Goal: Task Accomplishment & Management: Manage account settings

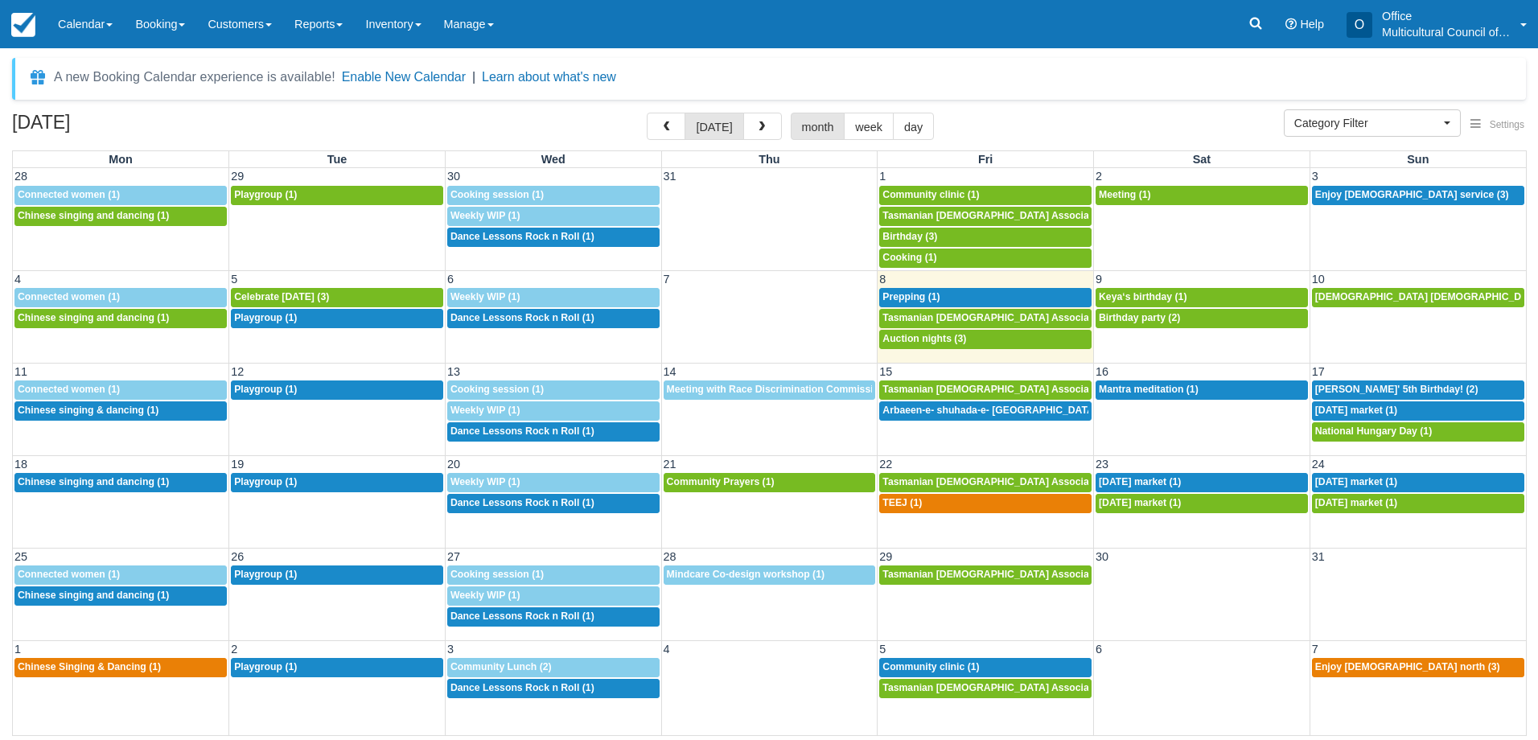
select select
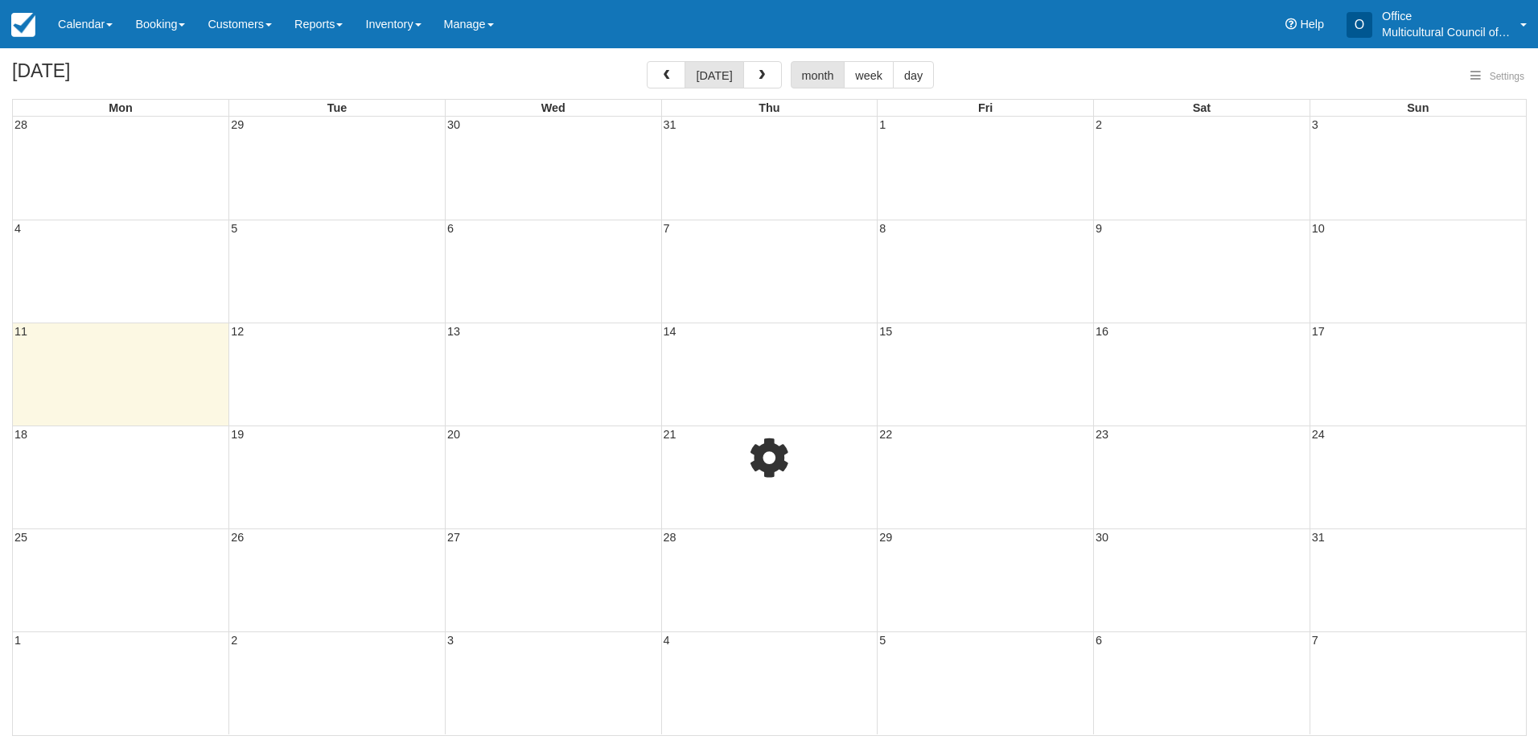
select select
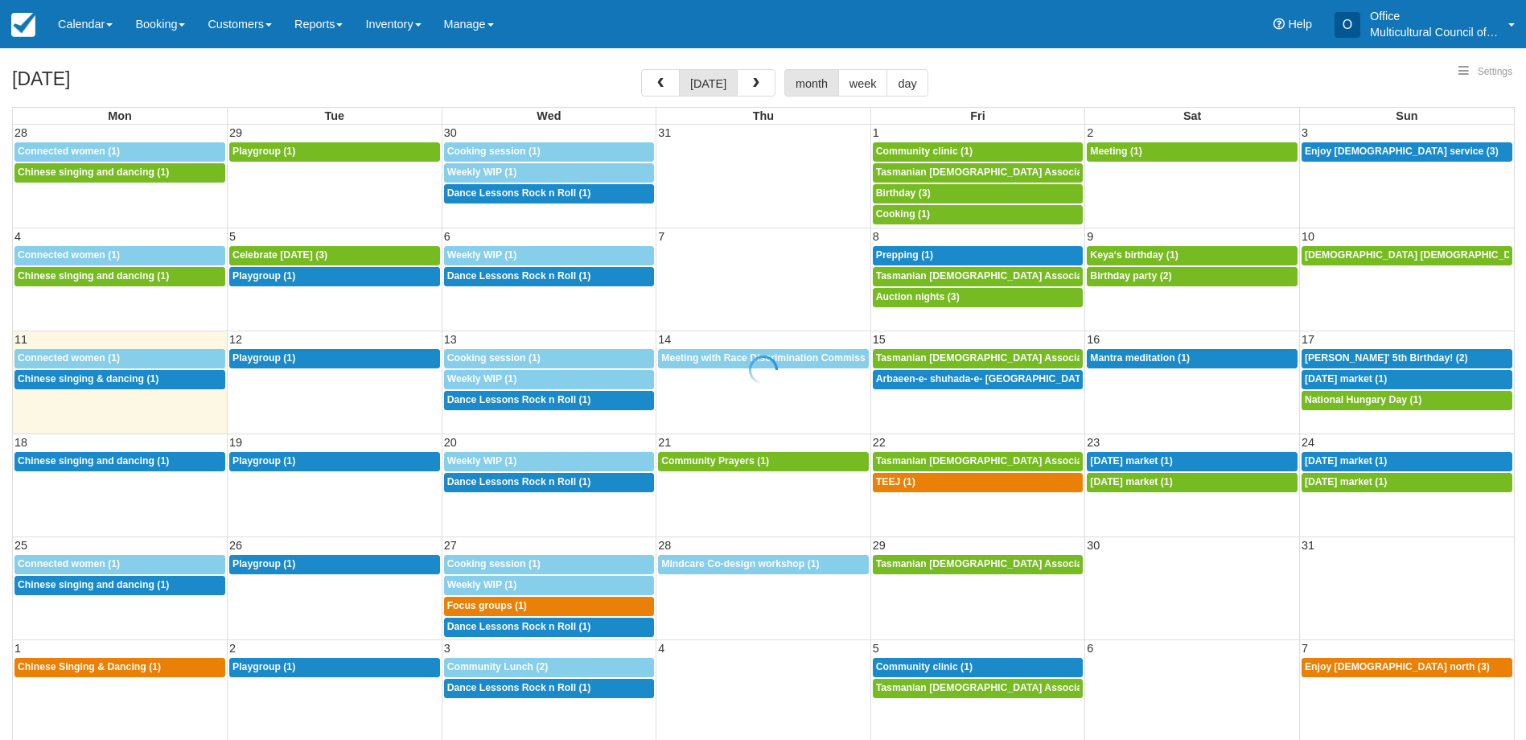
select select
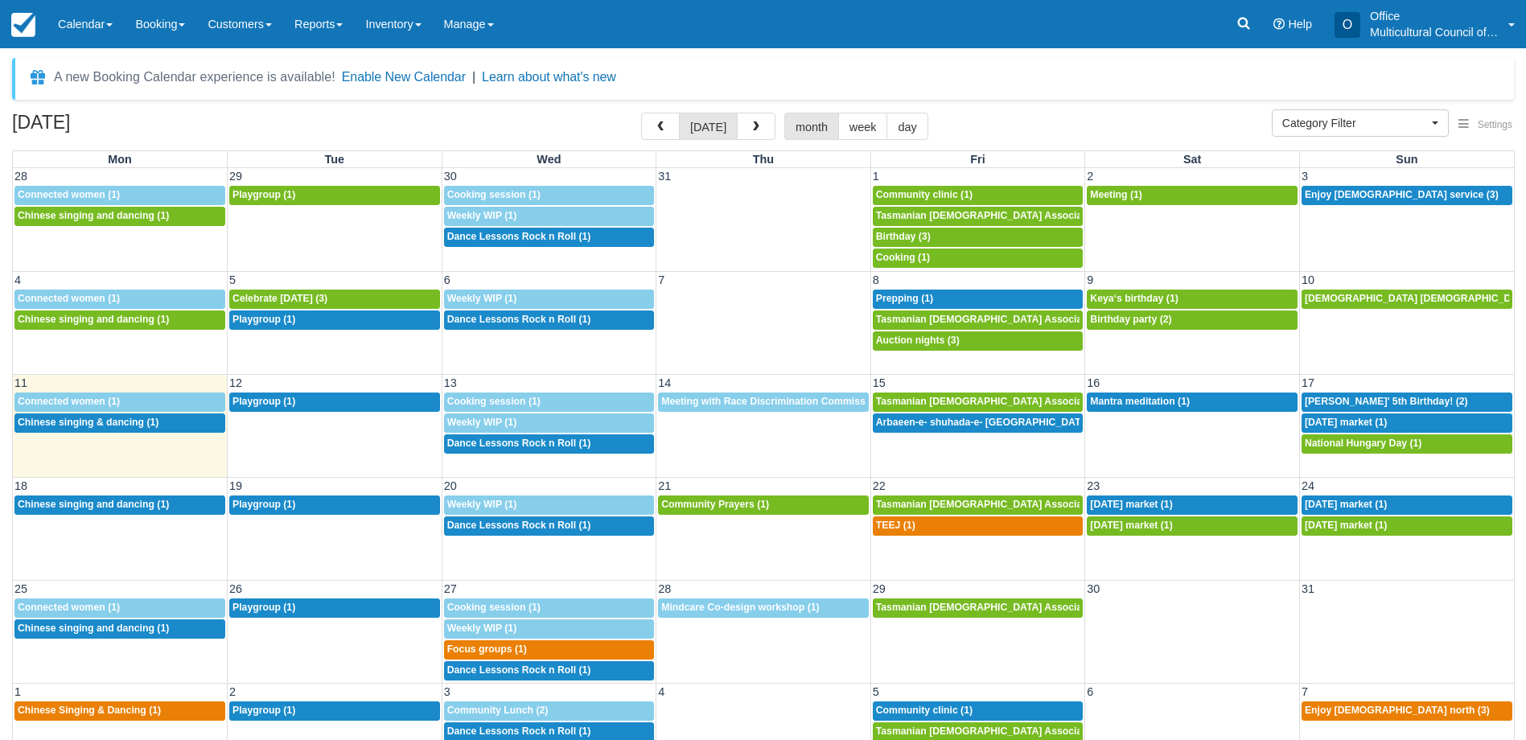
click at [906, 557] on div "18 19 20 21 22 23 24 12:30p Chinese singing and dancing (1) 9:30a Playgroup (1)…" at bounding box center [763, 528] width 1501 height 103
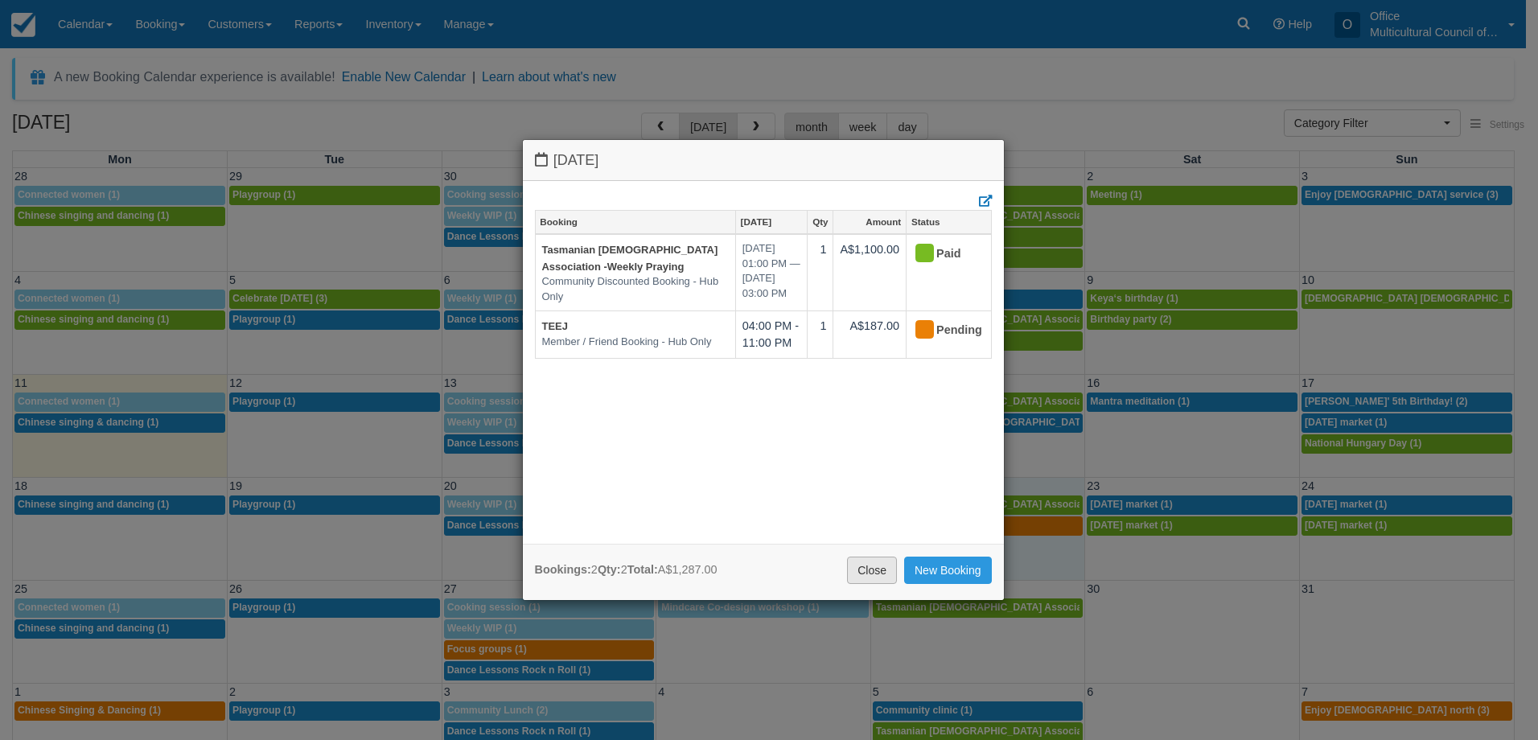
click at [866, 570] on link "Close" at bounding box center [872, 570] width 50 height 27
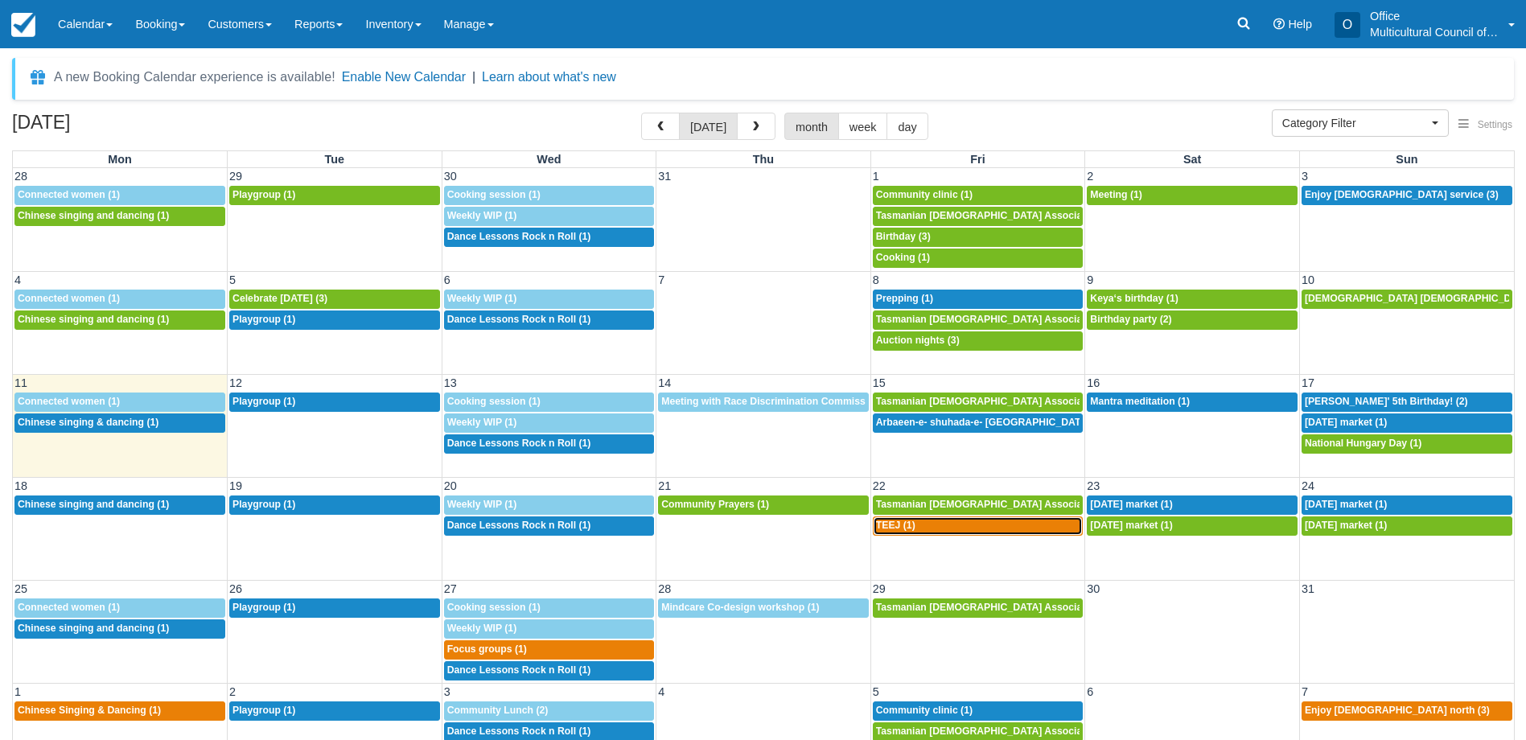
click at [896, 529] on span "TEEJ (1)" at bounding box center [895, 525] width 39 height 11
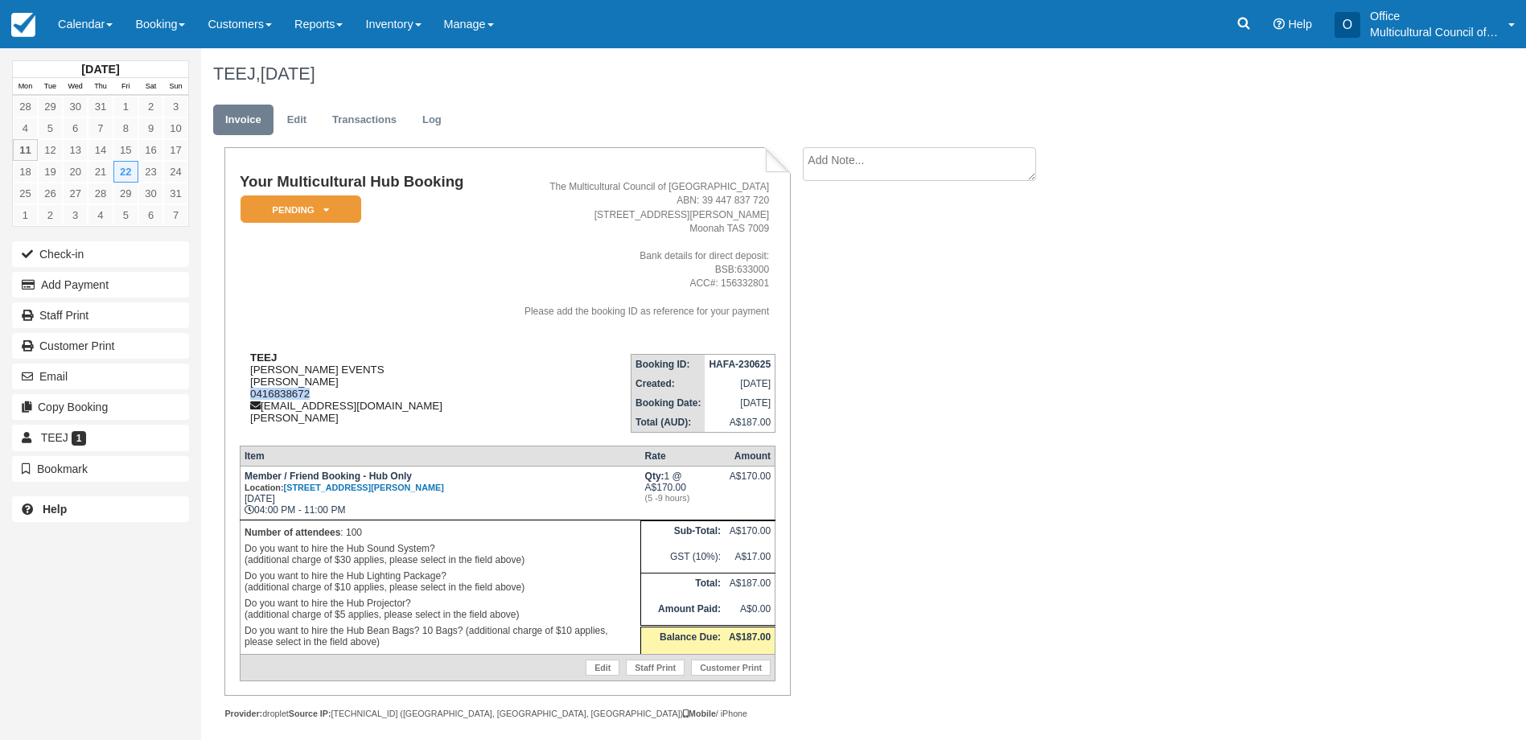
drag, startPoint x: 319, startPoint y: 395, endPoint x: 245, endPoint y: 392, distance: 74.0
click at [245, 392] on div "TEEJ AAYO GORKHALI EVENTS Bikki chitrakar 0416838672 bikkichitrakar@gmail.com M…" at bounding box center [364, 387] width 249 height 72
copy div "0416838672"
drag, startPoint x: 401, startPoint y: 405, endPoint x: 264, endPoint y: 402, distance: 136.8
click at [264, 402] on div "TEEJ AAYO GORKHALI EVENTS Bikki chitrakar 0416838672 bikkichitrakar@gmail.com M…" at bounding box center [364, 387] width 249 height 72
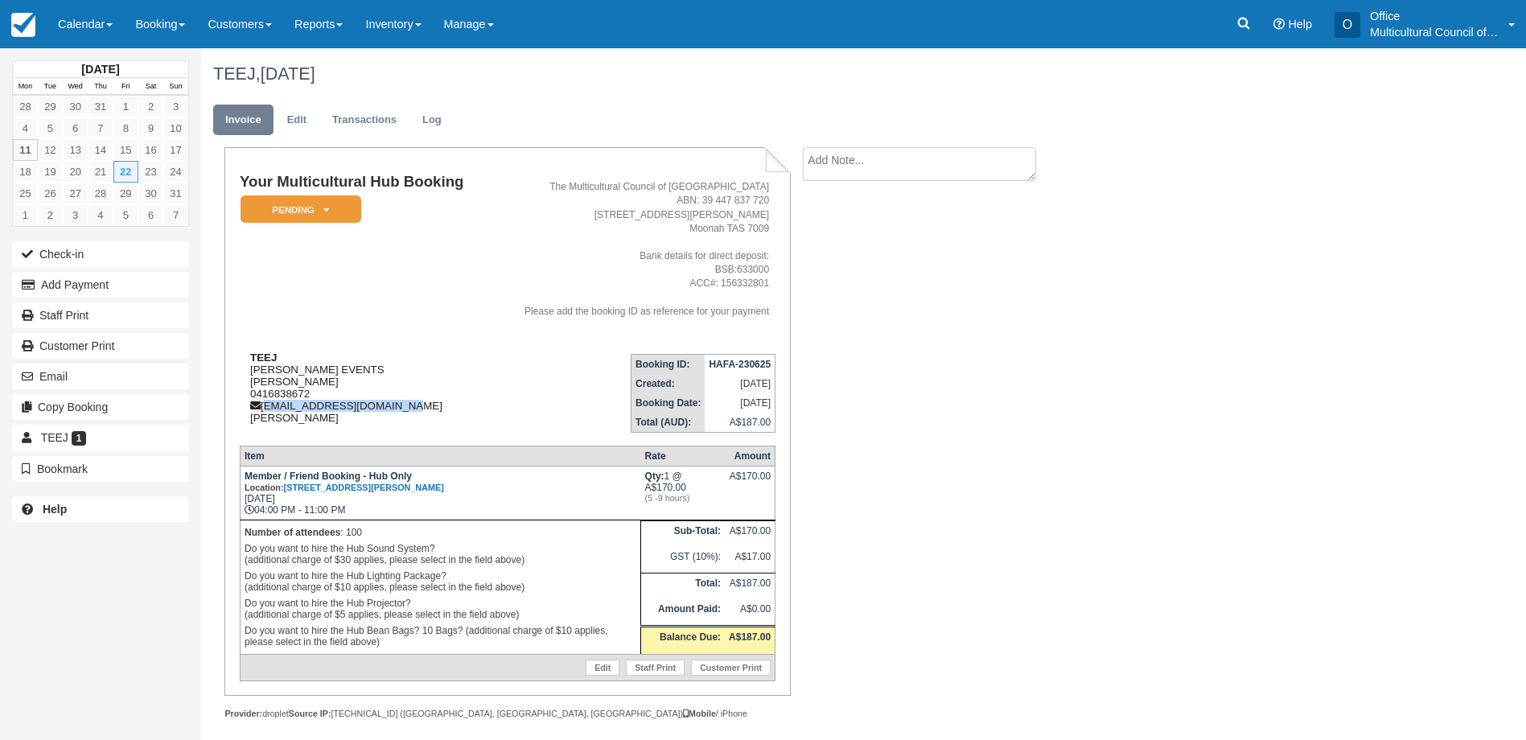
copy div "bikkichitrakar@gmail.com"
drag, startPoint x: 249, startPoint y: 372, endPoint x: 390, endPoint y: 371, distance: 141.6
click at [390, 371] on div "TEEJ AAYO GORKHALI EVENTS Bikki chitrakar 0416838672 bikkichitrakar@gmail.com M…" at bounding box center [364, 387] width 249 height 72
click at [421, 403] on div "TEEJ AAYO GORKHALI EVENTS Bikki chitrakar 0416838672 bikkichitrakar@gmail.com M…" at bounding box center [364, 387] width 249 height 72
click at [943, 396] on div "Your Multicultural Hub Booking Pending   Reserved Bond and deposit Paid Cancell…" at bounding box center [643, 450] width 885 height 607
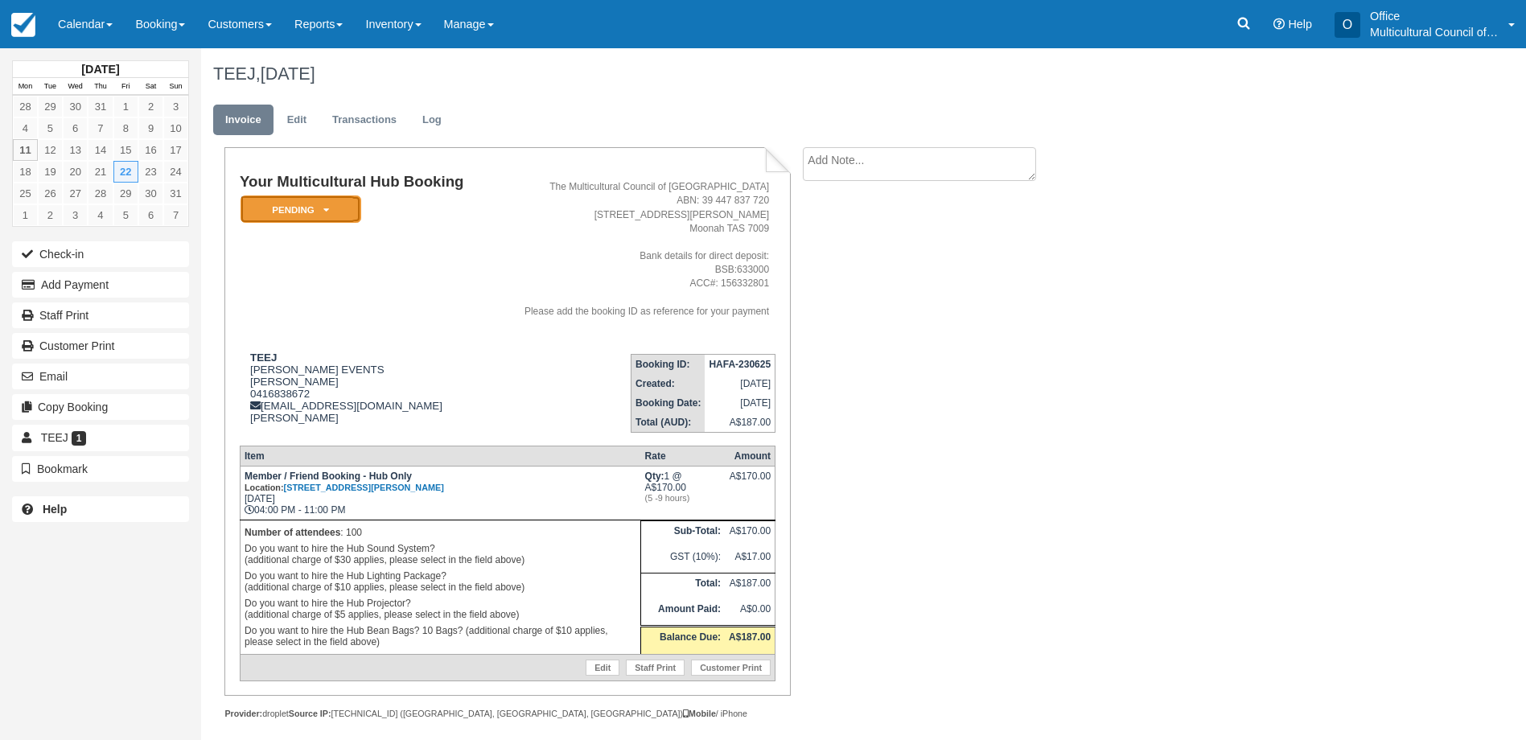
click at [339, 208] on em "Pending" at bounding box center [300, 209] width 121 height 28
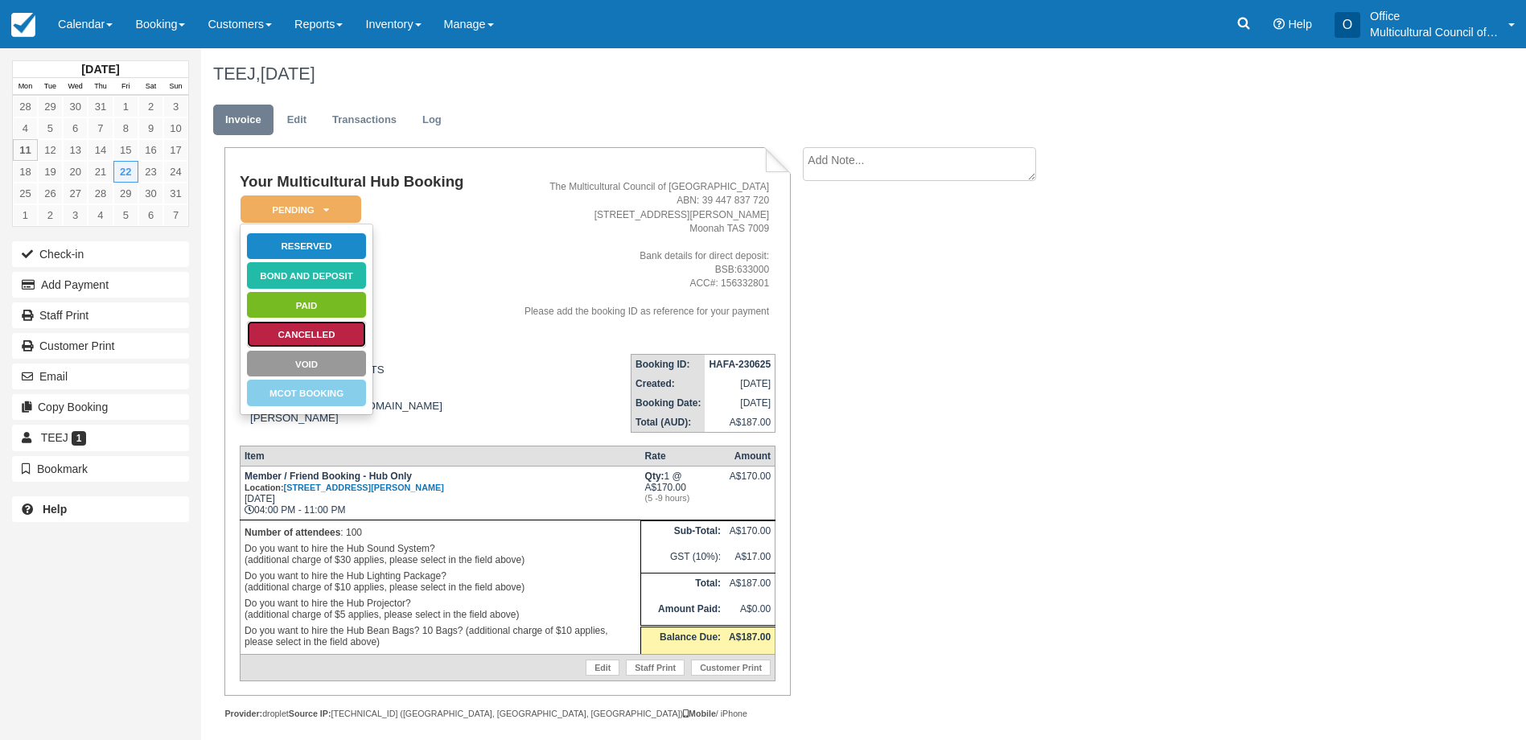
click at [331, 331] on link "Cancelled" at bounding box center [306, 334] width 121 height 28
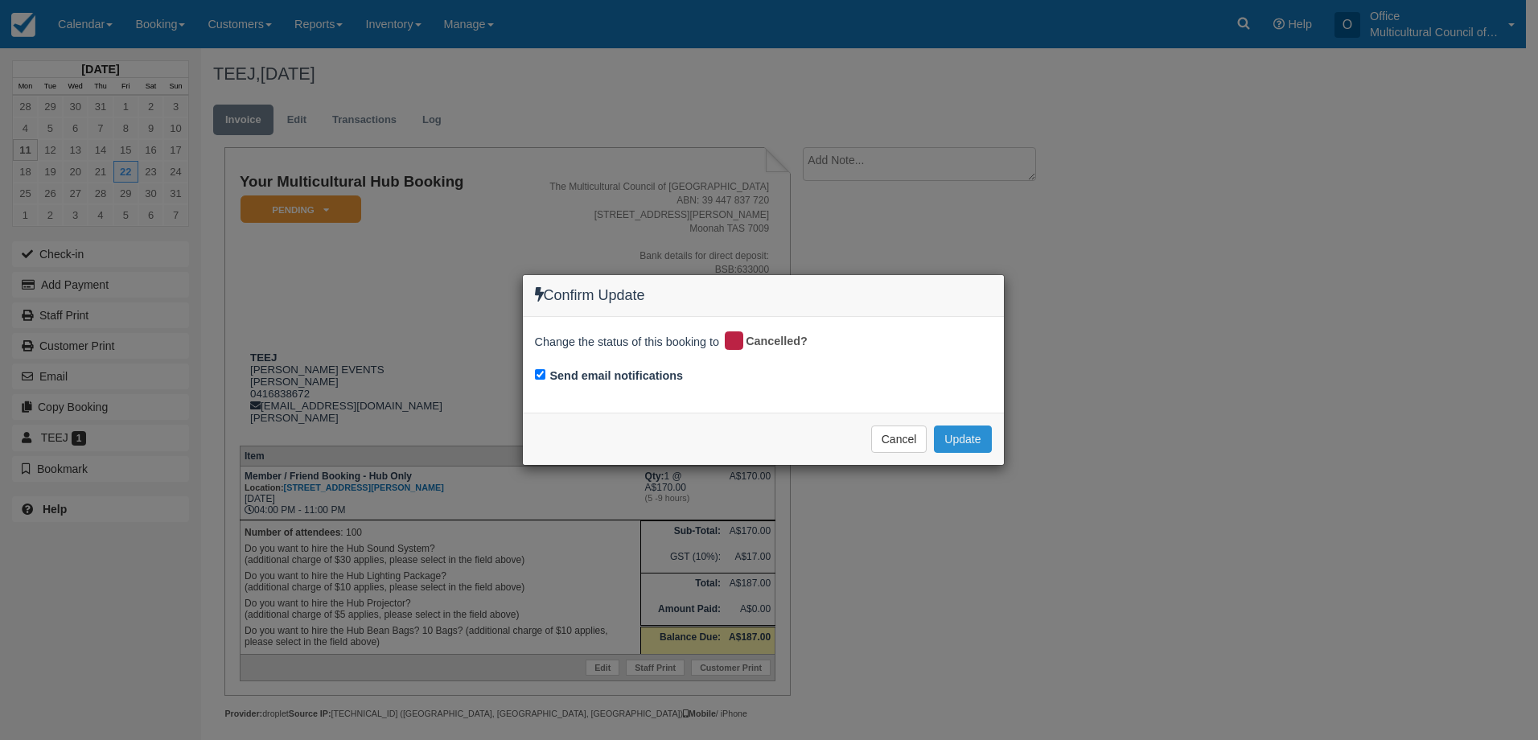
click at [957, 438] on button "Update" at bounding box center [962, 438] width 57 height 27
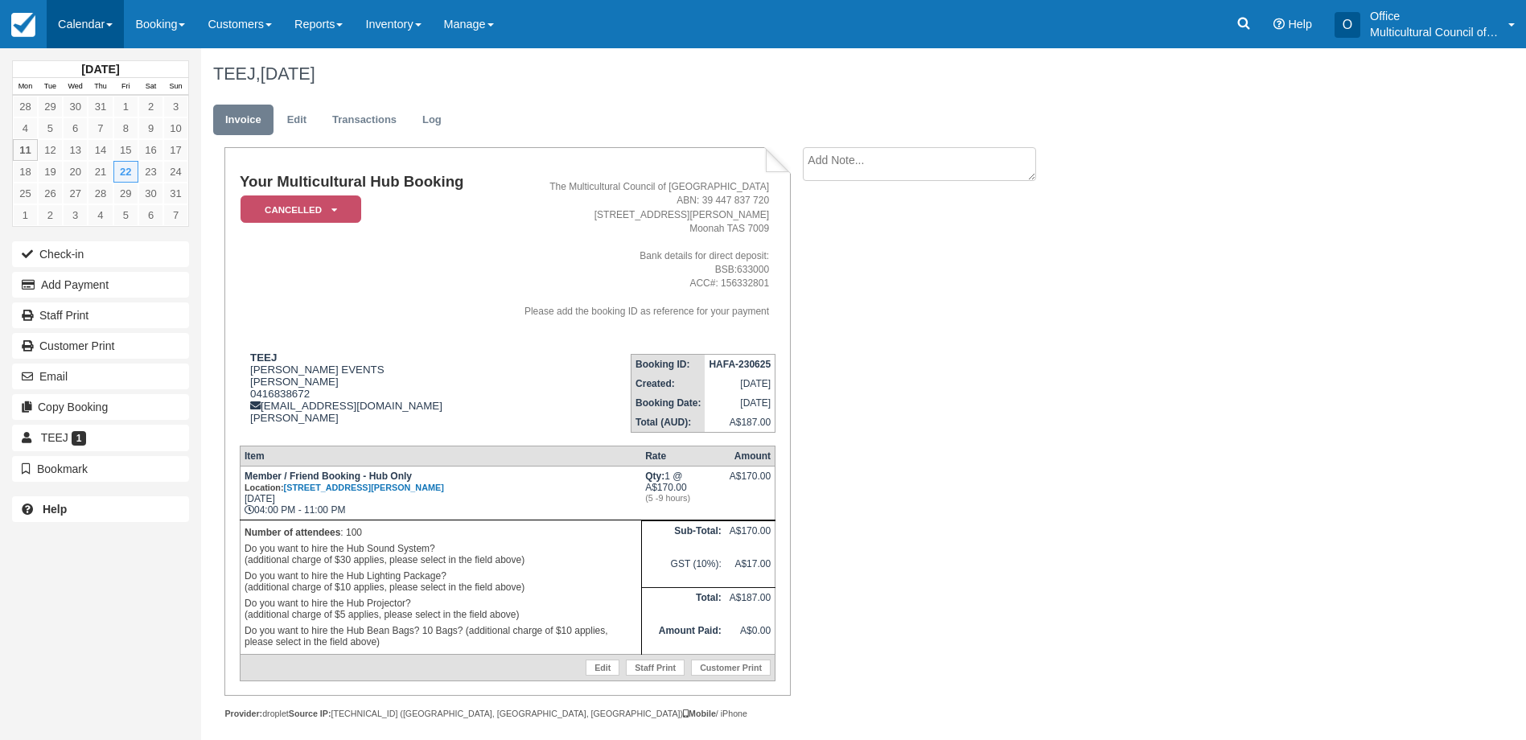
drag, startPoint x: 76, startPoint y: 22, endPoint x: 79, endPoint y: 45, distance: 23.5
click at [76, 22] on link "Calendar" at bounding box center [85, 24] width 77 height 48
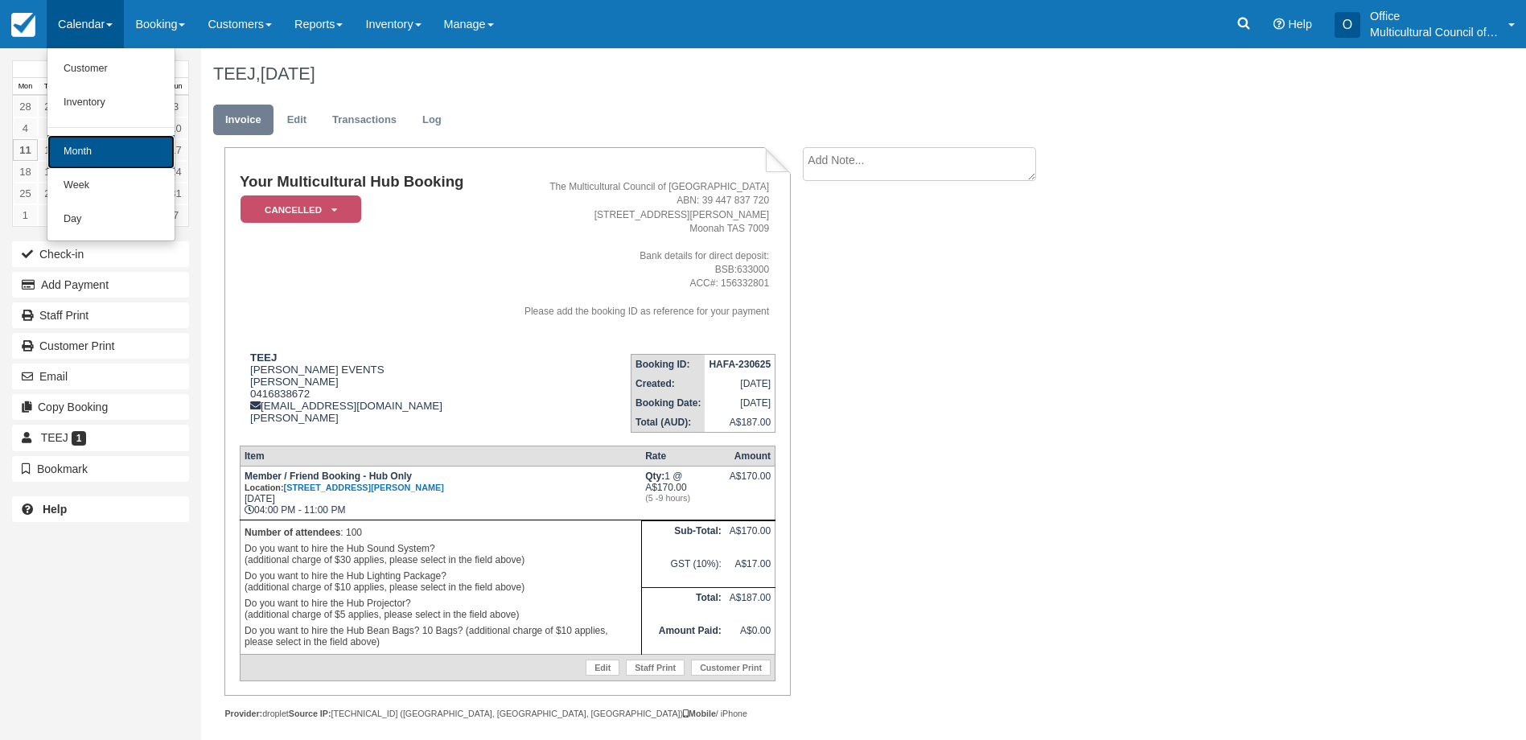
click at [96, 150] on link "Month" at bounding box center [110, 152] width 127 height 34
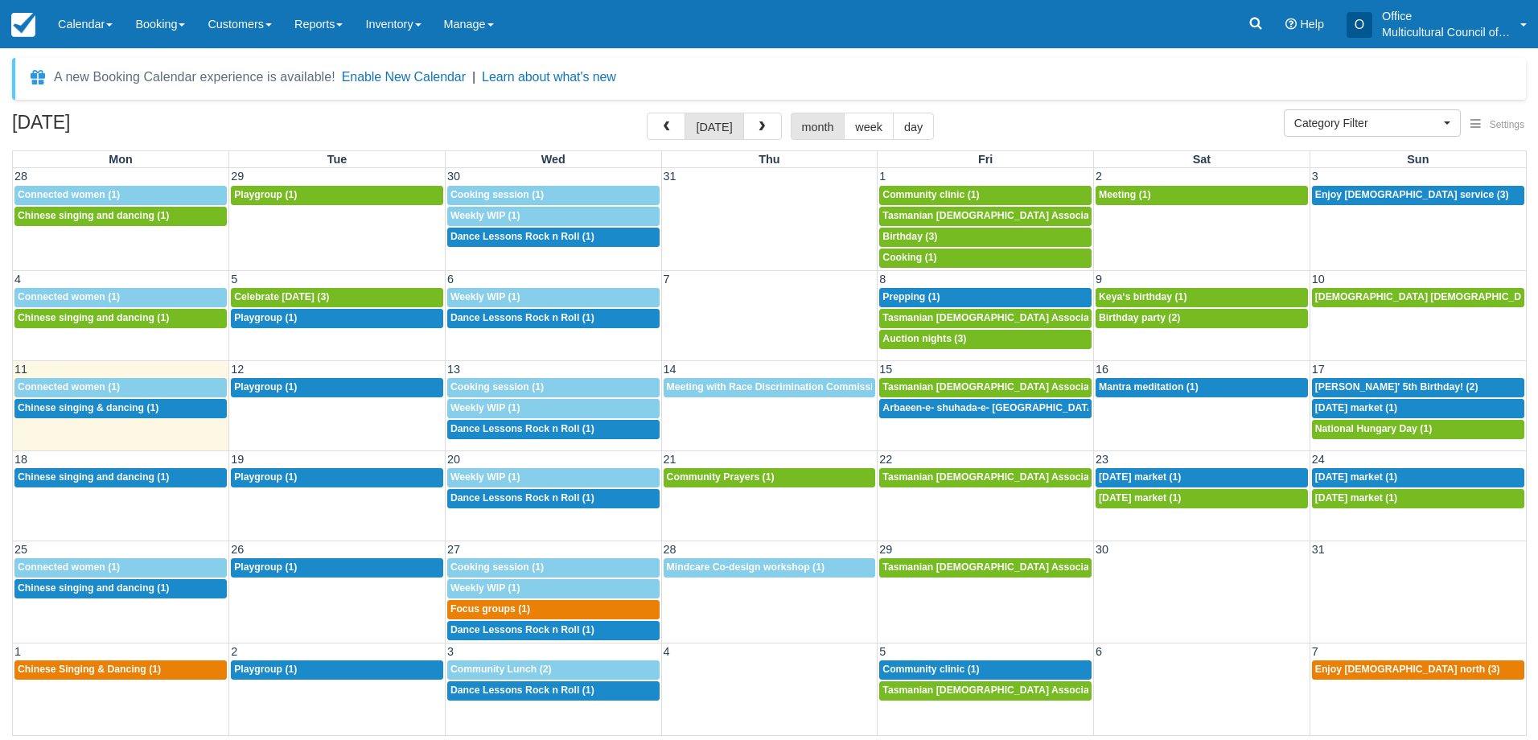
select select
click at [1012, 499] on td "1p Tasmanian Muslim Association -Weekly Praying (1)" at bounding box center [985, 488] width 216 height 42
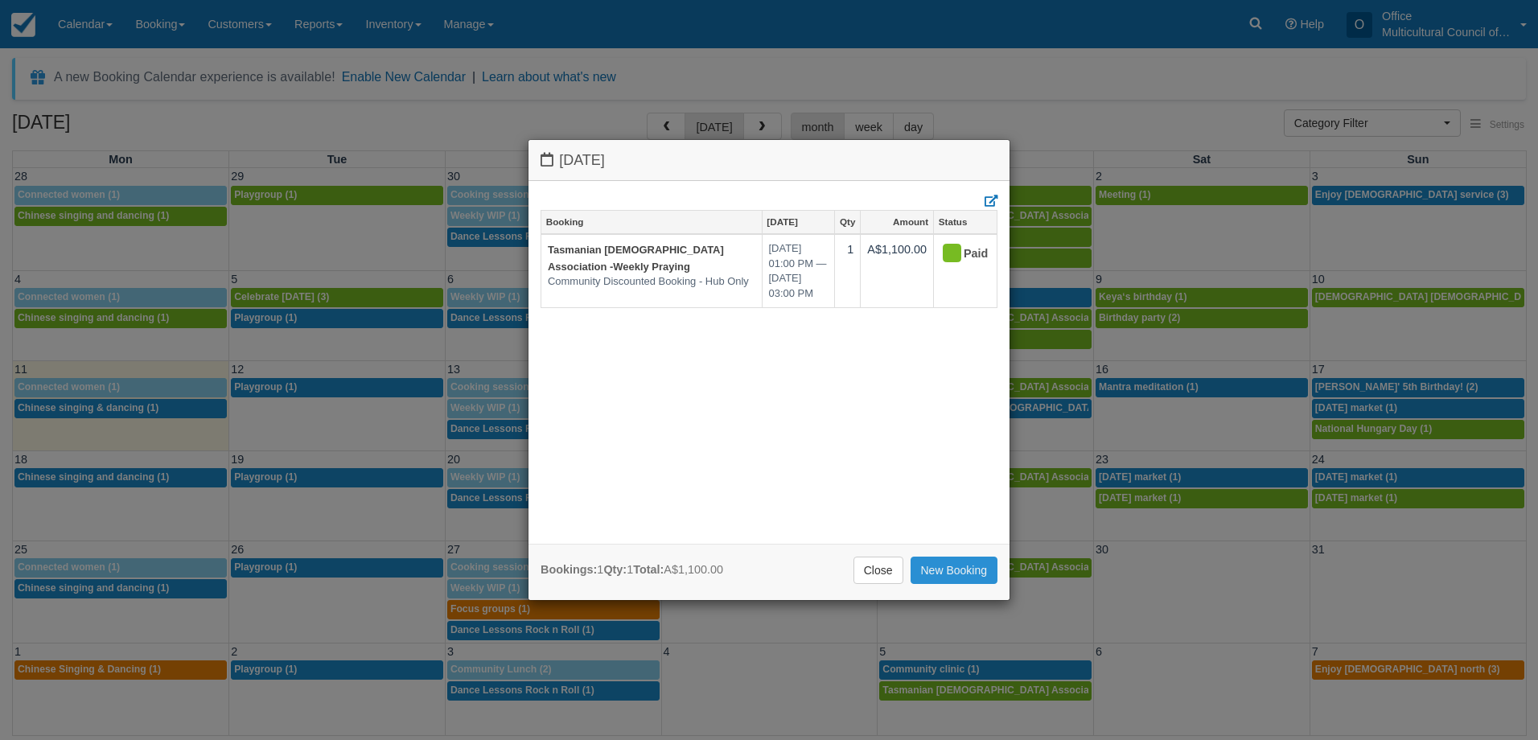
click at [931, 557] on link "New Booking" at bounding box center [954, 570] width 88 height 27
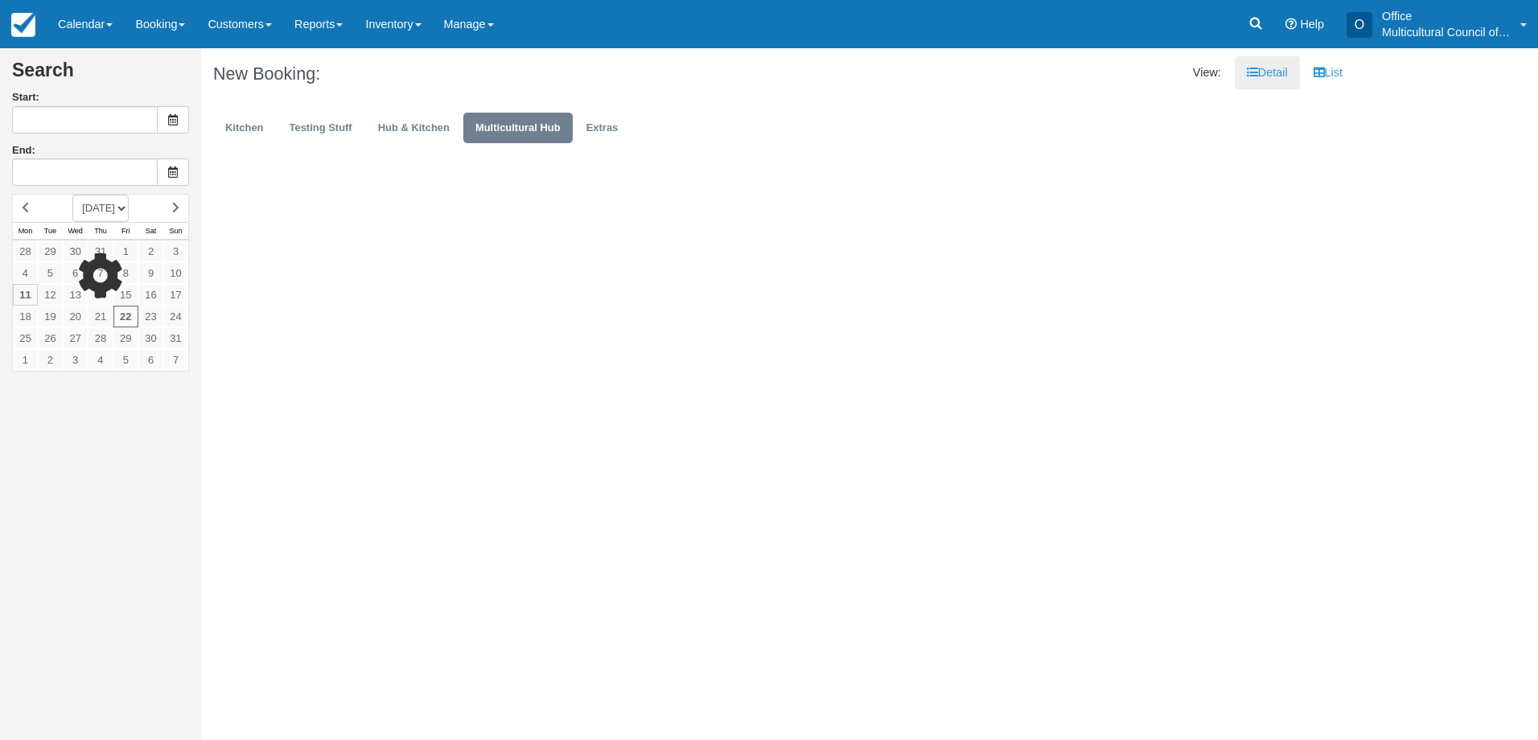
type input "[DATE]"
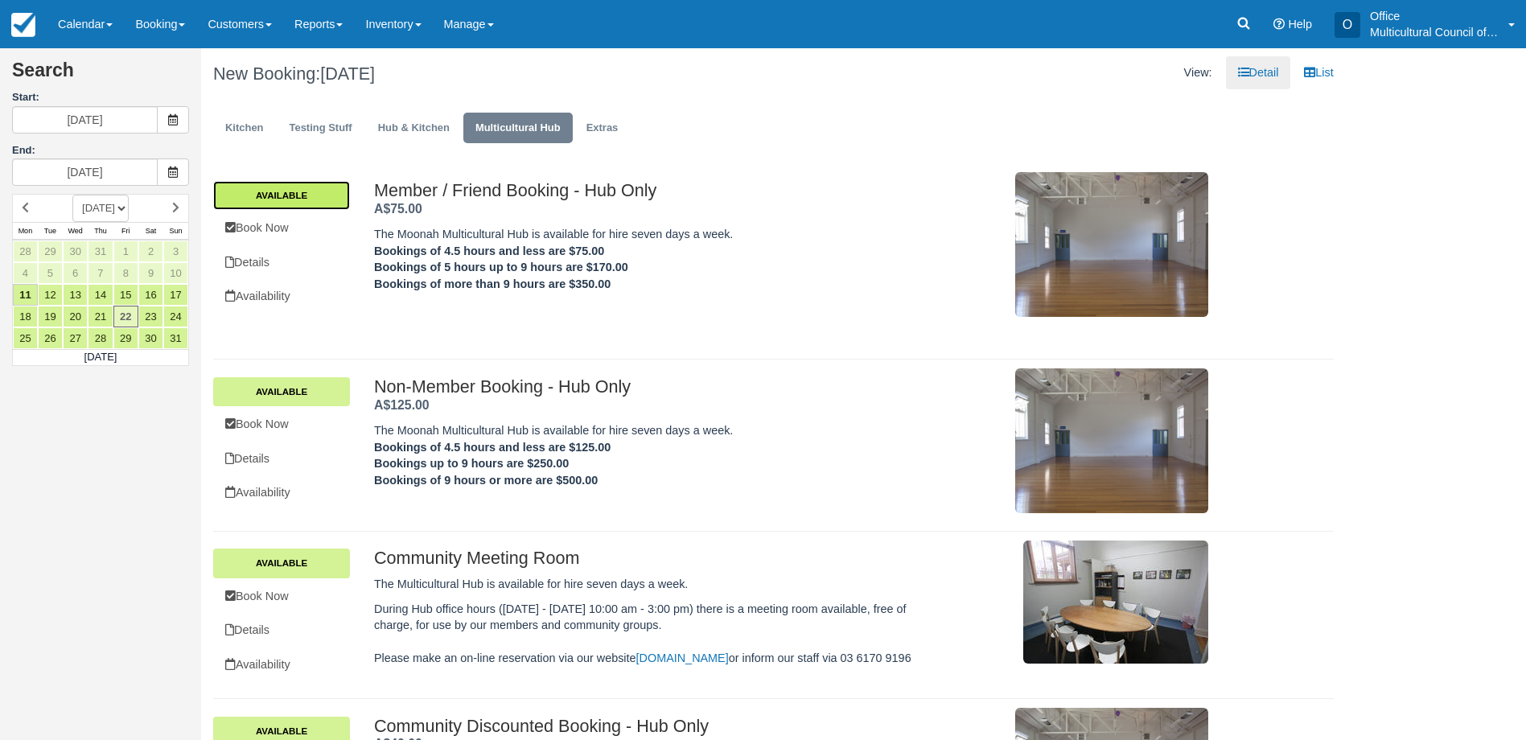
click at [281, 197] on link "Available" at bounding box center [281, 195] width 137 height 29
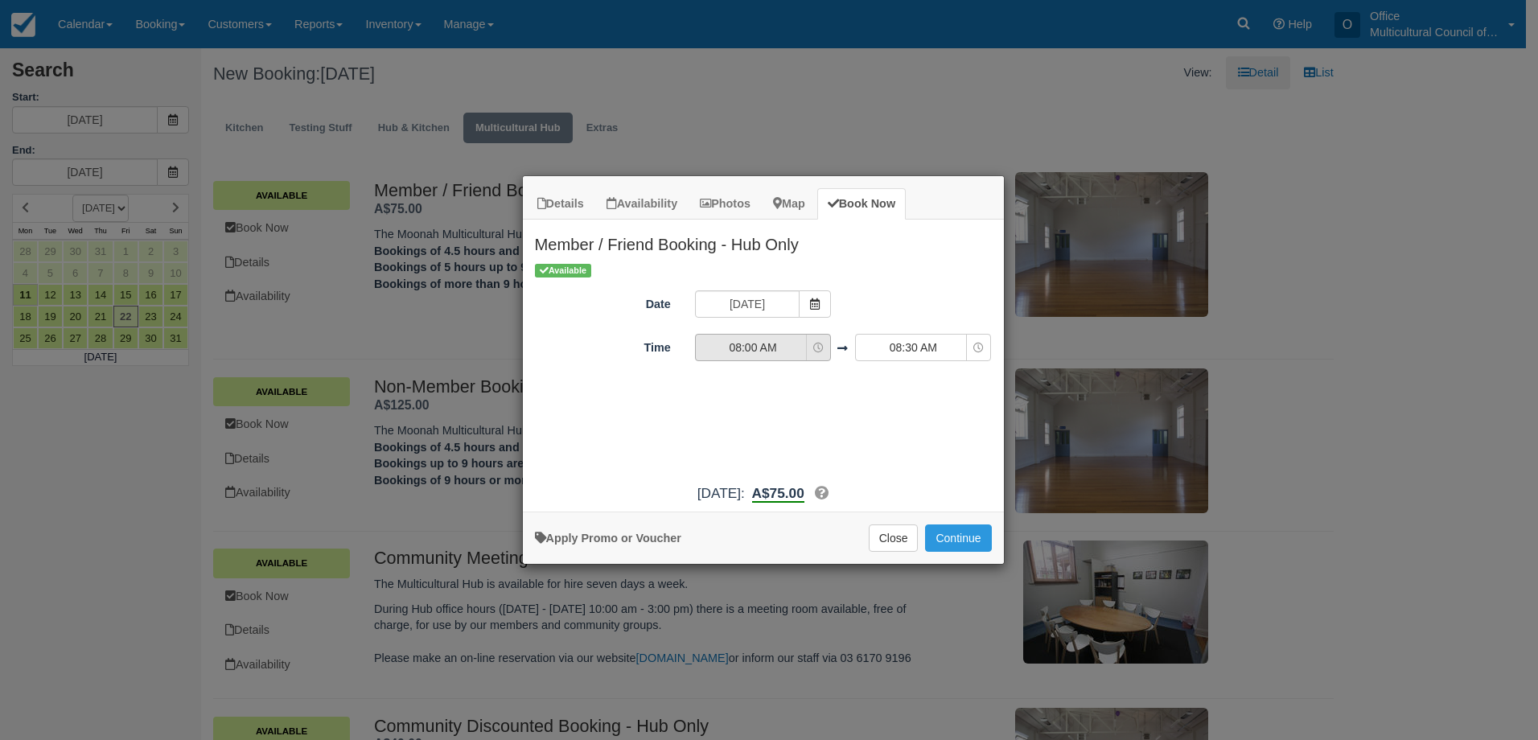
click at [783, 344] on span "08:00 AM" at bounding box center [753, 347] width 114 height 16
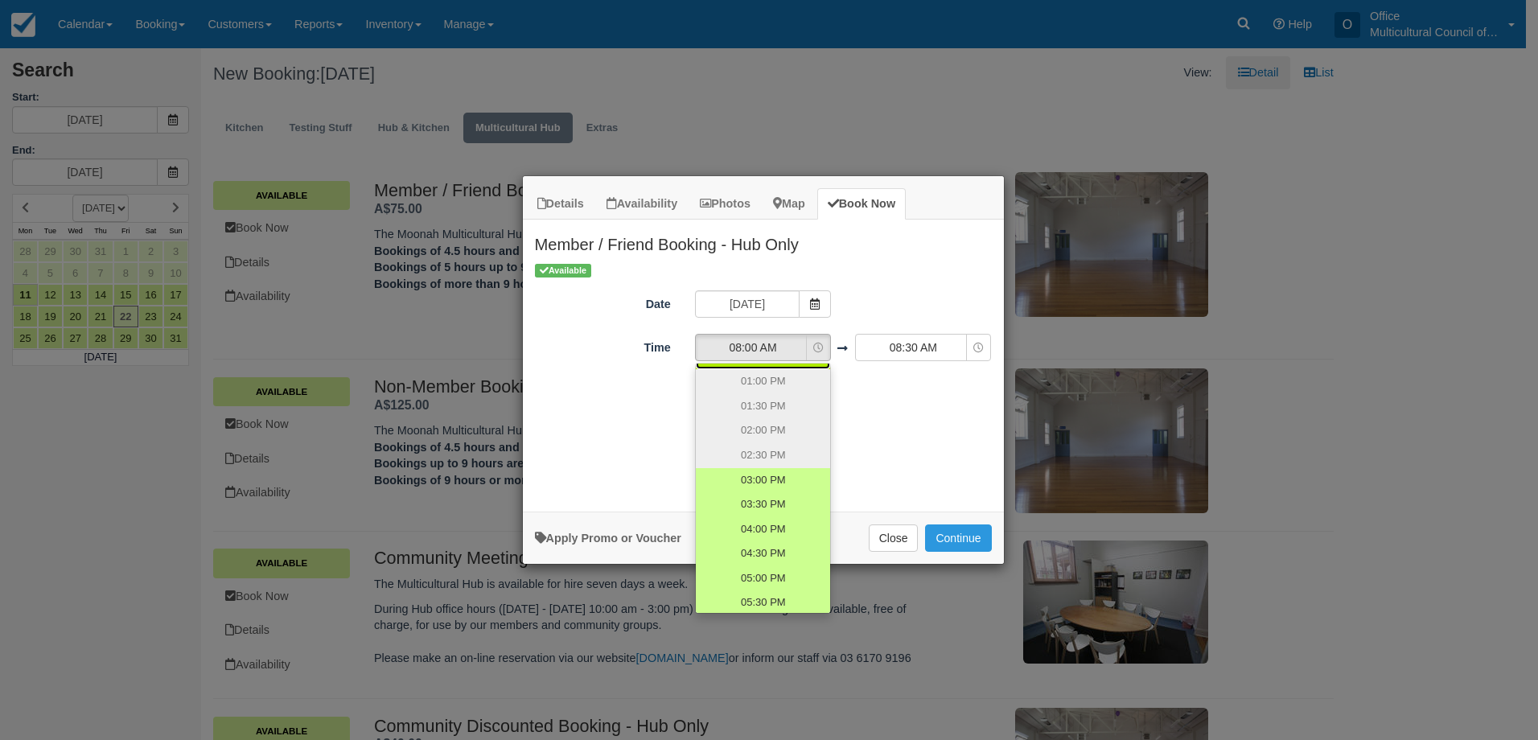
scroll to position [322, 0]
click at [763, 442] on span "04:00 PM" at bounding box center [762, 449] width 45 height 15
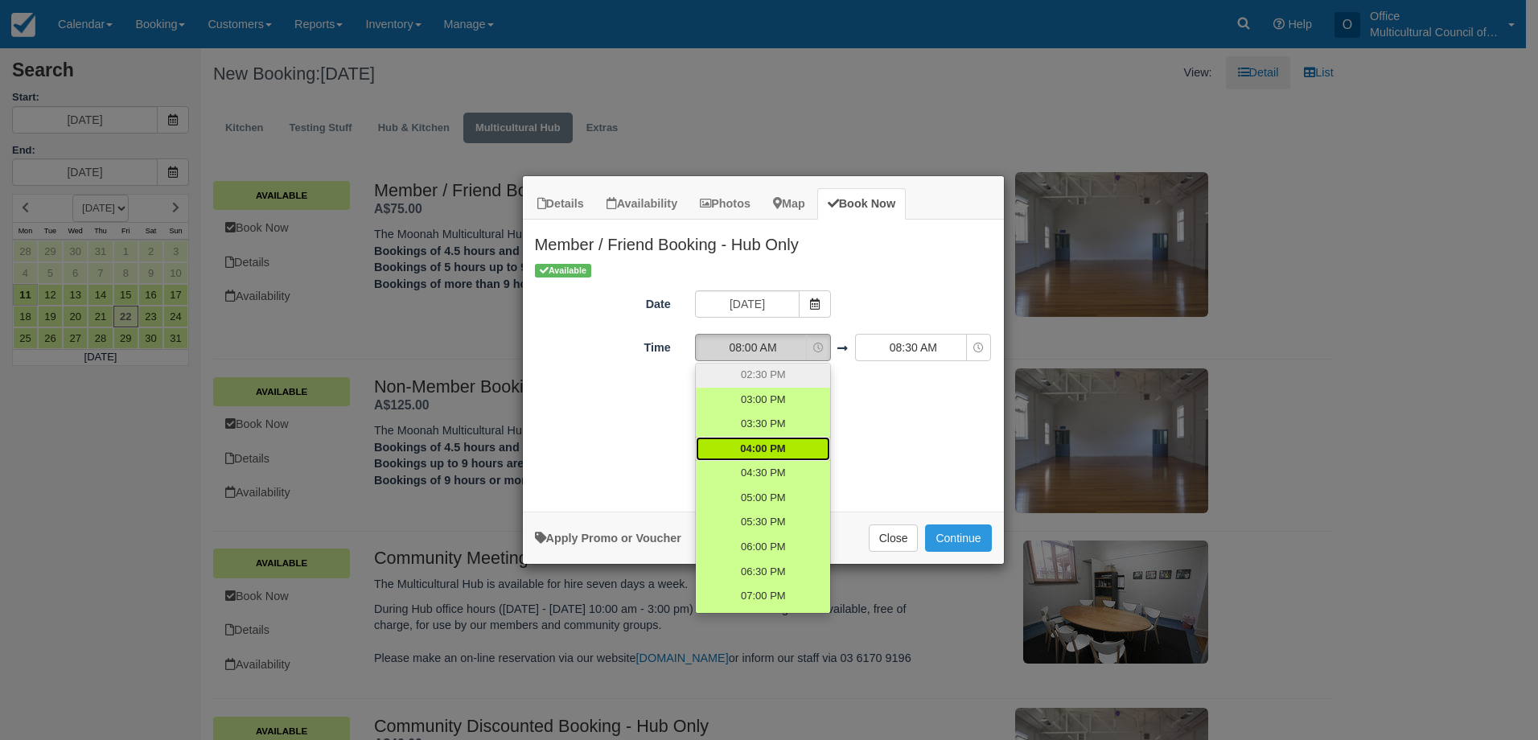
select select "16:00"
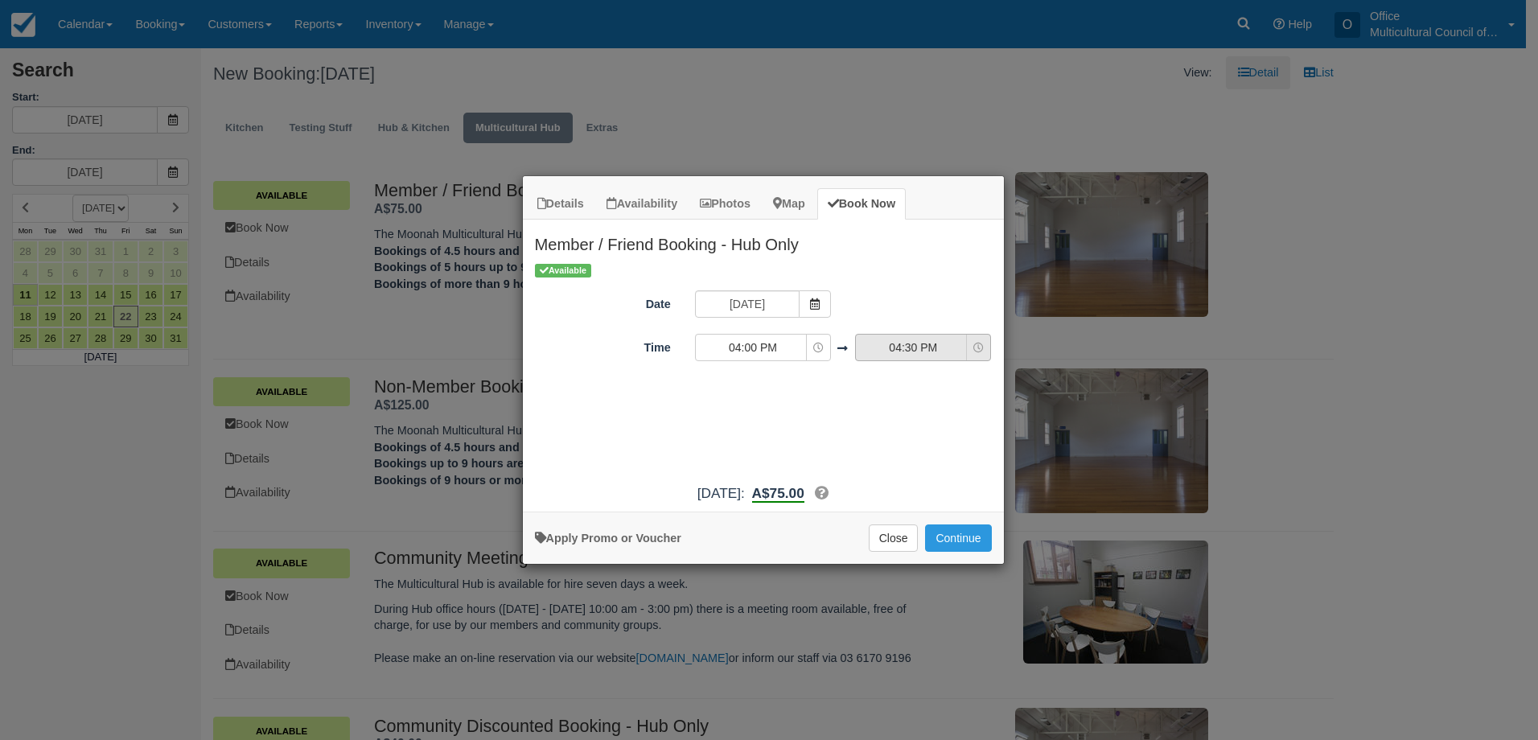
click at [897, 356] on button "04:30 PM" at bounding box center [923, 347] width 136 height 27
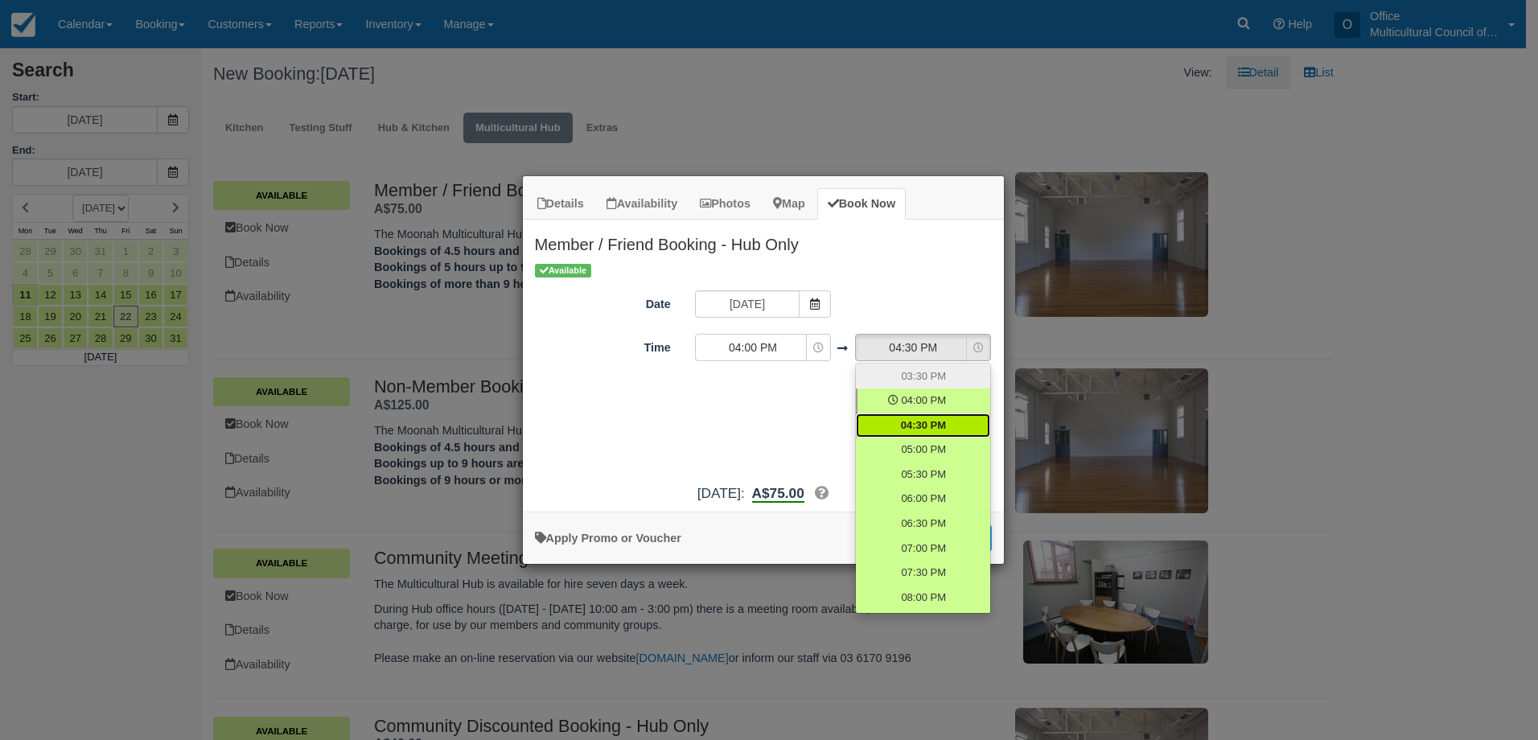
scroll to position [443, 0]
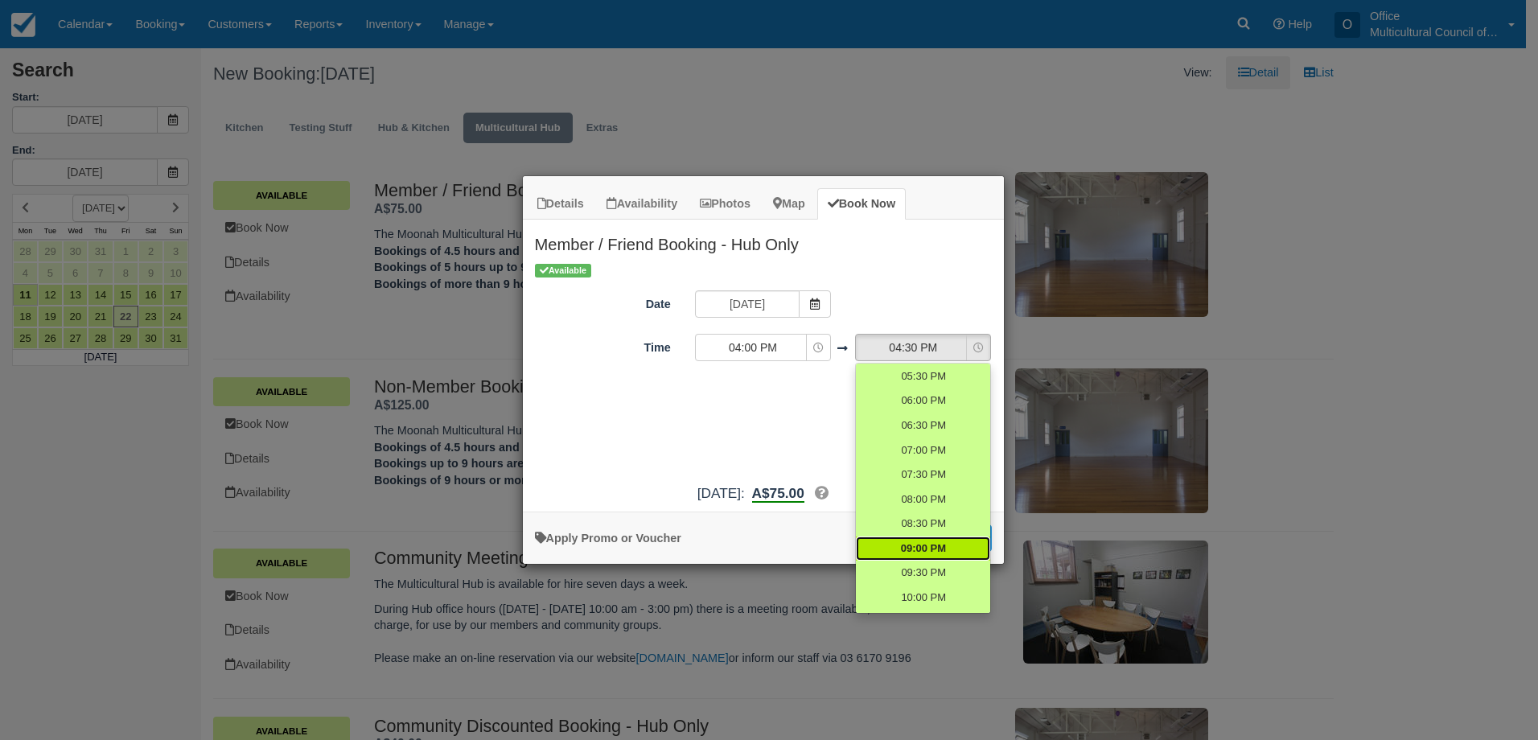
click at [922, 549] on span "09:00 PM" at bounding box center [923, 548] width 45 height 15
select select "21:00"
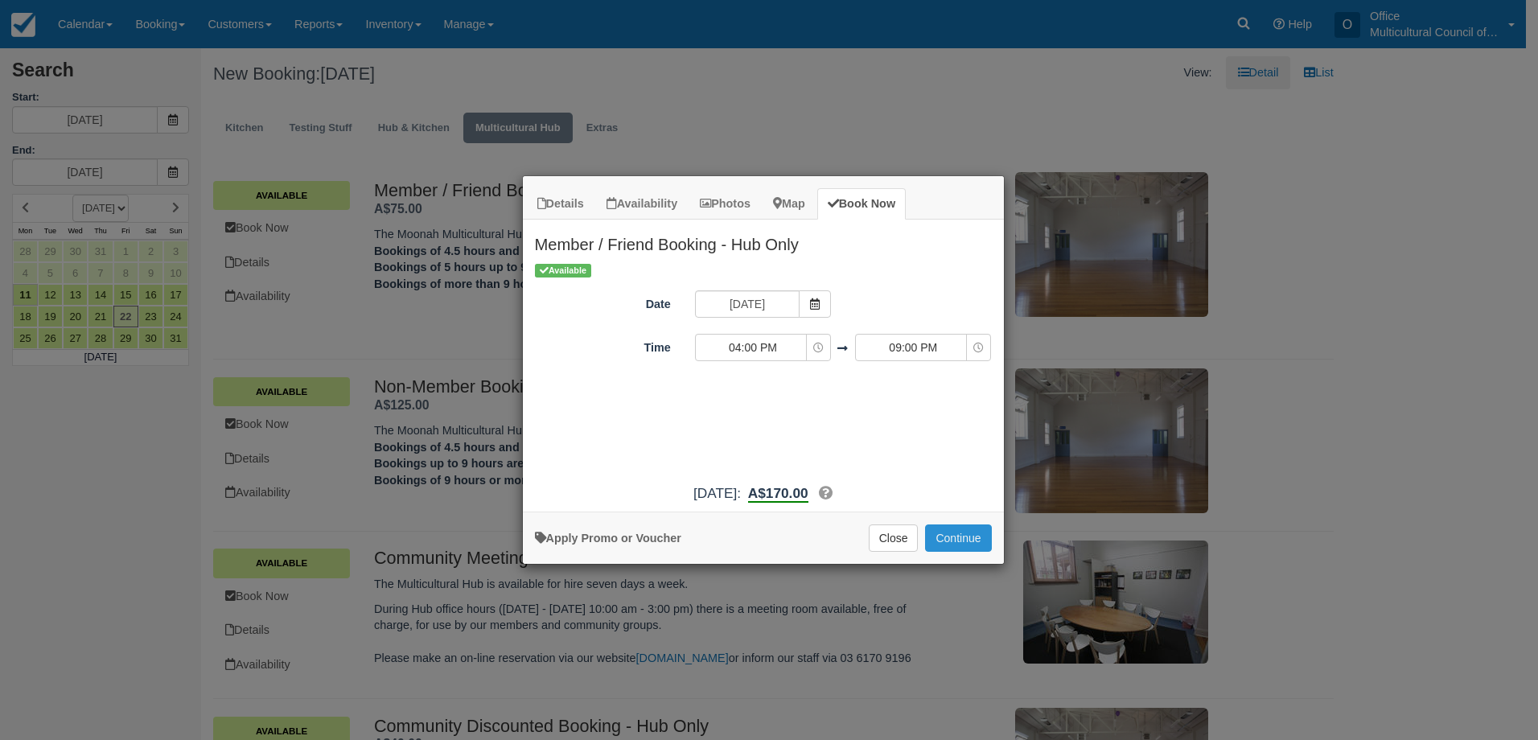
click at [963, 541] on button "Continue" at bounding box center [958, 537] width 66 height 27
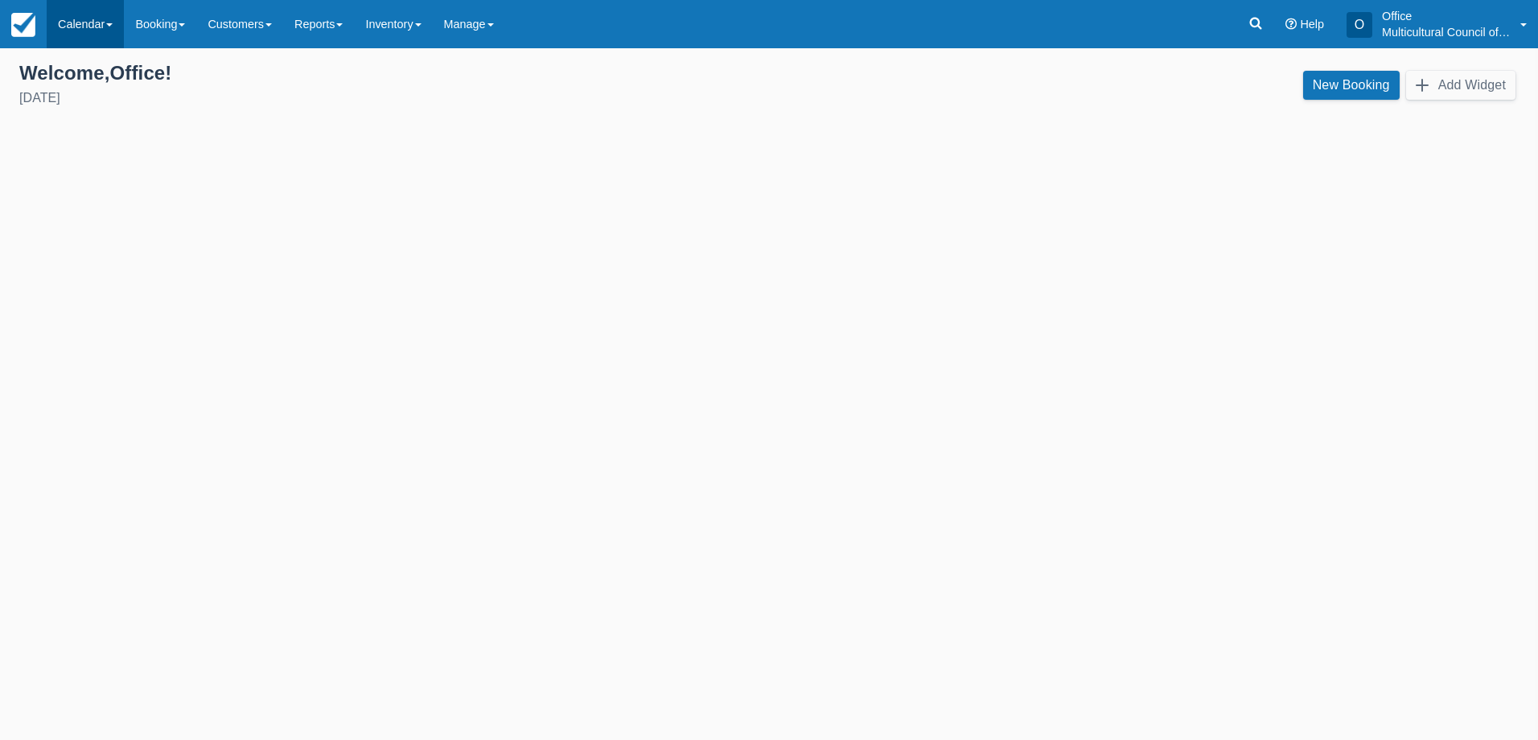
click at [82, 27] on link "Calendar" at bounding box center [85, 24] width 77 height 48
click at [129, 157] on link "Month" at bounding box center [110, 152] width 127 height 34
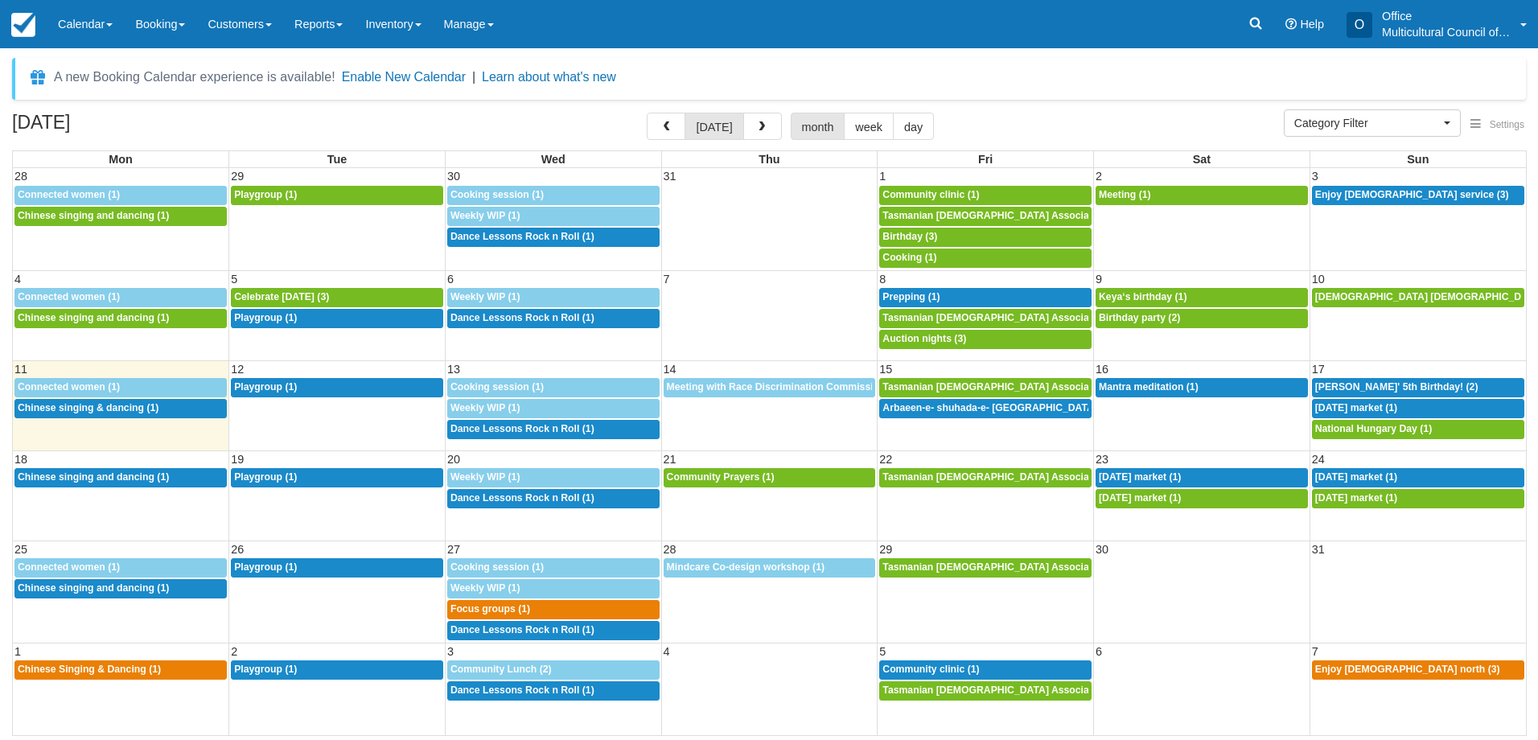
select select
click at [956, 416] on link "5:30p Arbaeen-e- shuhada-e- [GEOGRAPHIC_DATA] (1)" at bounding box center [985, 408] width 212 height 19
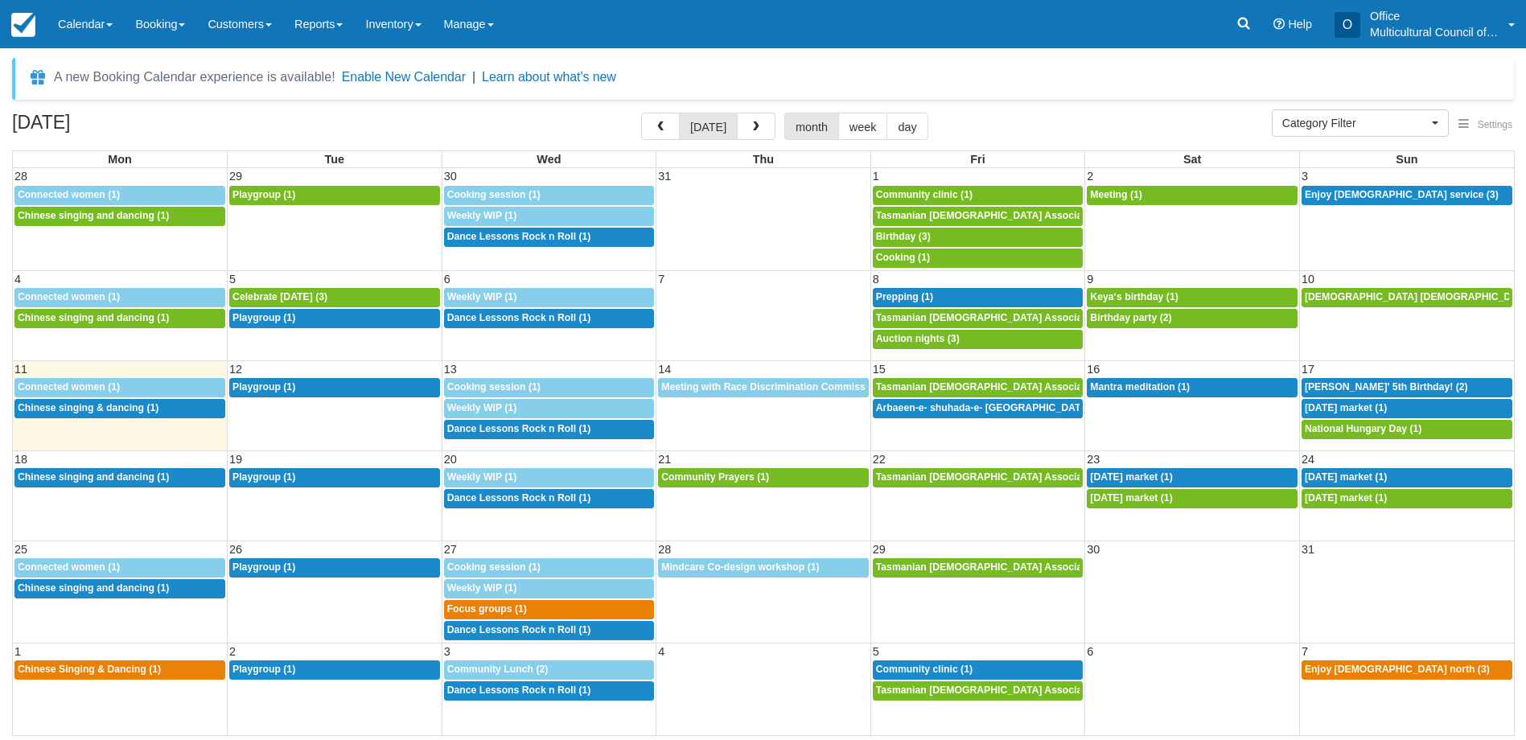
select select
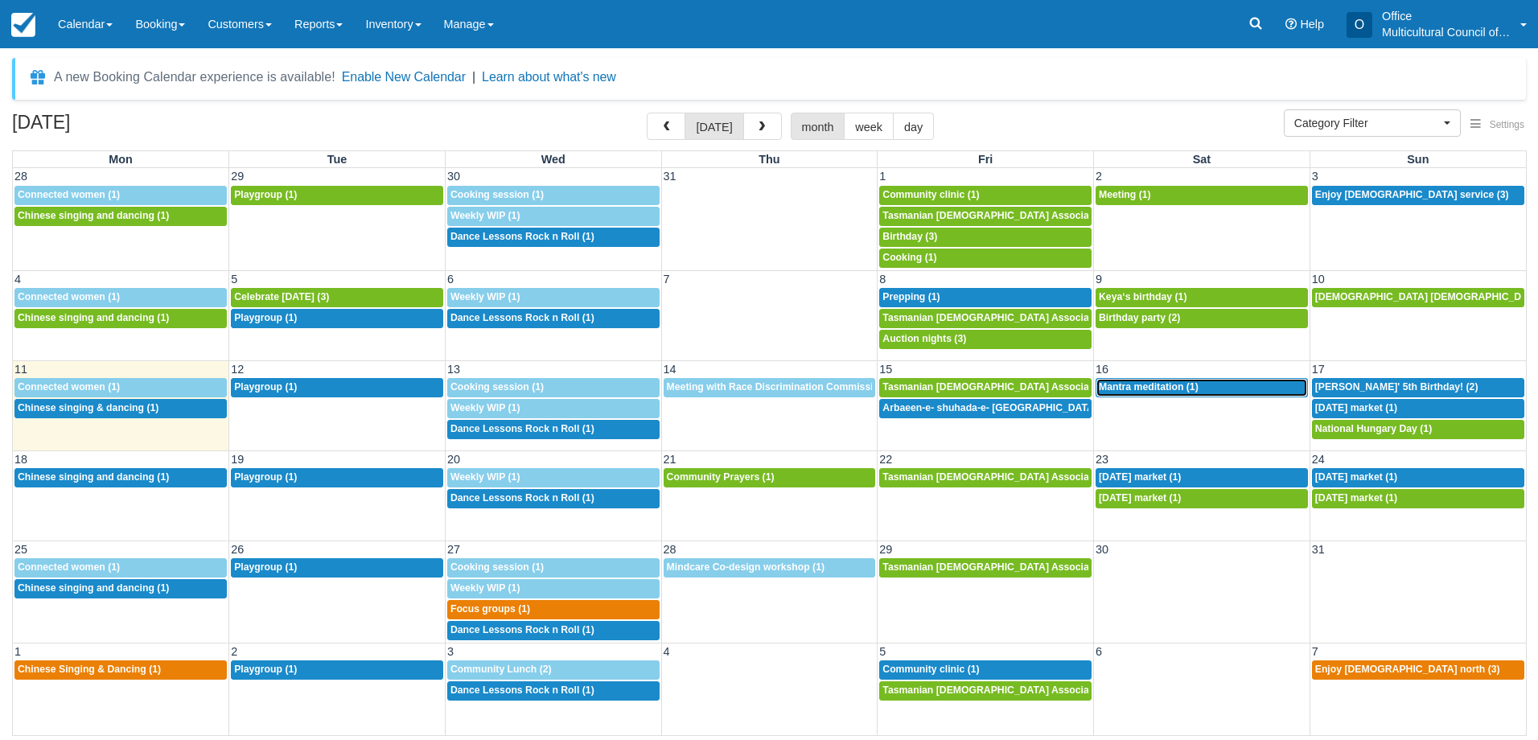
click at [1178, 384] on span "Mantra meditation (1)" at bounding box center [1149, 386] width 100 height 11
select select
click at [1362, 412] on span "[DATE] market (1)" at bounding box center [1356, 407] width 82 height 11
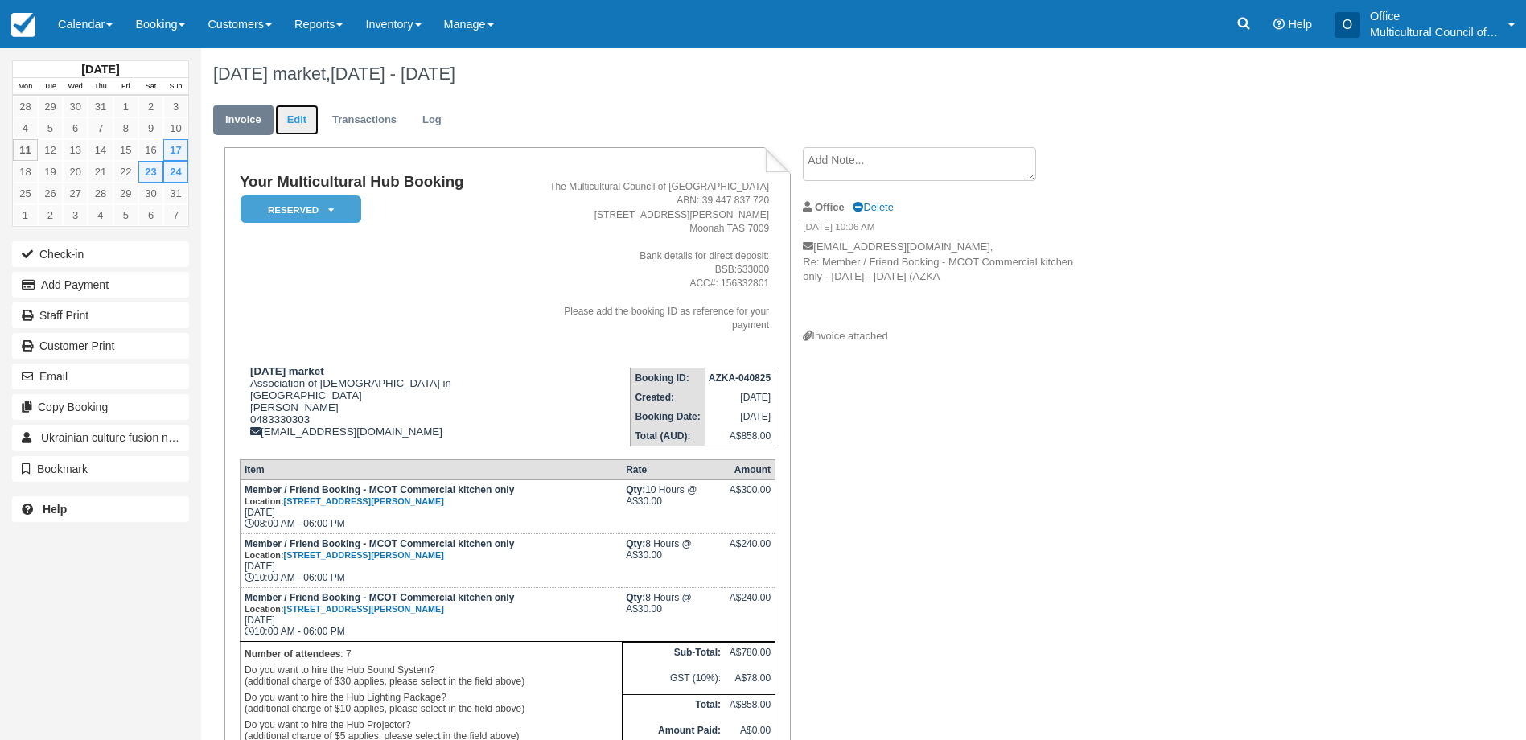
click at [286, 123] on link "Edit" at bounding box center [296, 120] width 43 height 31
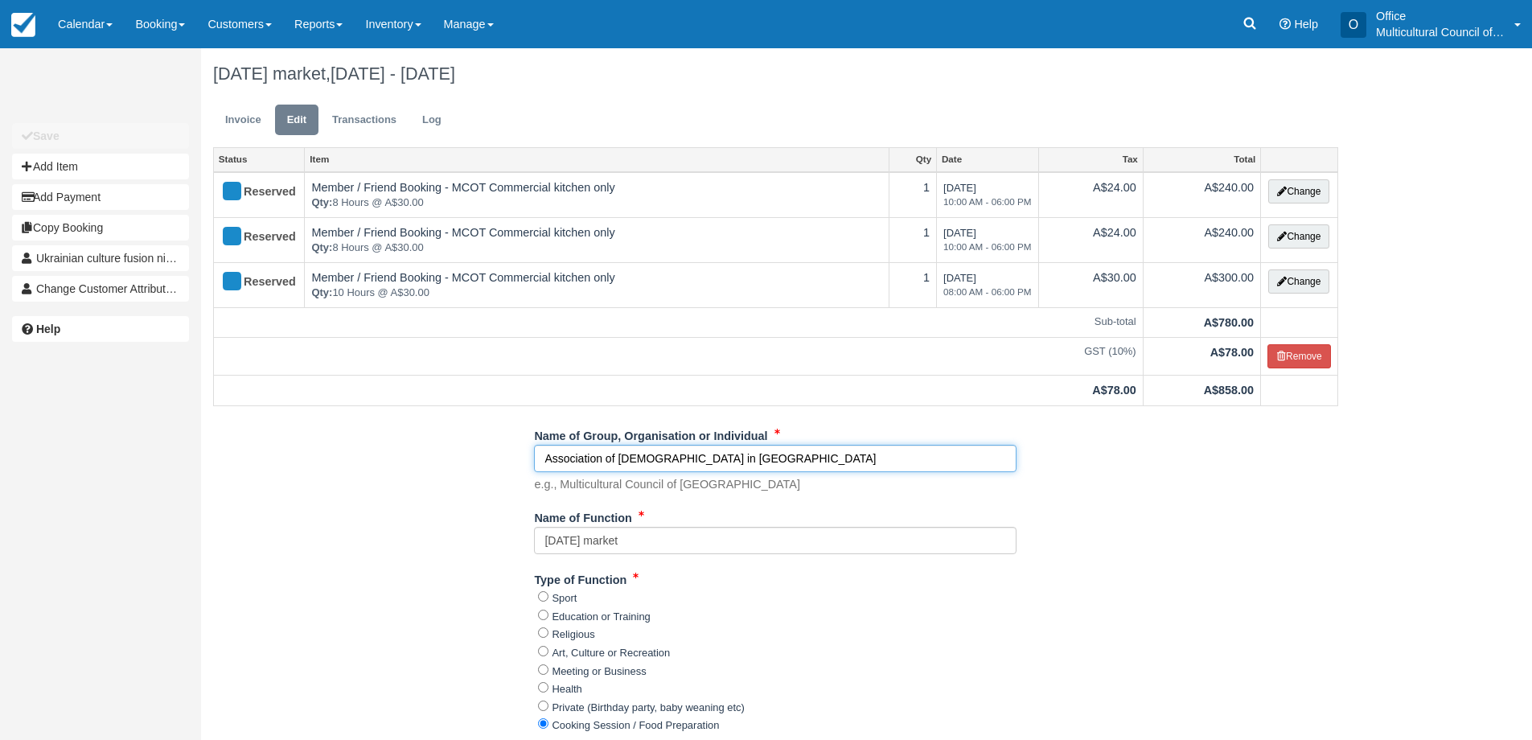
drag, startPoint x: 748, startPoint y: 458, endPoint x: 439, endPoint y: 471, distance: 309.1
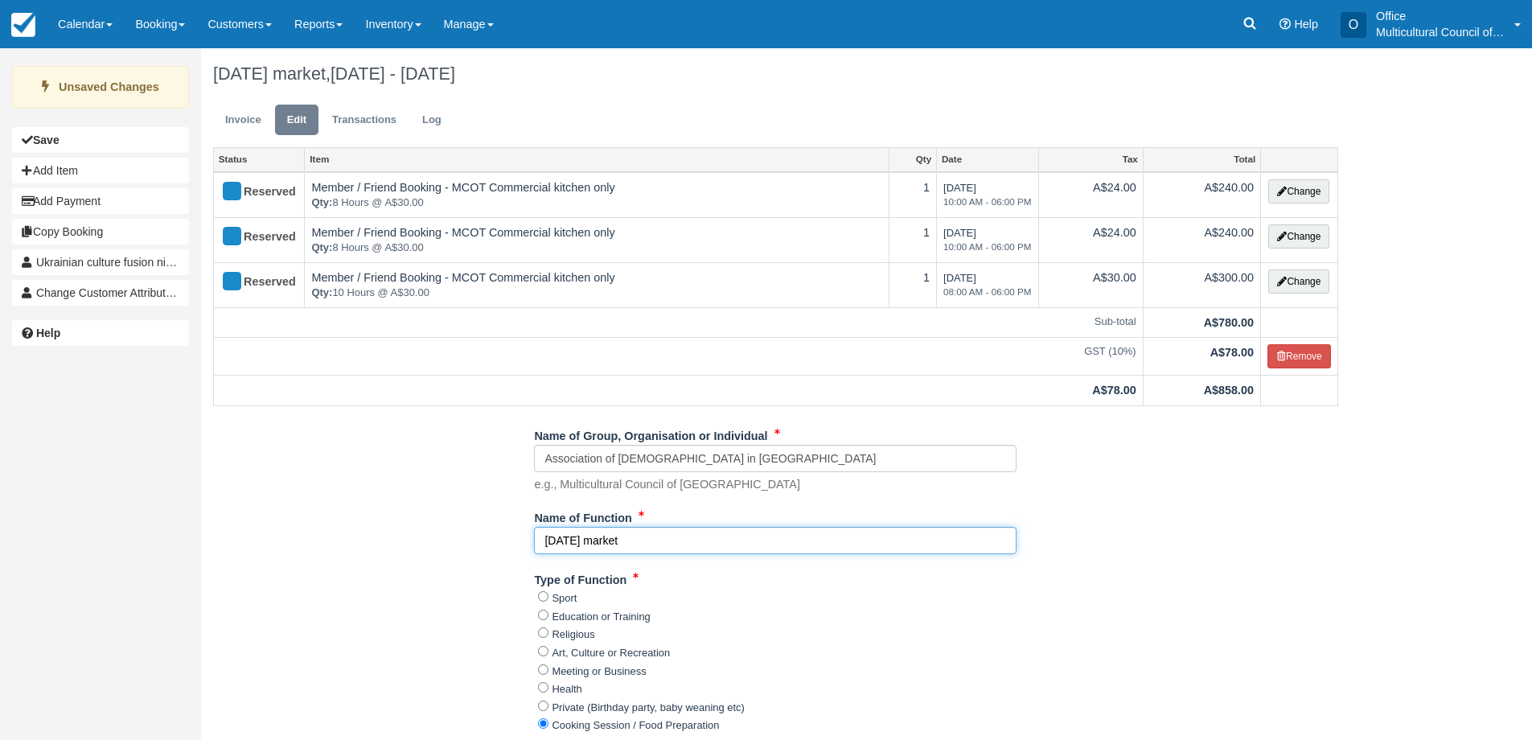
drag, startPoint x: 684, startPoint y: 543, endPoint x: 405, endPoint y: 555, distance: 280.2
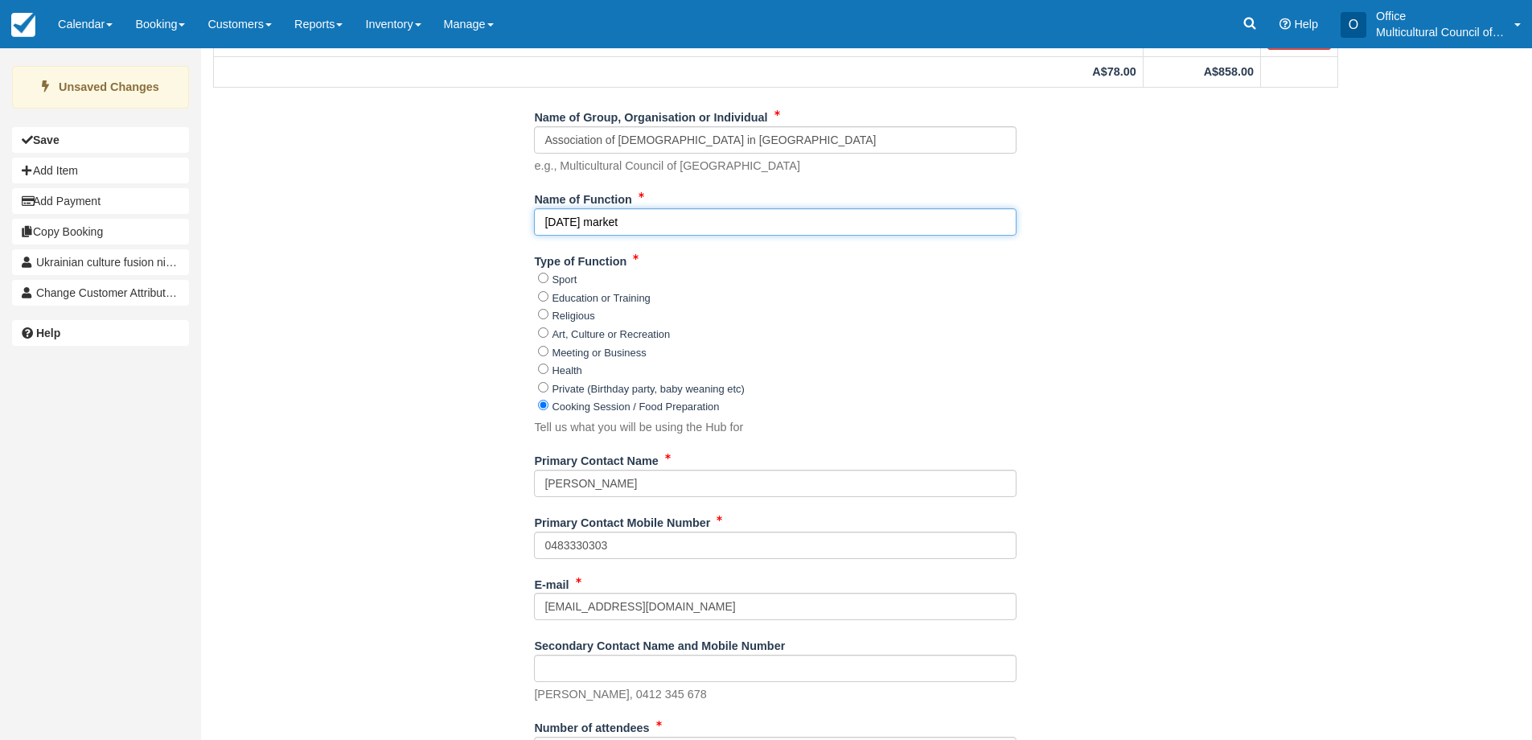
scroll to position [322, 0]
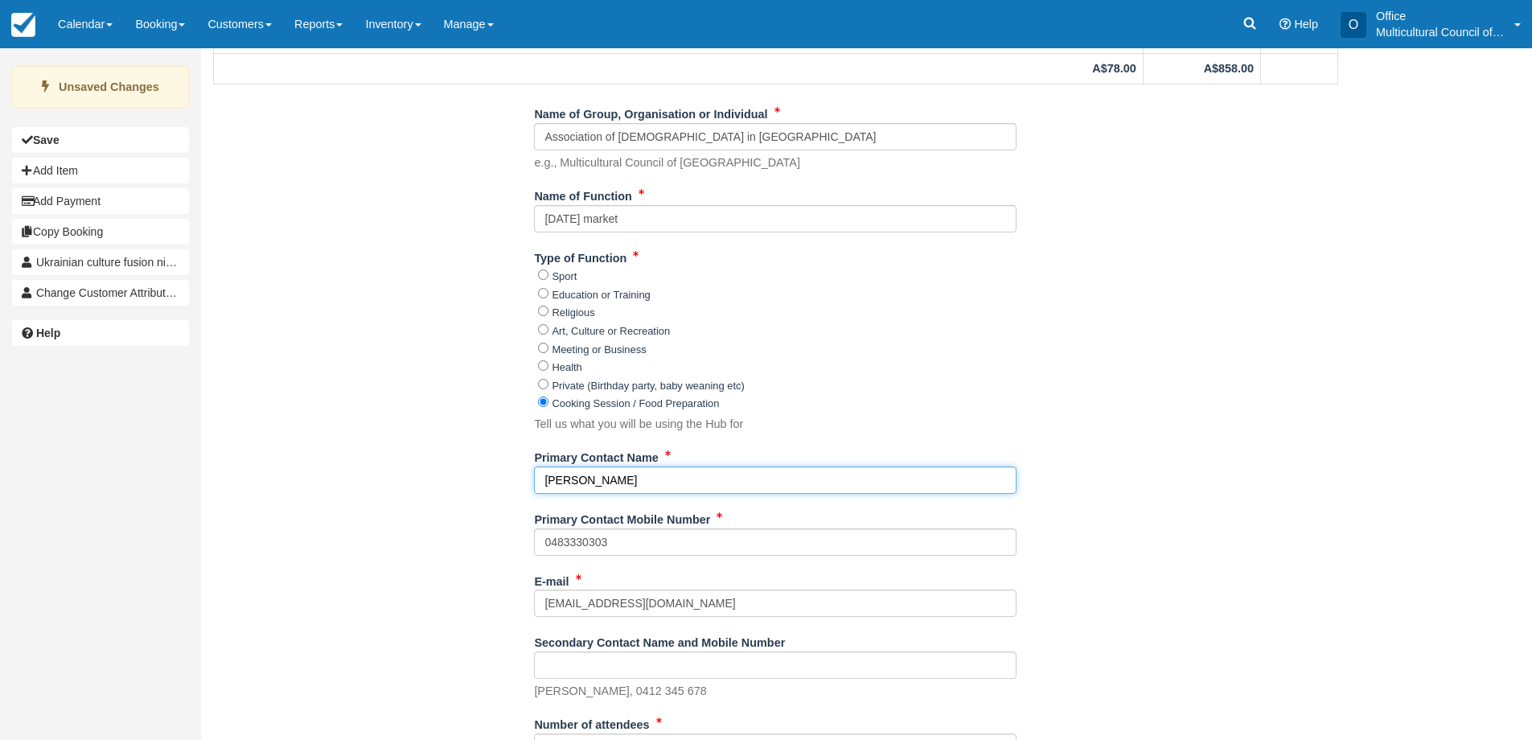
drag, startPoint x: 664, startPoint y: 473, endPoint x: 416, endPoint y: 527, distance: 253.5
click at [416, 527] on div "Name of Group, Organisation or Individual Association of Ukrainians in Tasmania…" at bounding box center [775, 639] width 1149 height 1077
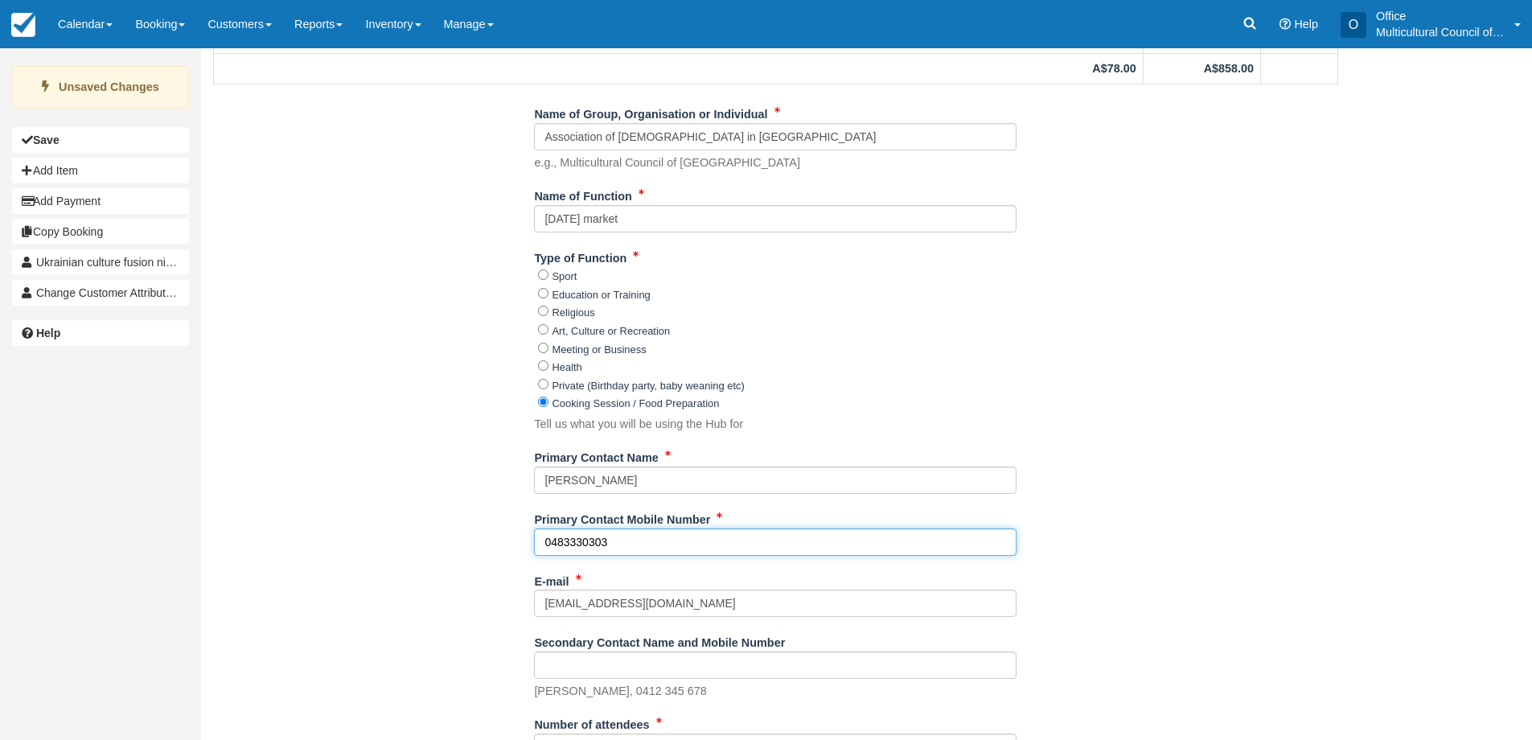
drag, startPoint x: 613, startPoint y: 543, endPoint x: 500, endPoint y: 542, distance: 112.6
click at [500, 542] on div "Name of Group, Organisation or Individual Association of Ukrainians in Tasmania…" at bounding box center [775, 639] width 1149 height 1077
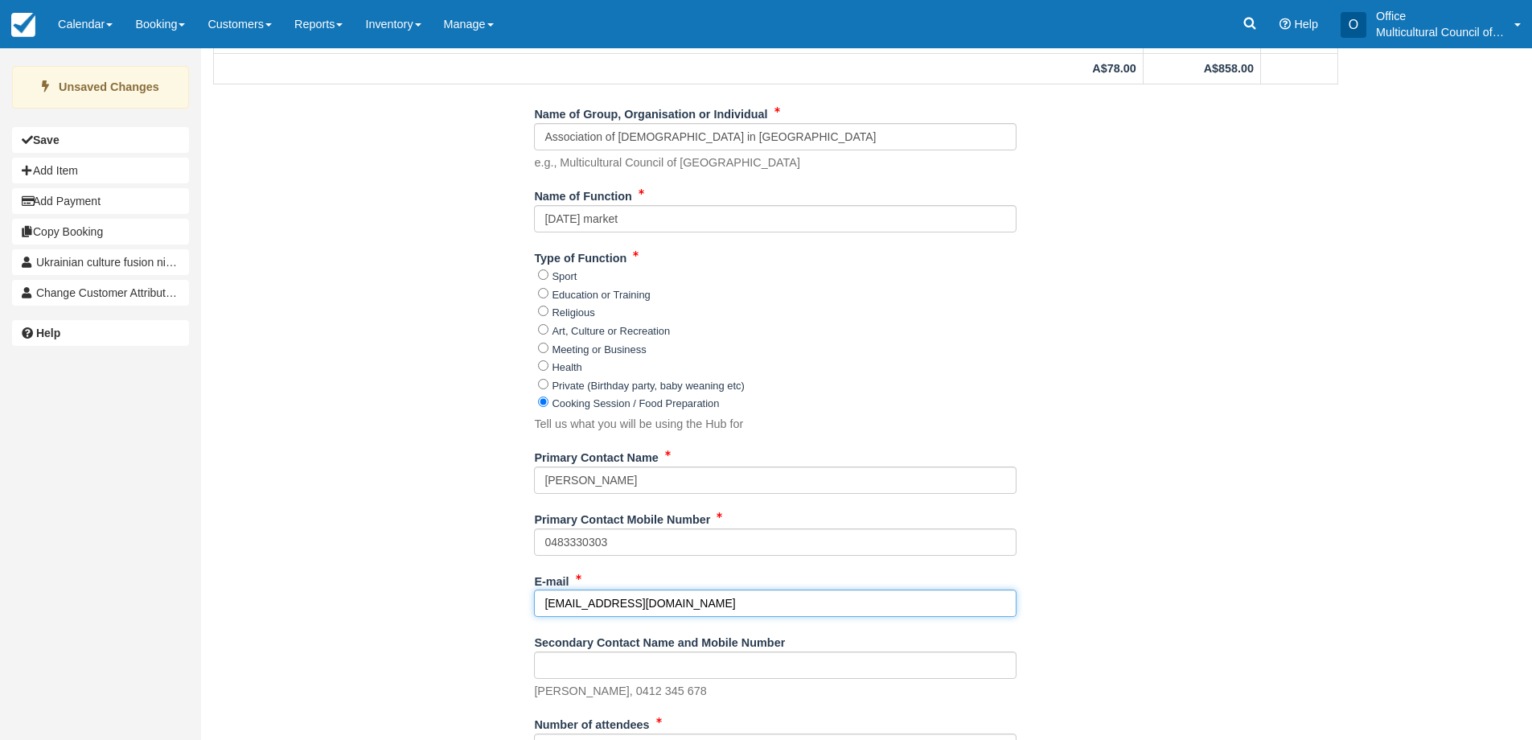
drag, startPoint x: 672, startPoint y: 606, endPoint x: 416, endPoint y: 635, distance: 258.3
click at [416, 635] on div "Name of Group, Organisation or Individual Association of Ukrainians in Tasmania…" at bounding box center [775, 639] width 1149 height 1077
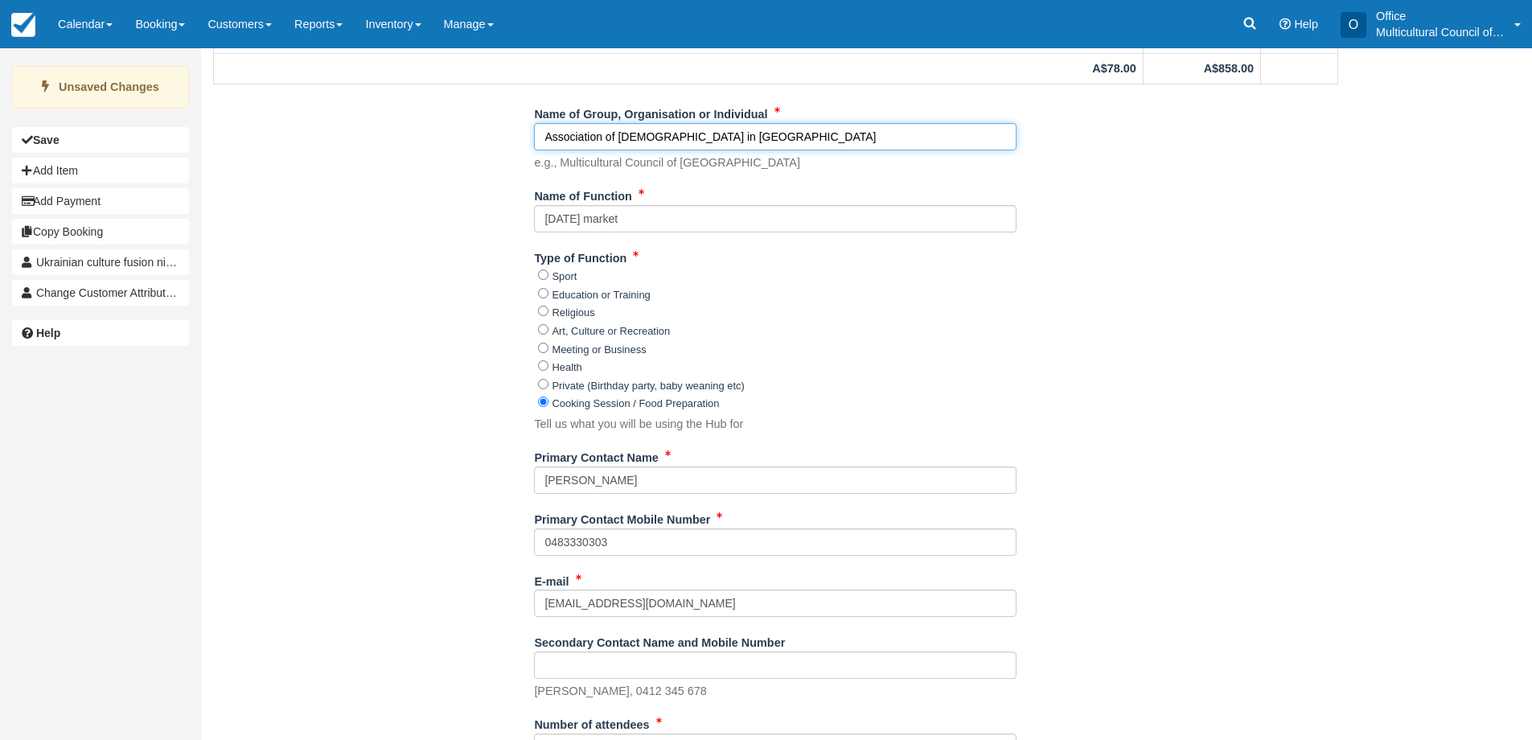
click at [754, 136] on input "Association of [DEMOGRAPHIC_DATA] in [GEOGRAPHIC_DATA]" at bounding box center [775, 136] width 483 height 27
drag, startPoint x: 760, startPoint y: 138, endPoint x: 321, endPoint y: 158, distance: 439.6
click at [321, 158] on div "Name of Group, Organisation or Individual Association of Ukrainians in Tasmania…" at bounding box center [775, 639] width 1149 height 1077
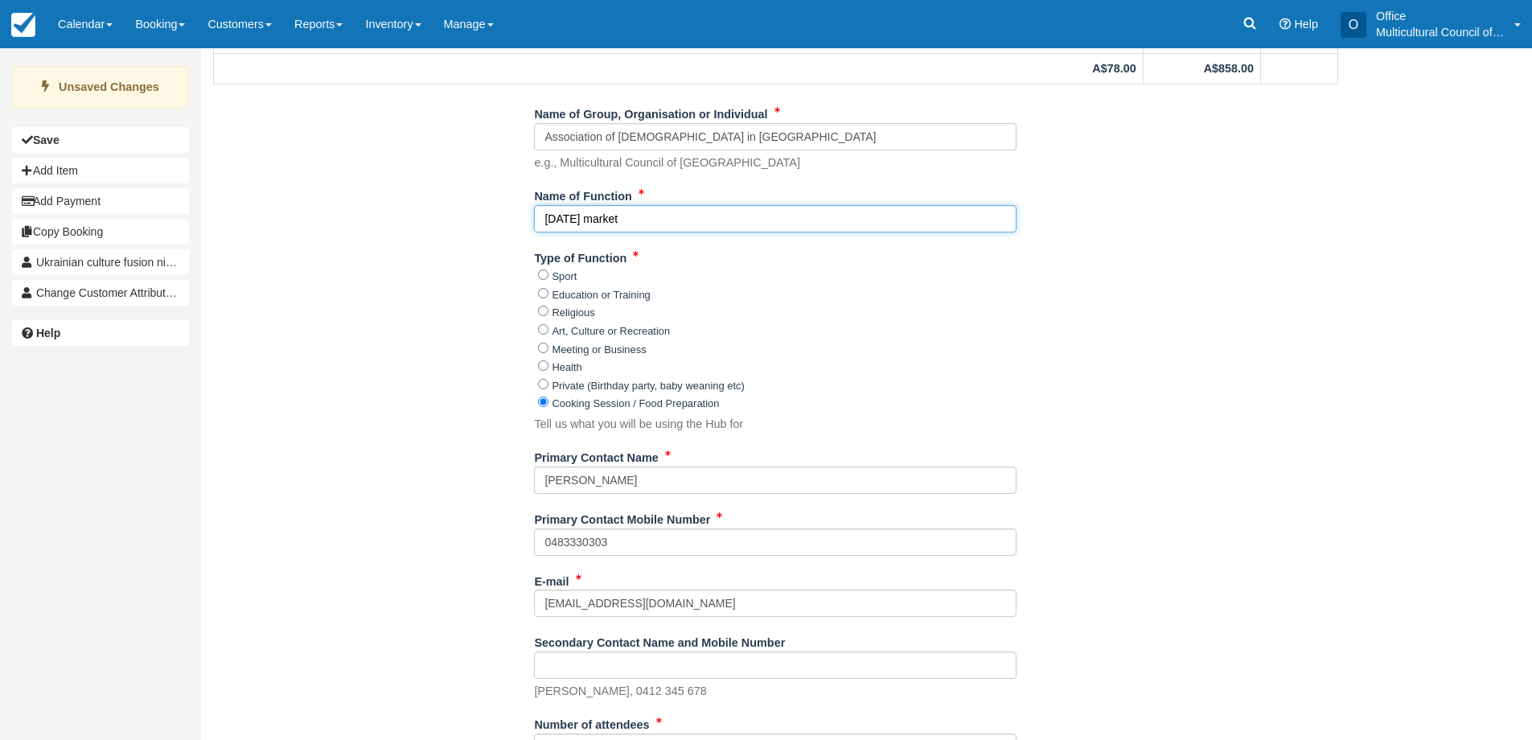
drag, startPoint x: 677, startPoint y: 215, endPoint x: 458, endPoint y: 234, distance: 220.4
click at [458, 234] on div "Name of Group, Organisation or Individual Association of Ukrainians in Tasmania…" at bounding box center [775, 639] width 1149 height 1077
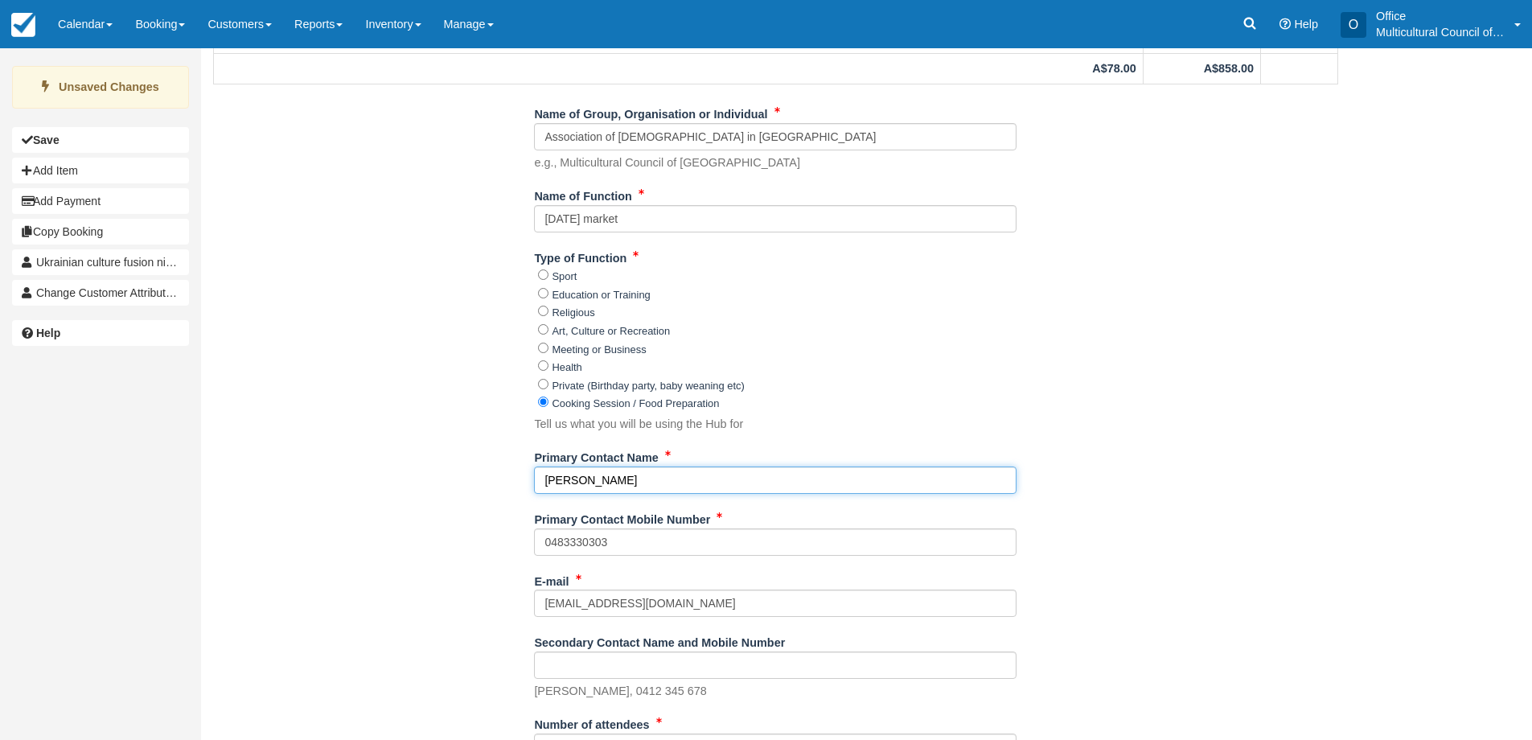
drag, startPoint x: 729, startPoint y: 479, endPoint x: 340, endPoint y: 542, distance: 394.4
click at [340, 542] on div "Name of Group, Organisation or Individual Association of Ukrainians in Tasmania…" at bounding box center [775, 639] width 1149 height 1077
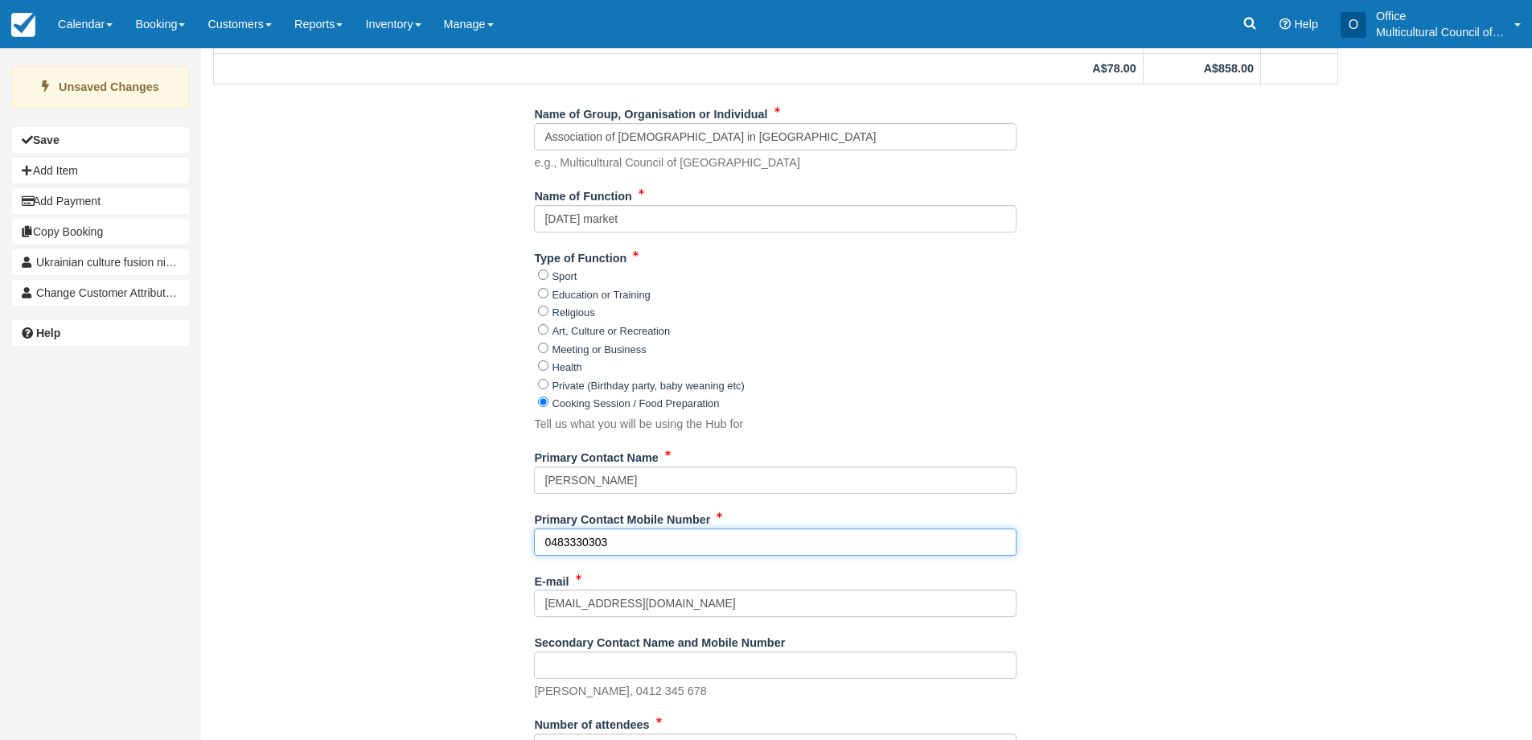
drag, startPoint x: 623, startPoint y: 545, endPoint x: 496, endPoint y: 542, distance: 127.1
click at [503, 545] on div "Name of Group, Organisation or Individual Association of Ukrainians in Tasmania…" at bounding box center [775, 639] width 1149 height 1077
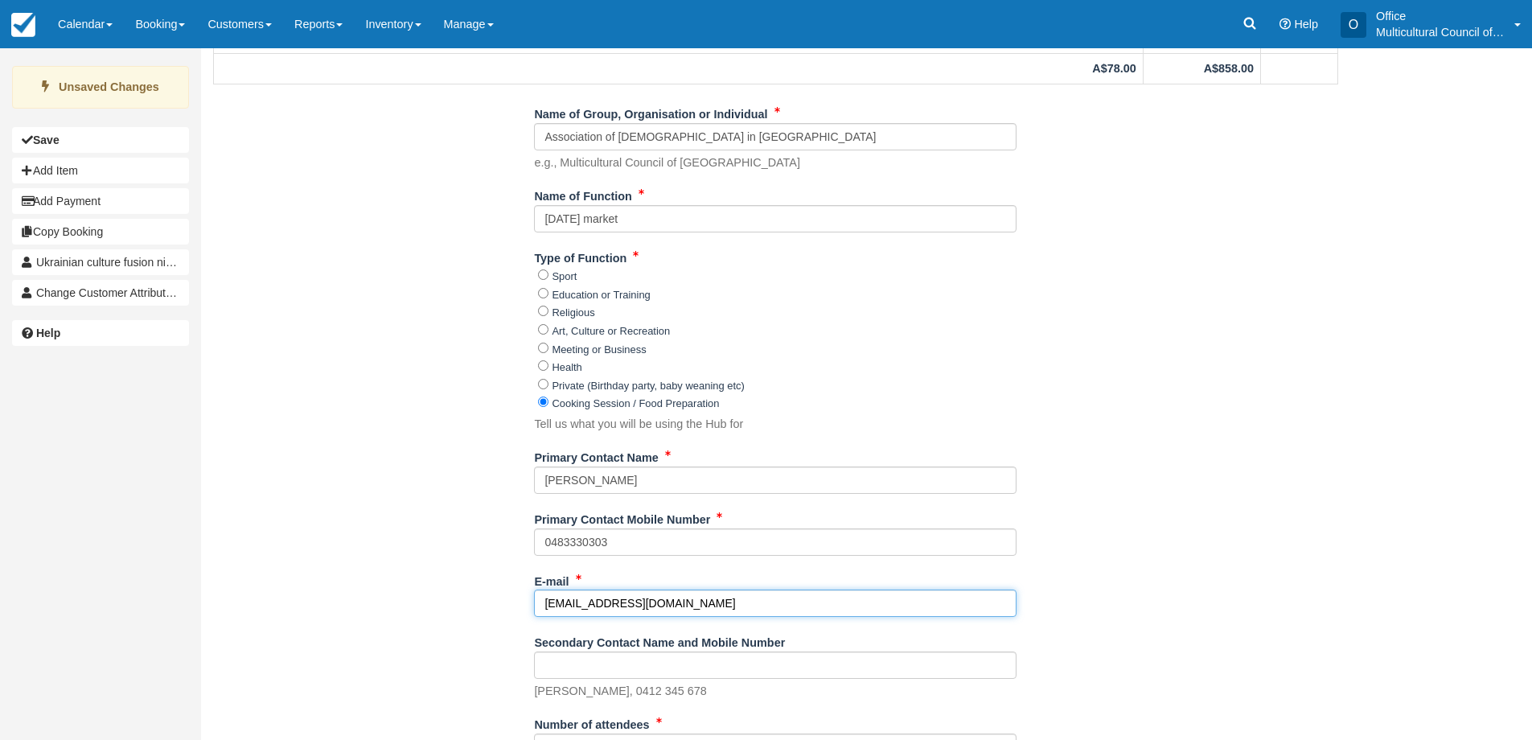
drag, startPoint x: 663, startPoint y: 604, endPoint x: 372, endPoint y: 609, distance: 291.2
click at [377, 610] on div "Name of Group, Organisation or Individual Association of Ukrainians in Tasmania…" at bounding box center [775, 639] width 1149 height 1077
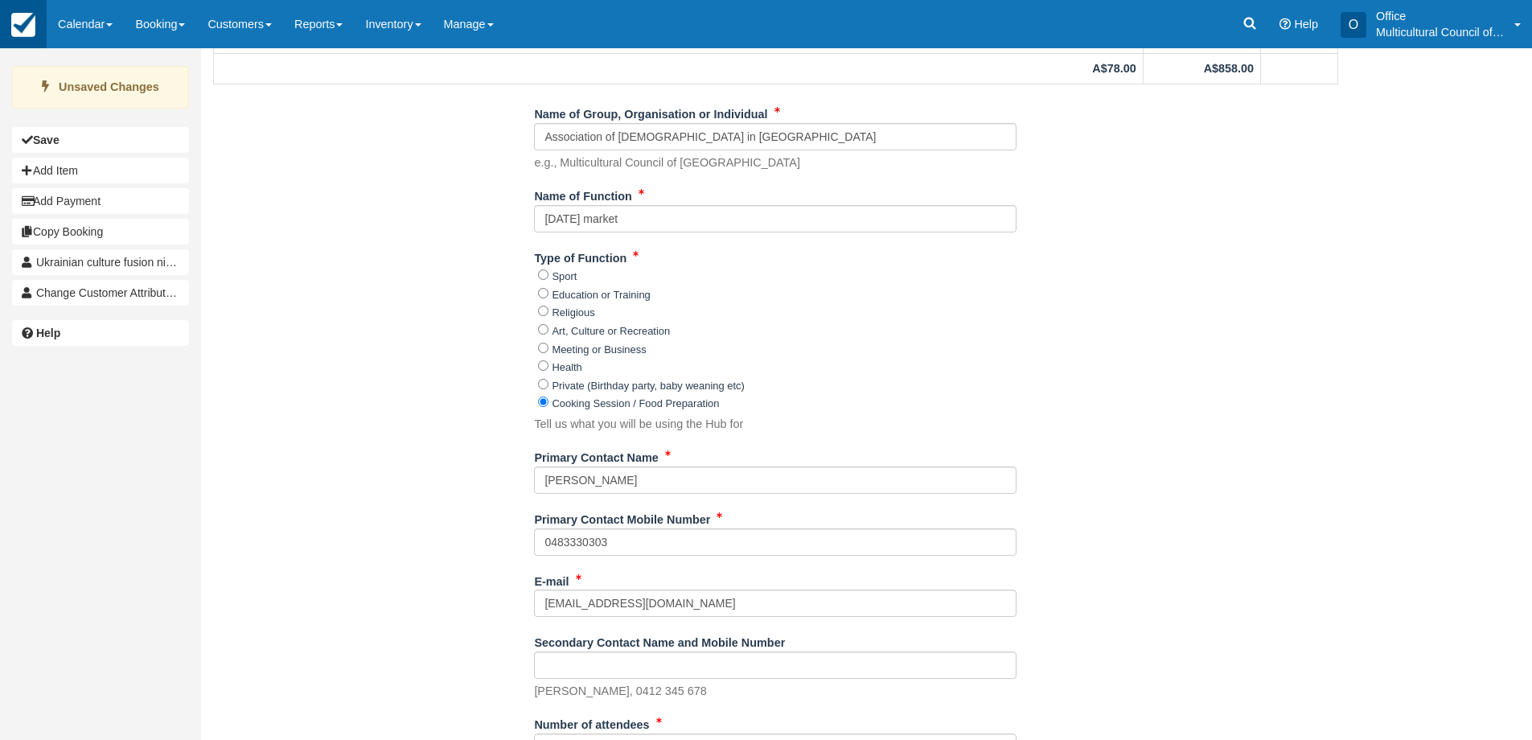
click at [39, 39] on link at bounding box center [23, 24] width 47 height 48
click at [69, 29] on link "Calendar" at bounding box center [85, 24] width 77 height 48
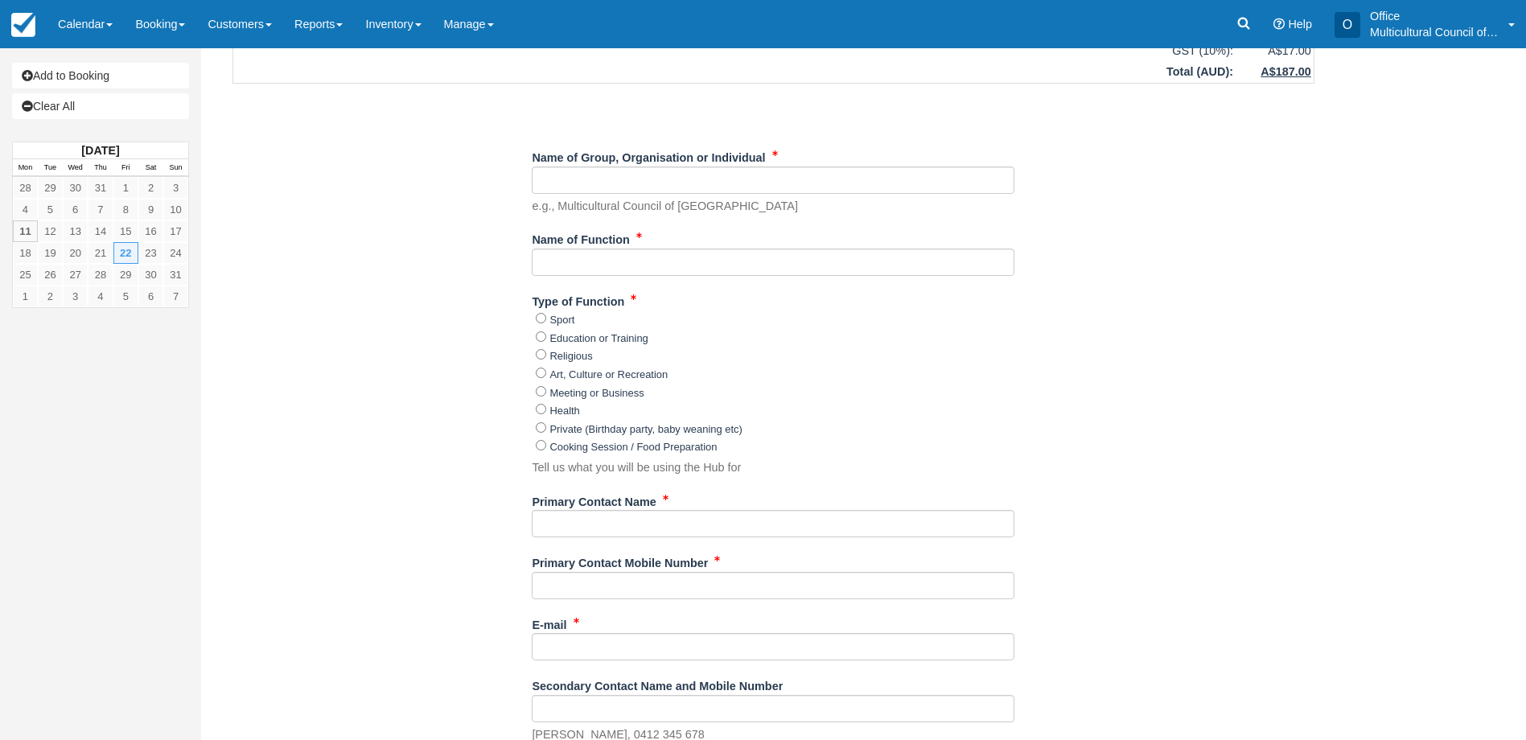
scroll to position [402, 0]
click at [571, 189] on input "Name of Group, Organisation or Individual" at bounding box center [773, 180] width 483 height 27
paste input "Association of [DEMOGRAPHIC_DATA] in [GEOGRAPHIC_DATA]"
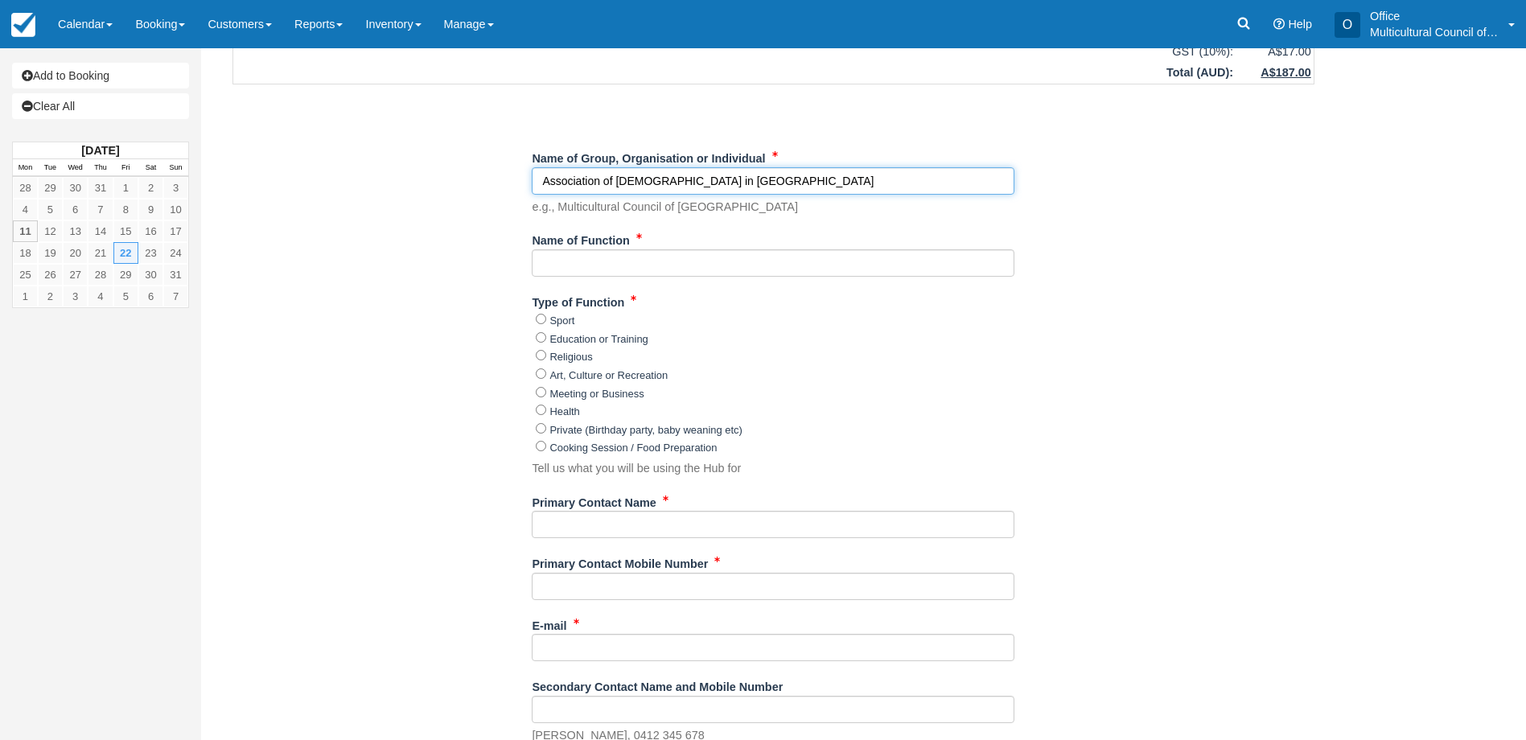
type input "Association of [DEMOGRAPHIC_DATA] in [GEOGRAPHIC_DATA]"
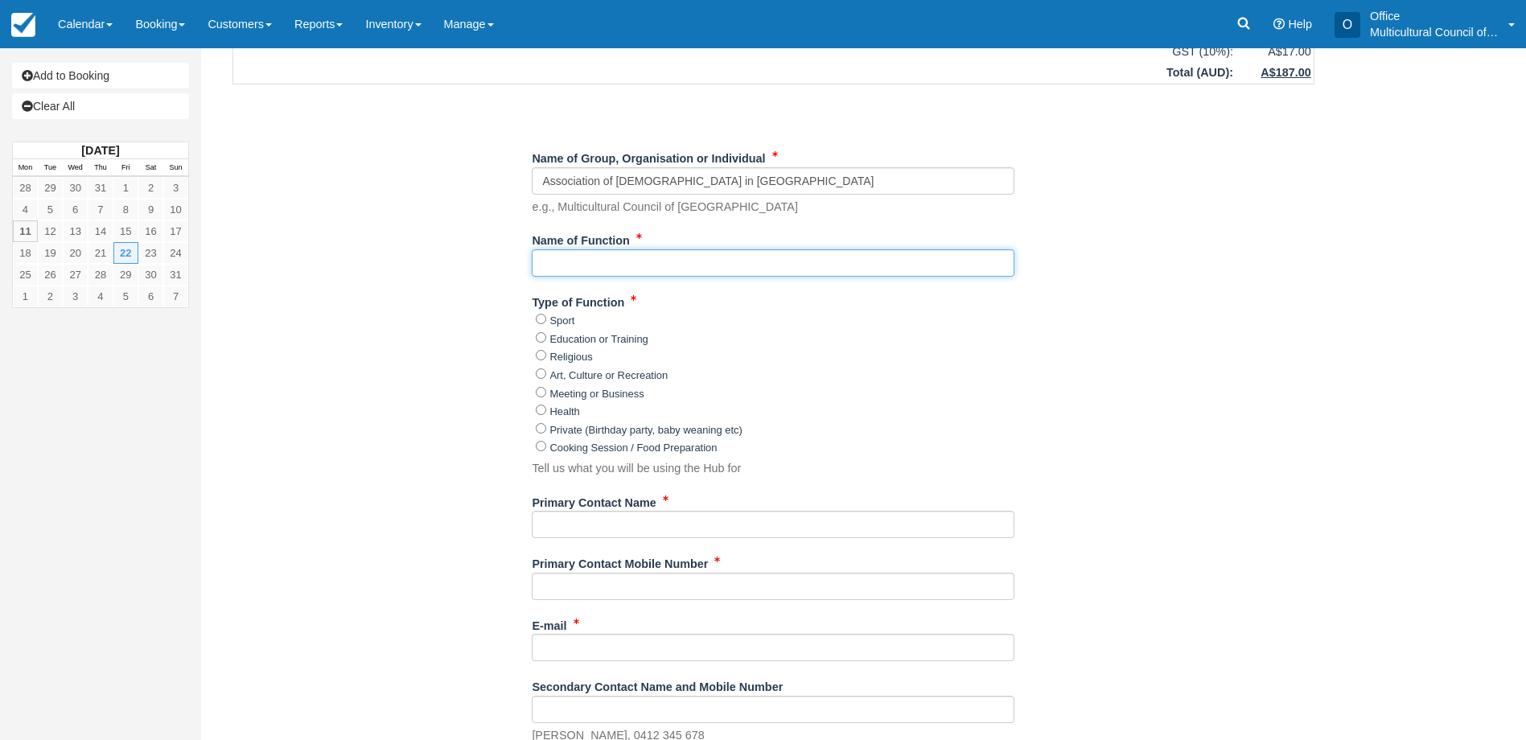
click at [620, 270] on input "Name of Function" at bounding box center [773, 262] width 483 height 27
paste input "[DATE] market"
type input "[DATE] market"
click at [583, 378] on label "Art, Culture or Recreation" at bounding box center [608, 375] width 118 height 12
click at [546, 378] on input "Art, Culture or Recreation" at bounding box center [541, 373] width 10 height 10
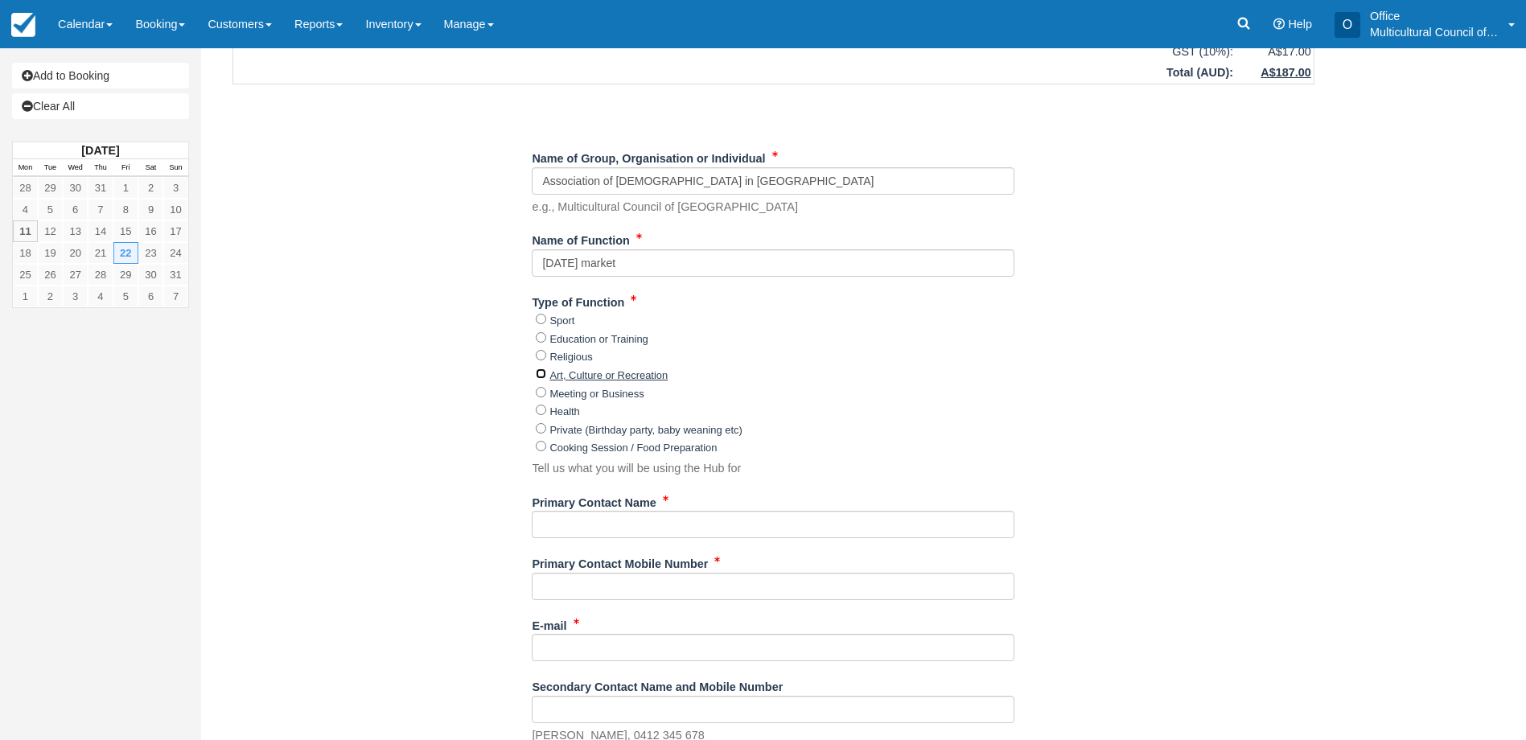
radio input "true"
click at [603, 538] on input "Primary Contact Name" at bounding box center [773, 524] width 483 height 27
paste input "[PERSON_NAME]"
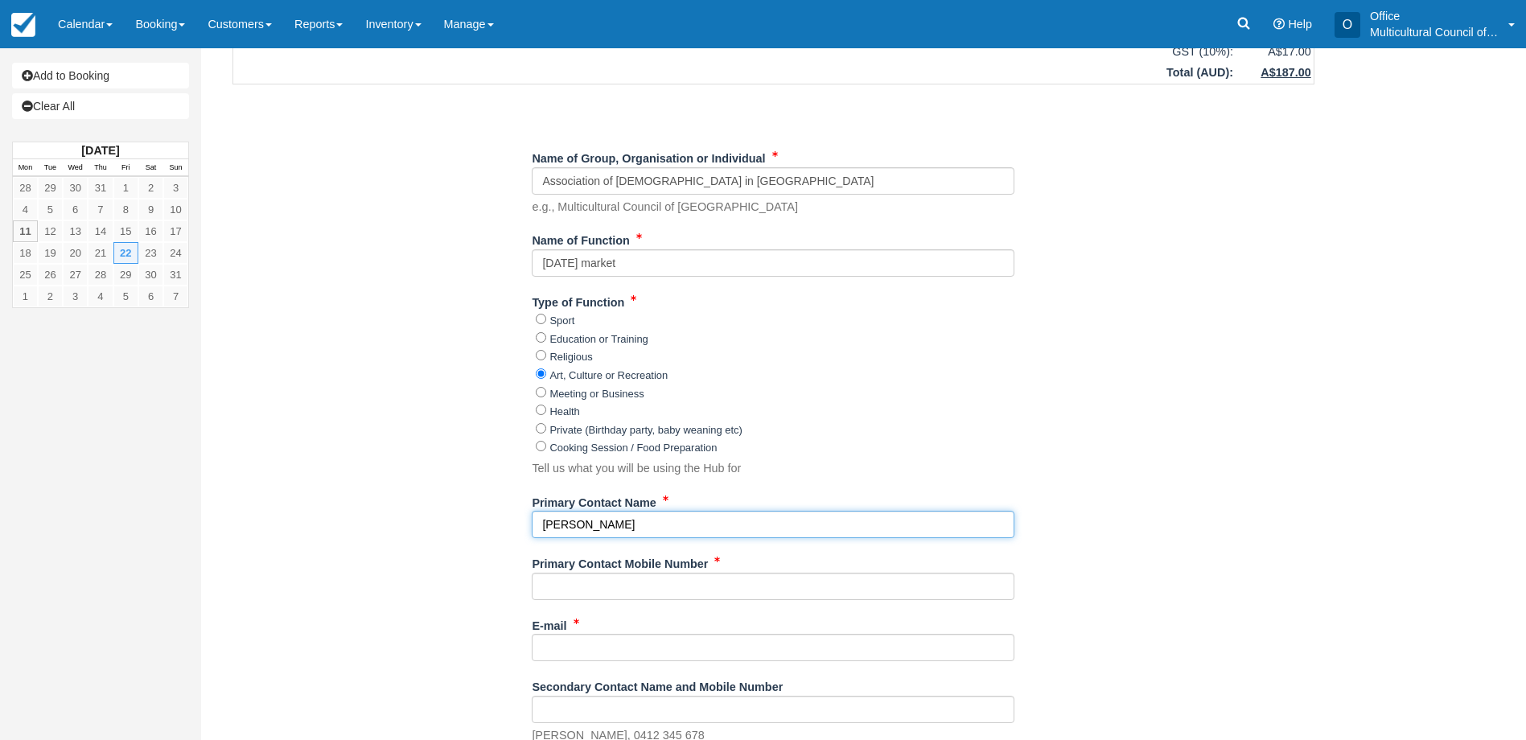
type input "[PERSON_NAME]"
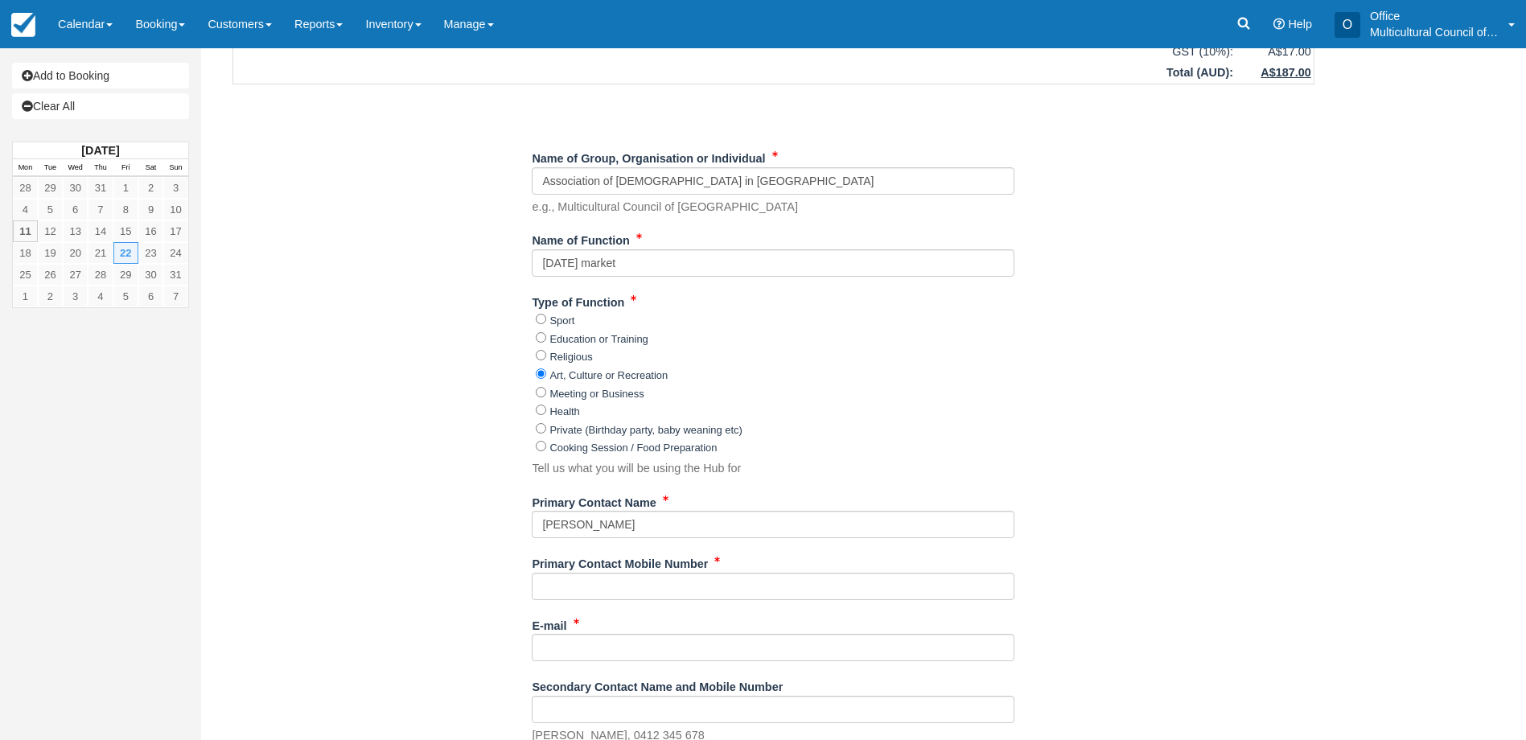
click at [426, 590] on div "Item Rate Amount Member / Friend Booking - Hub Only [DATE] 04:00 PM - 09:00 PM …" at bounding box center [773, 440] width 1120 height 1485
click at [597, 587] on input "Primary Contact Mobile Number" at bounding box center [773, 586] width 483 height 27
paste input "0483330303"
type input "0483330303"
click at [433, 442] on div "Item Rate Amount Member / Friend Booking - Hub Only [DATE] 04:00 PM - 09:00 PM …" at bounding box center [773, 440] width 1120 height 1485
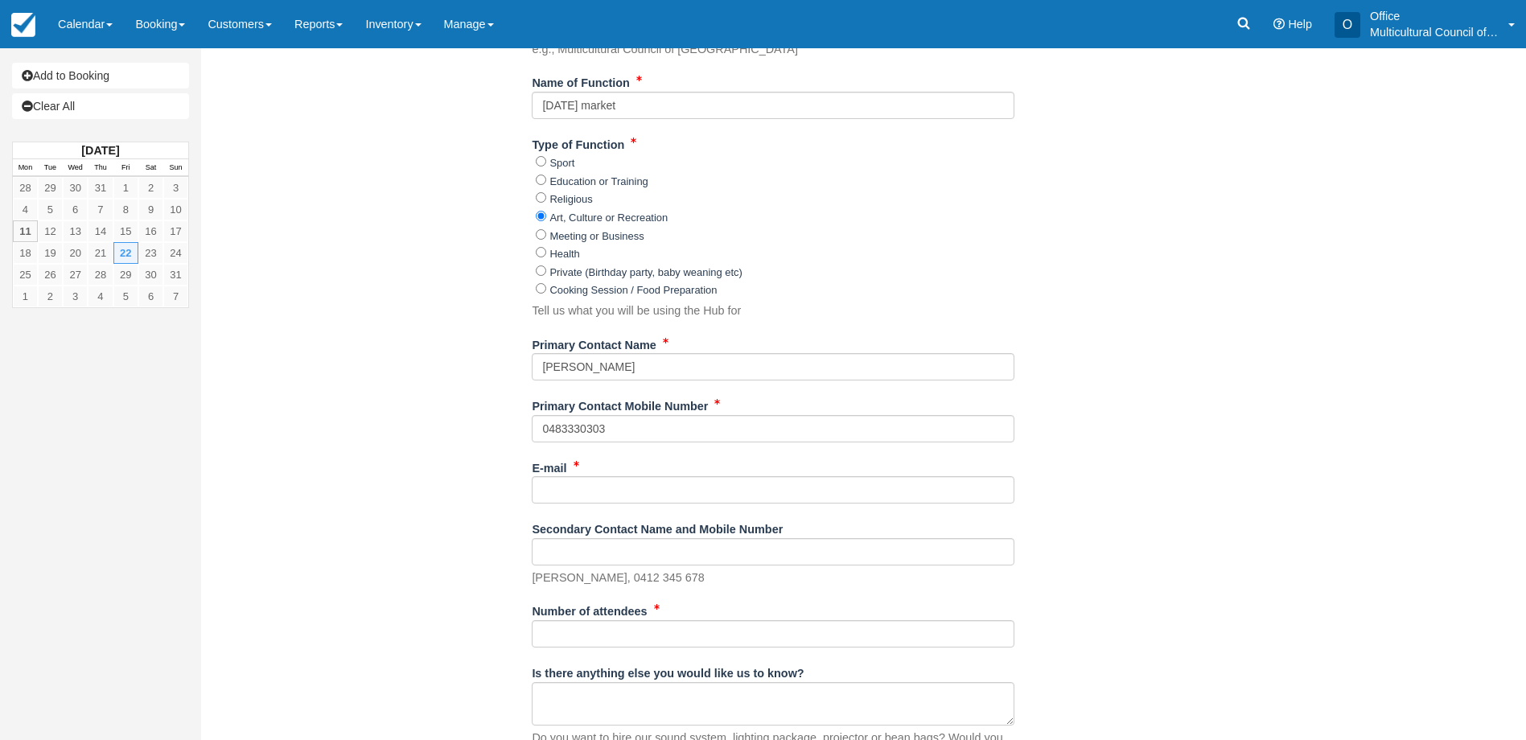
scroll to position [563, 0]
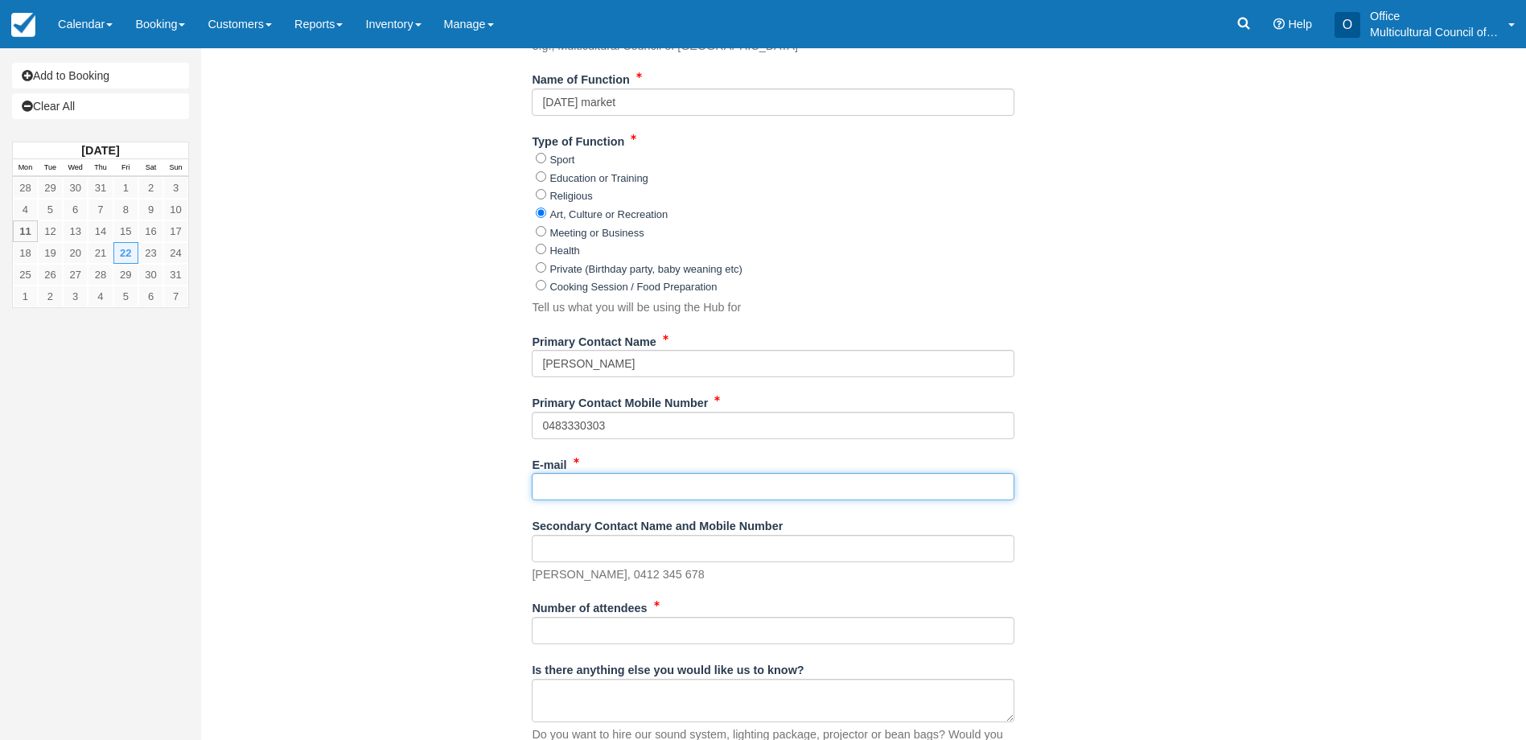
click at [615, 491] on input "E-mail" at bounding box center [773, 486] width 483 height 27
paste input "[EMAIL_ADDRESS][DOMAIN_NAME]"
type input "[EMAIL_ADDRESS][DOMAIN_NAME]"
click at [417, 537] on div "Item Rate Amount Member / Friend Booking - Hub Only Fri Aug 22, 2025 04:00 PM -…" at bounding box center [773, 279] width 1120 height 1485
click at [560, 630] on input "Number of attendees" at bounding box center [773, 630] width 483 height 27
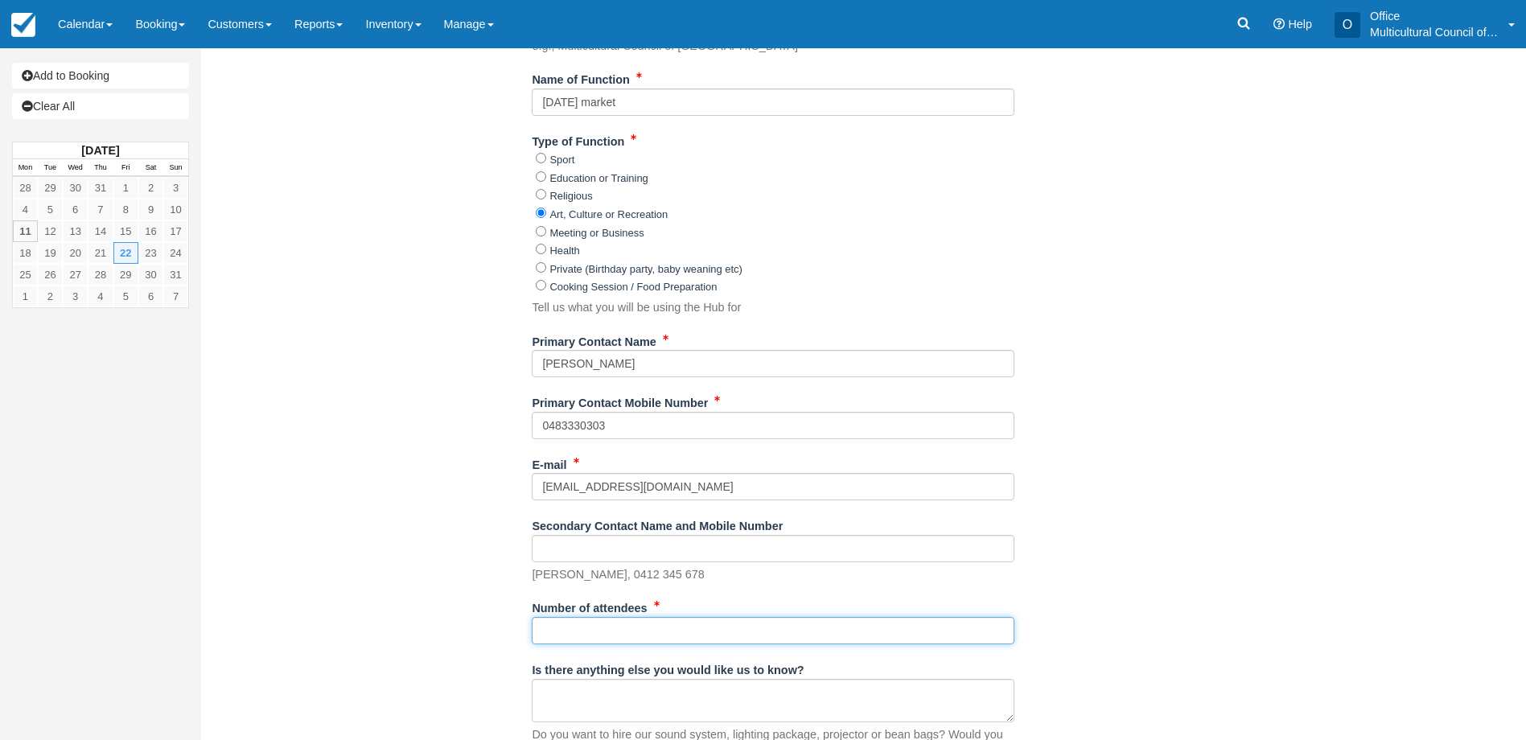
type input "25"
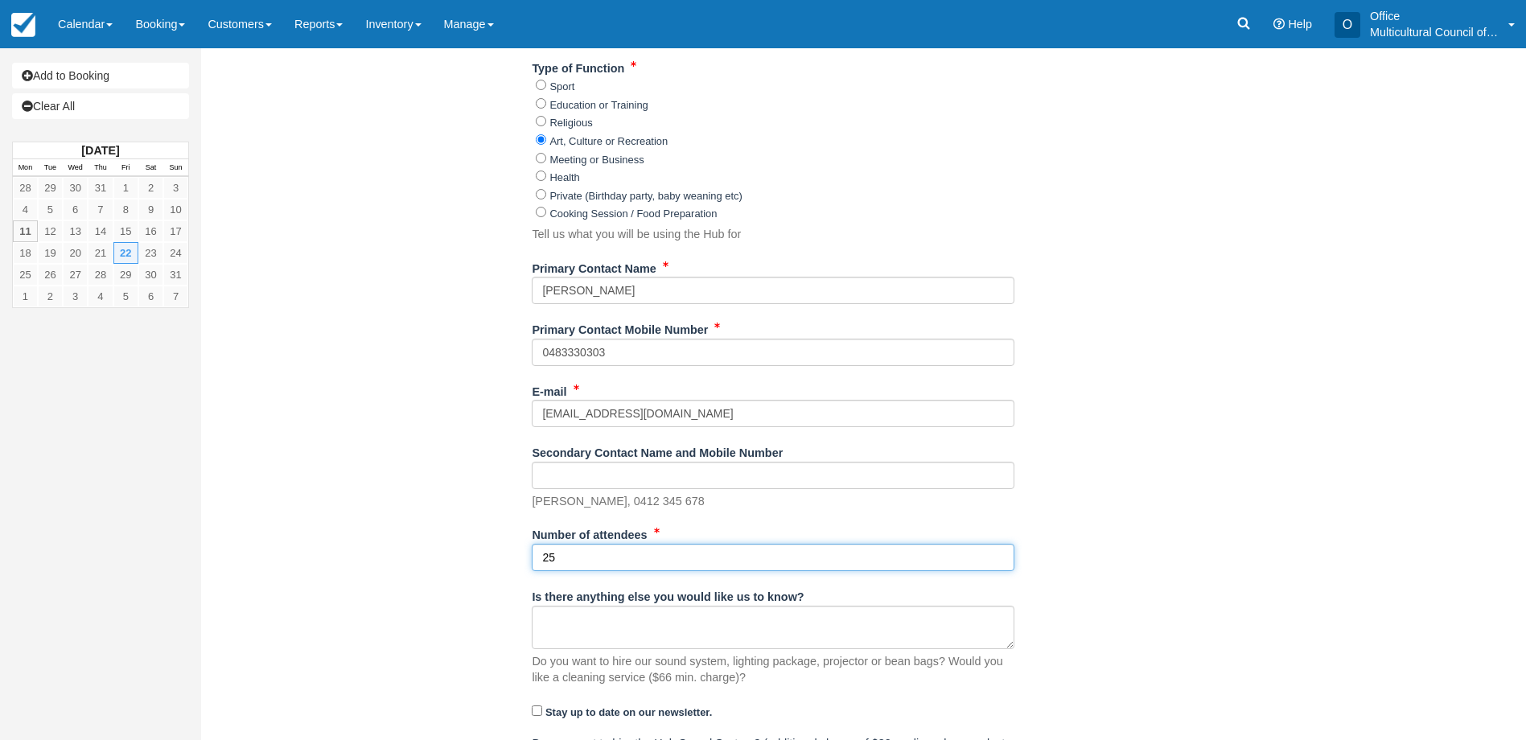
scroll to position [884, 0]
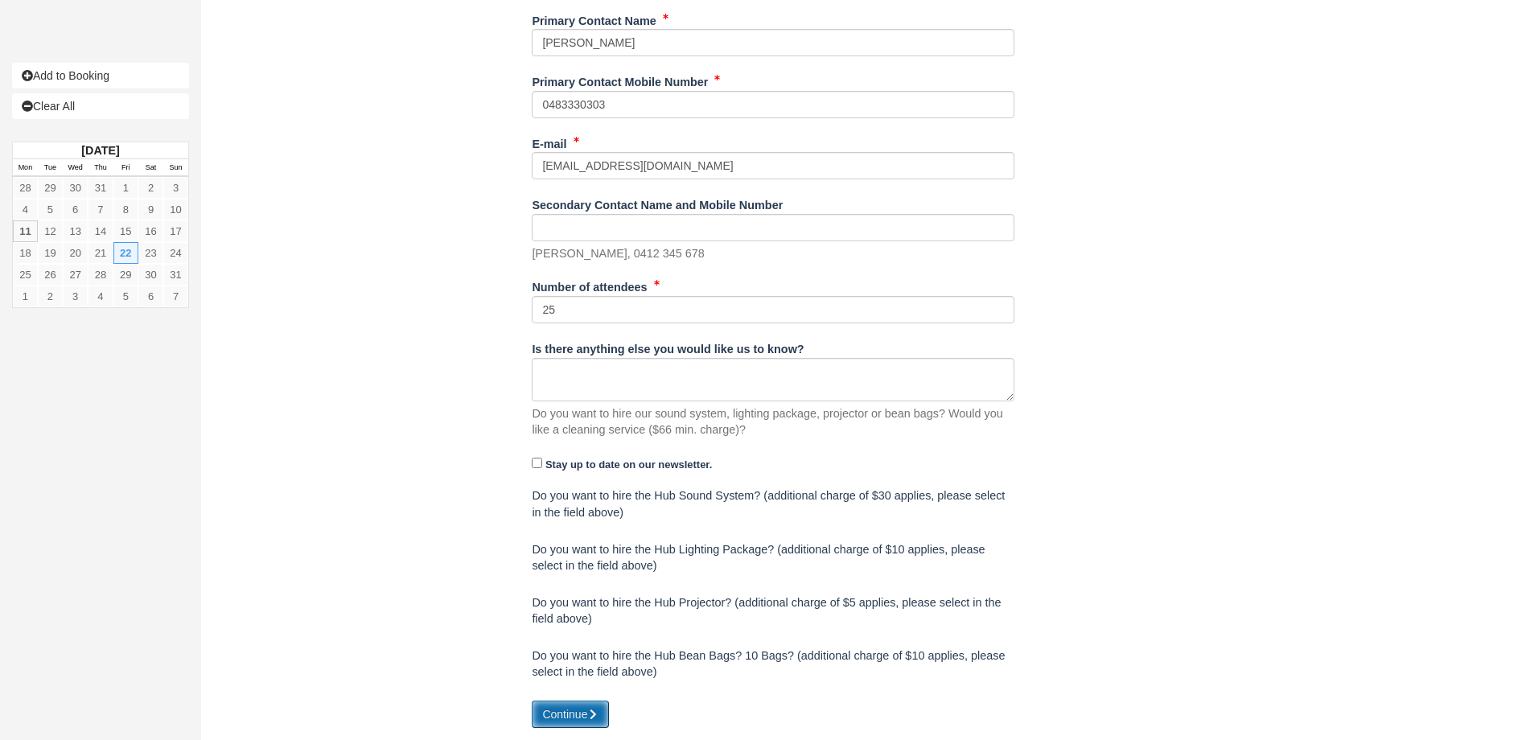
click at [558, 713] on button "Continue" at bounding box center [570, 714] width 77 height 27
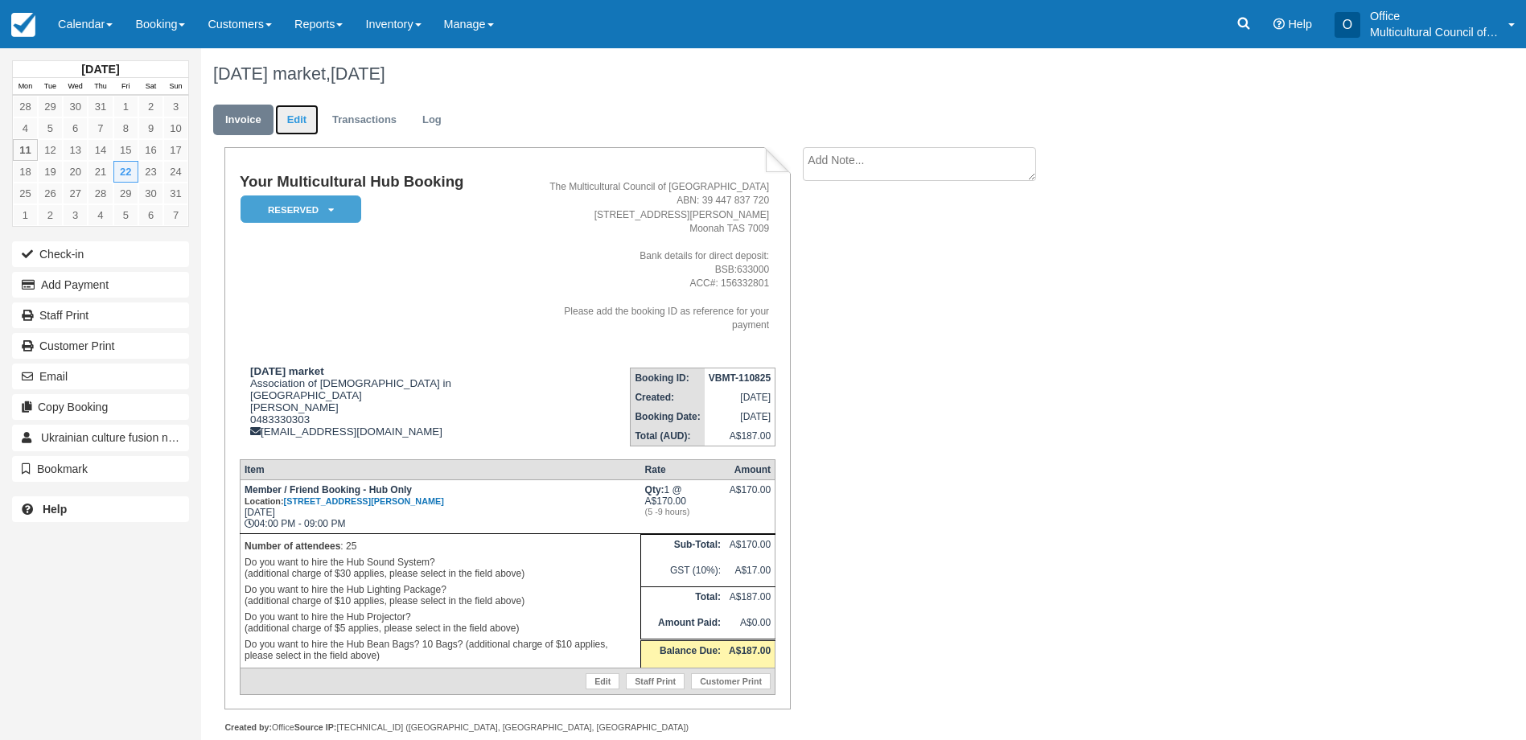
click at [302, 114] on link "Edit" at bounding box center [296, 120] width 43 height 31
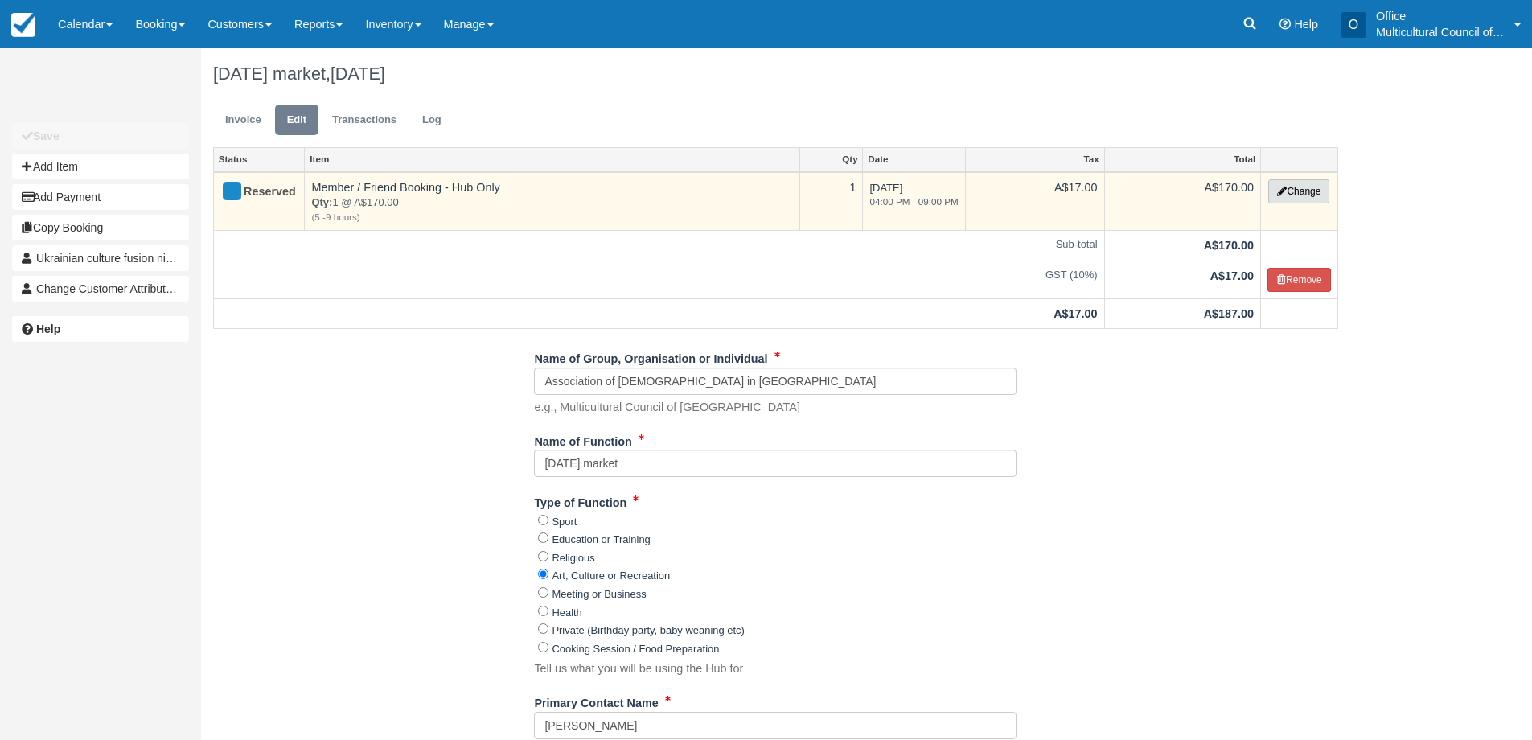
click at [1300, 187] on button "Change" at bounding box center [1298, 191] width 61 height 24
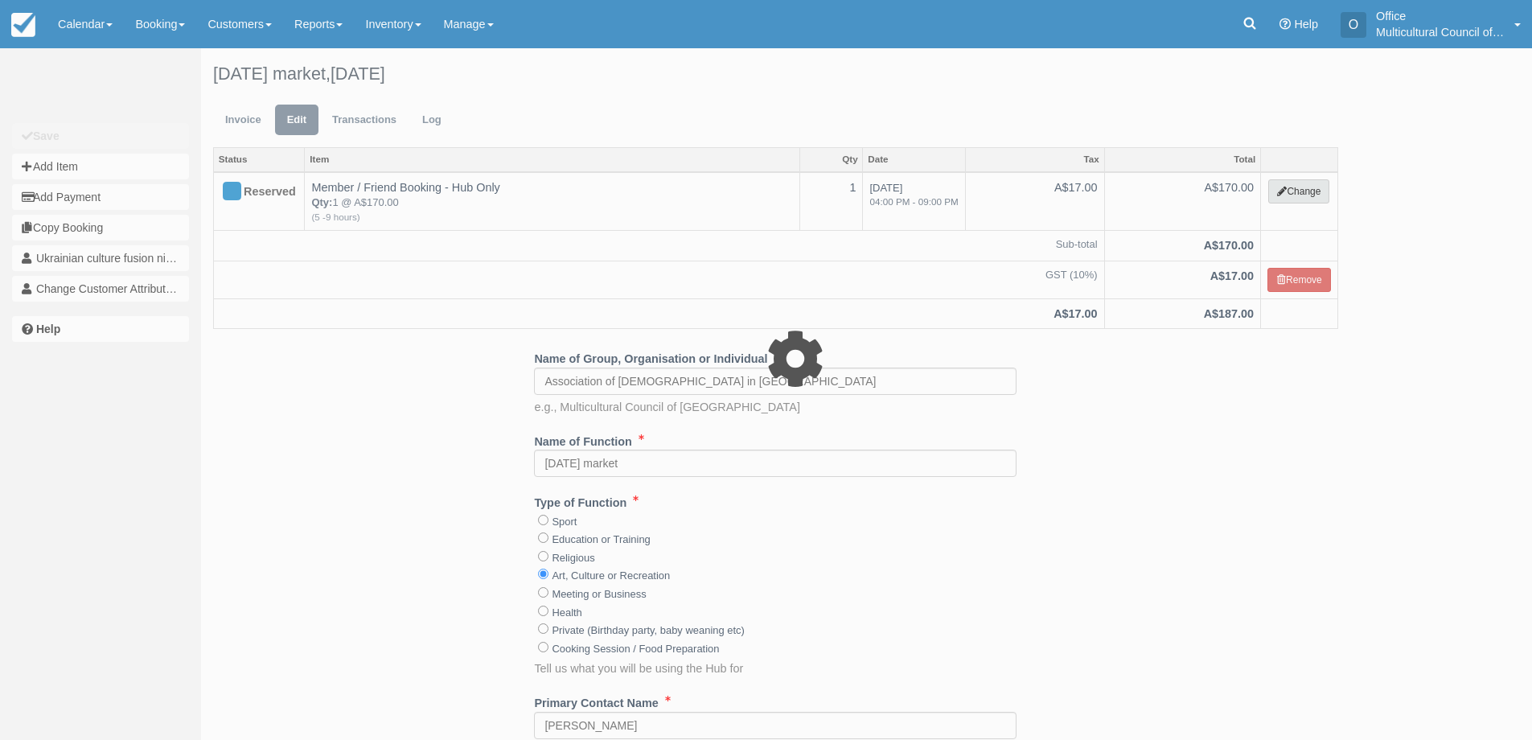
select select "2"
type input "170.00"
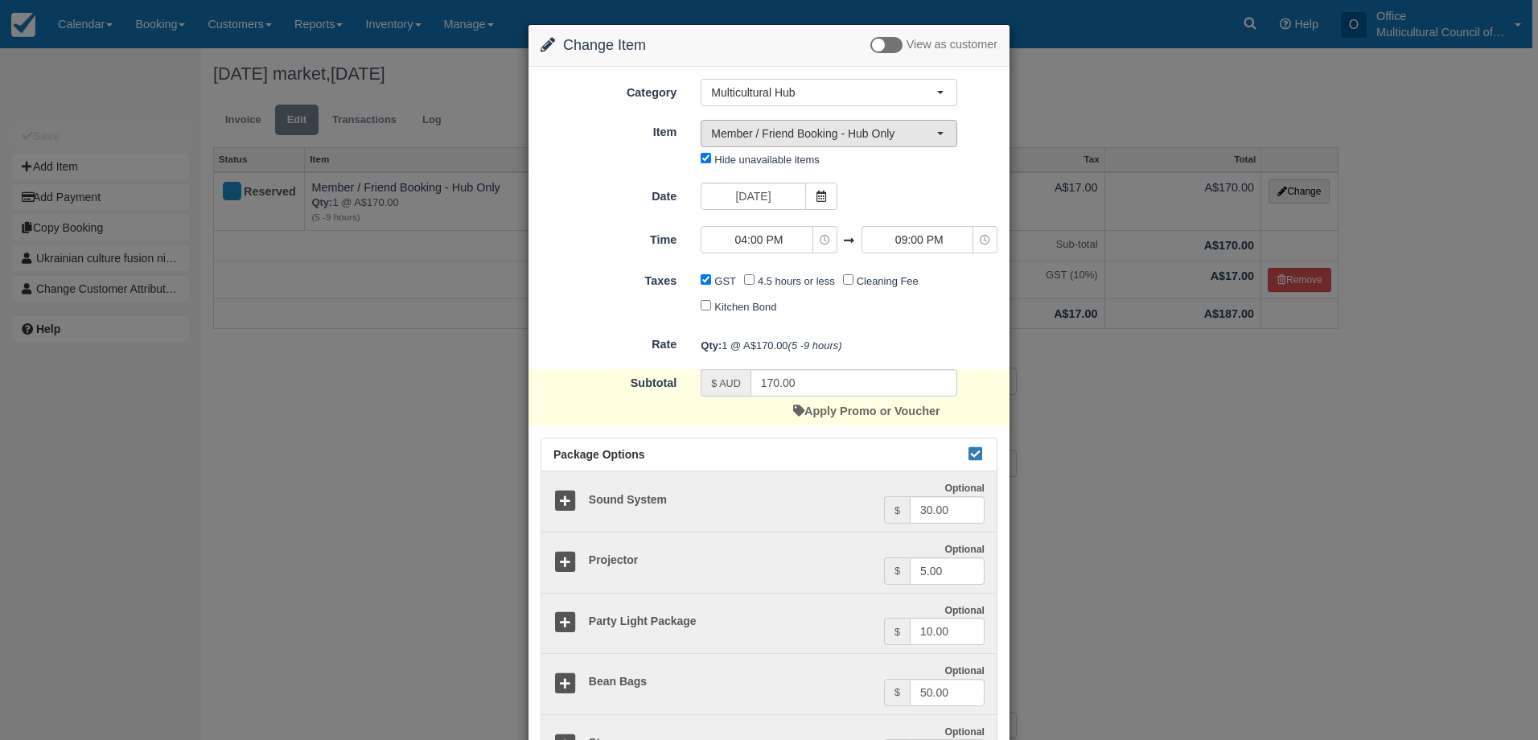
click at [877, 142] on button "Member / Friend Booking - Hub Only" at bounding box center [829, 133] width 257 height 27
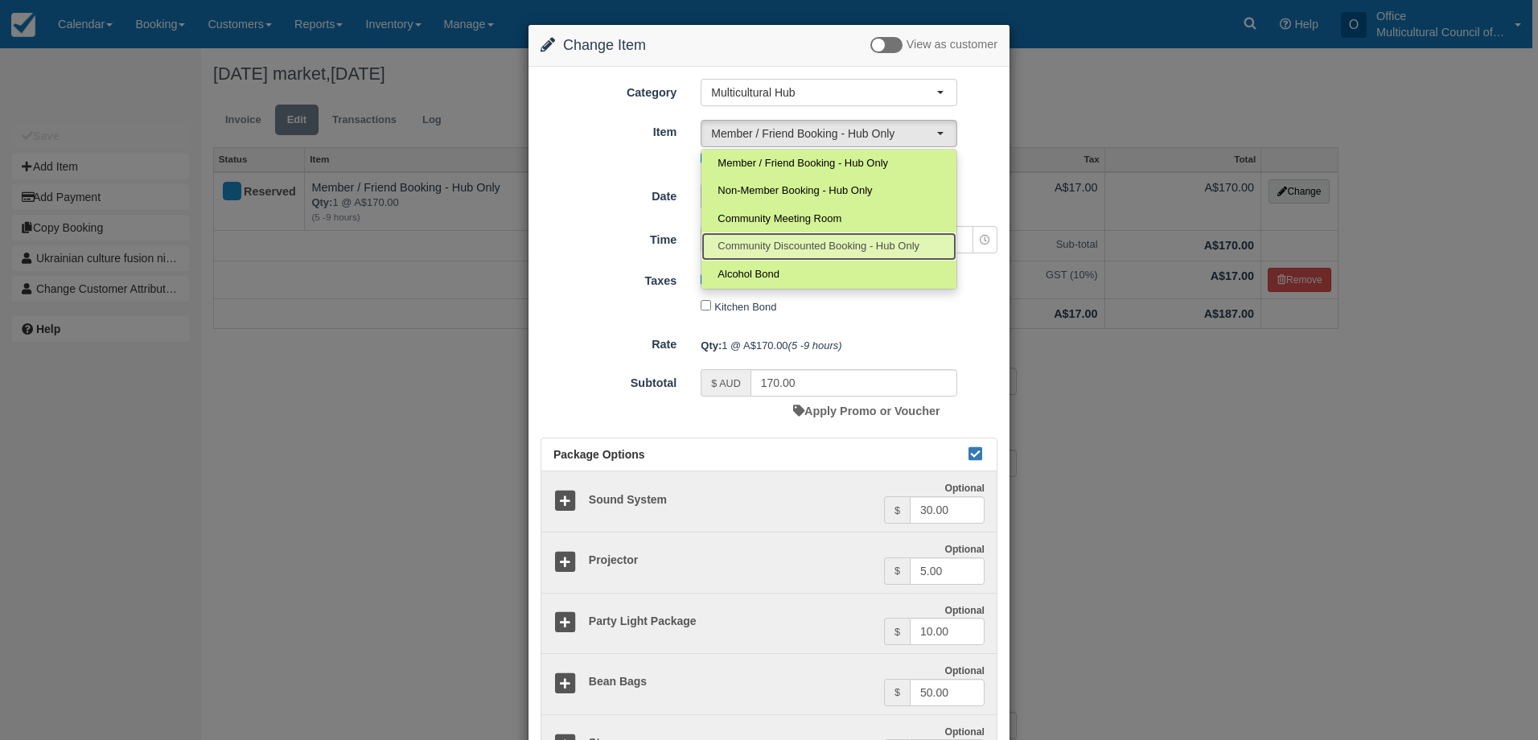
click at [857, 247] on span "Community Discounted Booking - Hub Only" at bounding box center [818, 246] width 202 height 15
select select "4"
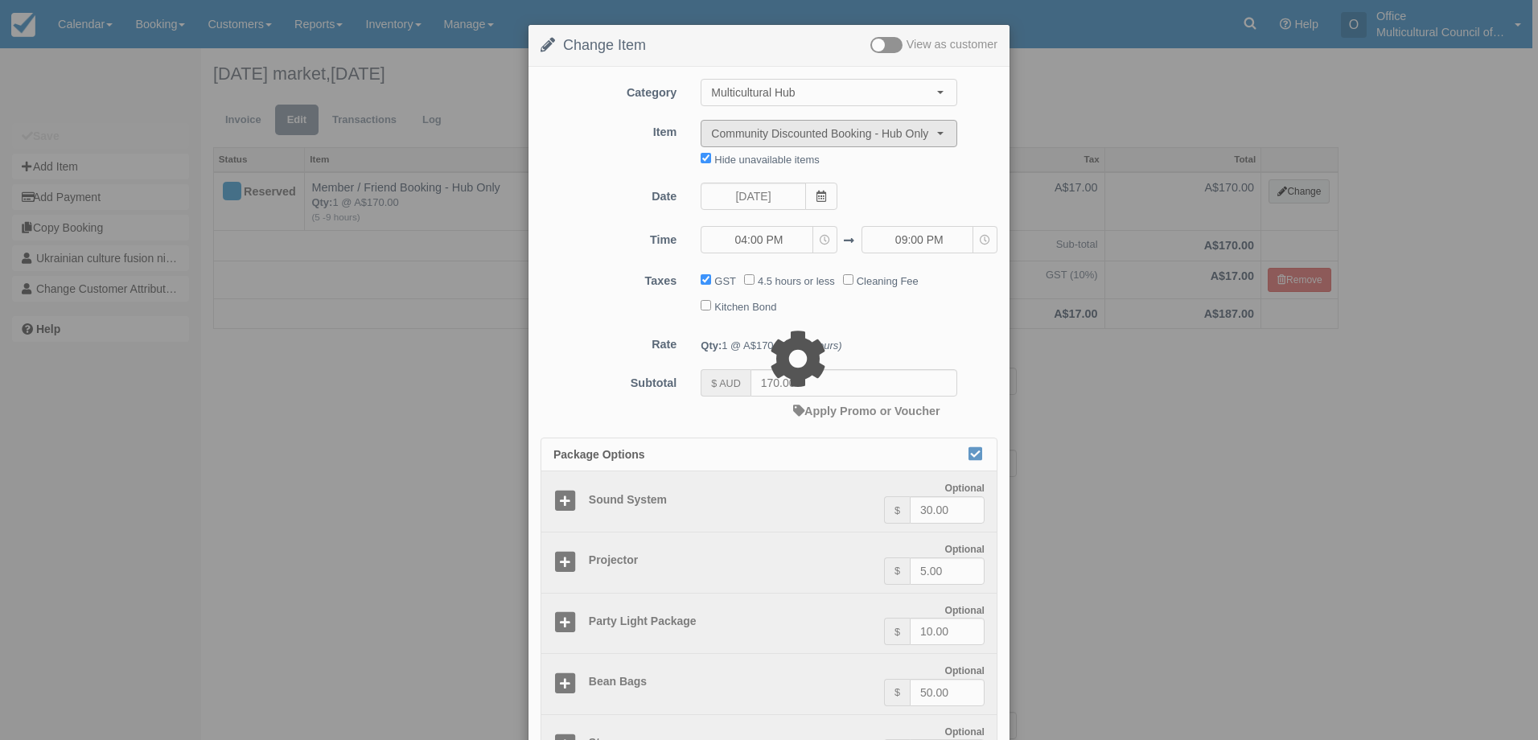
type input "85.00"
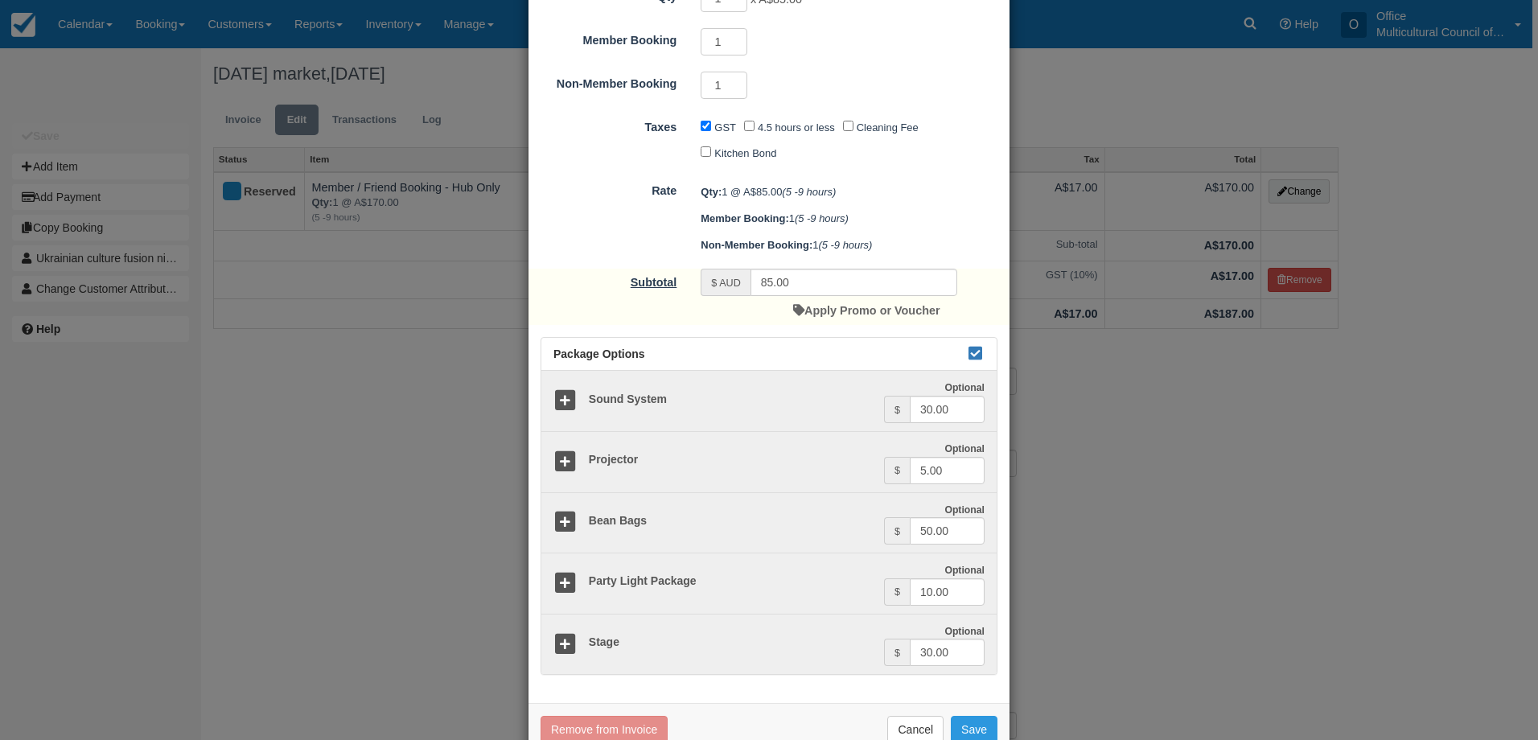
scroll to position [324, 0]
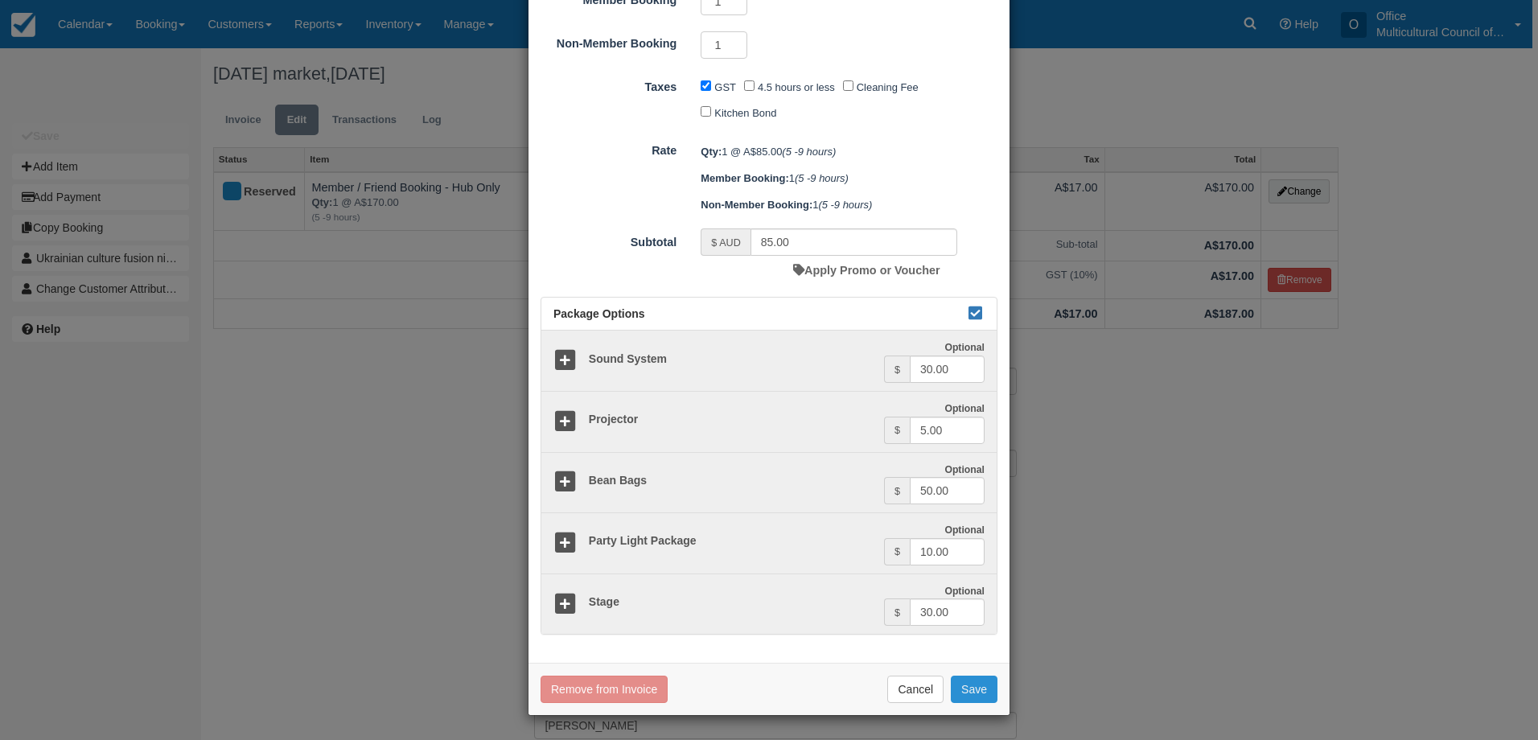
click at [977, 692] on button "Save" at bounding box center [974, 689] width 47 height 27
checkbox input "false"
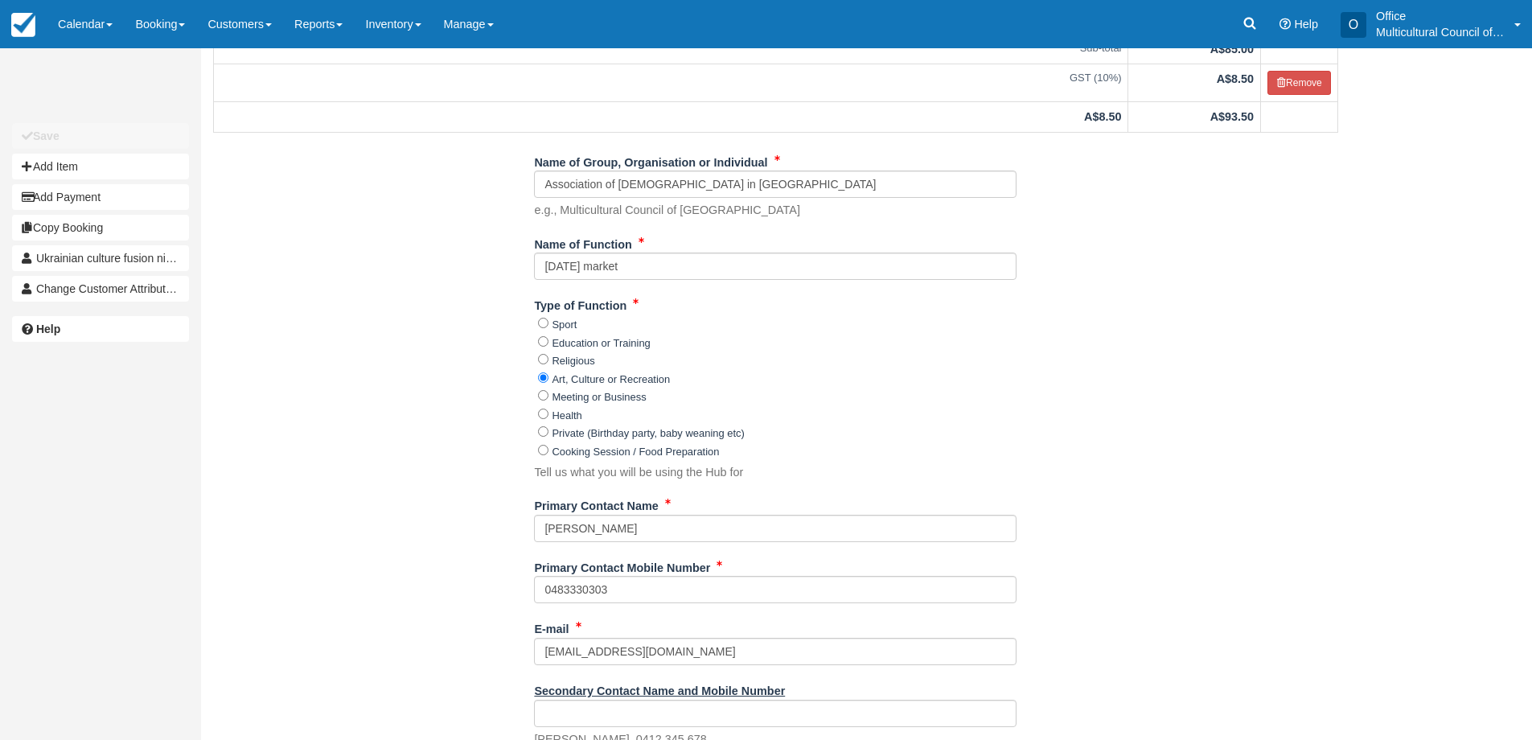
scroll to position [322, 0]
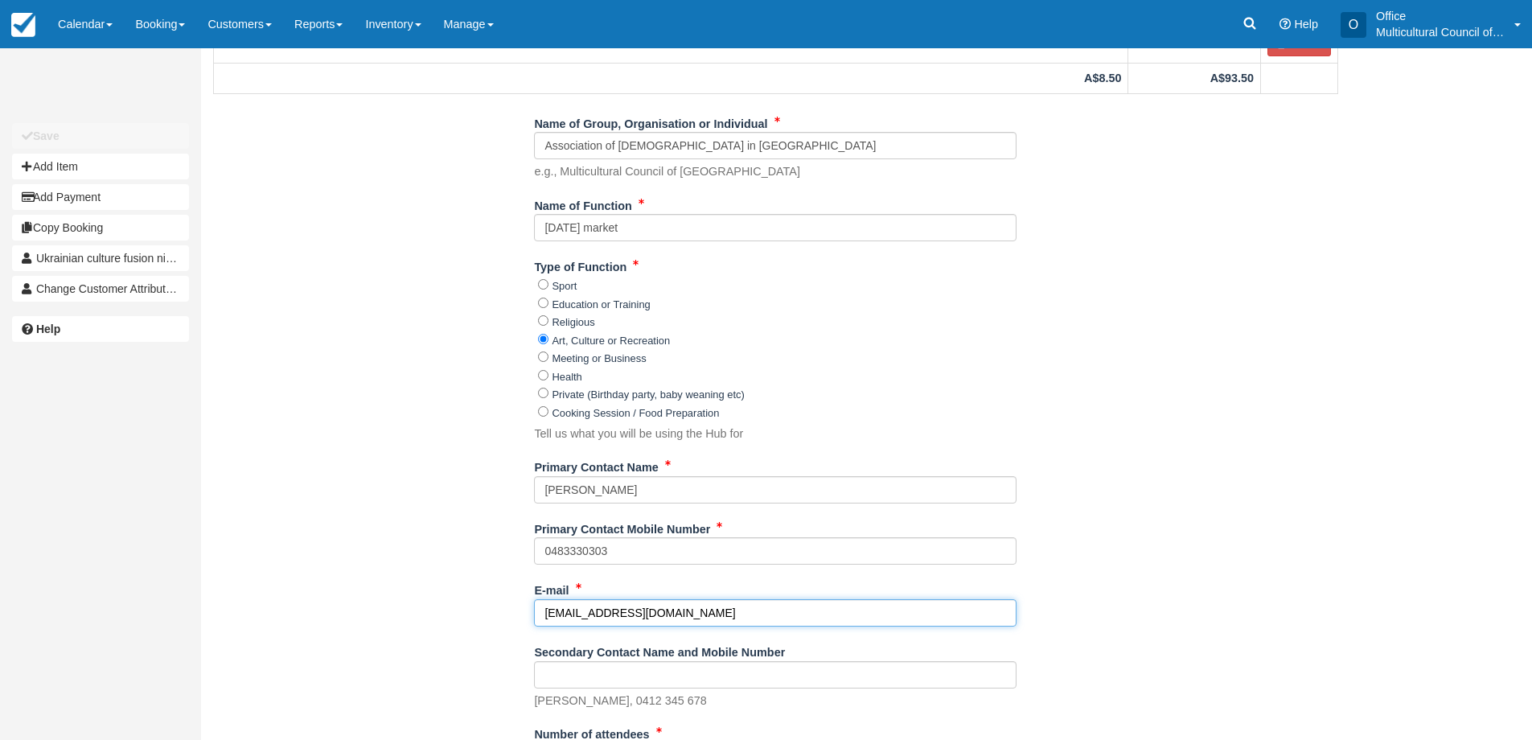
drag, startPoint x: 689, startPoint y: 619, endPoint x: 401, endPoint y: 603, distance: 289.1
click at [401, 603] on div "Name of Group, Organisation or Individual Association of [DEMOGRAPHIC_DATA] in …" at bounding box center [775, 648] width 1149 height 1077
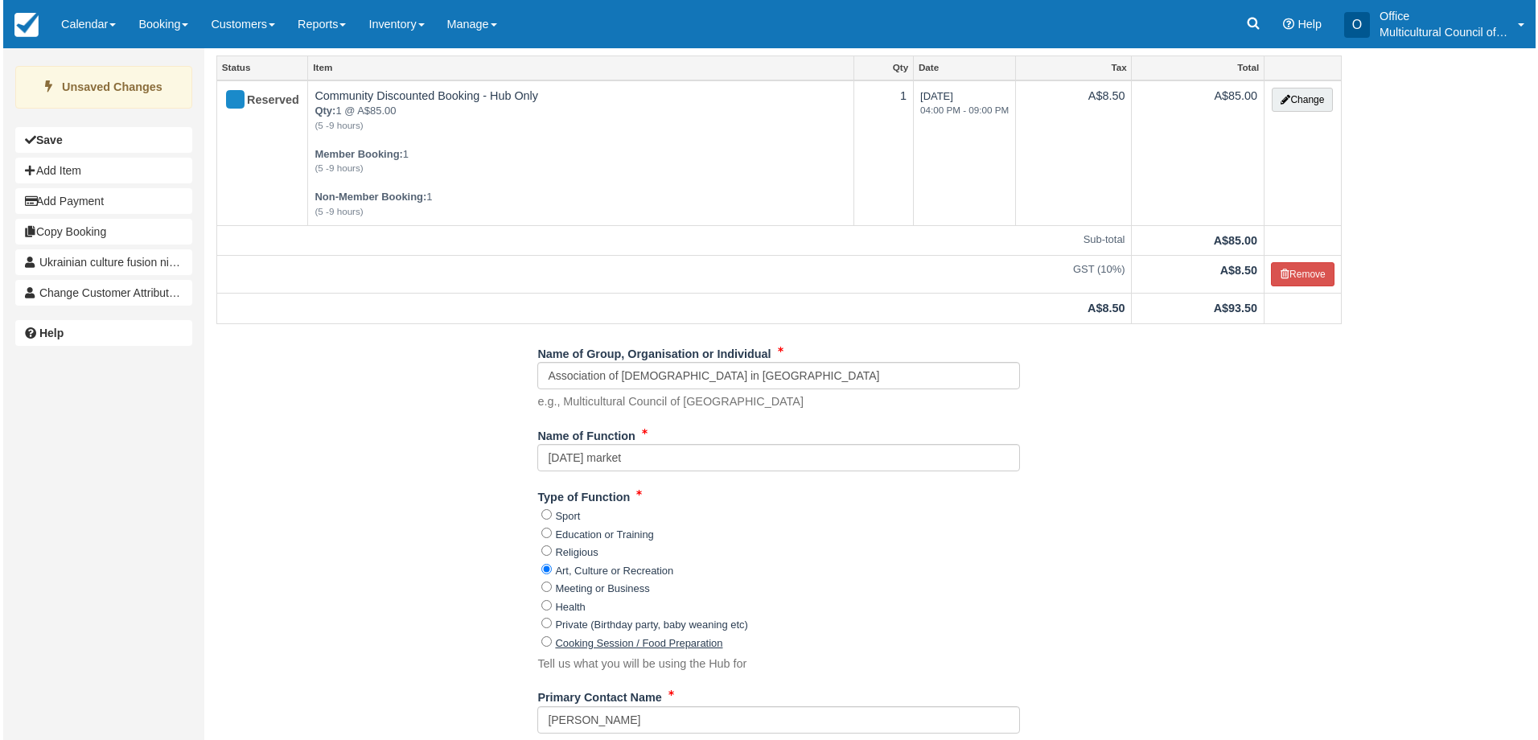
scroll to position [0, 0]
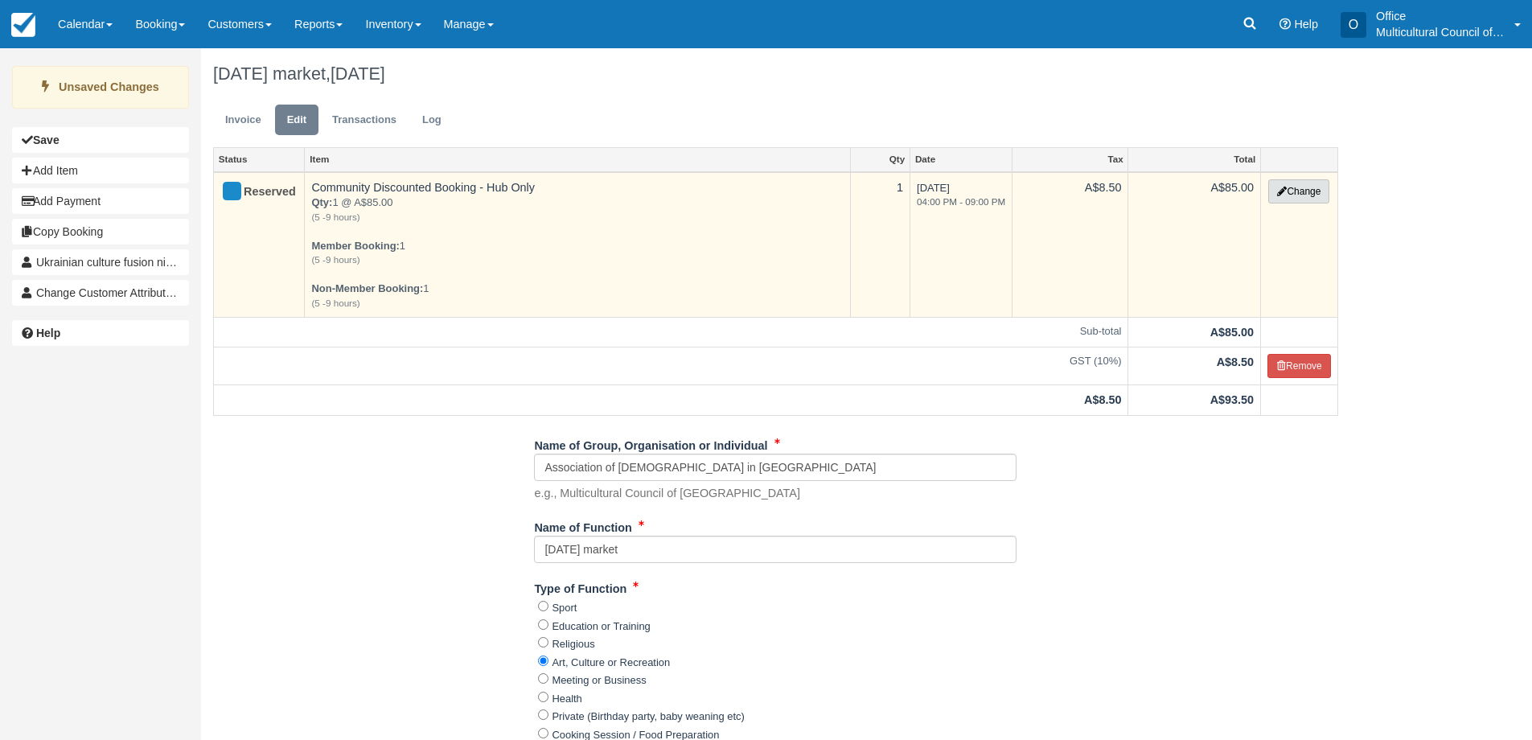
click at [1306, 187] on button "Change" at bounding box center [1298, 191] width 61 height 24
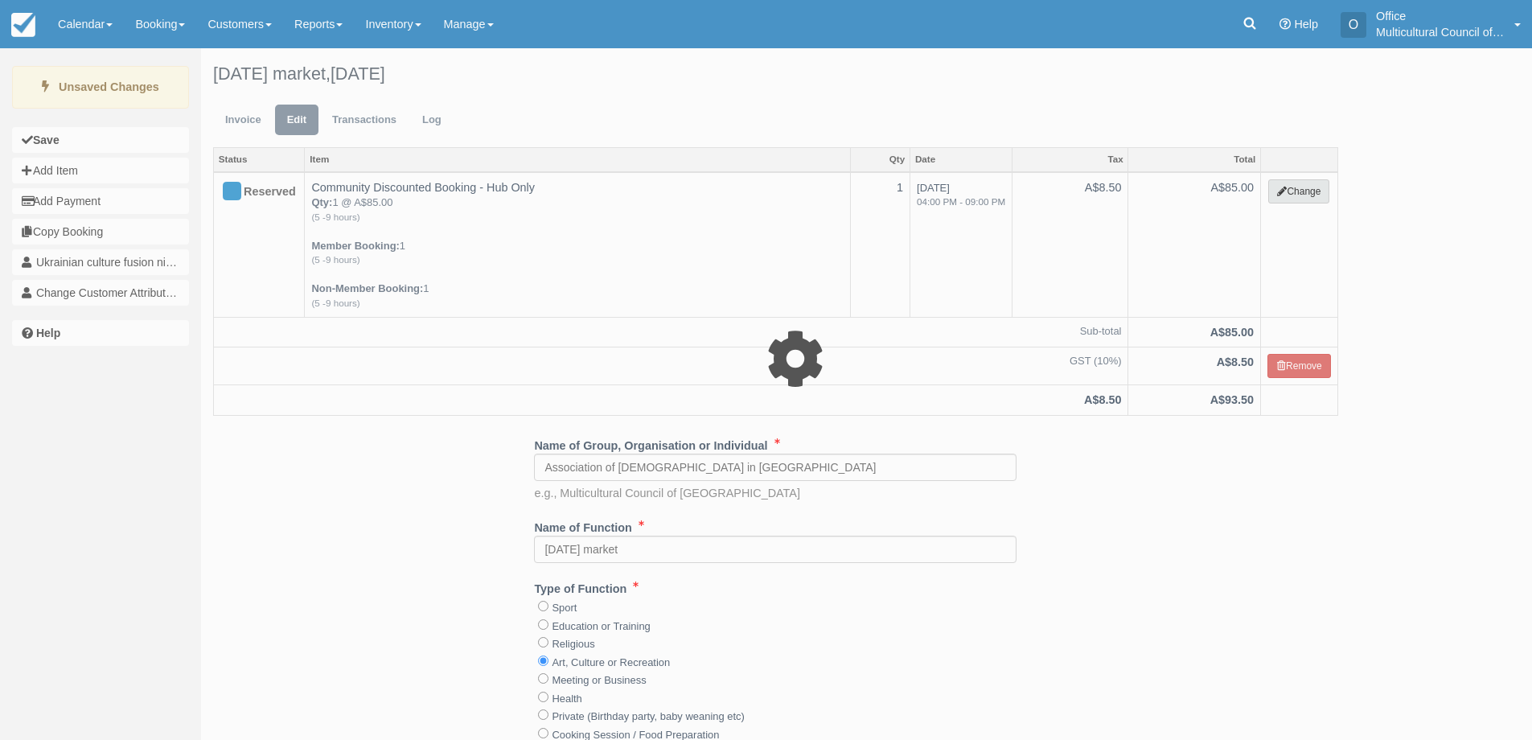
select select "2"
type input "85.00"
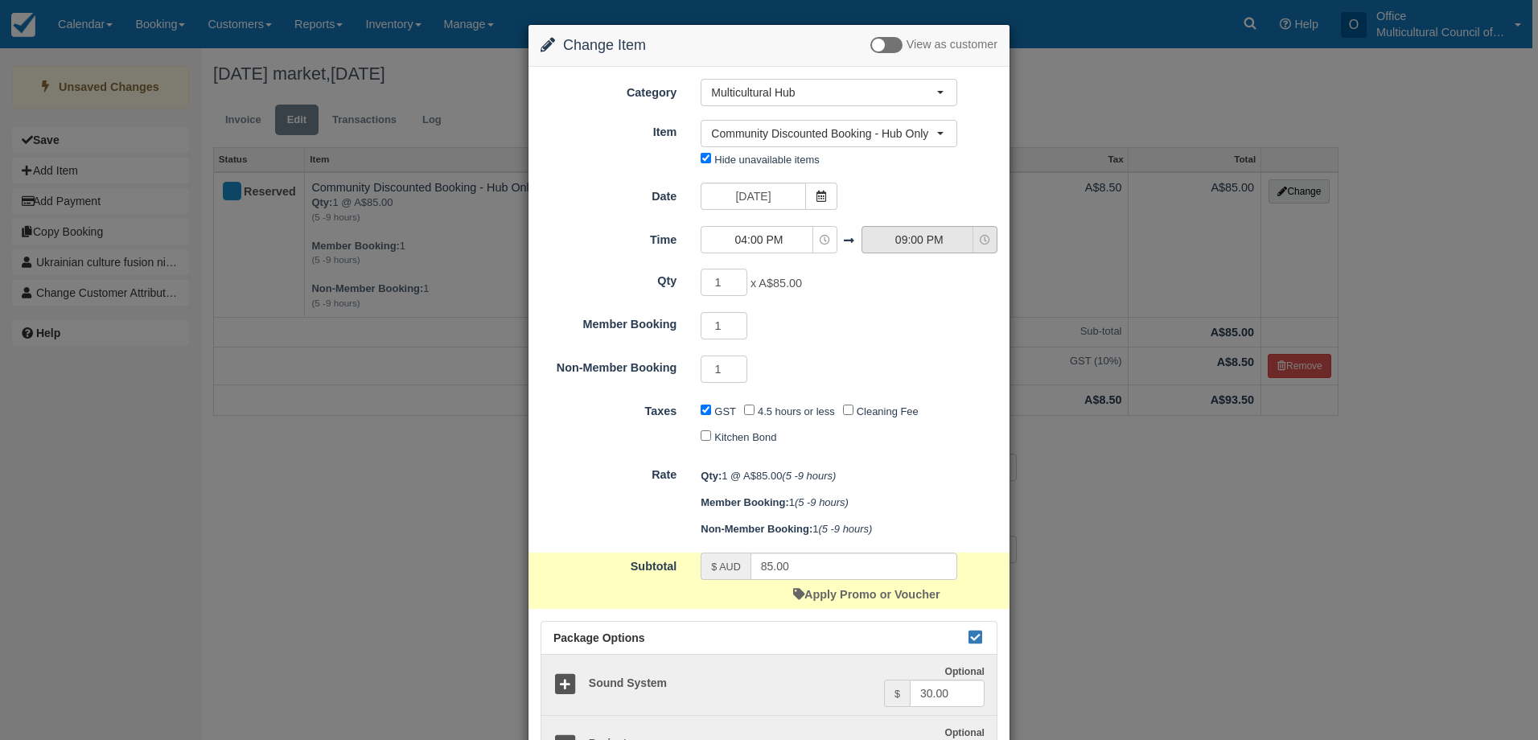
click at [910, 241] on span "09:00 PM" at bounding box center [919, 240] width 114 height 16
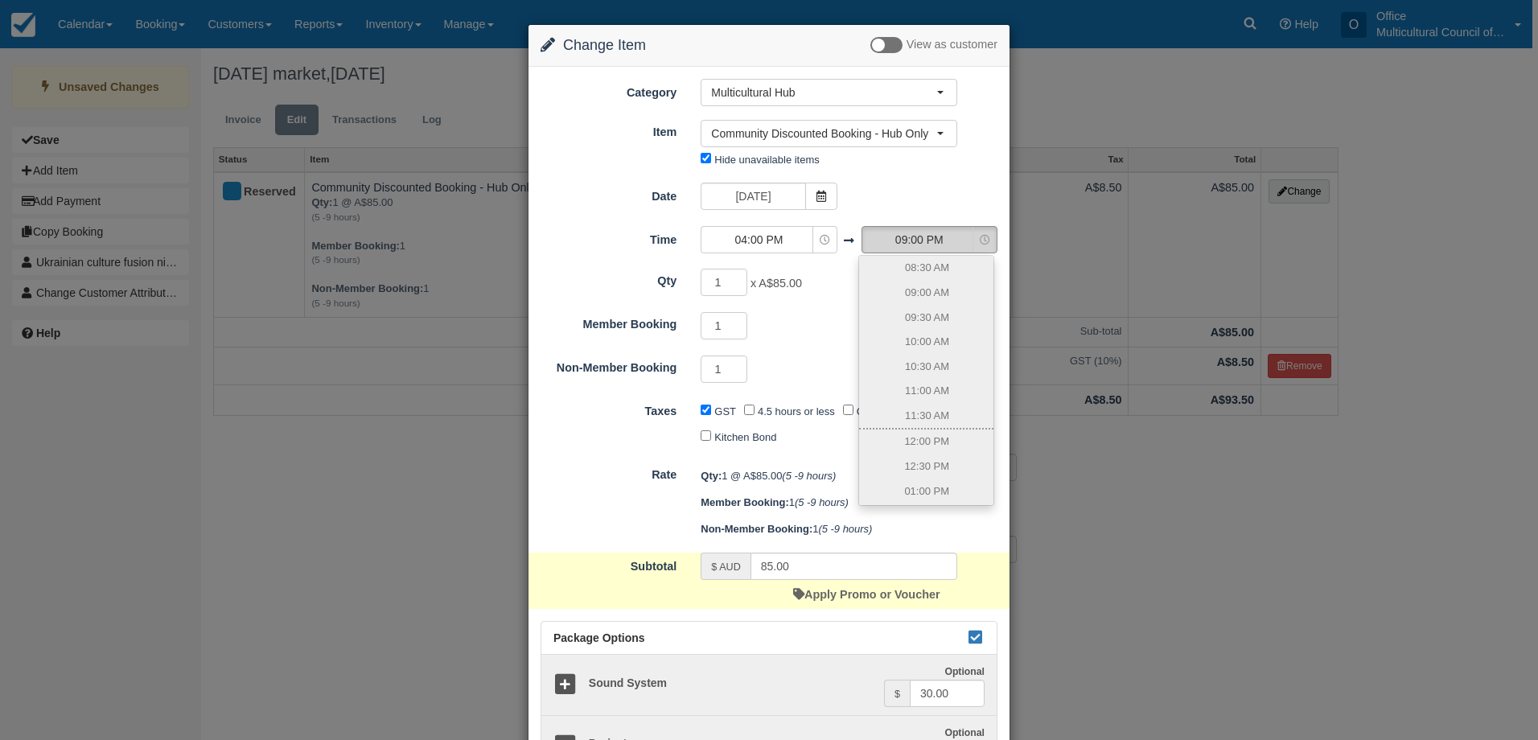
scroll to position [503, 0]
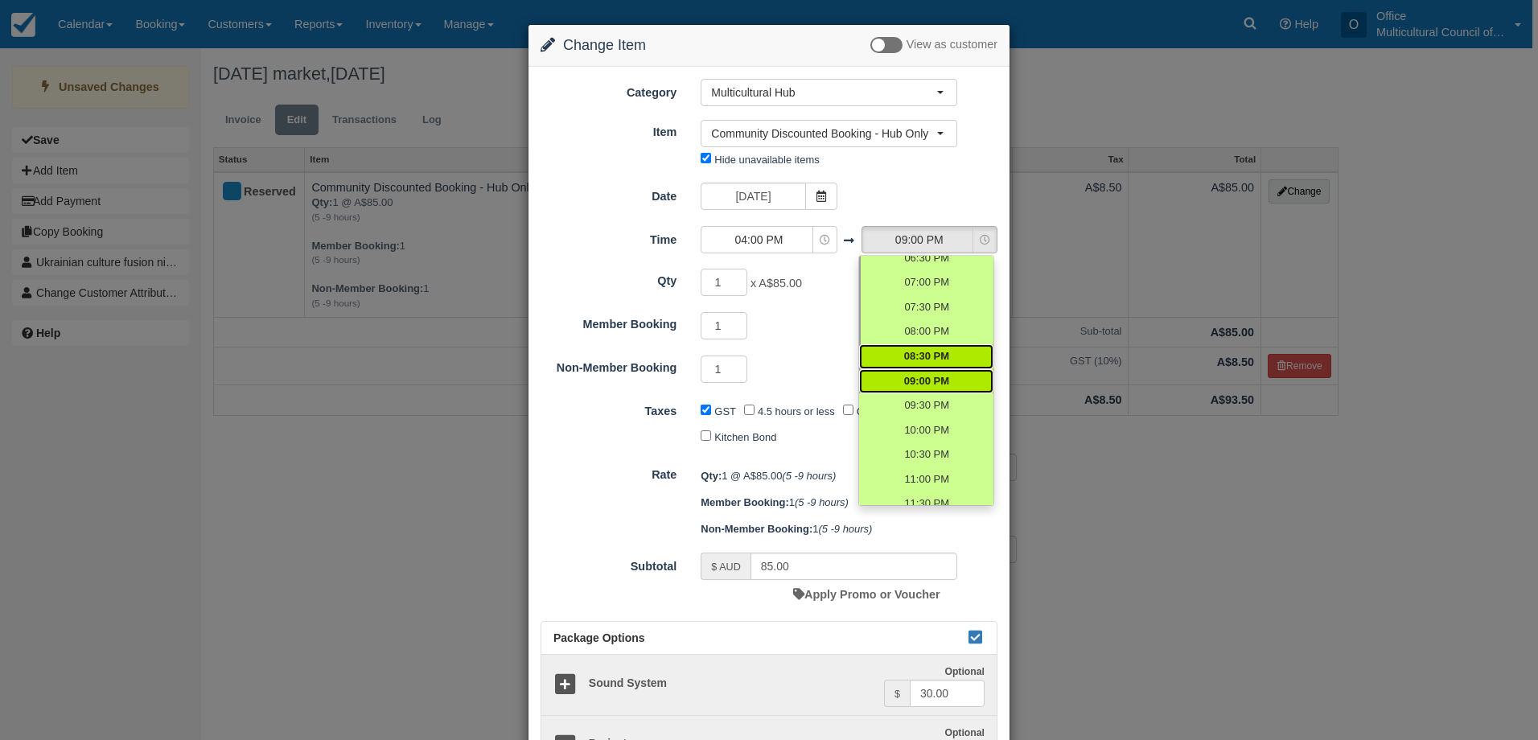
click at [935, 355] on span "08:30 PM" at bounding box center [926, 356] width 45 height 15
select select "20:30"
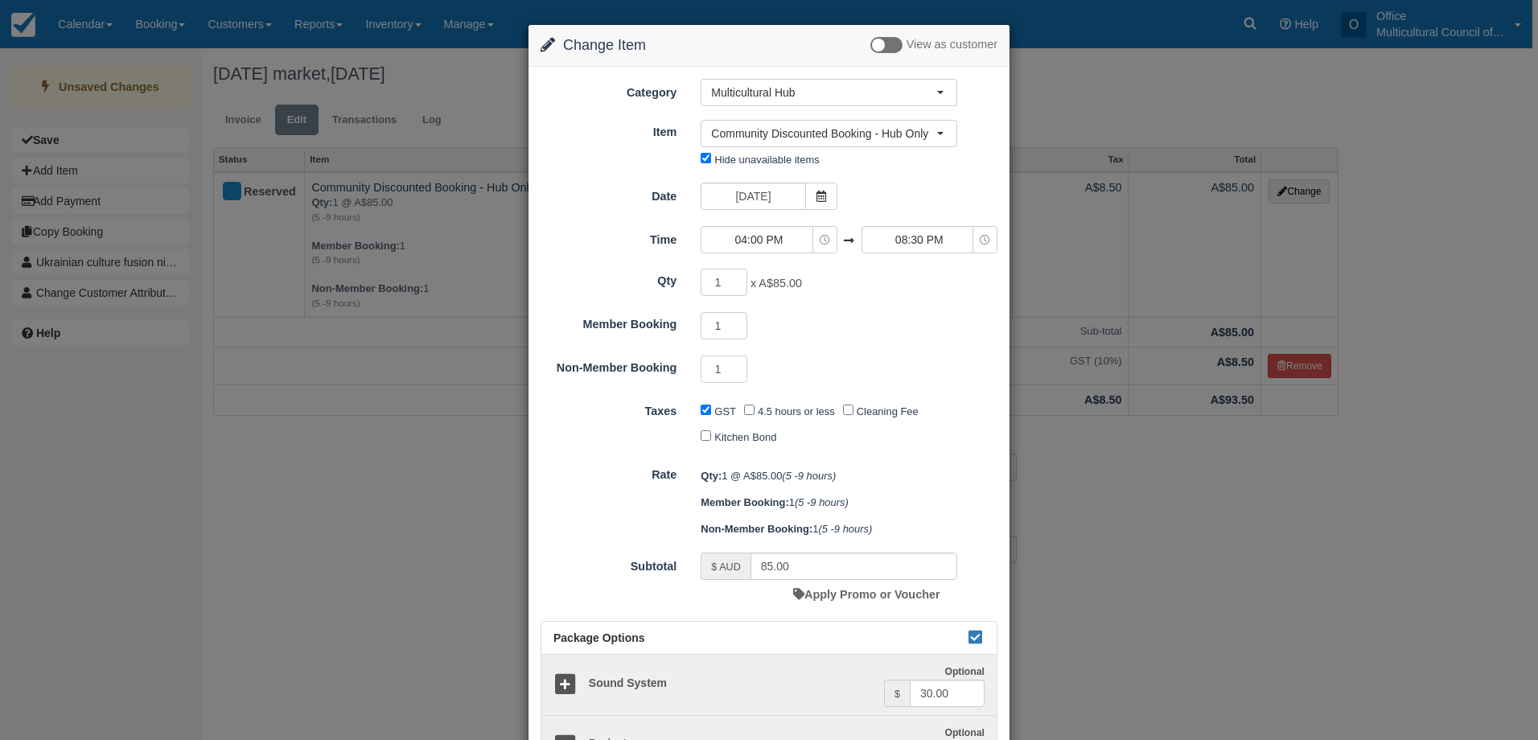
type input "40.00"
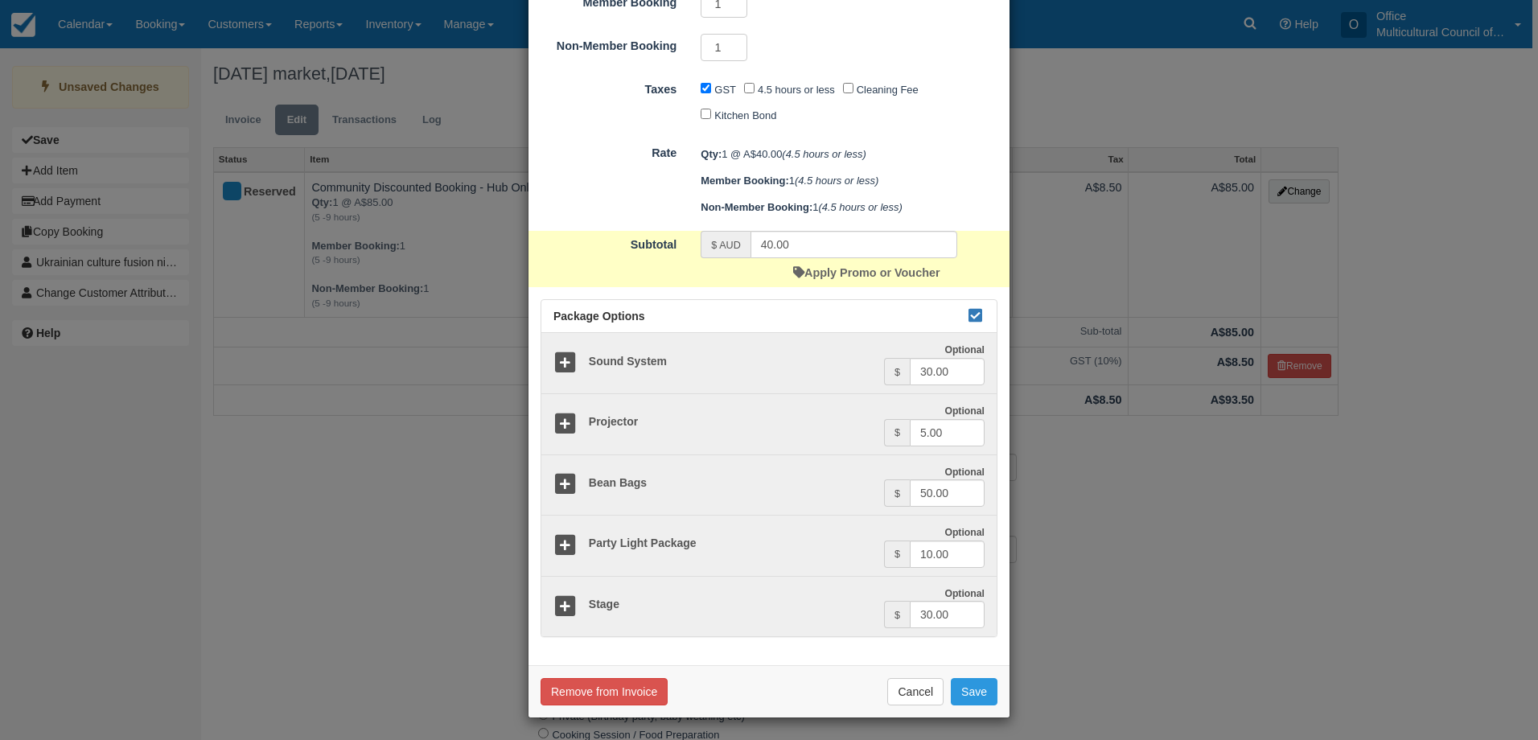
scroll to position [324, 0]
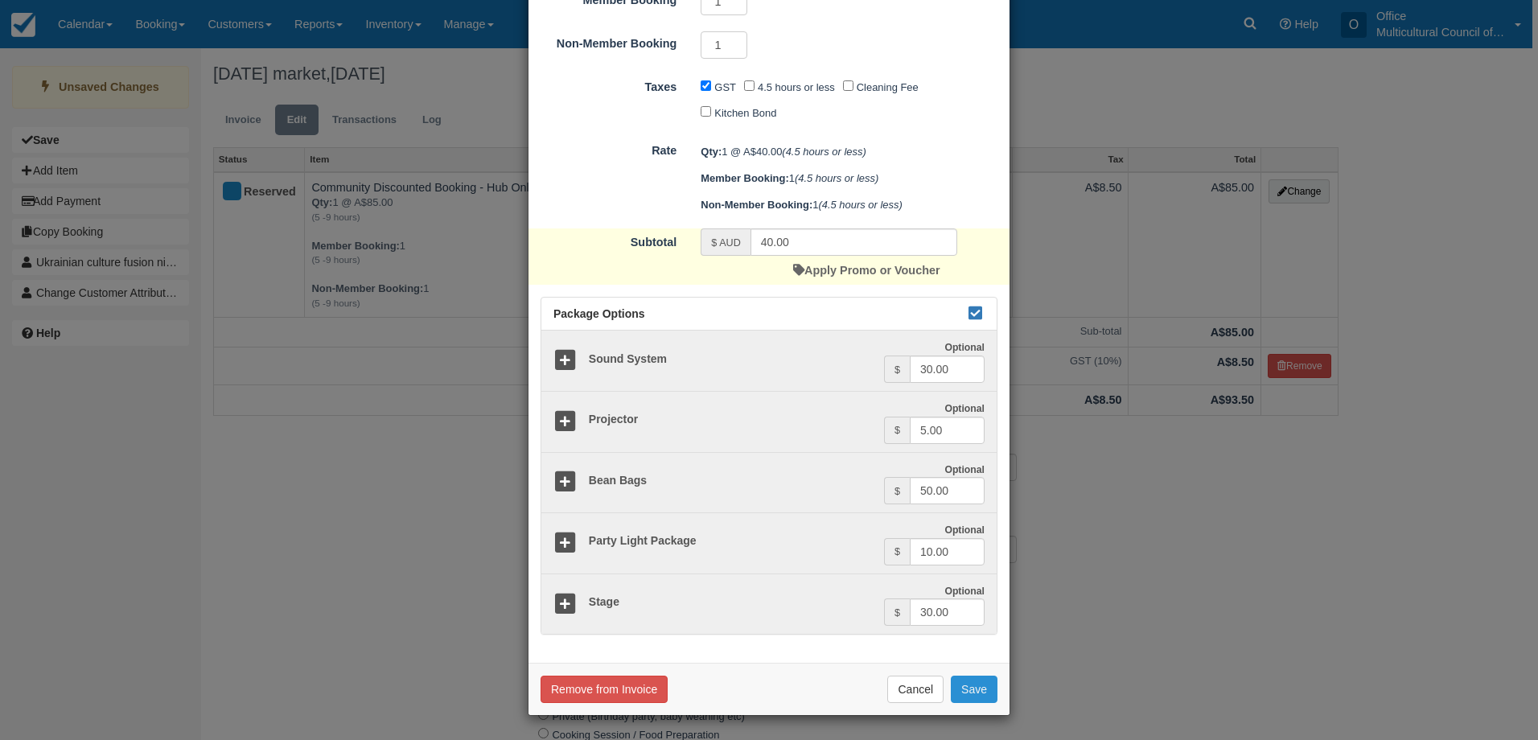
click at [983, 686] on button "Save" at bounding box center [974, 689] width 47 height 27
checkbox input "false"
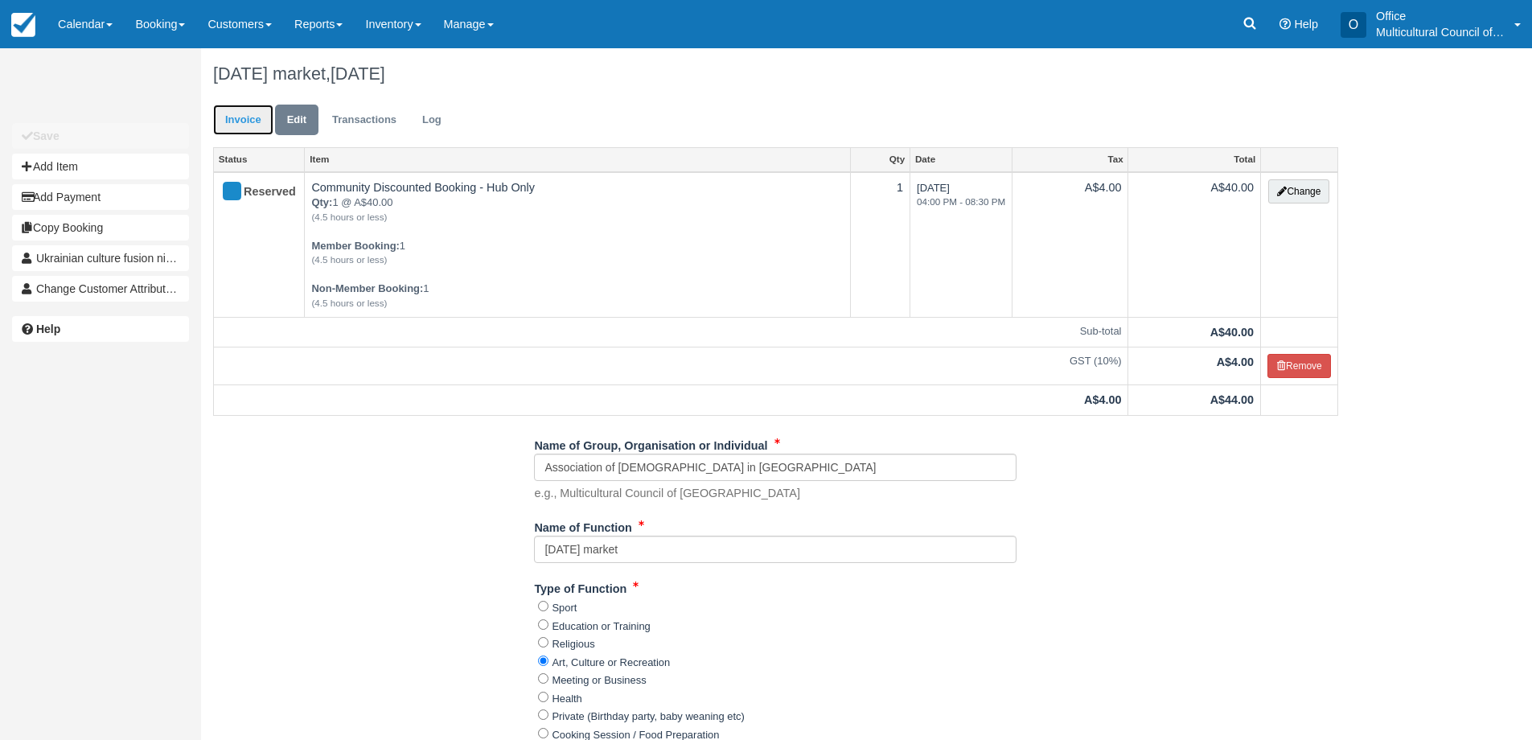
click at [250, 125] on link "Invoice" at bounding box center [243, 120] width 60 height 31
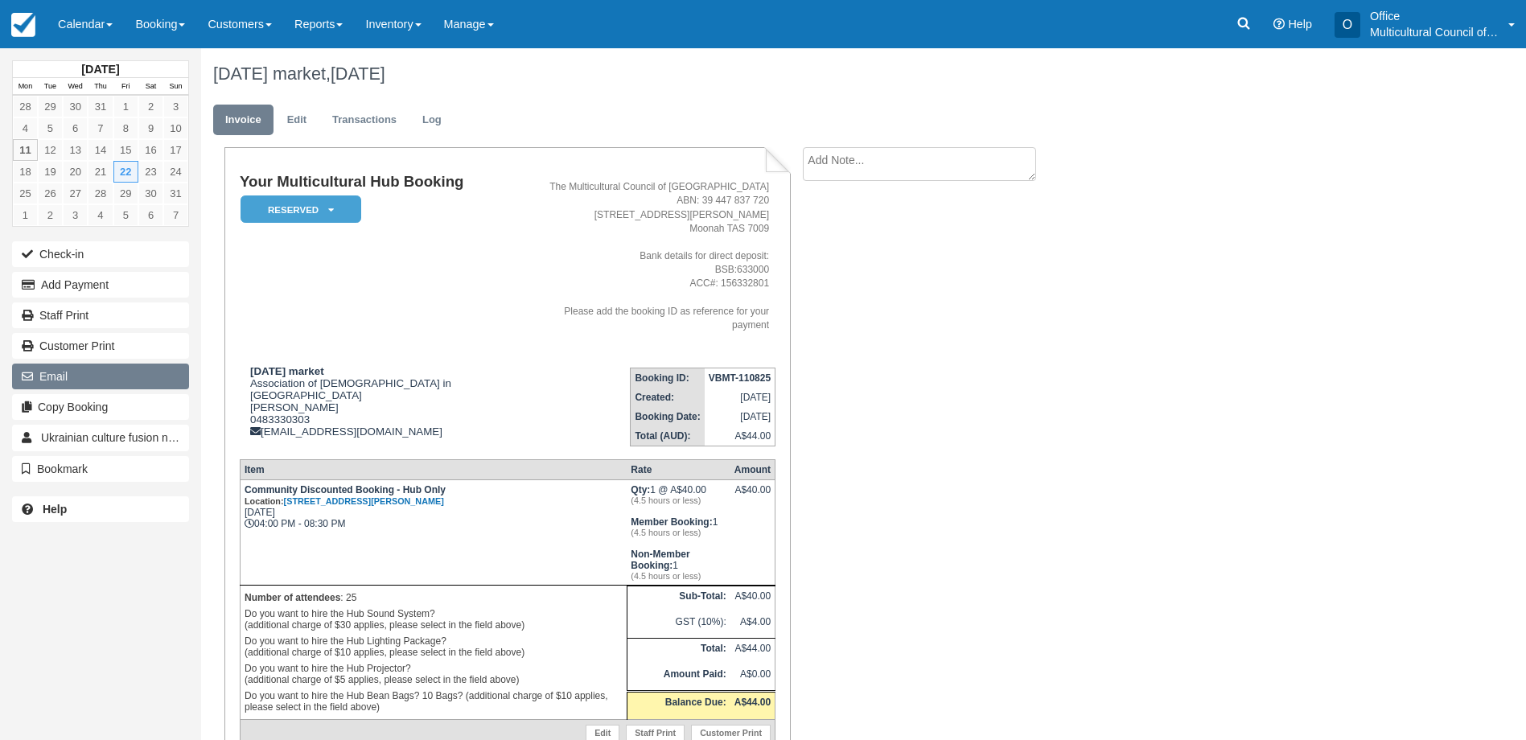
click at [111, 374] on button "Email" at bounding box center [100, 377] width 177 height 26
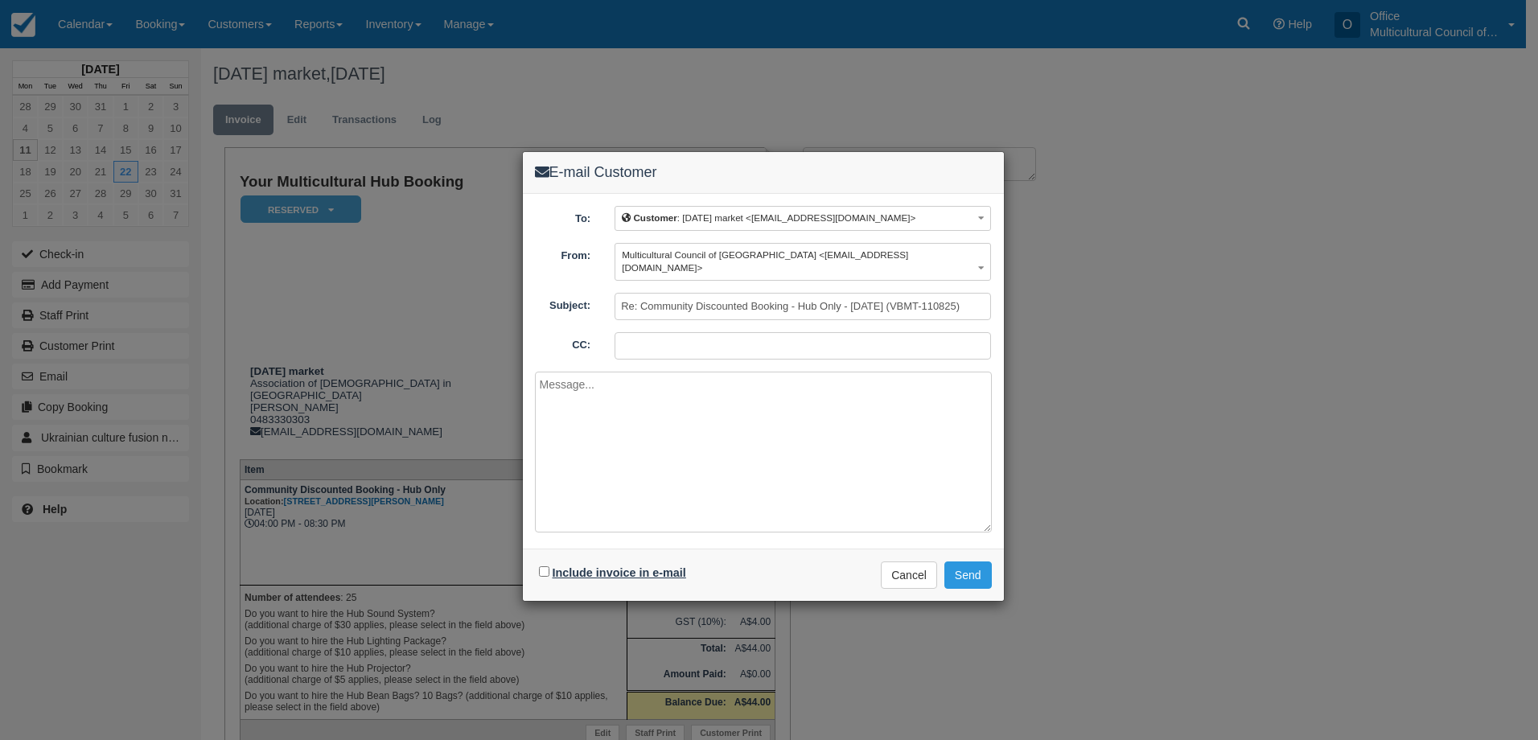
click at [615, 566] on label "Include invoice in e-mail" at bounding box center [620, 572] width 134 height 13
click at [549, 566] on input "Include invoice in e-mail" at bounding box center [544, 571] width 10 height 10
checkbox input "true"
click at [962, 561] on button "Send" at bounding box center [967, 574] width 47 height 27
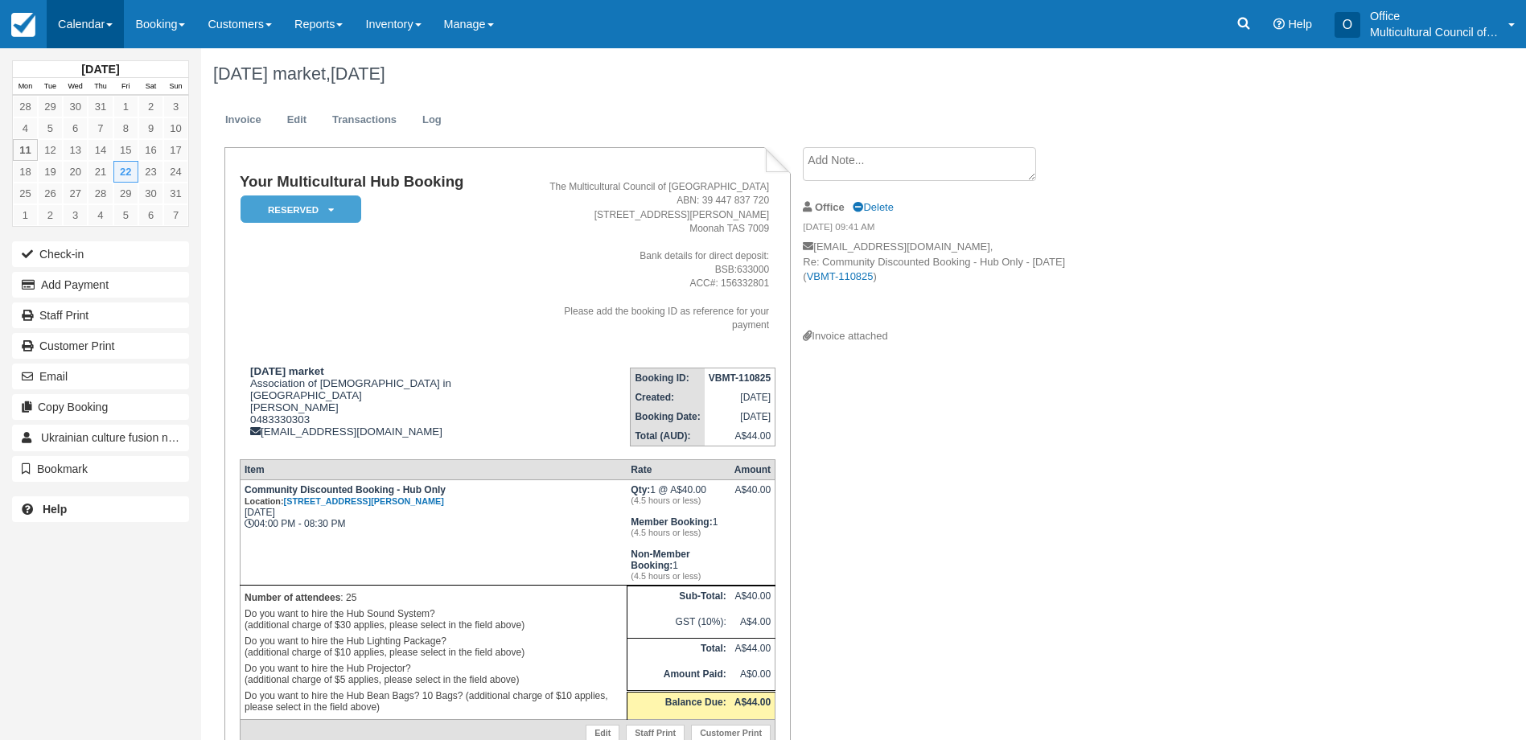
click at [87, 24] on link "Calendar" at bounding box center [85, 24] width 77 height 48
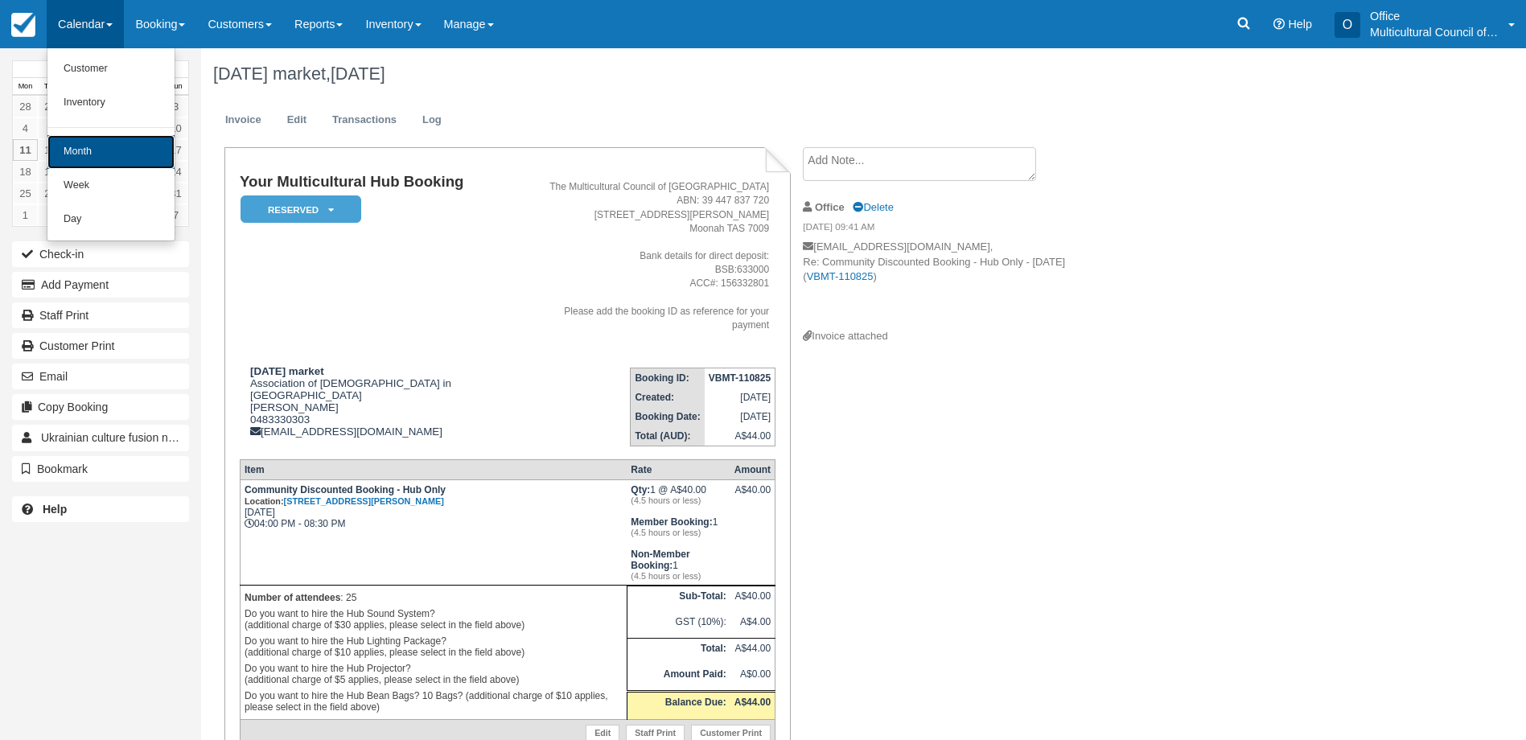
click at [97, 154] on link "Month" at bounding box center [110, 152] width 127 height 34
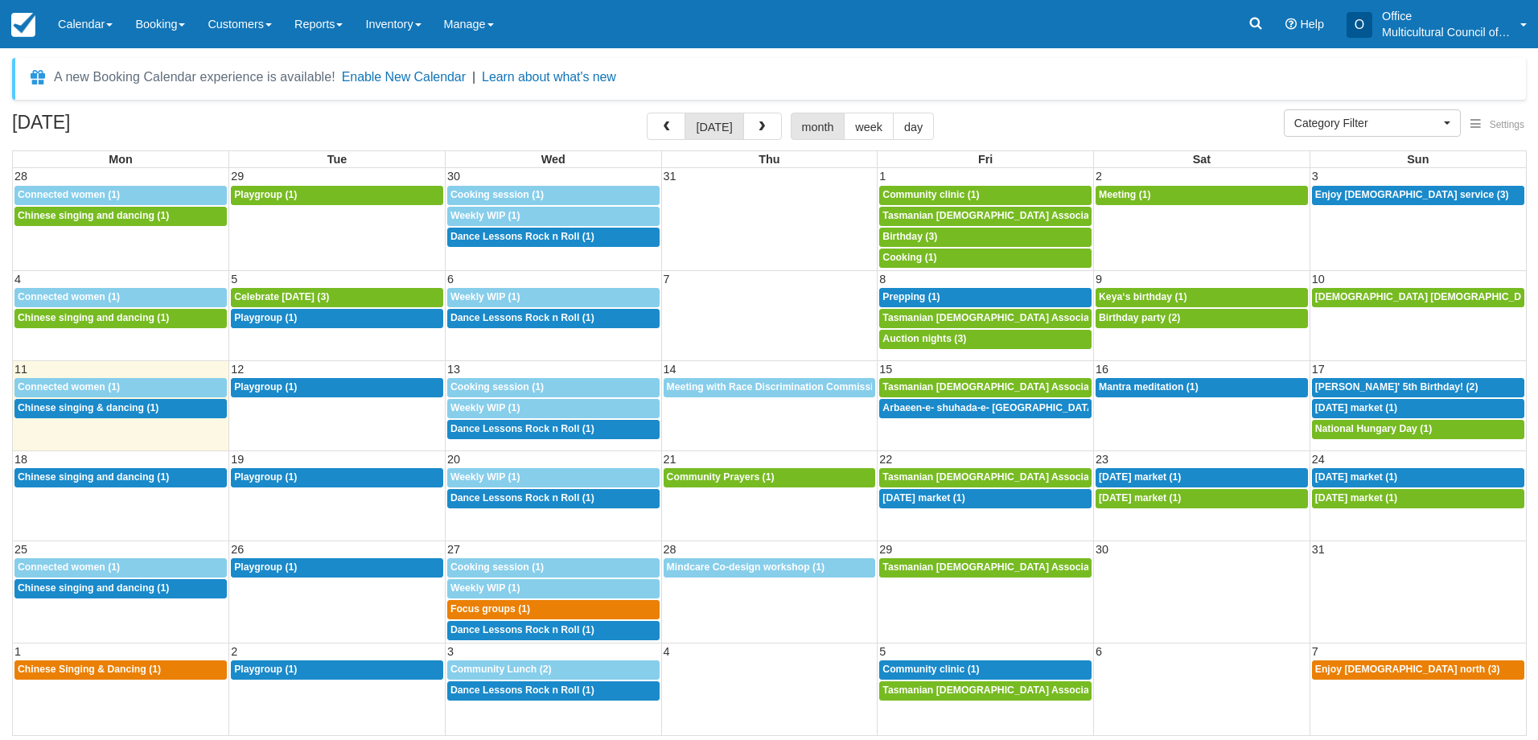
select select
click at [935, 499] on span "Independence day market (1)" at bounding box center [923, 497] width 82 height 11
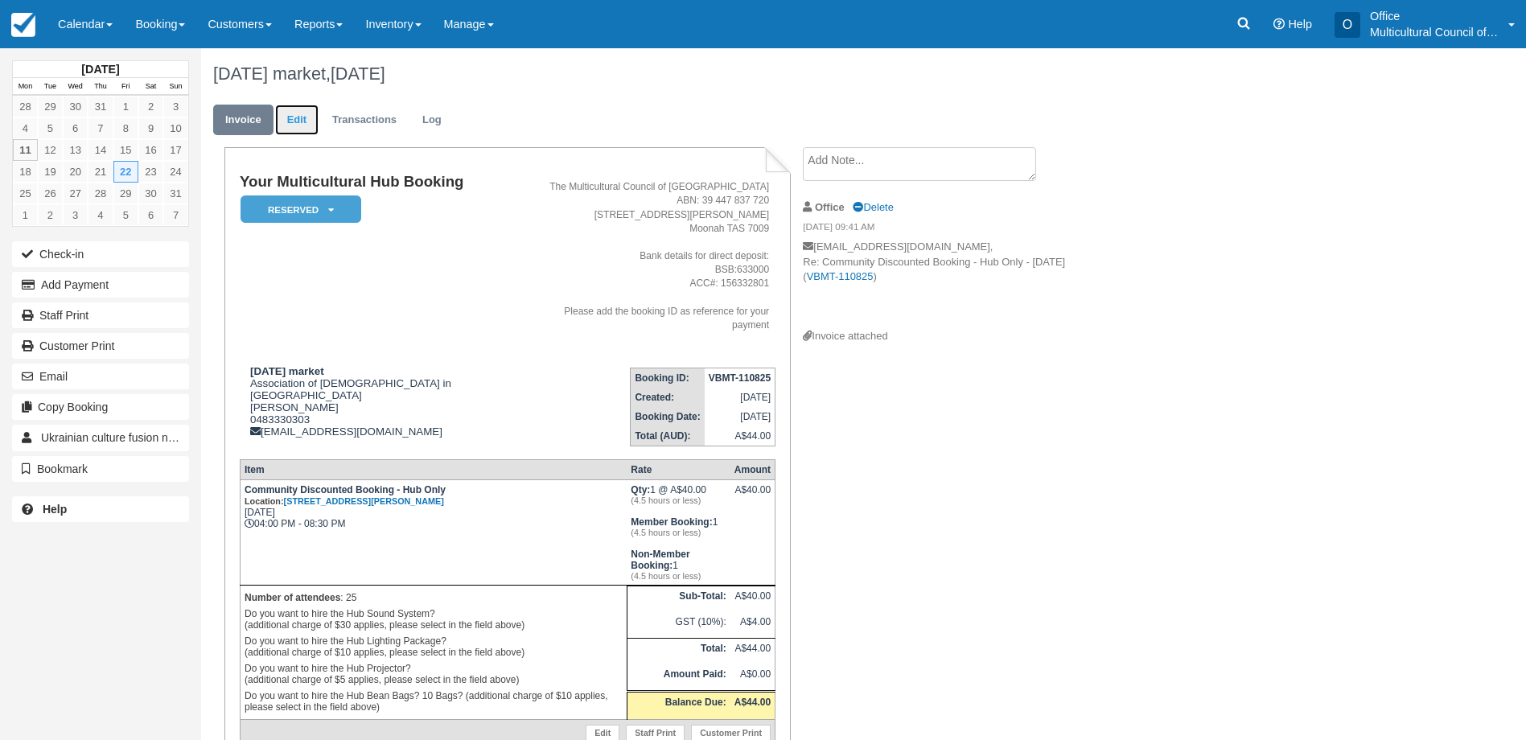
click at [293, 123] on link "Edit" at bounding box center [296, 120] width 43 height 31
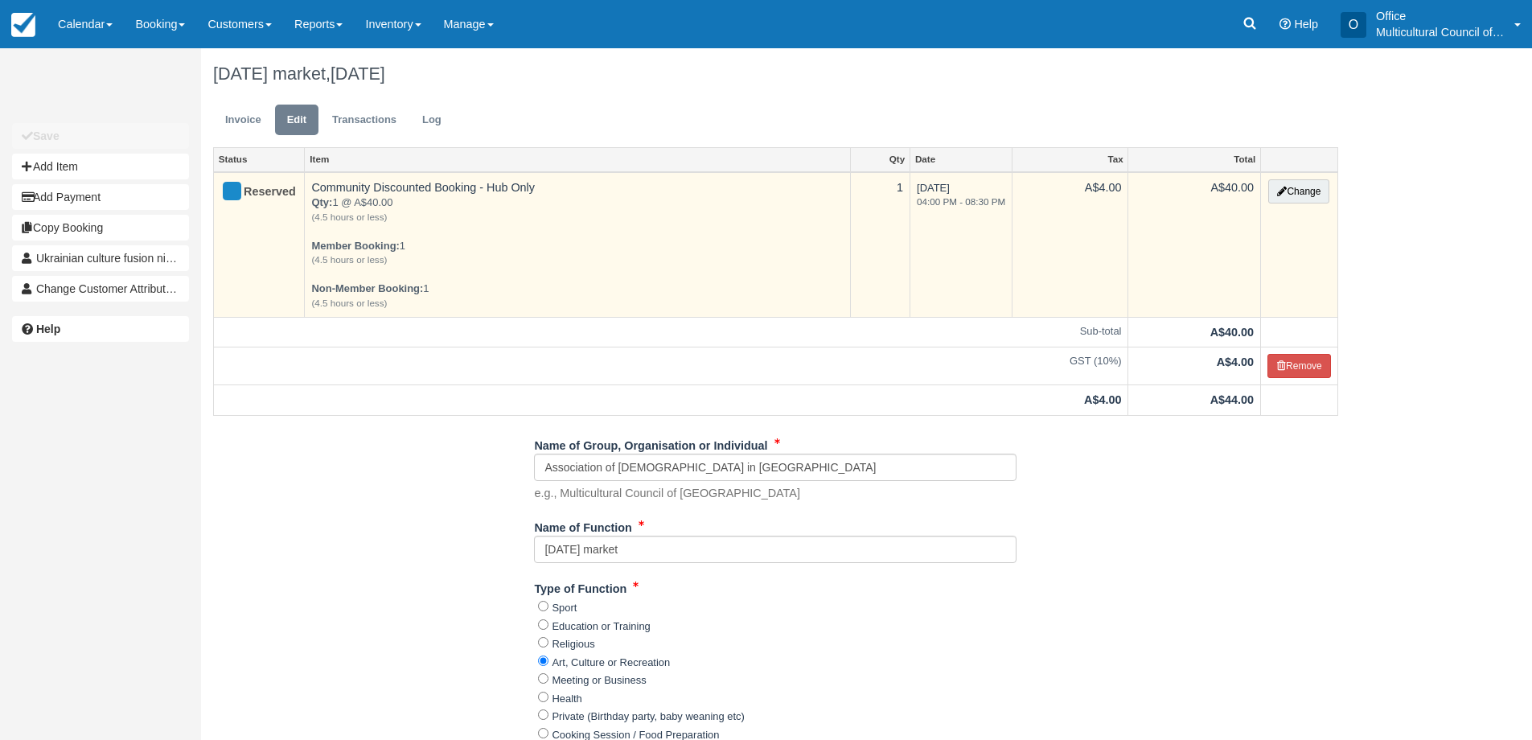
click at [953, 204] on em "04:00 PM - 08:30 PM" at bounding box center [961, 202] width 88 height 14
click at [1292, 192] on button "Change" at bounding box center [1298, 191] width 61 height 24
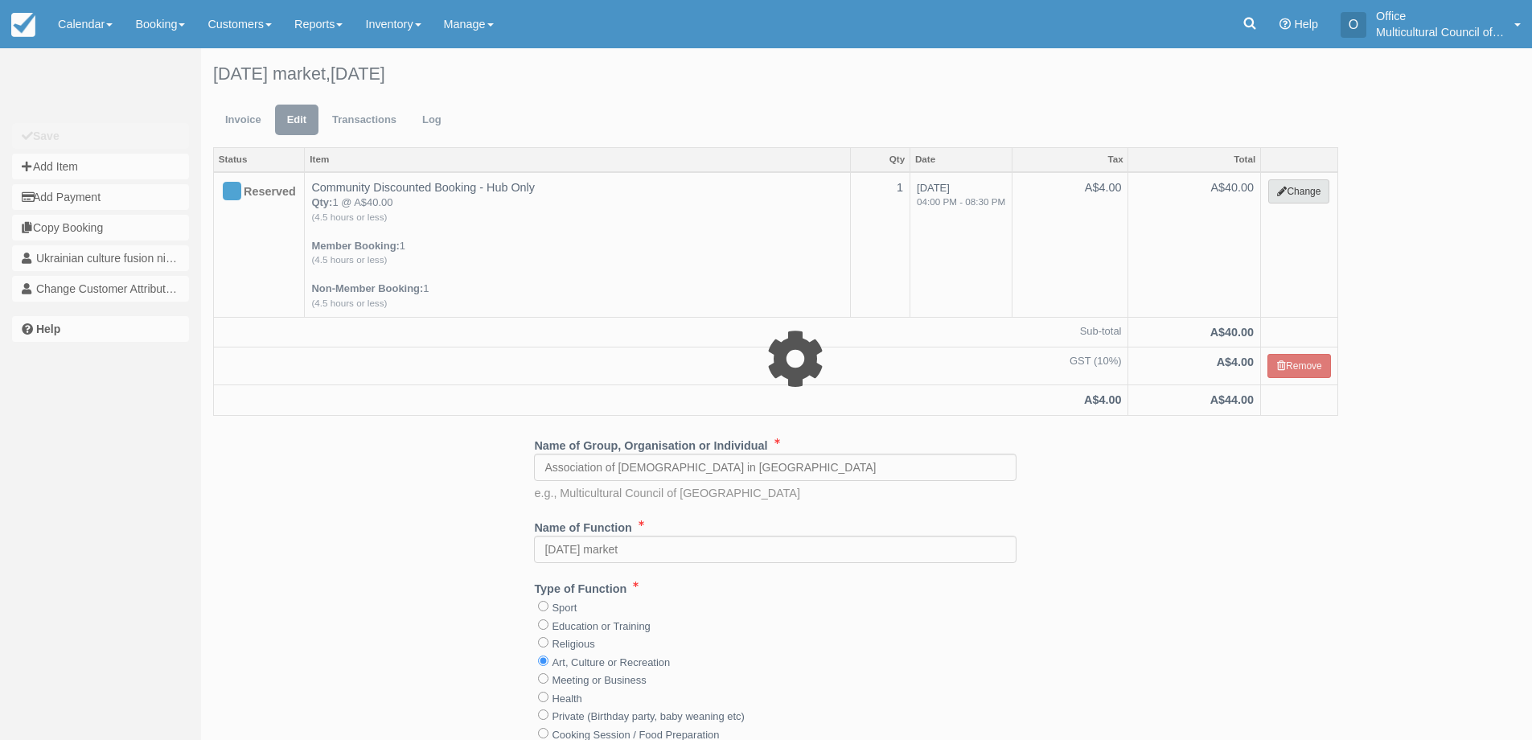
select select "2"
type input "40.00"
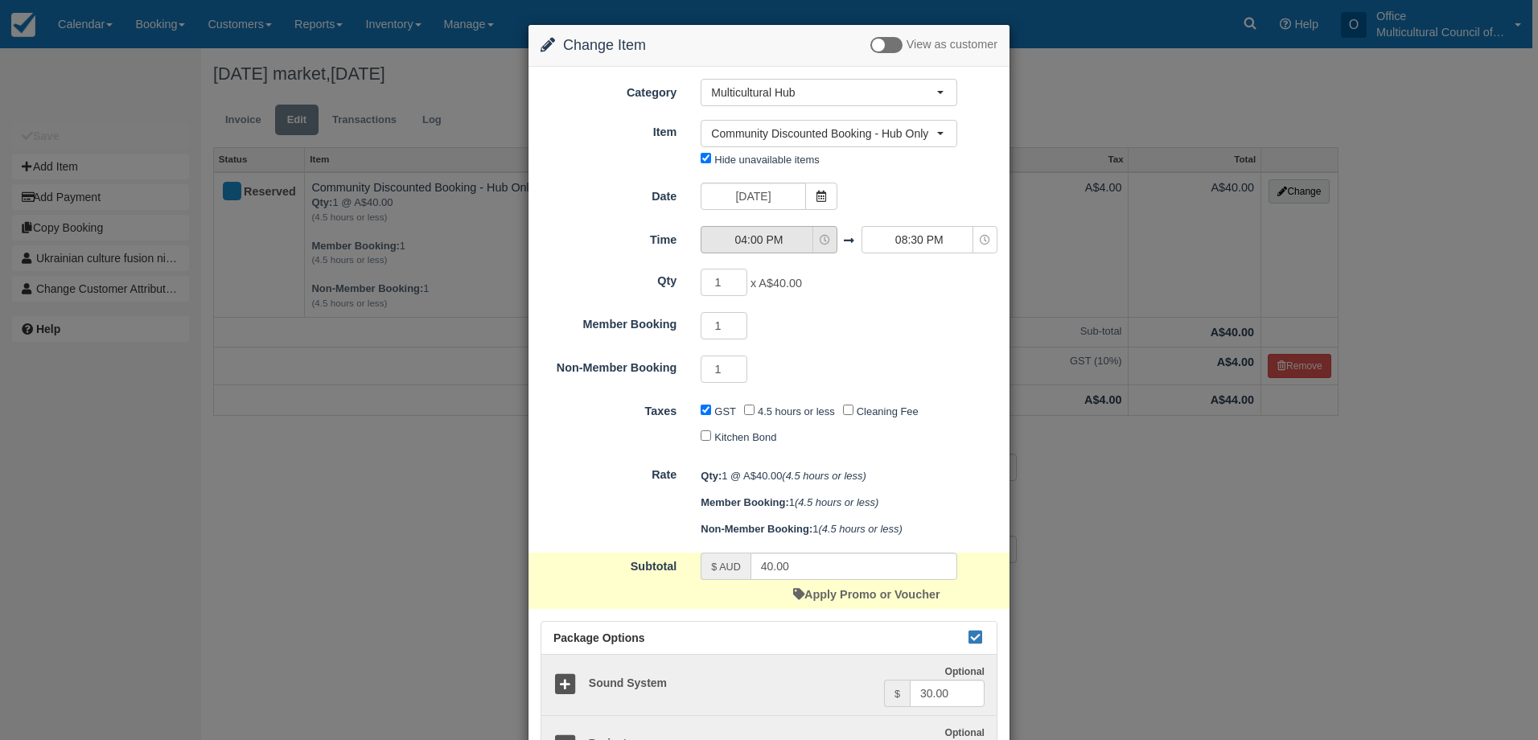
click at [784, 238] on span "04:00 PM" at bounding box center [758, 240] width 114 height 16
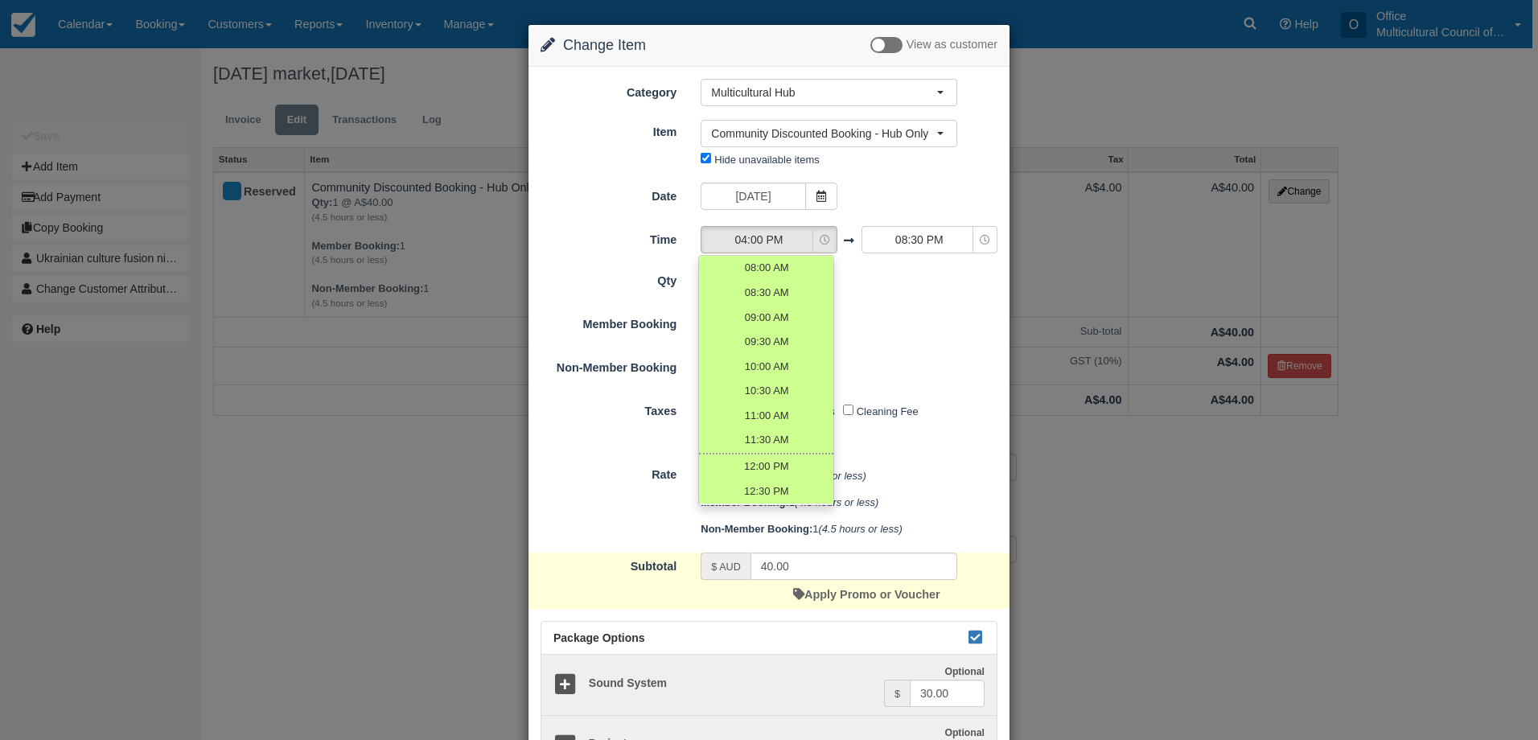
scroll to position [282, 0]
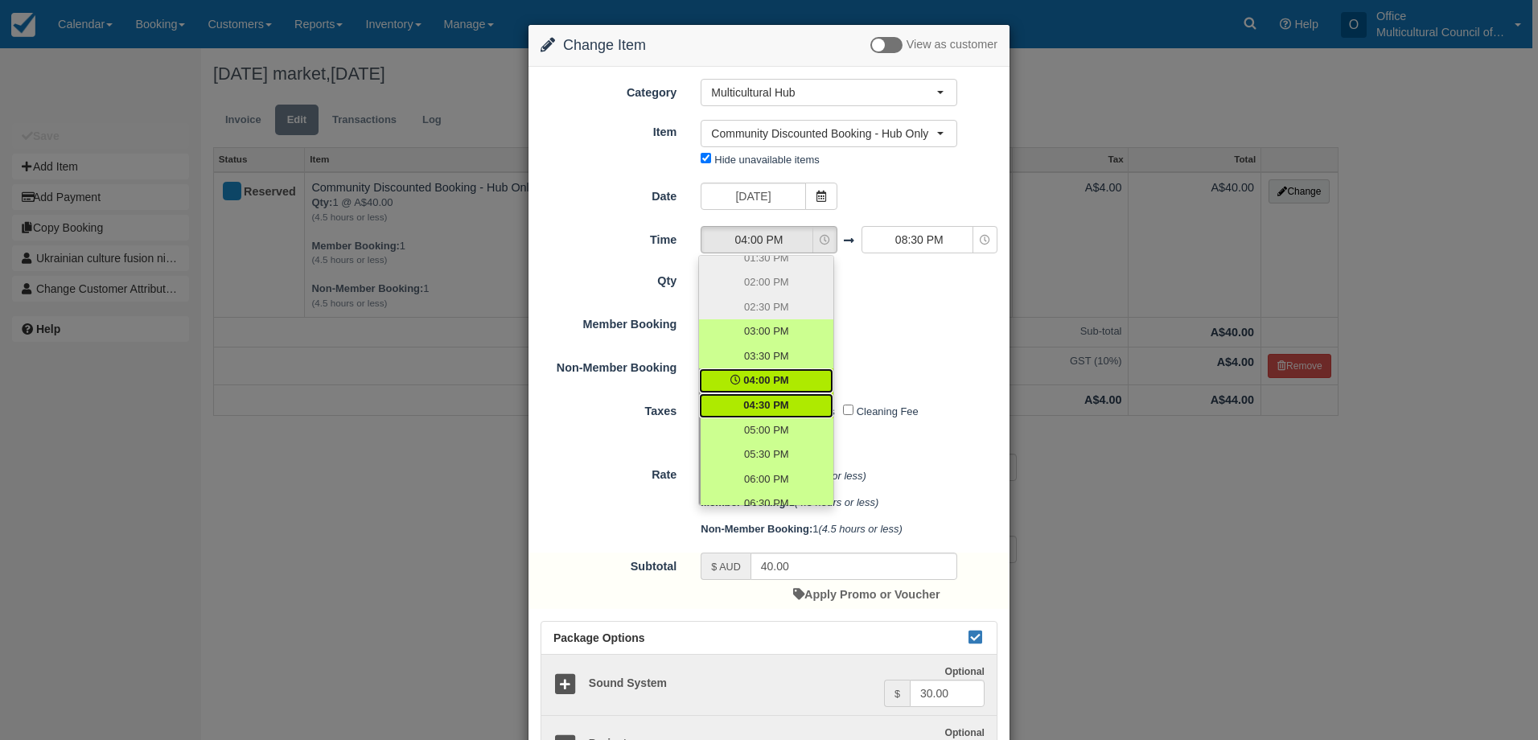
click at [777, 401] on span "04:30 PM" at bounding box center [765, 405] width 45 height 15
select select "16:30"
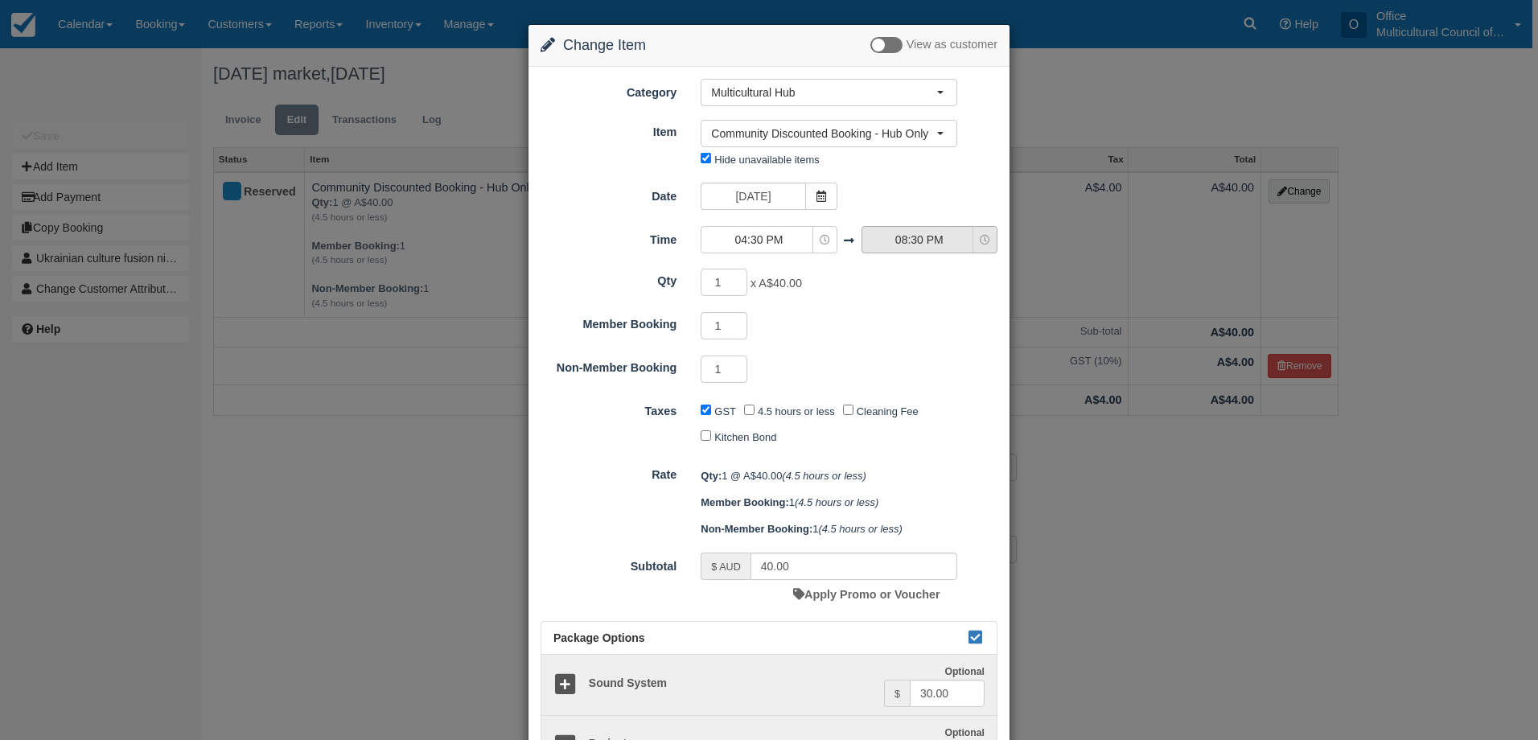
click at [898, 235] on span "08:30 PM" at bounding box center [919, 240] width 114 height 16
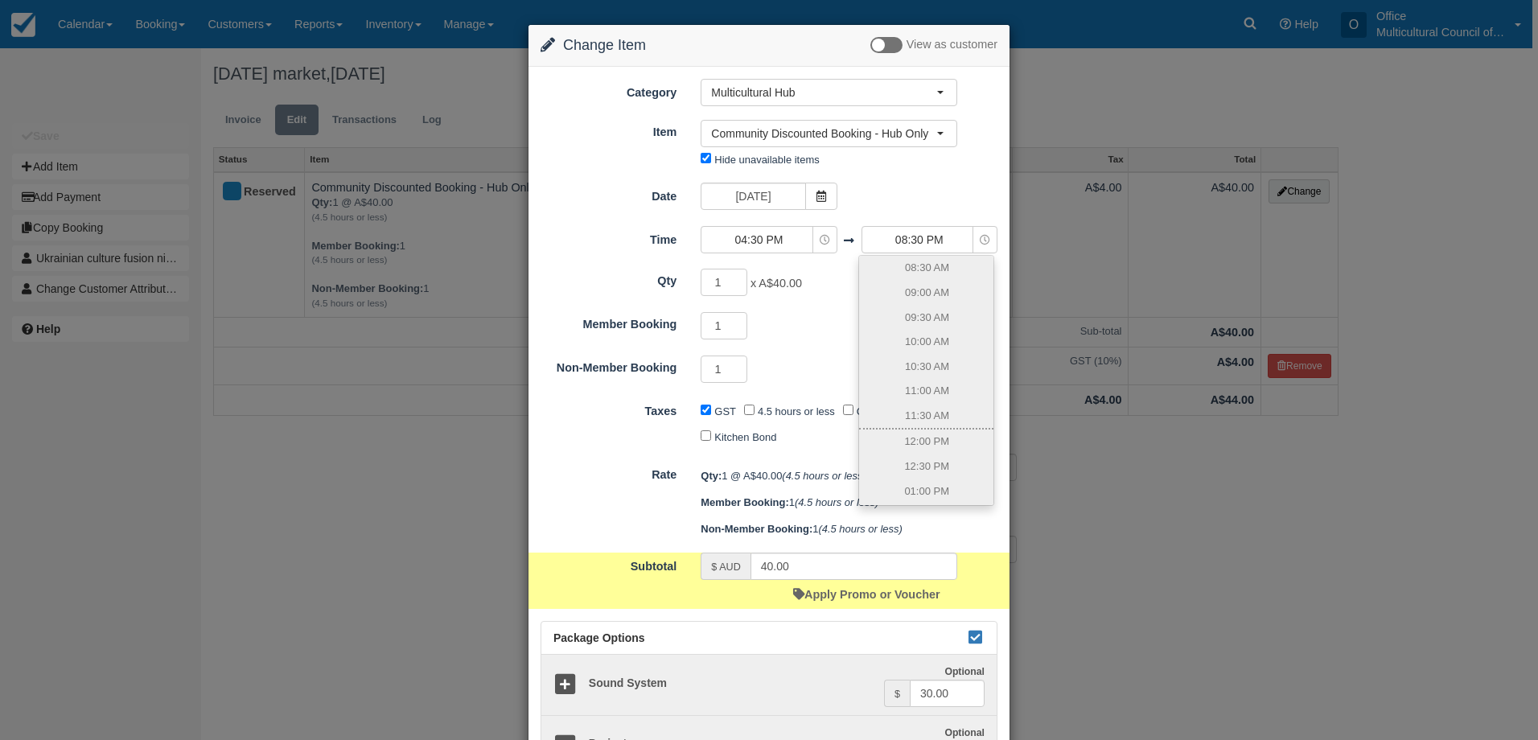
scroll to position [479, 0]
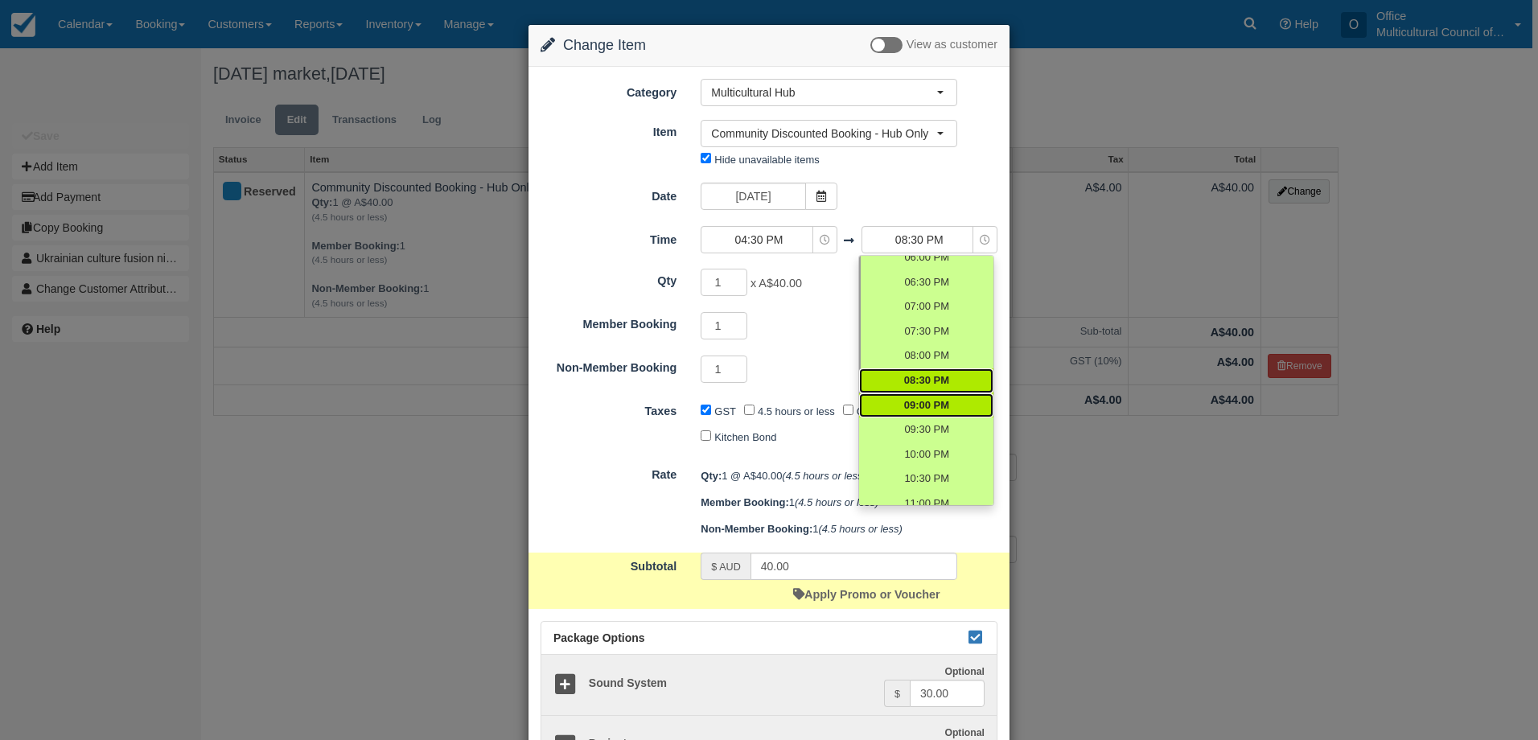
click at [925, 413] on span "09:00 PM" at bounding box center [926, 405] width 45 height 15
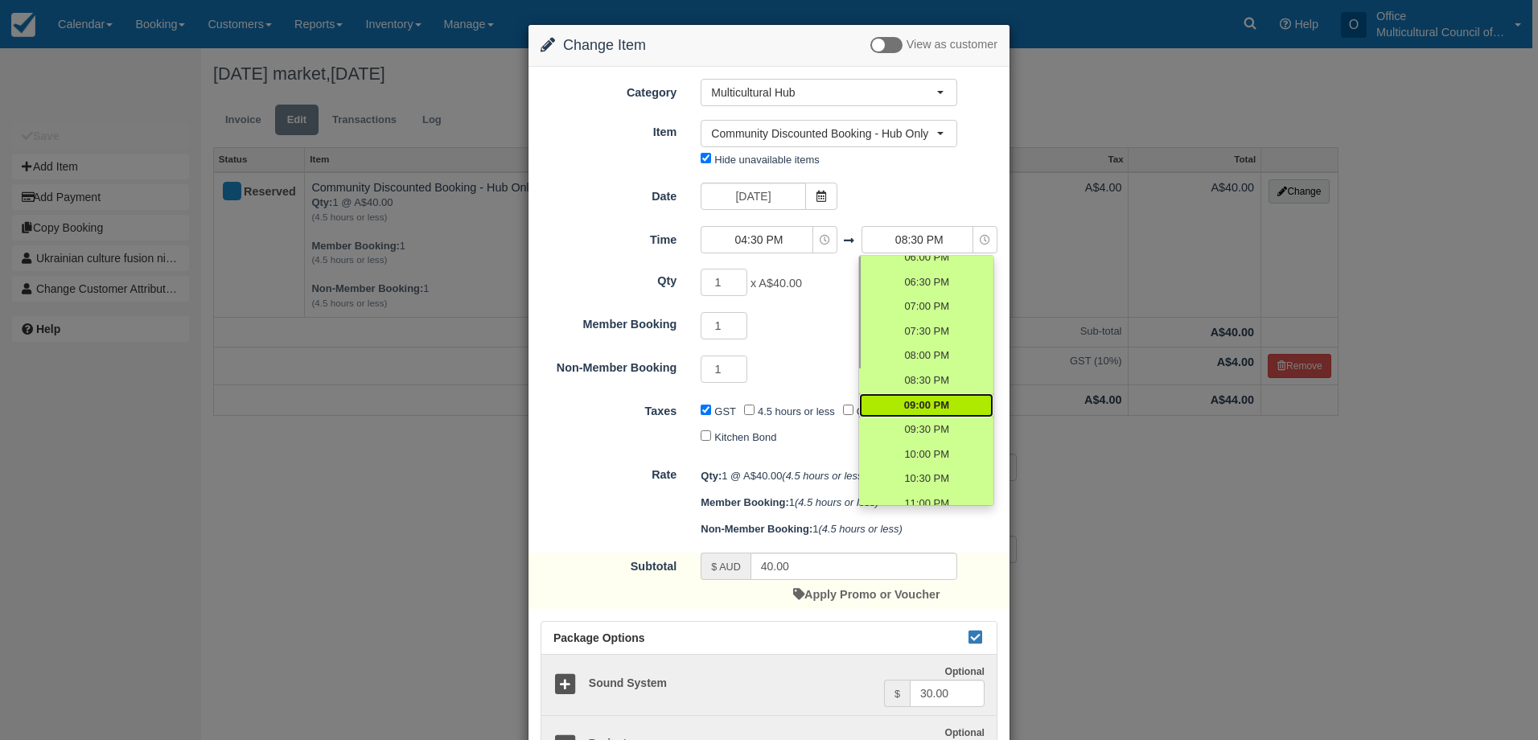
click at [800, 360] on div "1 Required.Maximum of 1" at bounding box center [828, 370] width 281 height 31
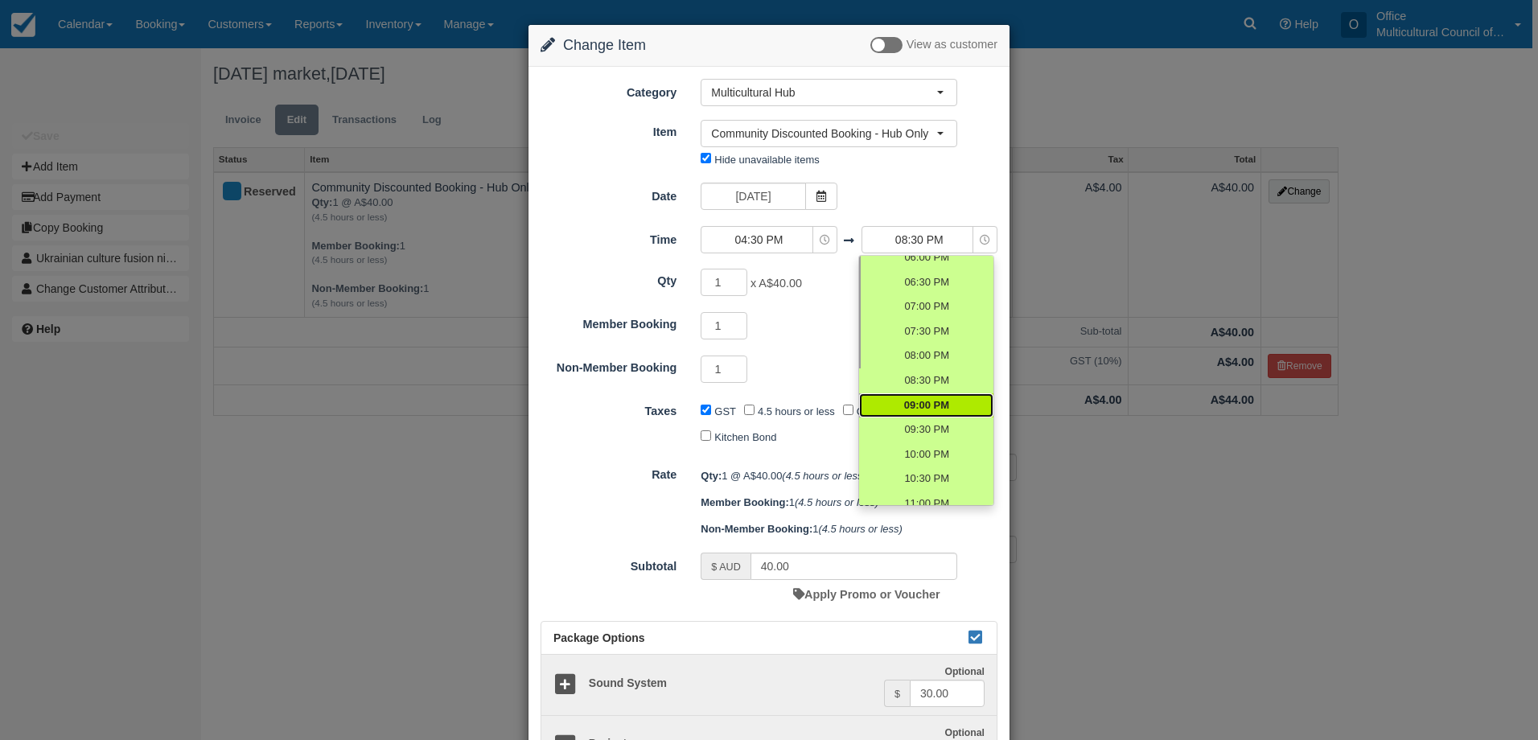
click at [904, 404] on span "09:00 PM" at bounding box center [926, 405] width 45 height 15
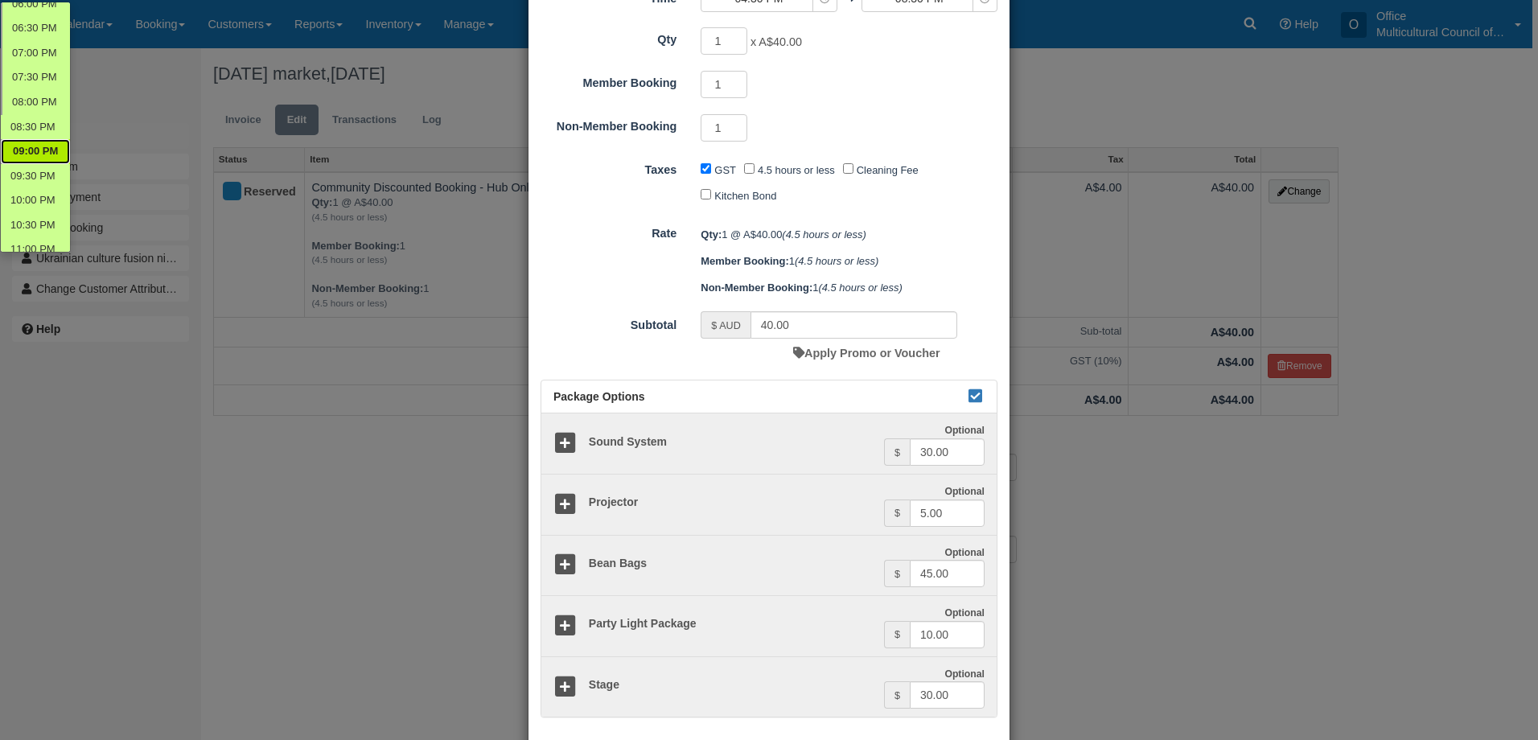
scroll to position [0, 0]
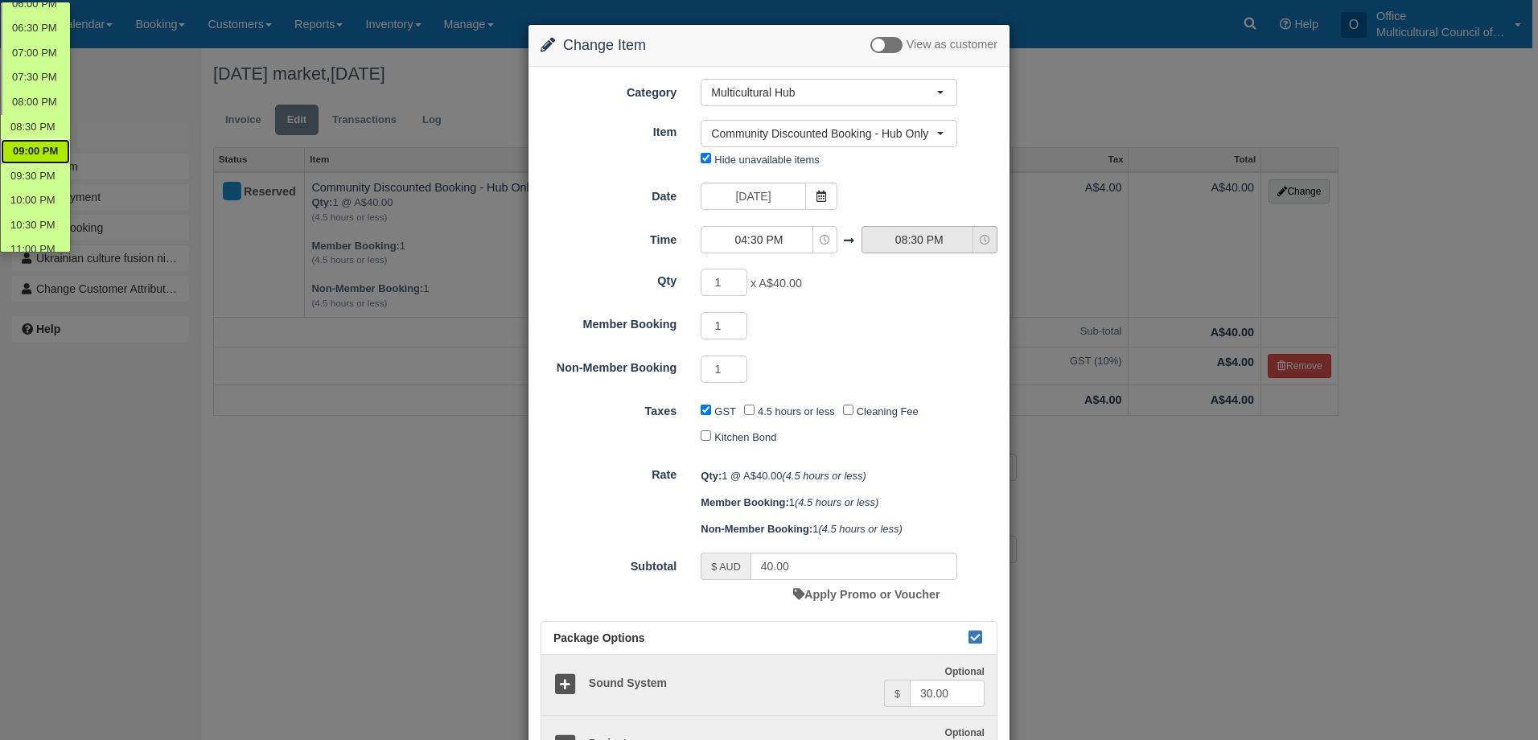
click at [910, 249] on button "08:30 PM" at bounding box center [929, 239] width 136 height 27
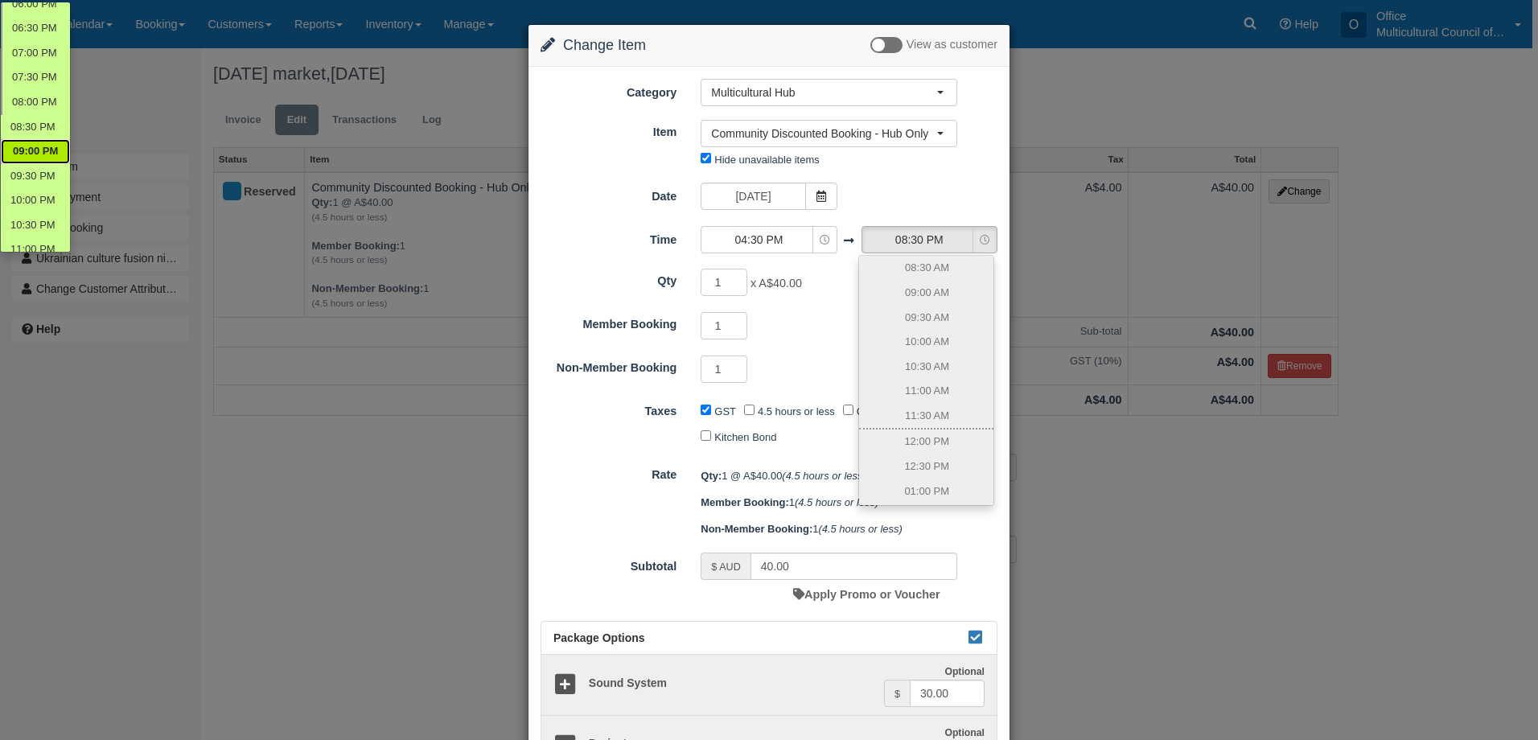
scroll to position [479, 0]
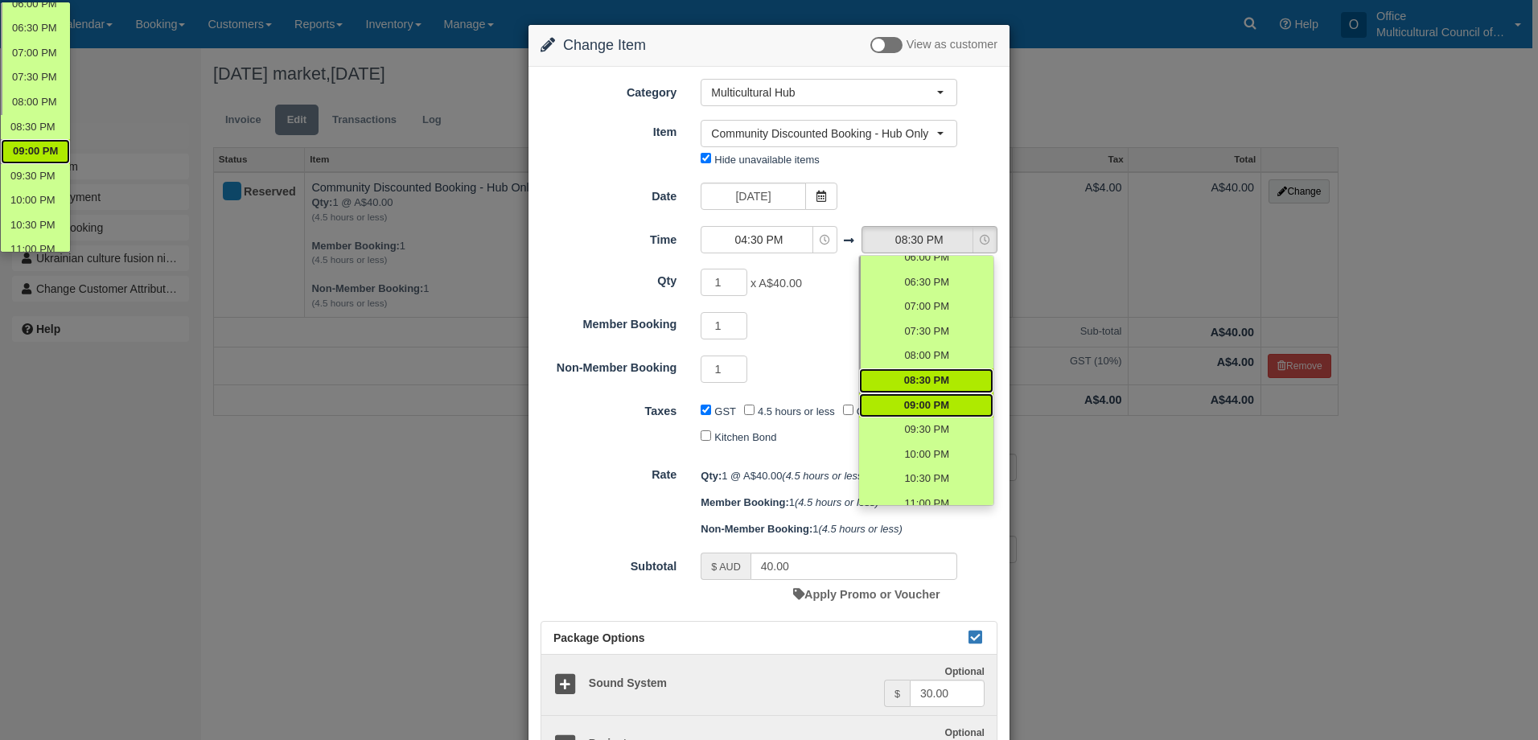
click at [934, 408] on span "09:00 PM" at bounding box center [926, 405] width 45 height 15
select select "21:00"
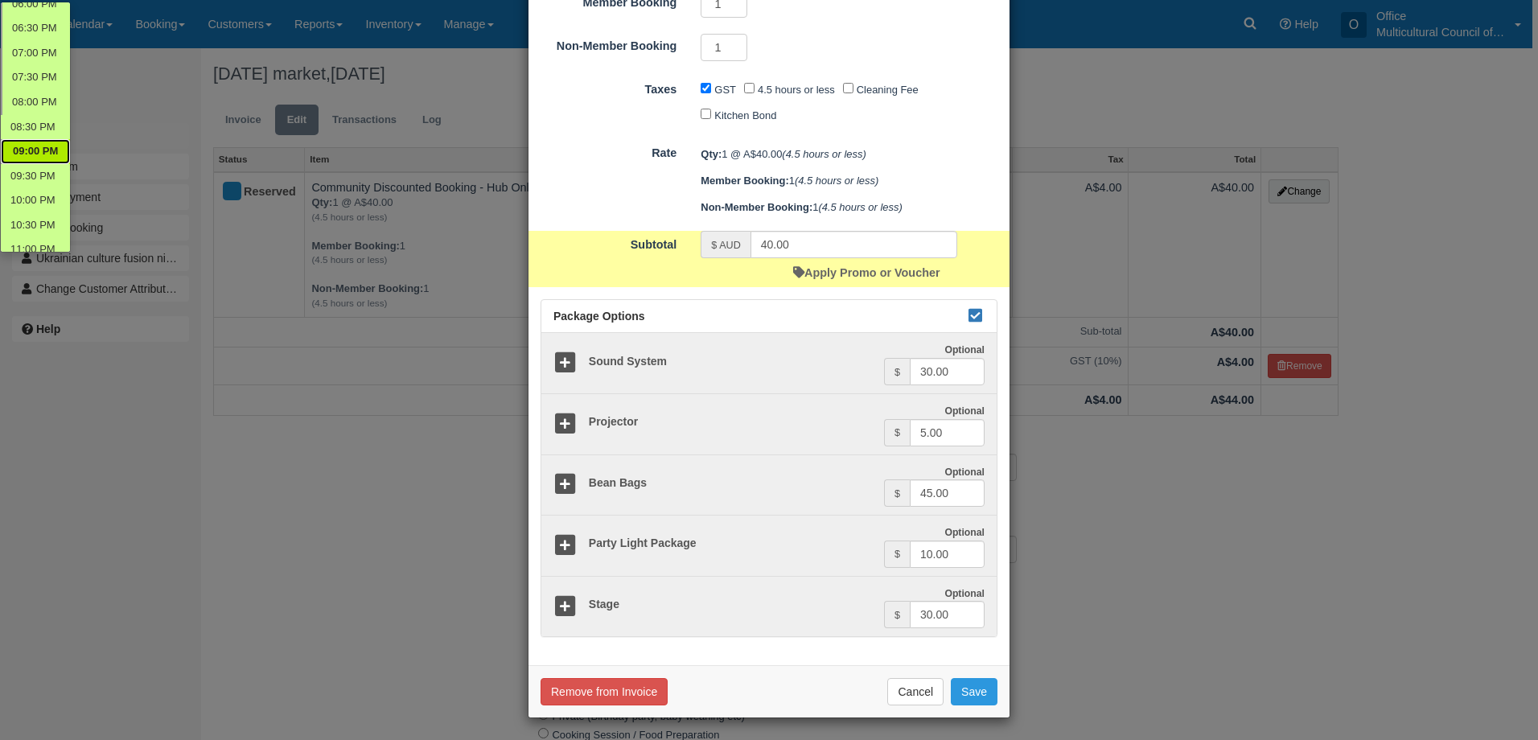
scroll to position [324, 0]
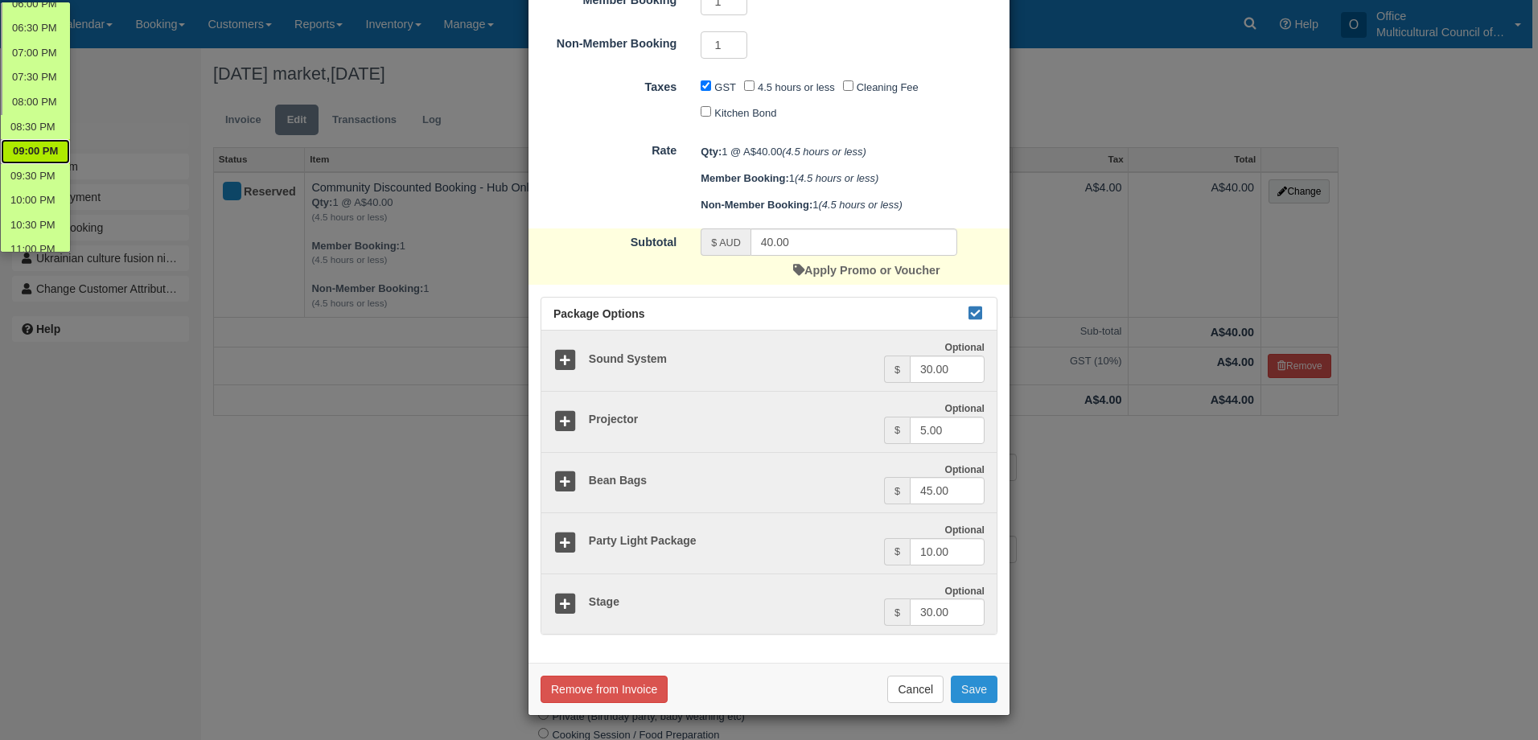
click at [979, 692] on button "Save" at bounding box center [974, 689] width 47 height 27
checkbox input "false"
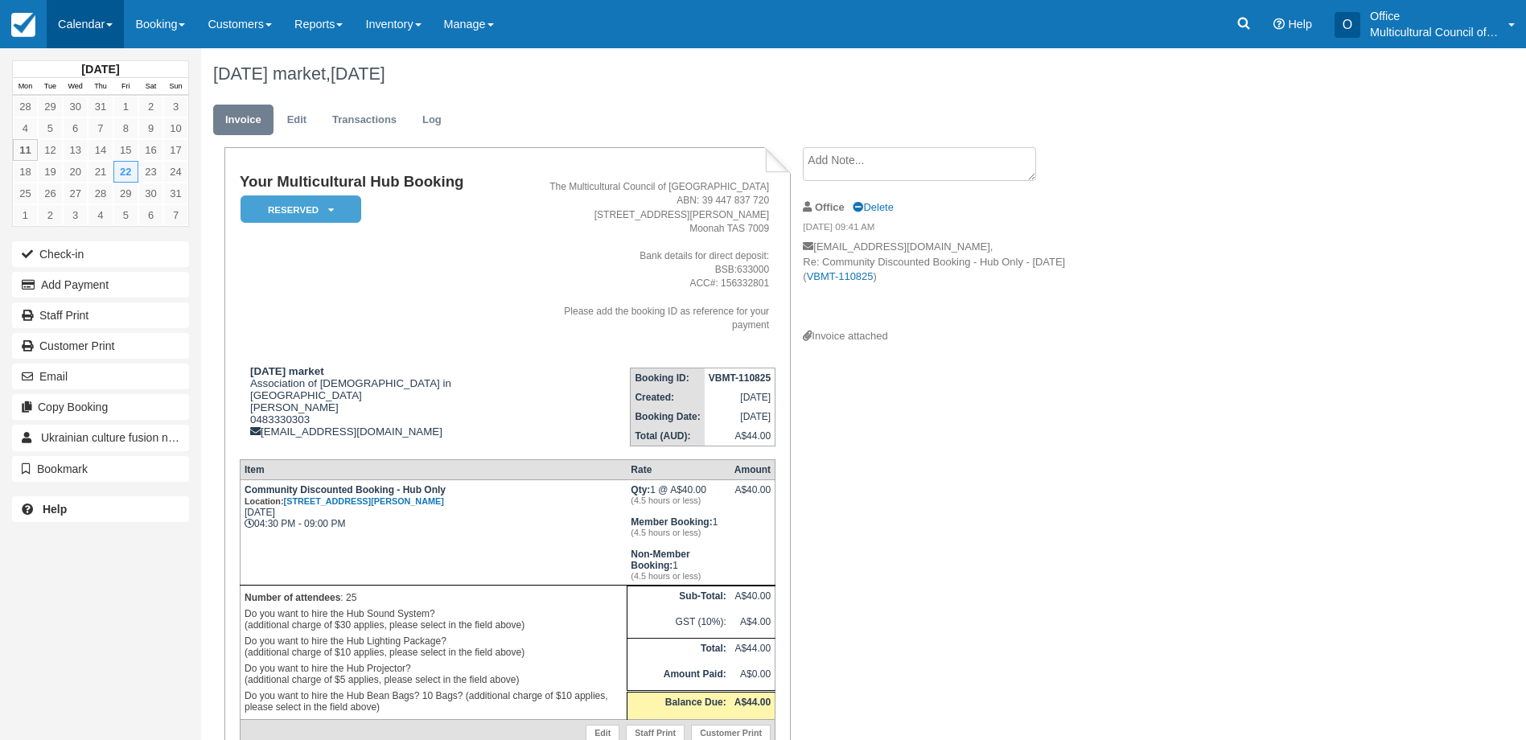
drag, startPoint x: 73, startPoint y: 10, endPoint x: 94, endPoint y: 34, distance: 31.9
click at [73, 8] on link "Calendar" at bounding box center [85, 24] width 77 height 48
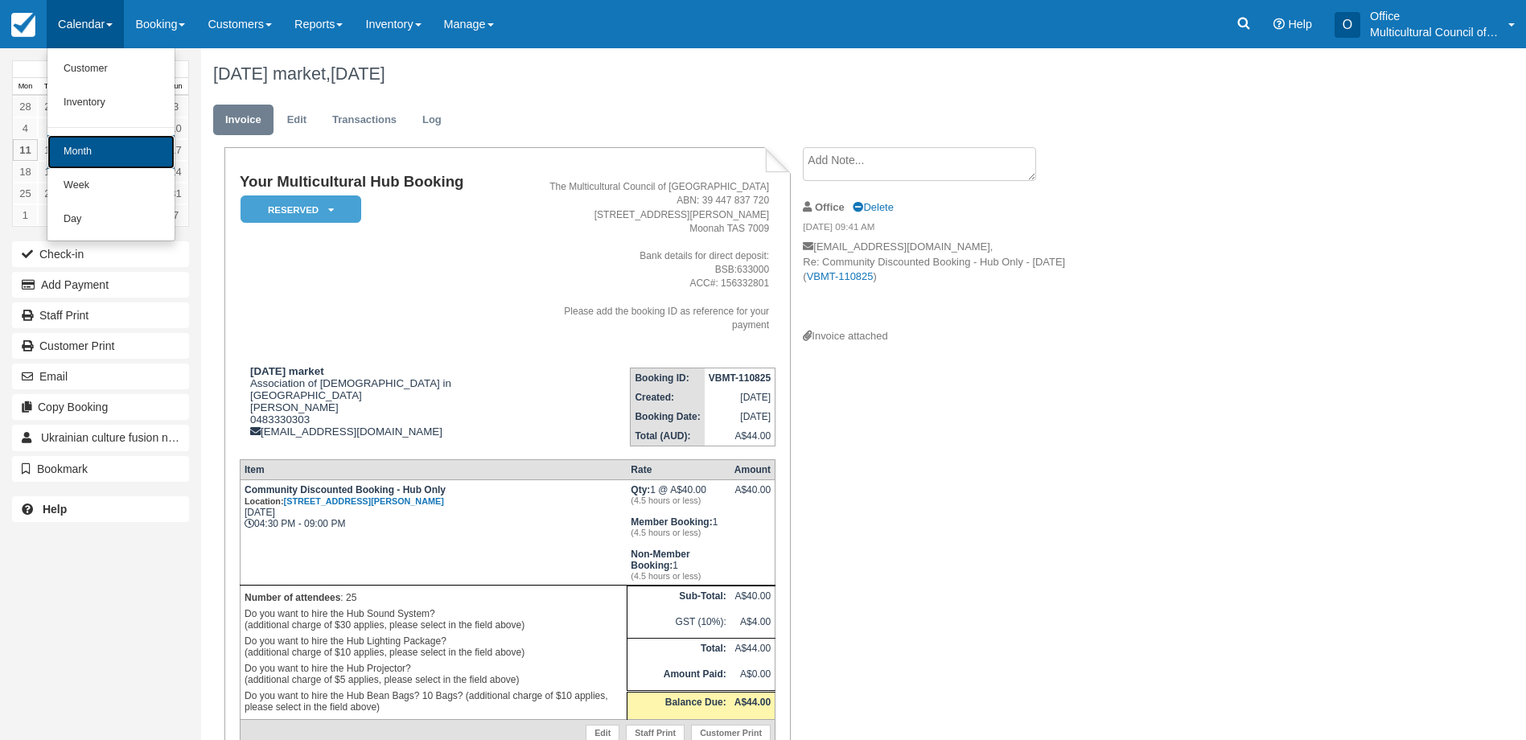
click at [116, 158] on link "Month" at bounding box center [110, 152] width 127 height 34
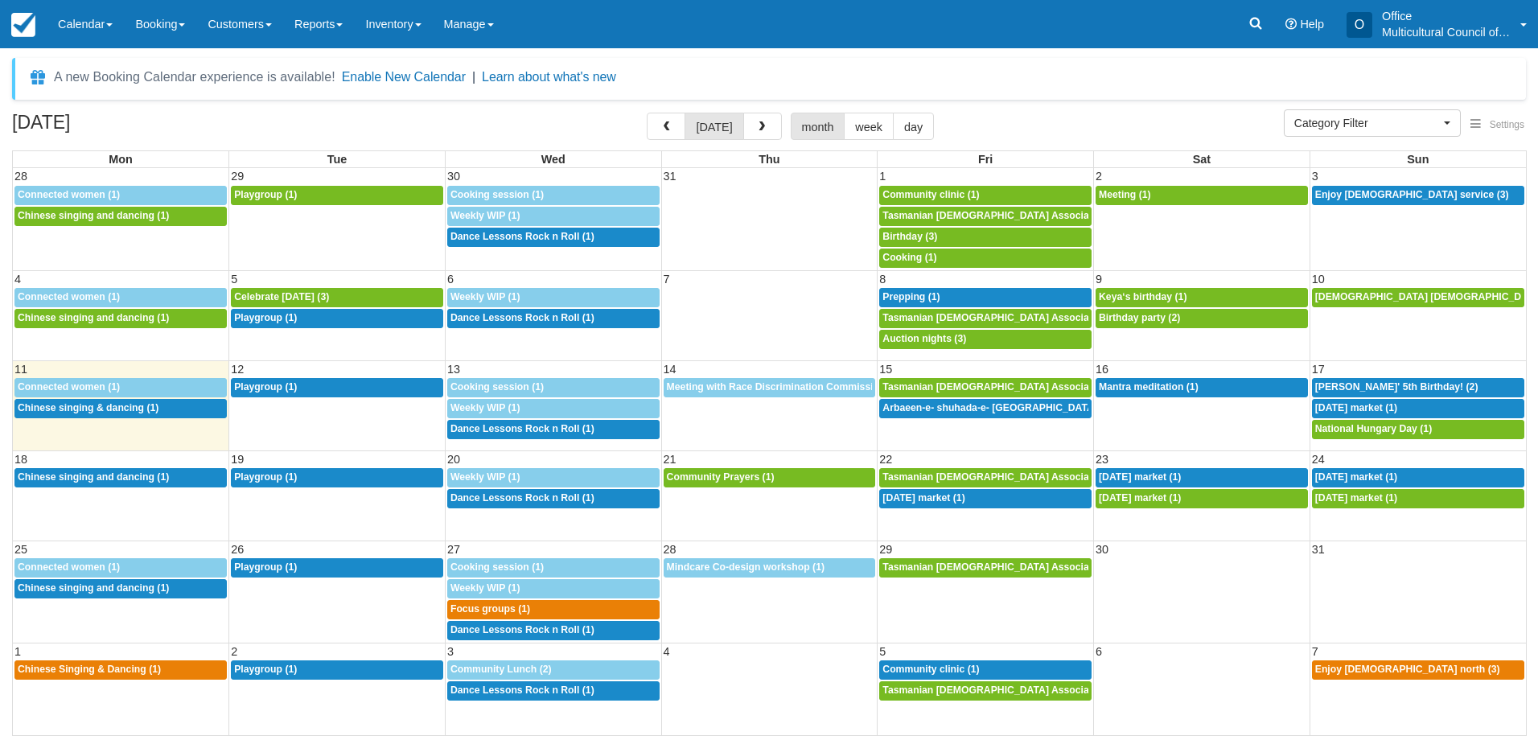
select select
click at [1008, 506] on link "4:30p [DATE] market (1)" at bounding box center [985, 498] width 212 height 19
select select
click at [1157, 473] on span "[DATE] market (1)" at bounding box center [1140, 476] width 82 height 11
select select
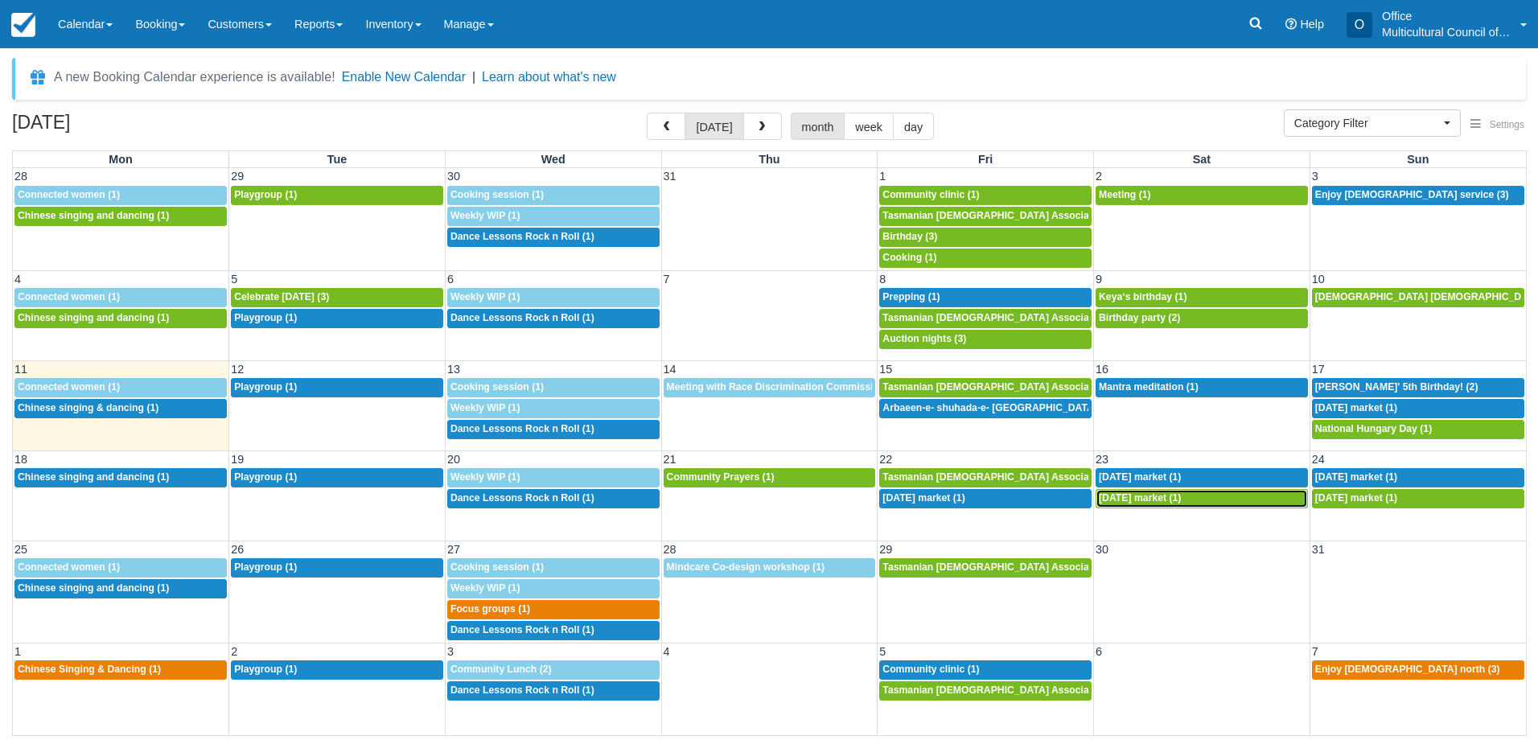
click at [1132, 497] on span "[DATE] market (1)" at bounding box center [1140, 497] width 82 height 11
select select
click at [1173, 498] on span "[DATE] market (1)" at bounding box center [1140, 497] width 82 height 11
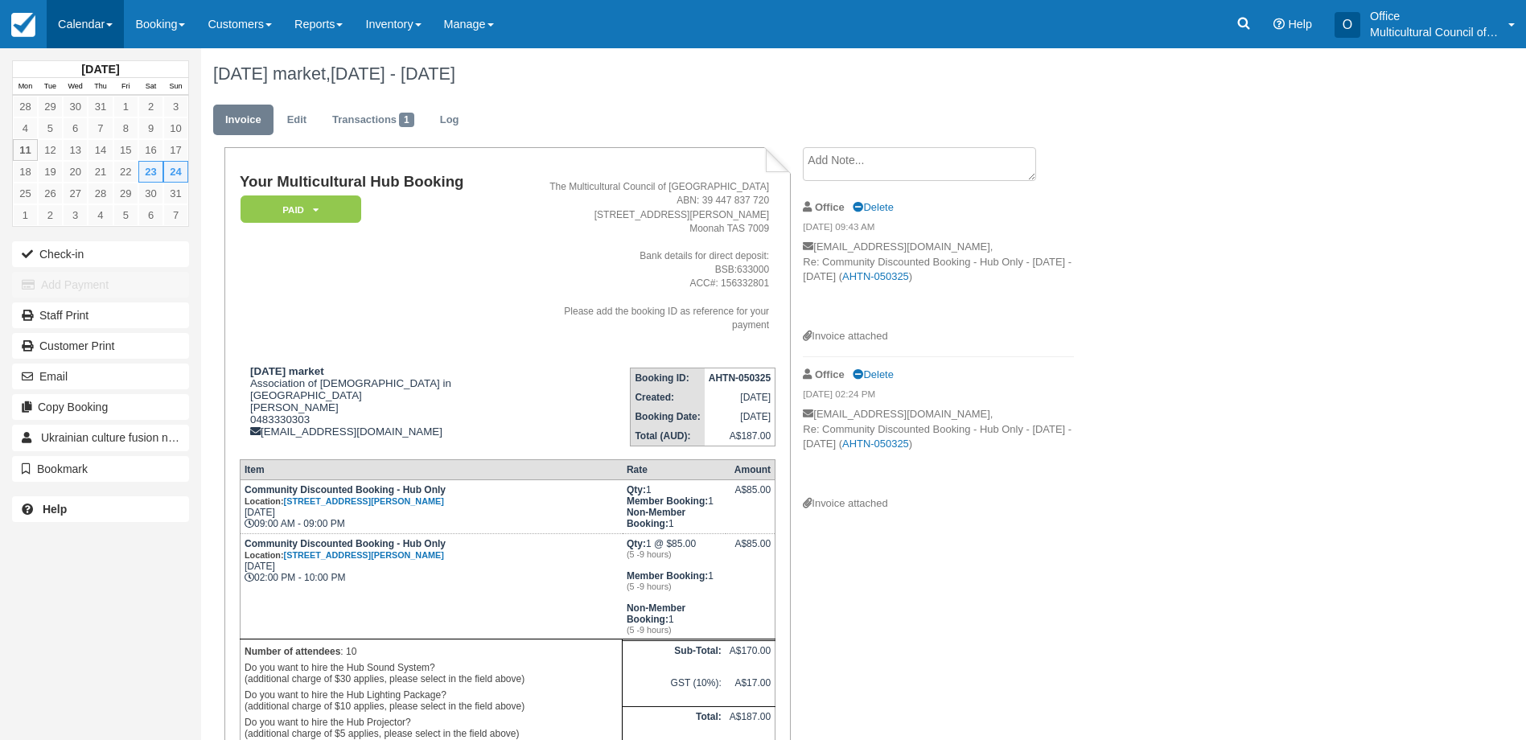
click at [83, 21] on link "Calendar" at bounding box center [85, 24] width 77 height 48
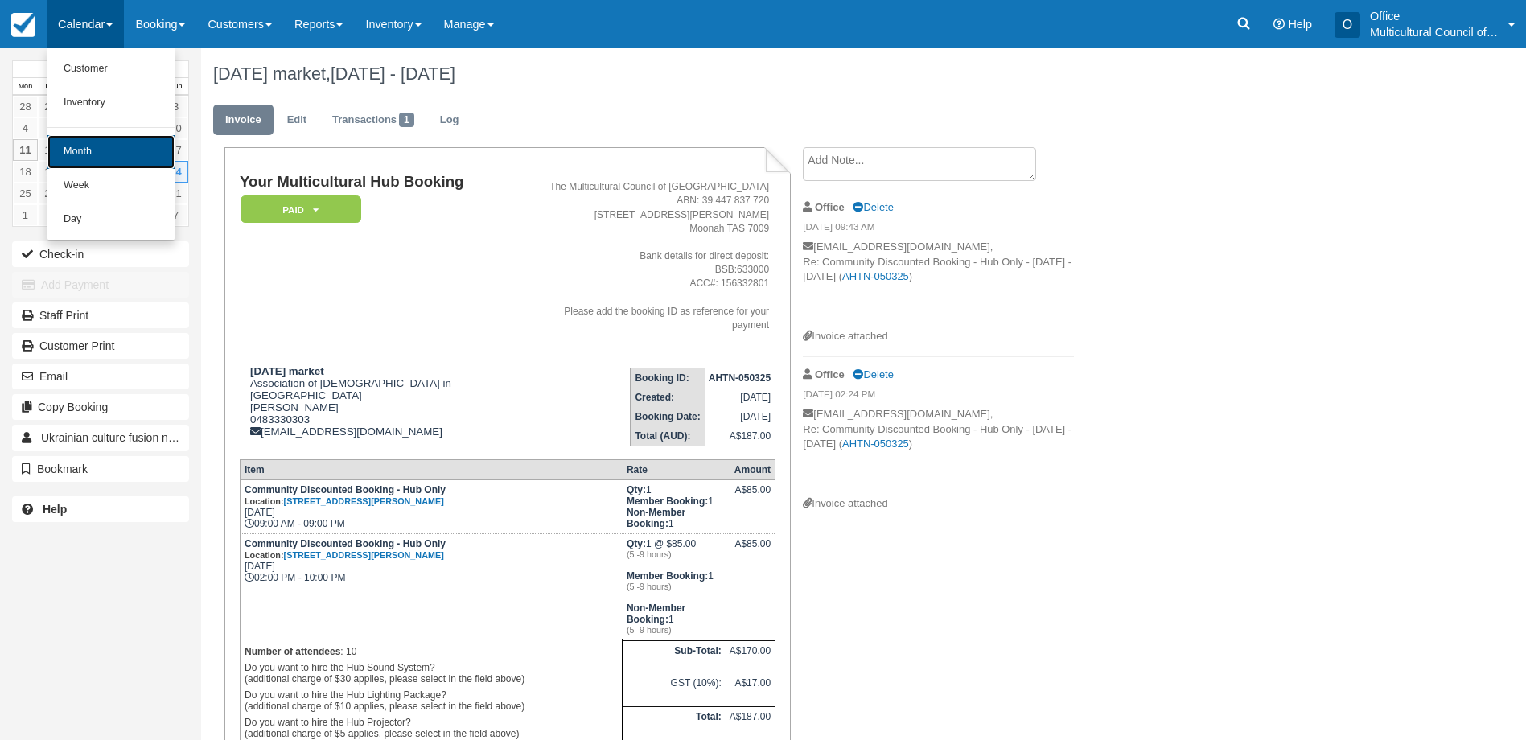
click at [110, 160] on link "Month" at bounding box center [110, 152] width 127 height 34
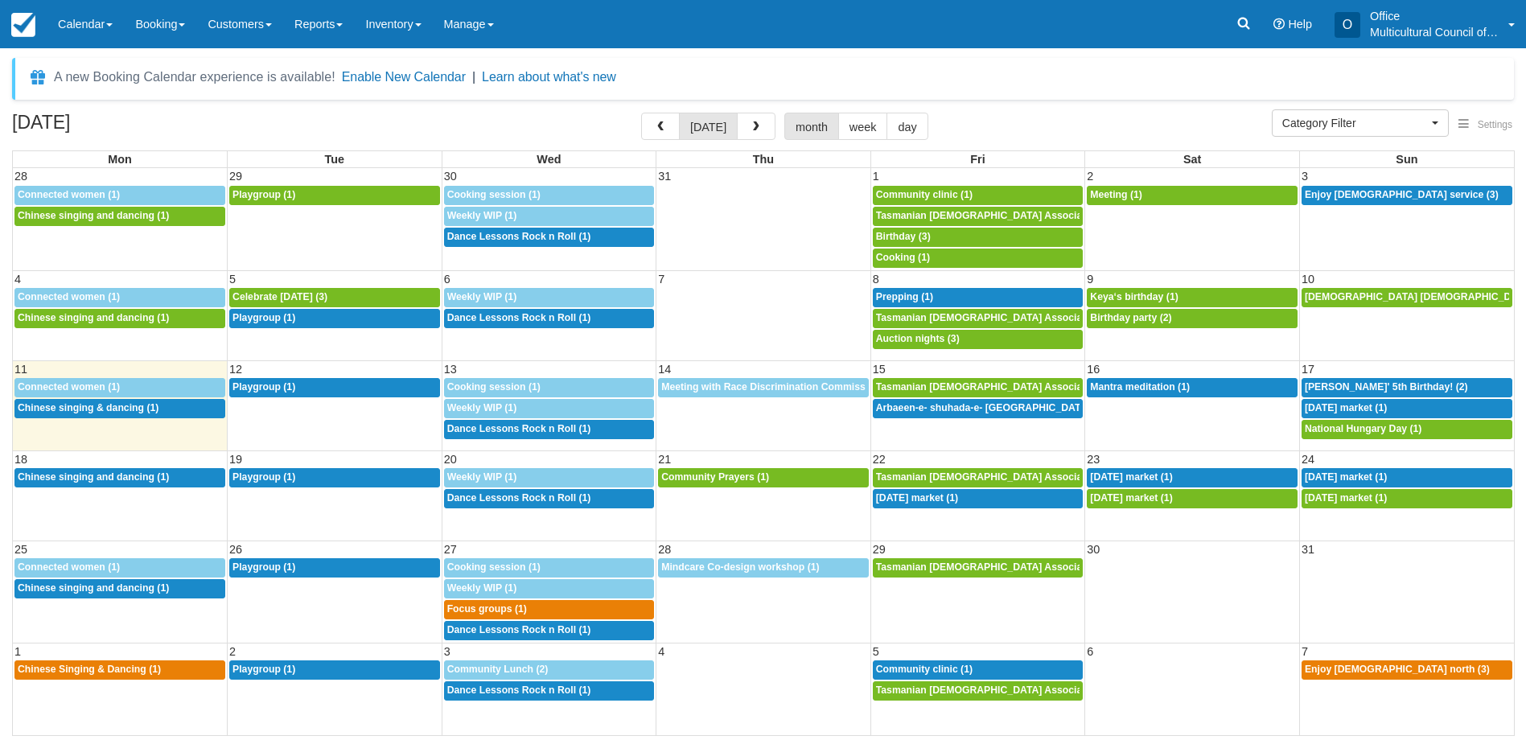
select select
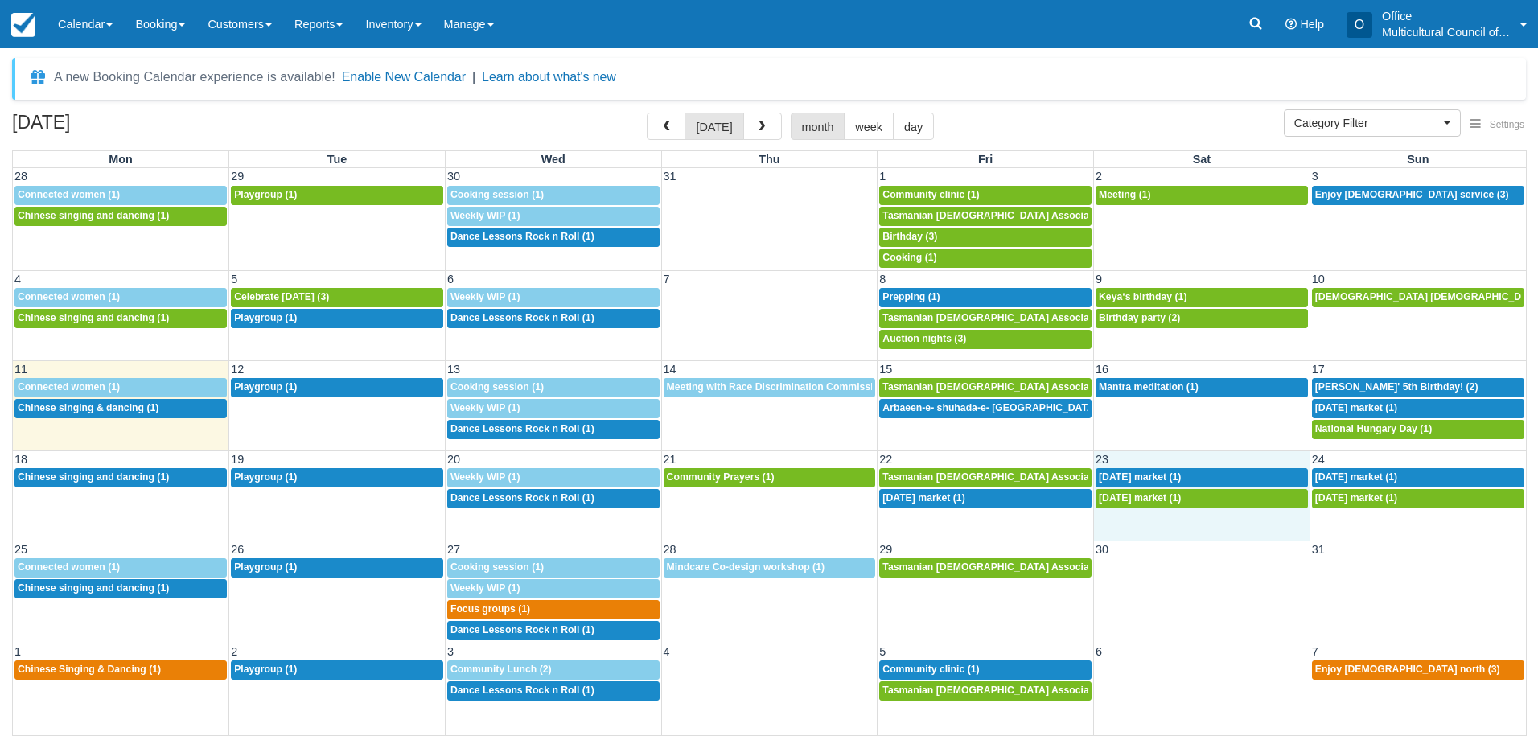
click at [1165, 527] on div "18 19 20 21 22 23 24 12:30p Chinese singing and dancing (1) 9:30a Playgroup (1)…" at bounding box center [769, 495] width 1513 height 90
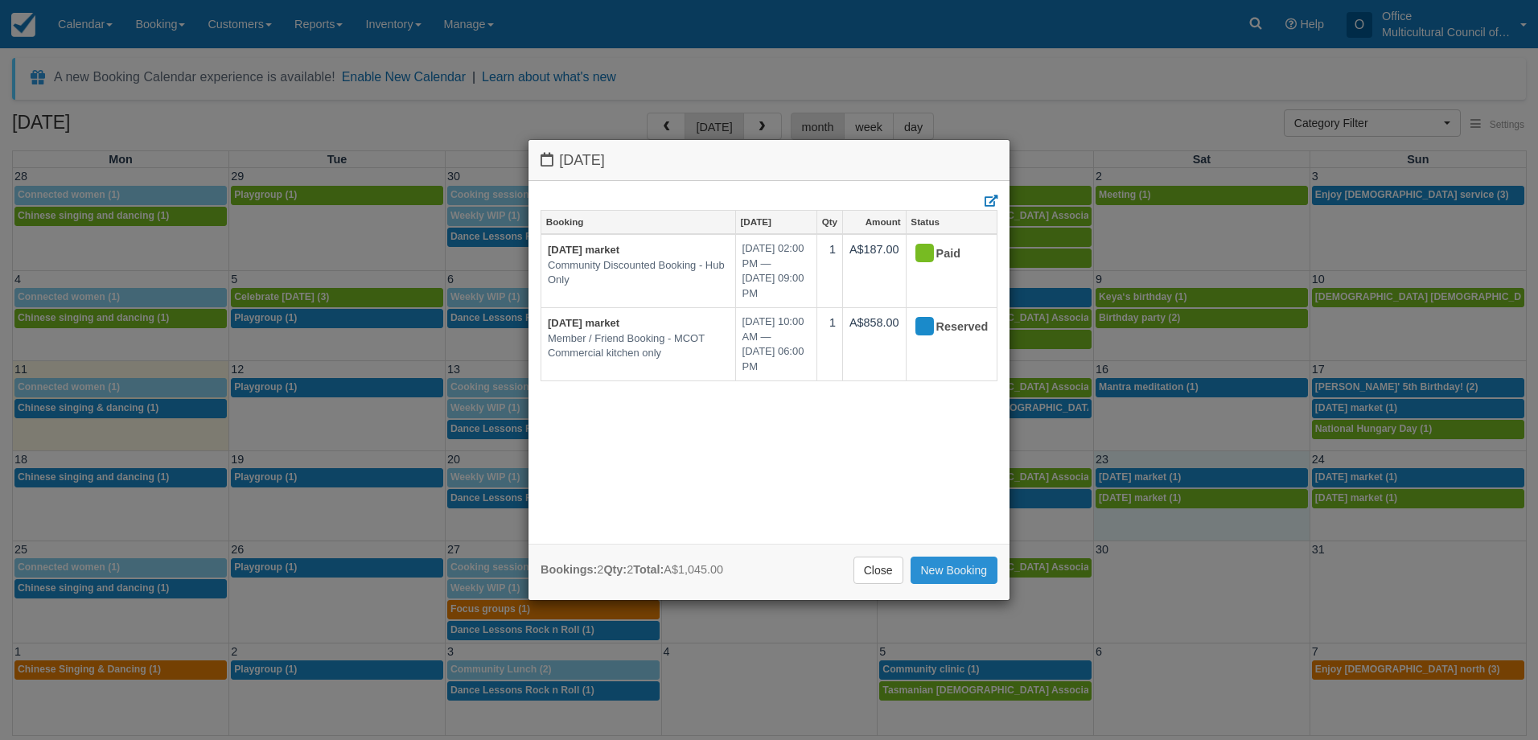
click at [982, 573] on link "New Booking" at bounding box center [954, 570] width 88 height 27
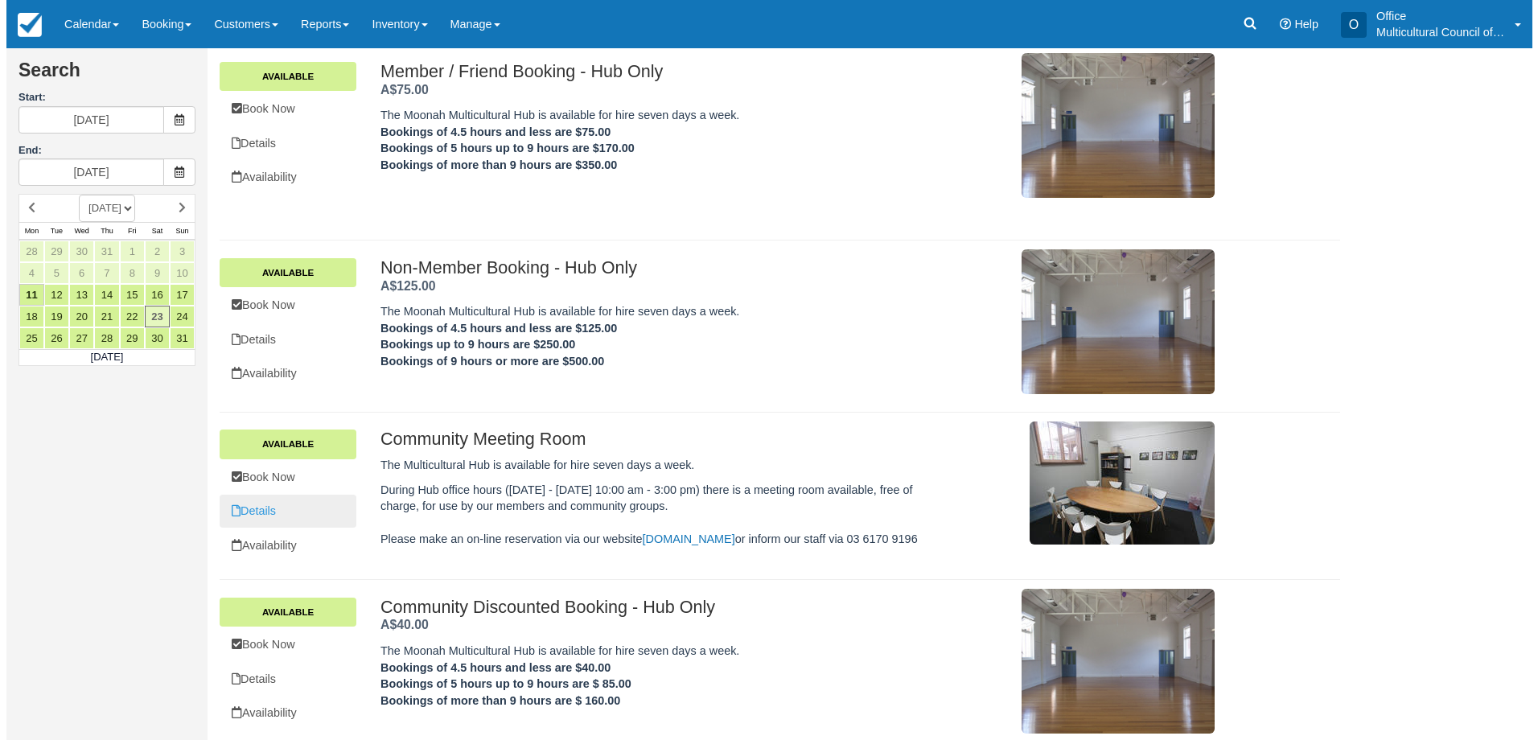
scroll to position [131, 0]
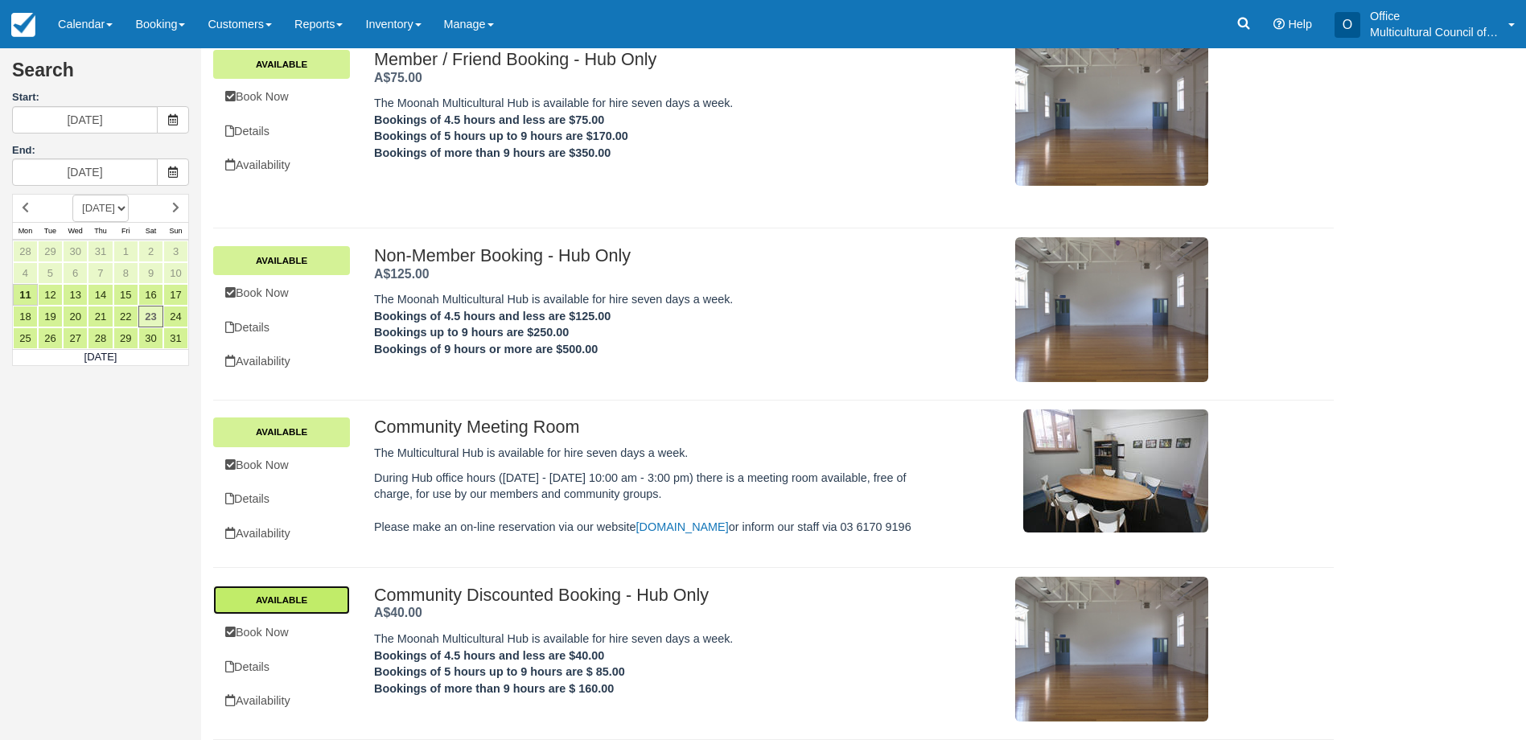
click at [299, 599] on link "Available" at bounding box center [281, 600] width 137 height 29
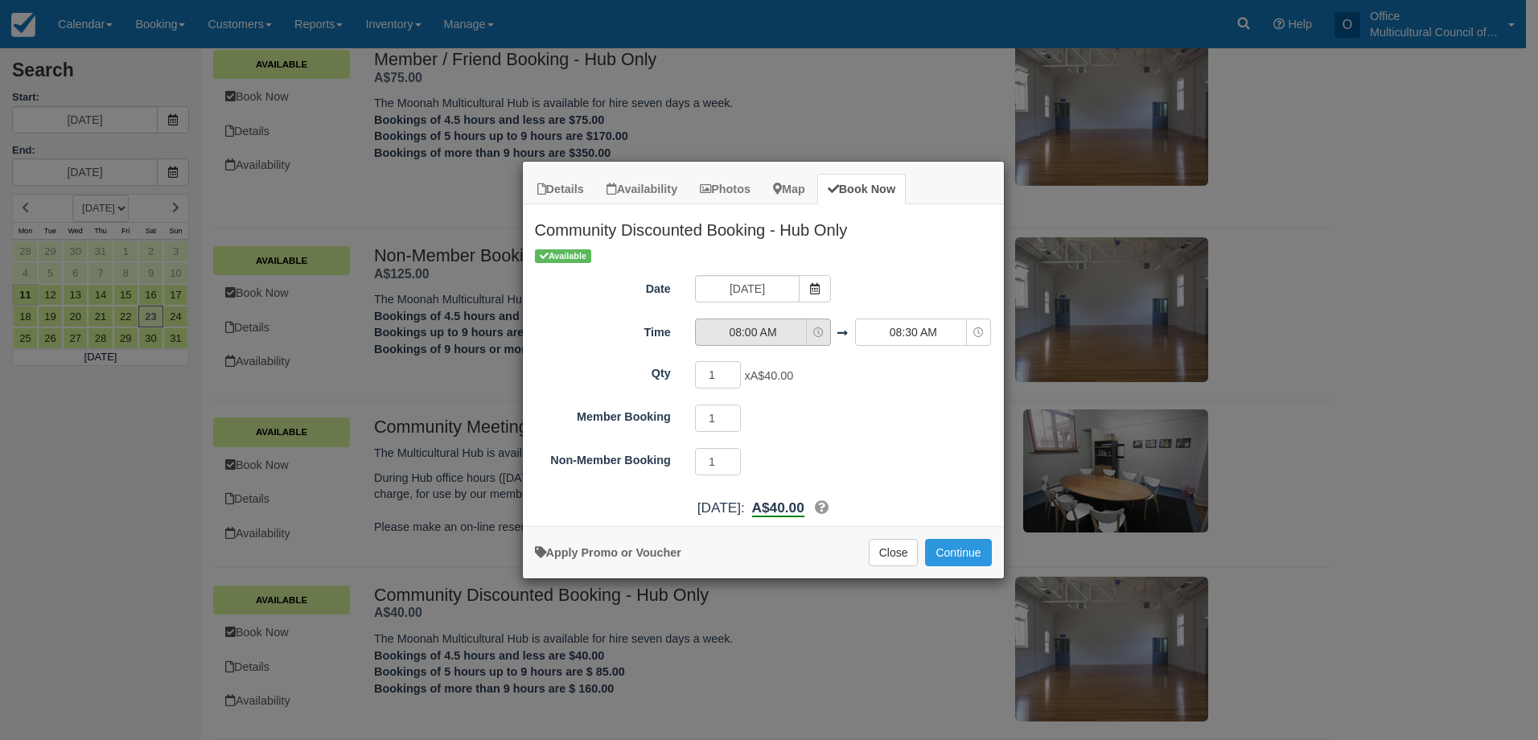
click at [790, 340] on span "08:00 AM" at bounding box center [753, 332] width 114 height 16
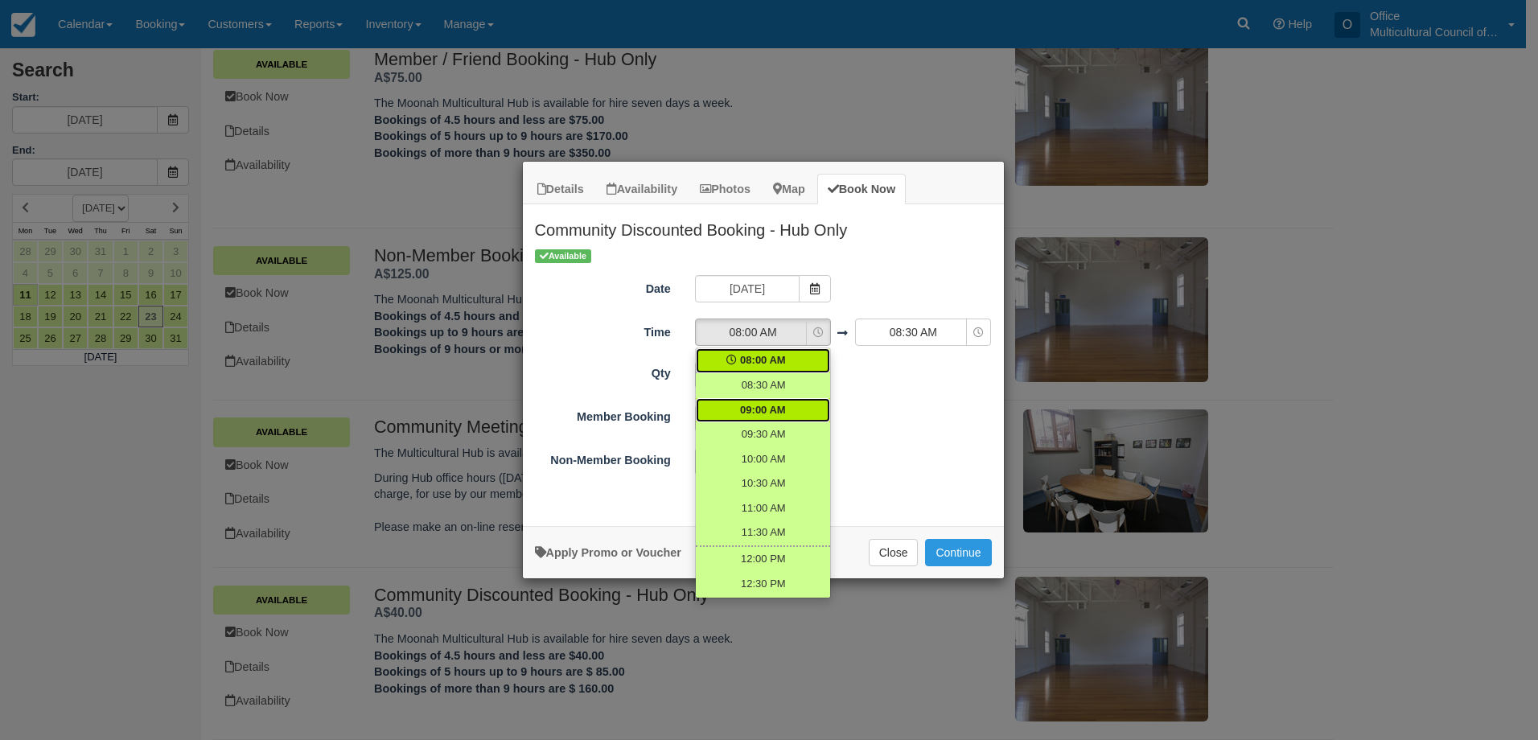
click at [777, 403] on span "09:00 AM" at bounding box center [763, 410] width 46 height 15
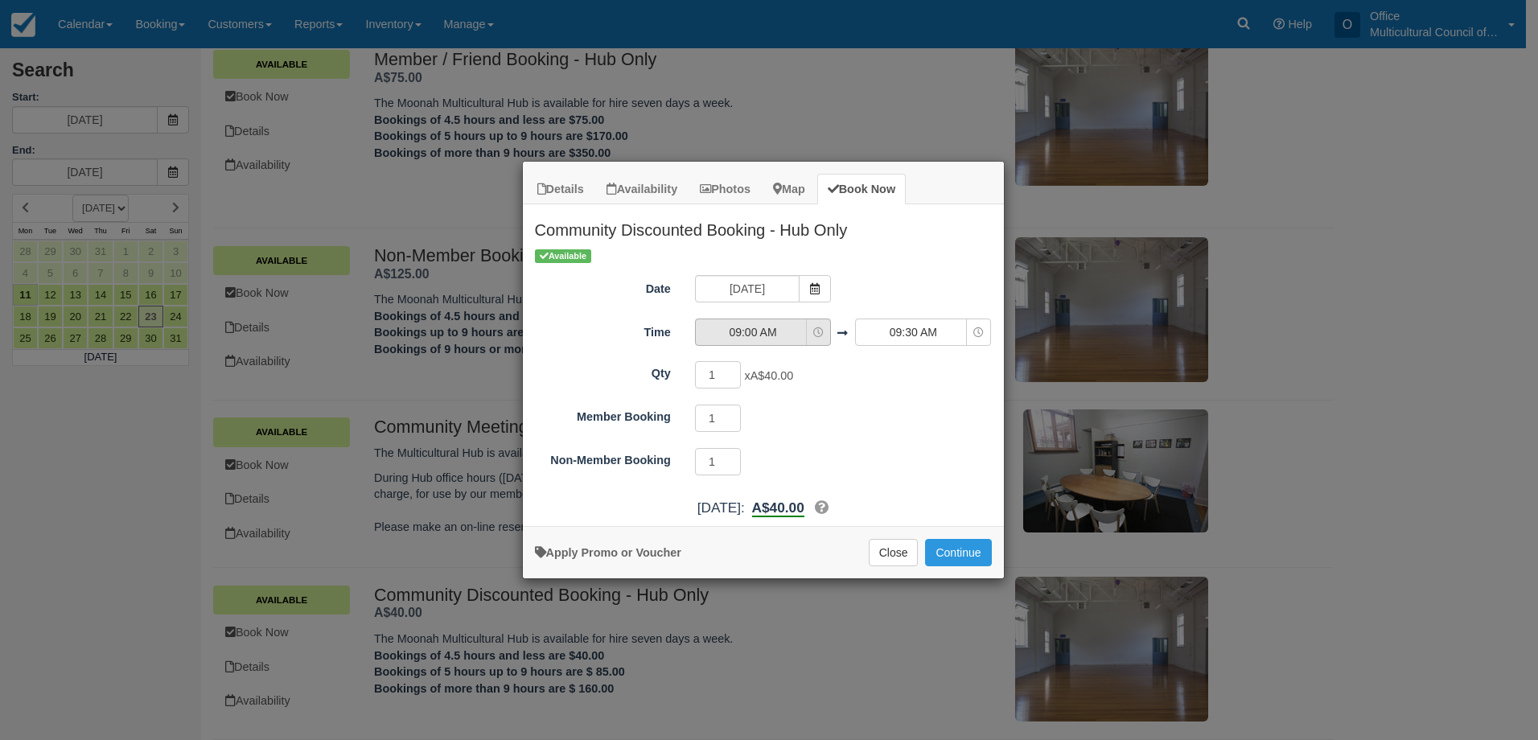
click at [767, 335] on span "09:00 AM" at bounding box center [753, 332] width 114 height 16
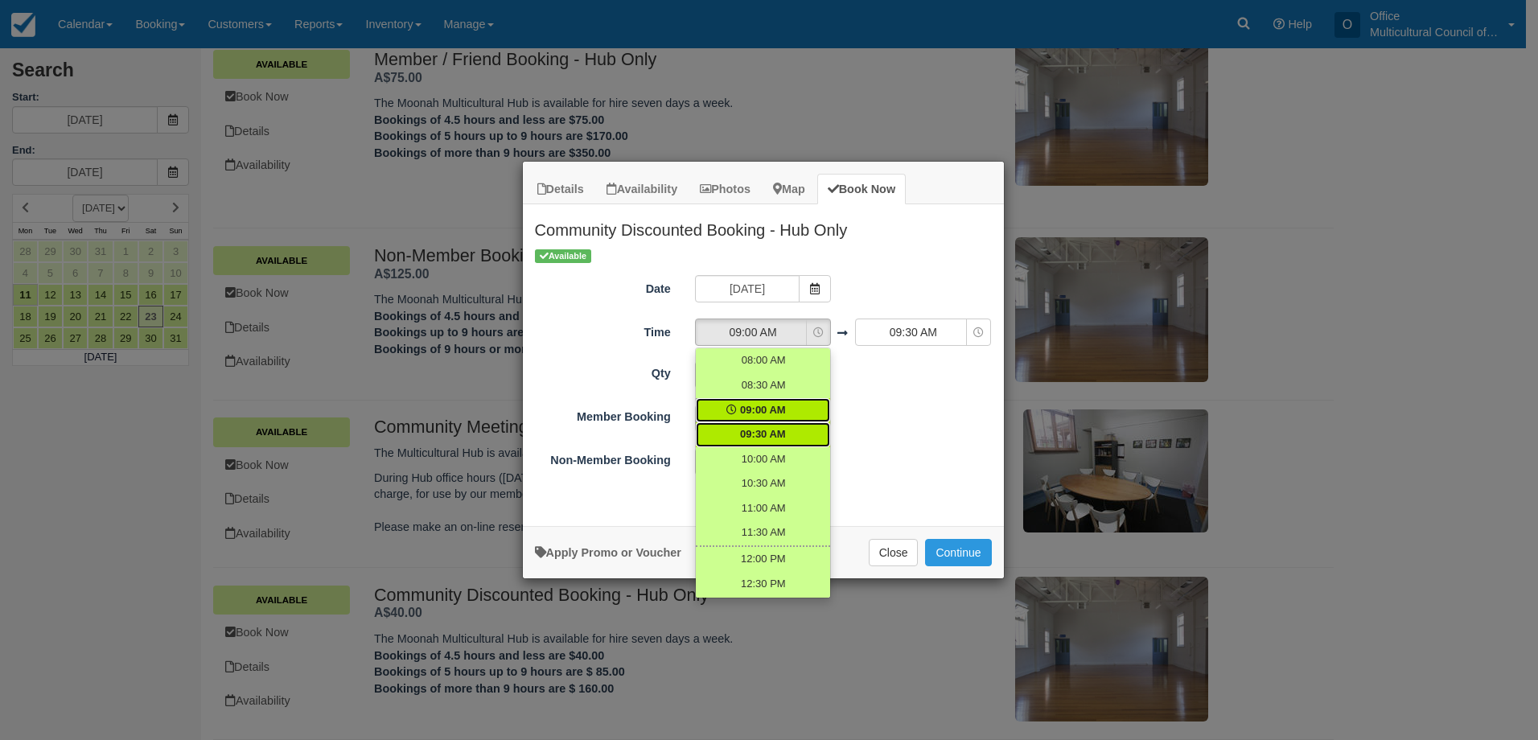
click at [775, 432] on span "09:30 AM" at bounding box center [763, 434] width 46 height 15
select select "09:30"
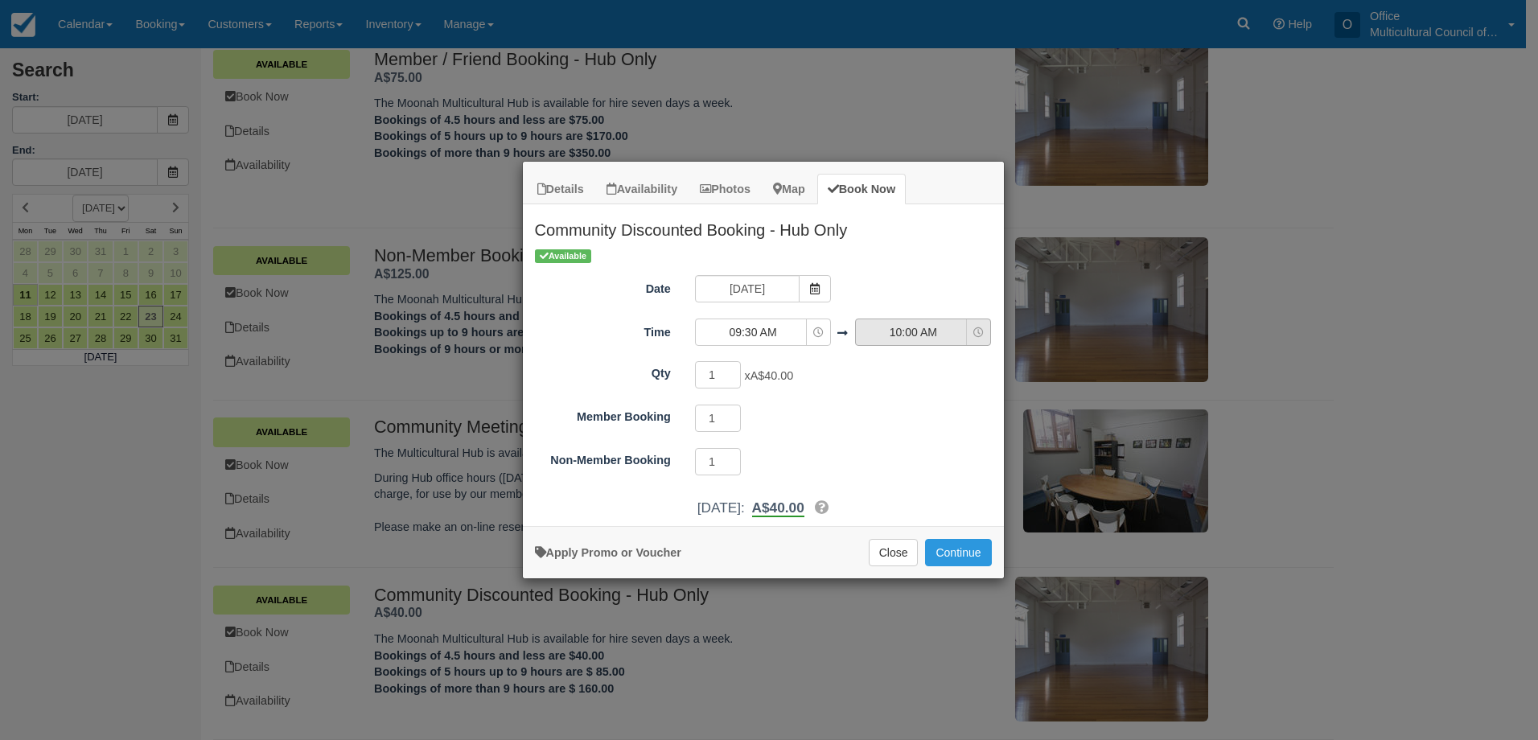
click at [894, 335] on span "10:00 AM" at bounding box center [913, 332] width 114 height 16
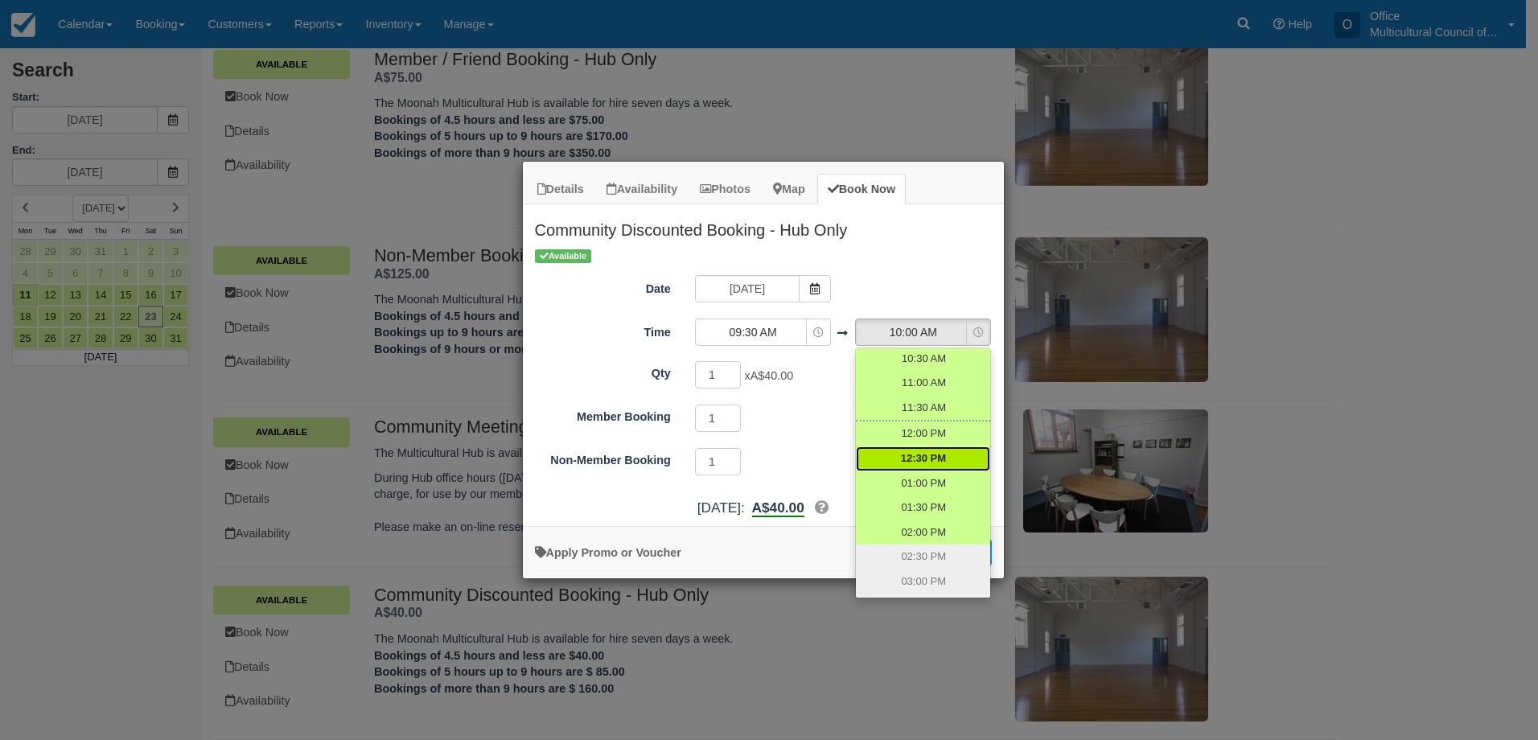
scroll to position [161, 0]
click at [926, 466] on span "02:00 PM" at bounding box center [923, 472] width 45 height 15
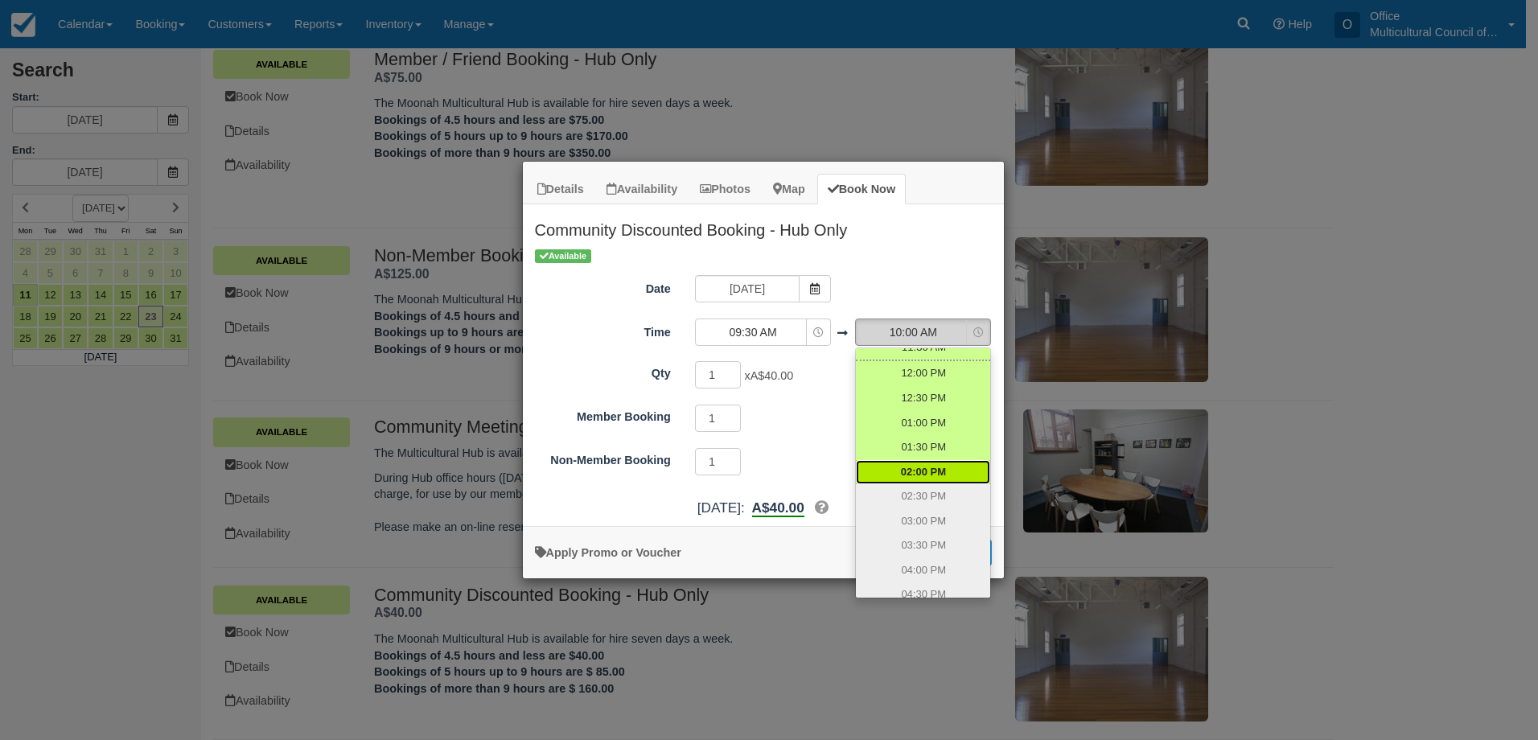
select select "14:00"
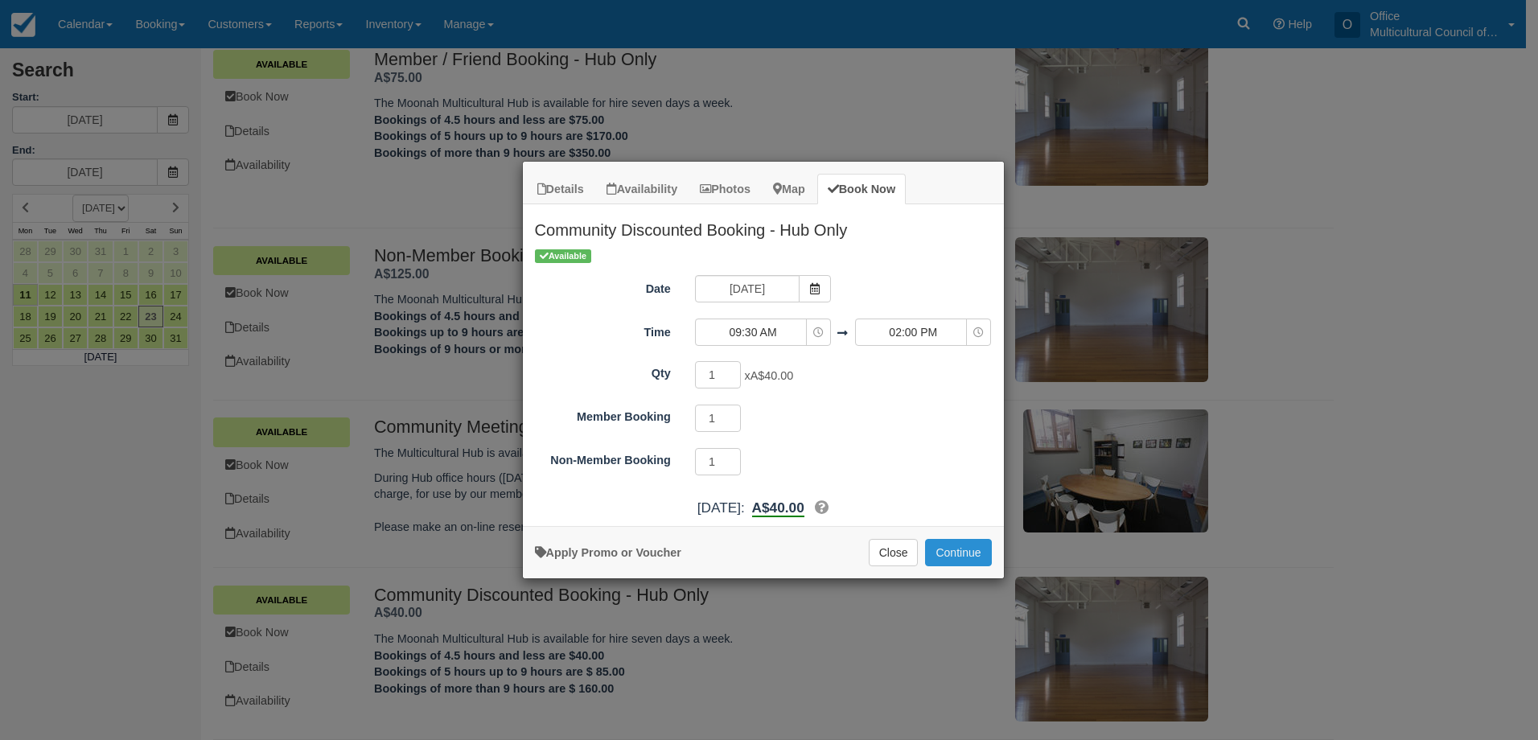
click at [951, 554] on button "Continue" at bounding box center [958, 552] width 66 height 27
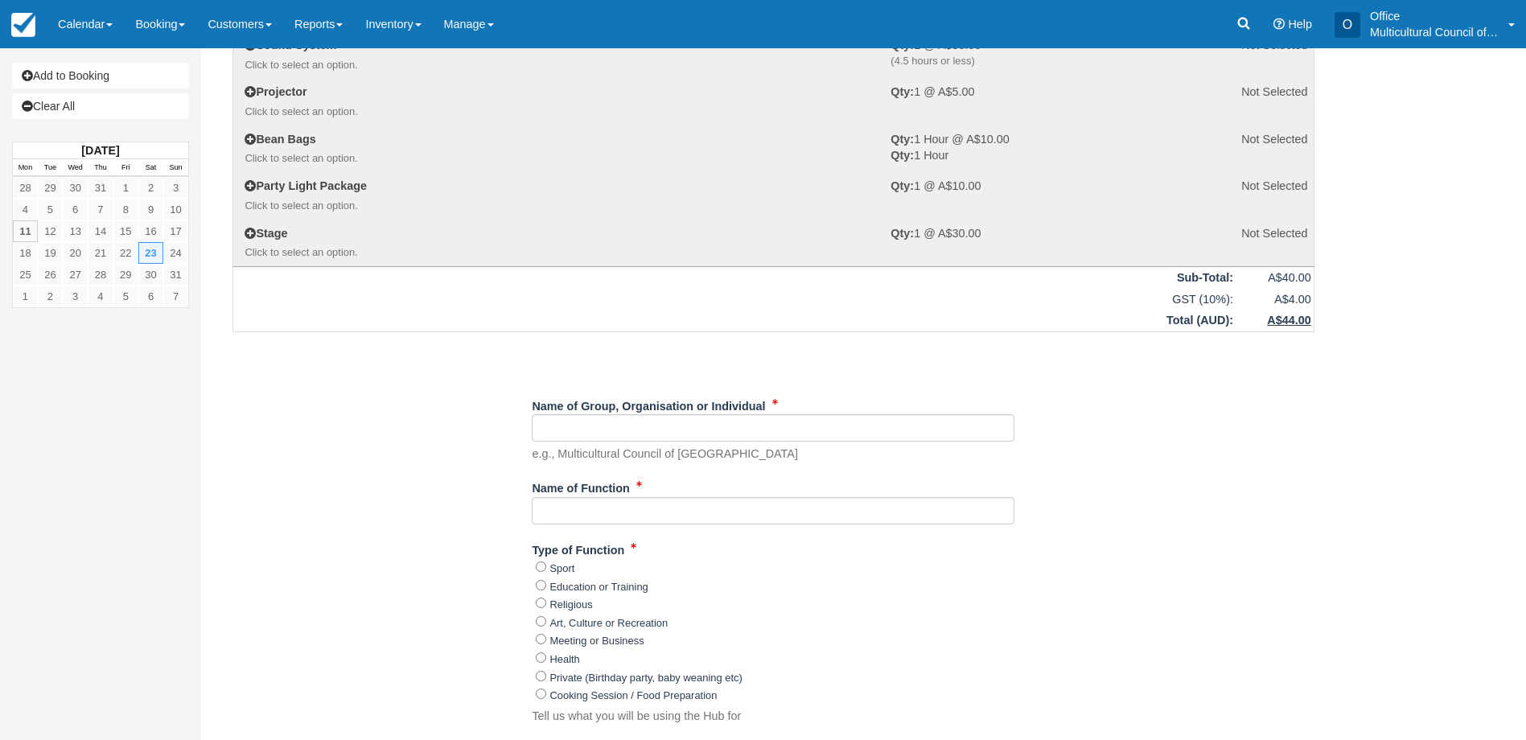
scroll to position [241, 0]
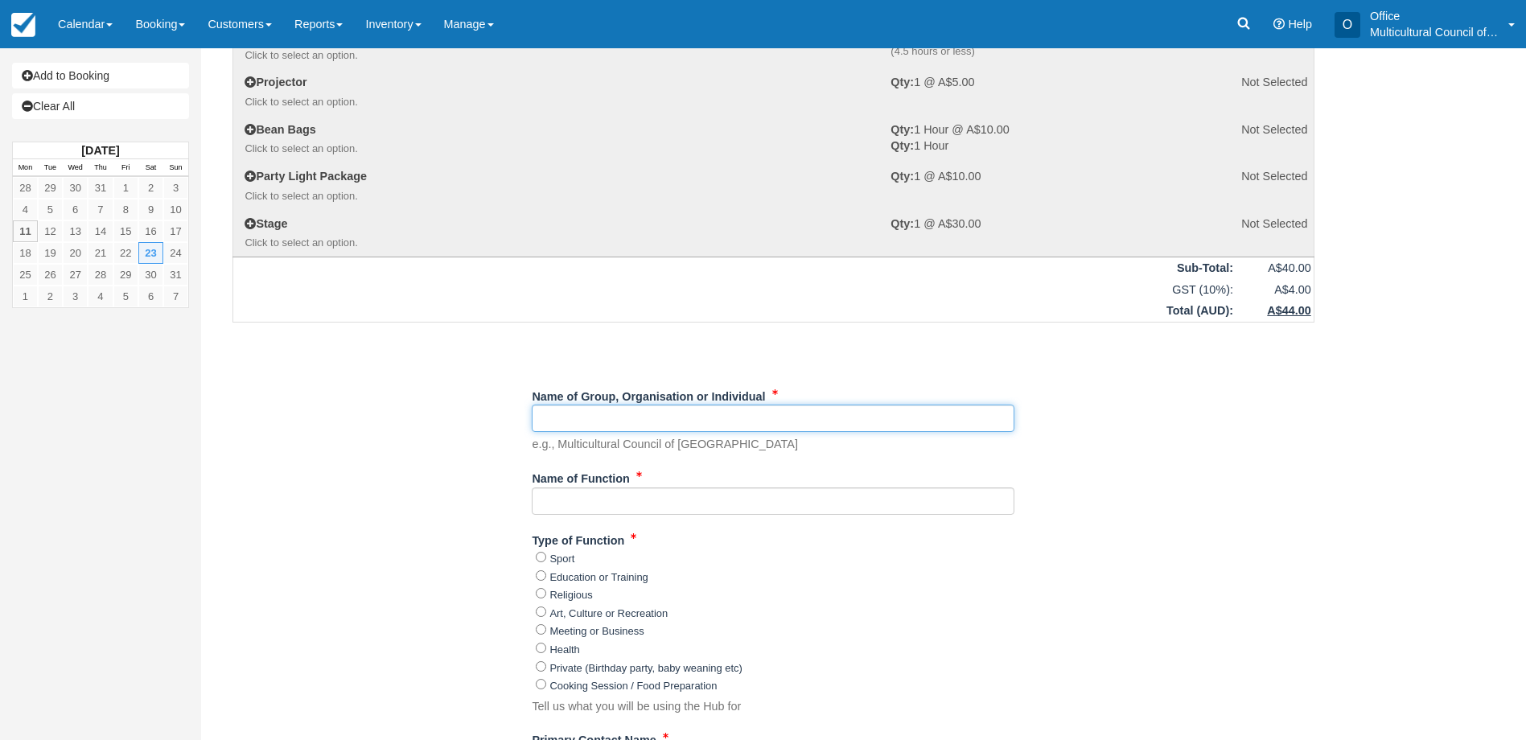
click at [585, 409] on input "Name of Group, Organisation or Individual" at bounding box center [773, 418] width 483 height 27
paste input "Association of [DEMOGRAPHIC_DATA] in [GEOGRAPHIC_DATA]"
type input "Association of [DEMOGRAPHIC_DATA] in [GEOGRAPHIC_DATA]"
click at [664, 511] on input "Name of Function" at bounding box center [773, 500] width 483 height 27
paste input "Independence day market"
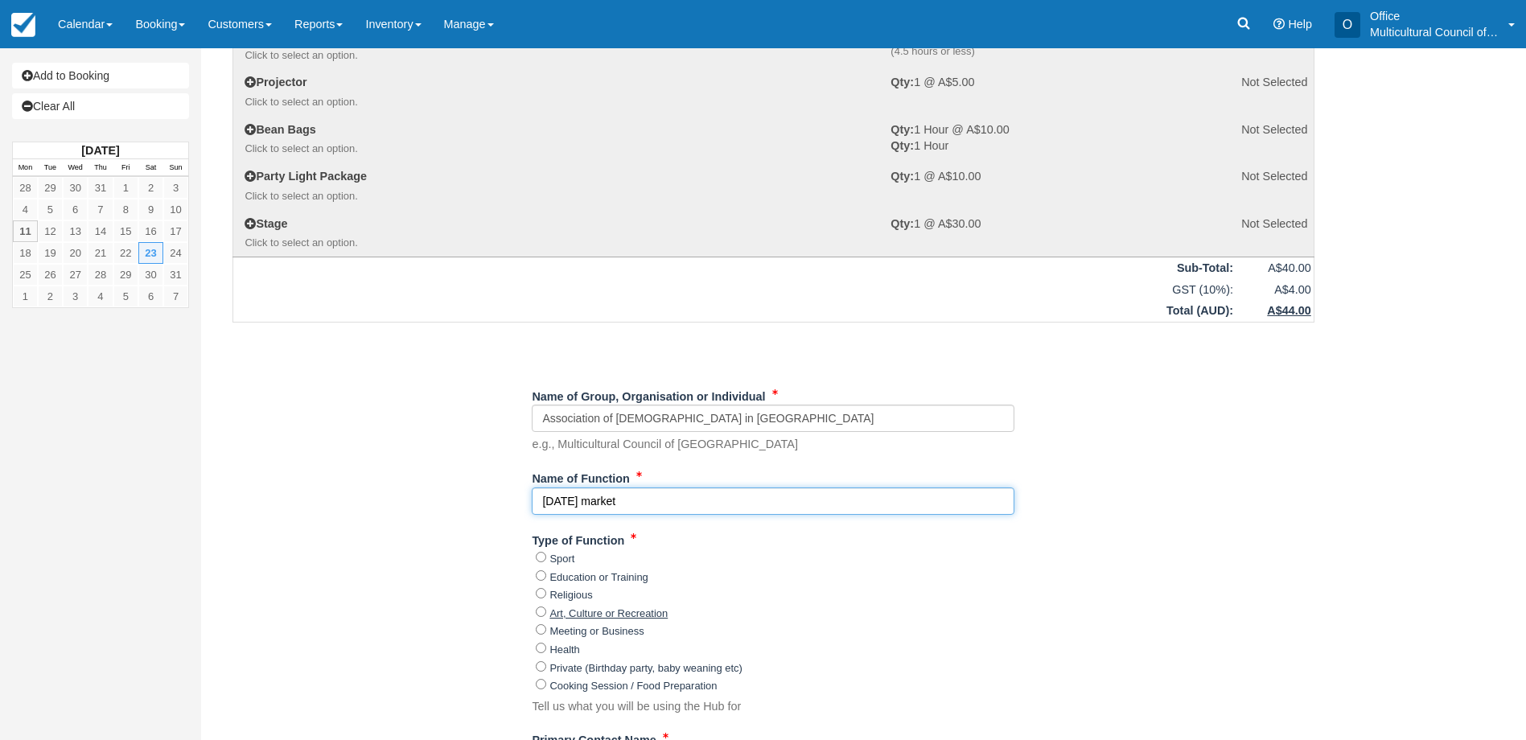
type input "Independence day market"
click at [566, 618] on label "Art, Culture or Recreation" at bounding box center [608, 613] width 118 height 12
click at [546, 617] on input "Art, Culture or Recreation" at bounding box center [541, 611] width 10 height 10
radio input "true"
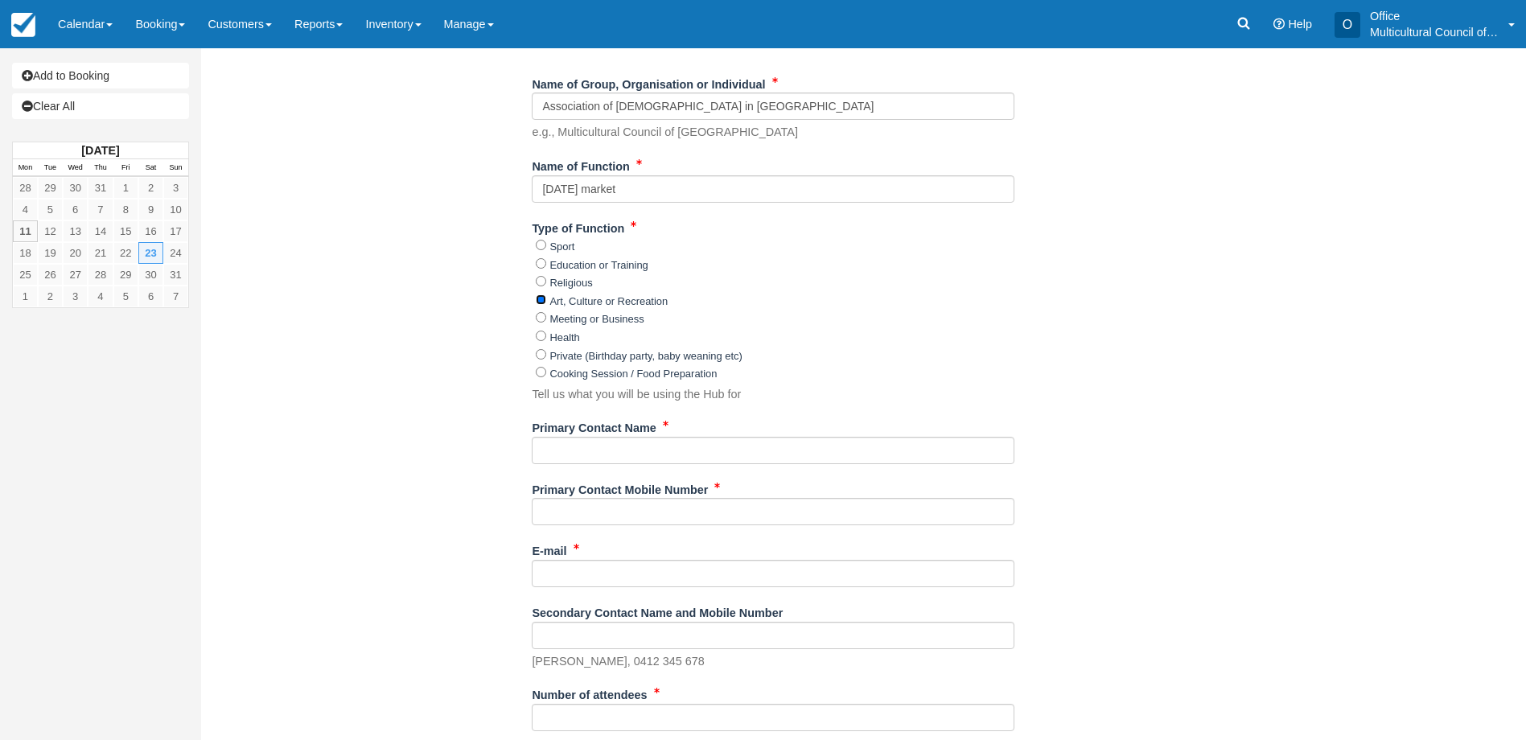
scroll to position [563, 0]
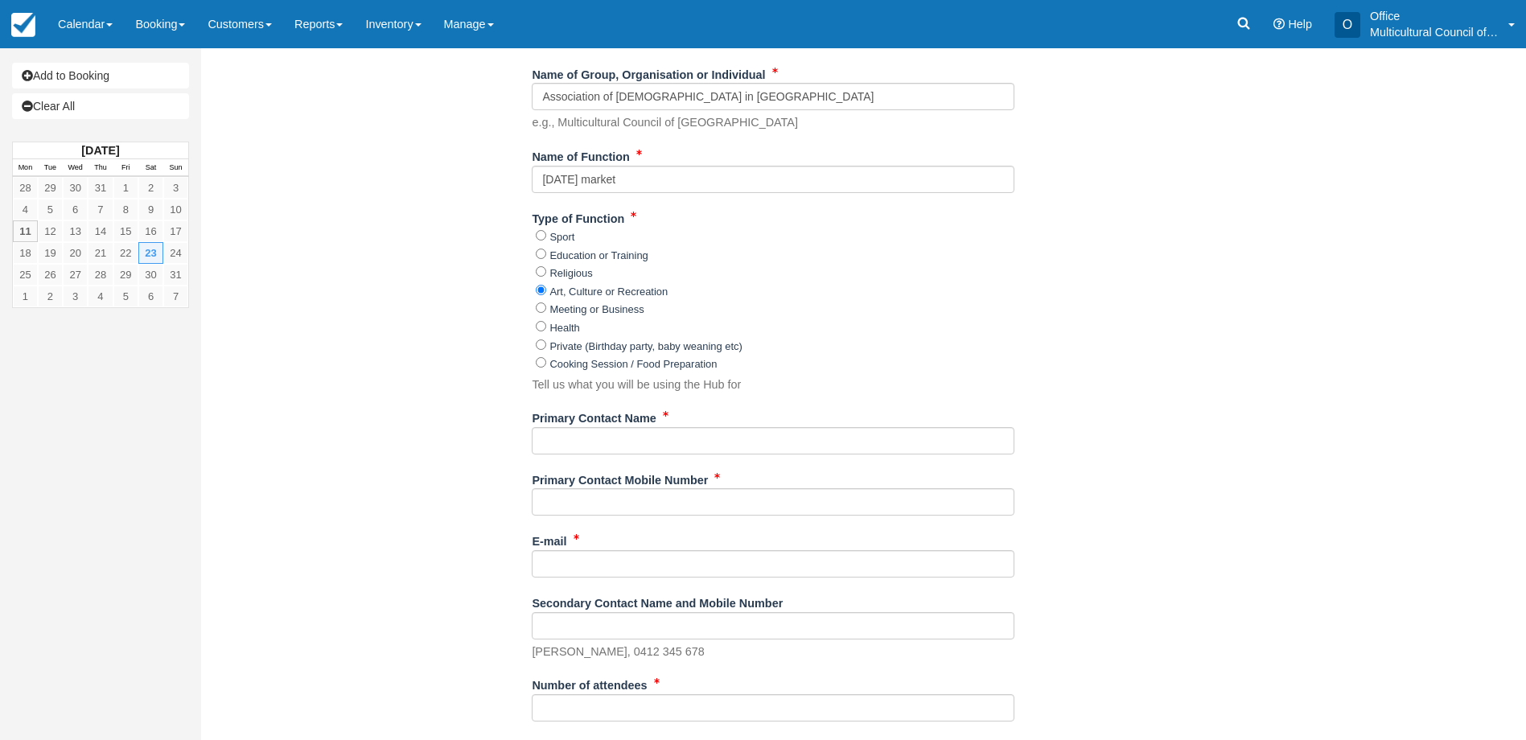
click at [617, 454] on div "Primary Contact Name" at bounding box center [773, 436] width 483 height 62
click at [617, 447] on input "Primary Contact Name" at bounding box center [773, 440] width 483 height 27
paste input "Darya Kuznyetsova"
type input "Darya Kuznyetsova"
click at [559, 502] on input "Primary Contact Mobile Number" at bounding box center [773, 501] width 483 height 27
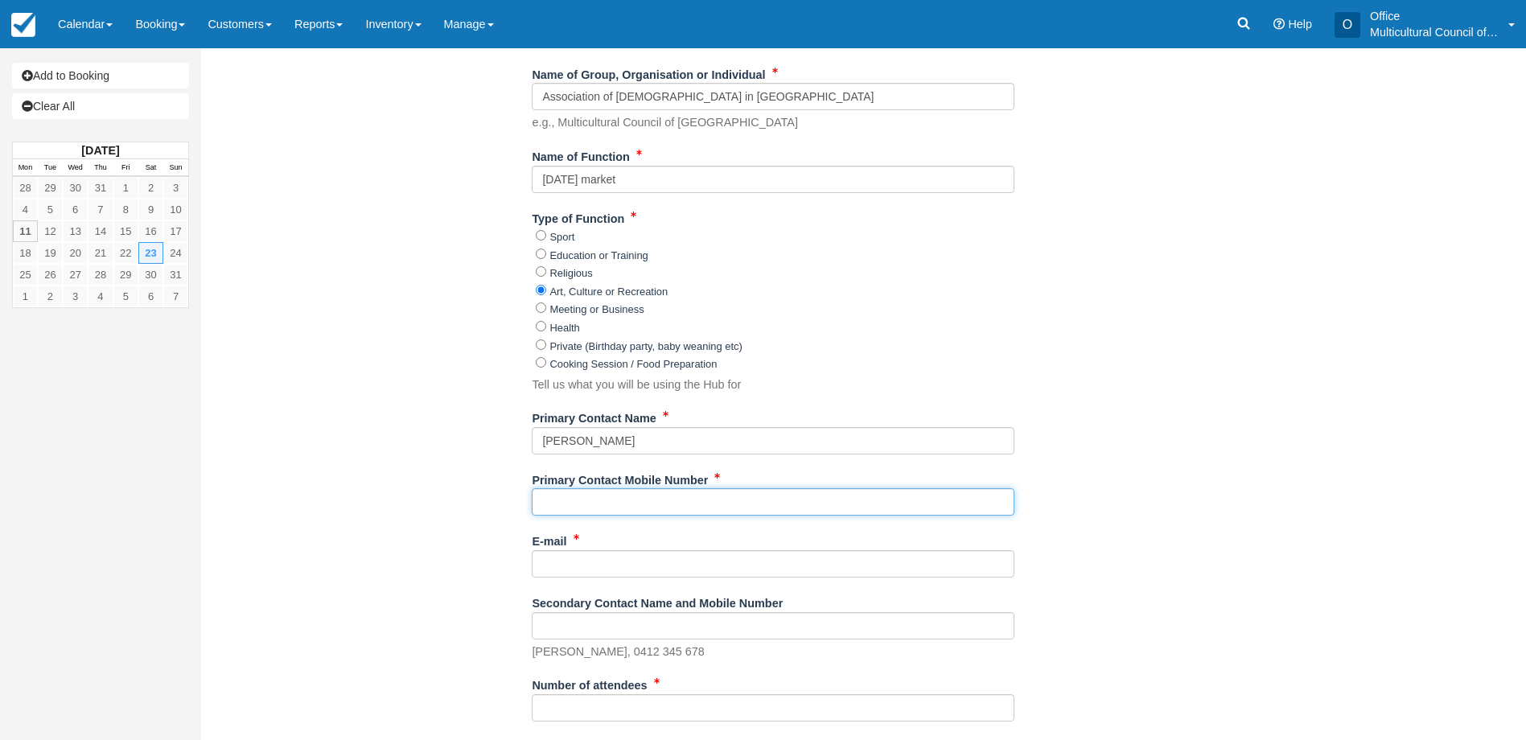
paste input "0483330303"
type input "0483330303"
click at [590, 569] on input "E-mail" at bounding box center [773, 563] width 483 height 27
paste input "dahlia.flos@gmail.com"
type input "dahlia.flos@gmail.com"
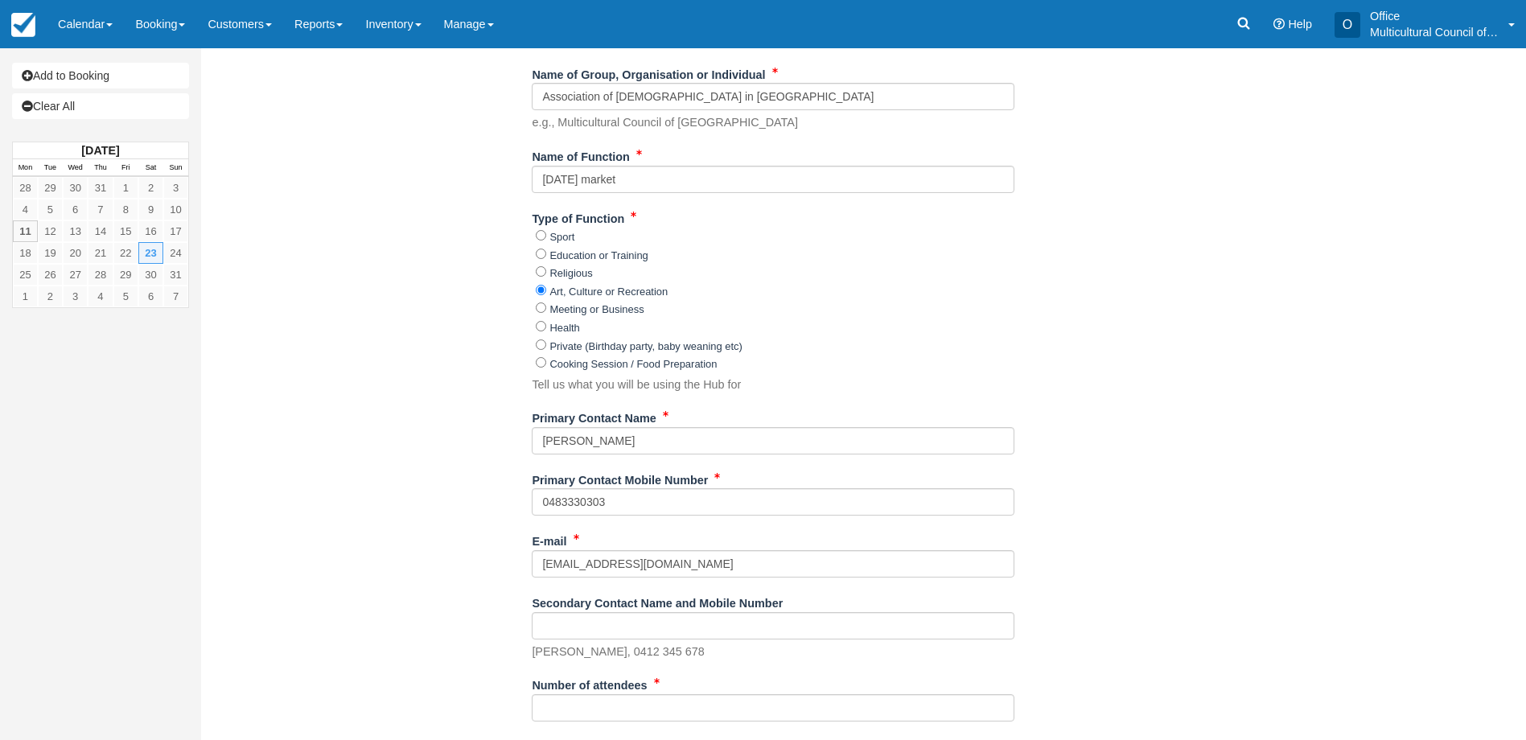
click at [394, 604] on div "Item Rate Amount Community Discounted Booking - Hub Only Sat Aug 23, 2025 09:30…" at bounding box center [773, 318] width 1120 height 1562
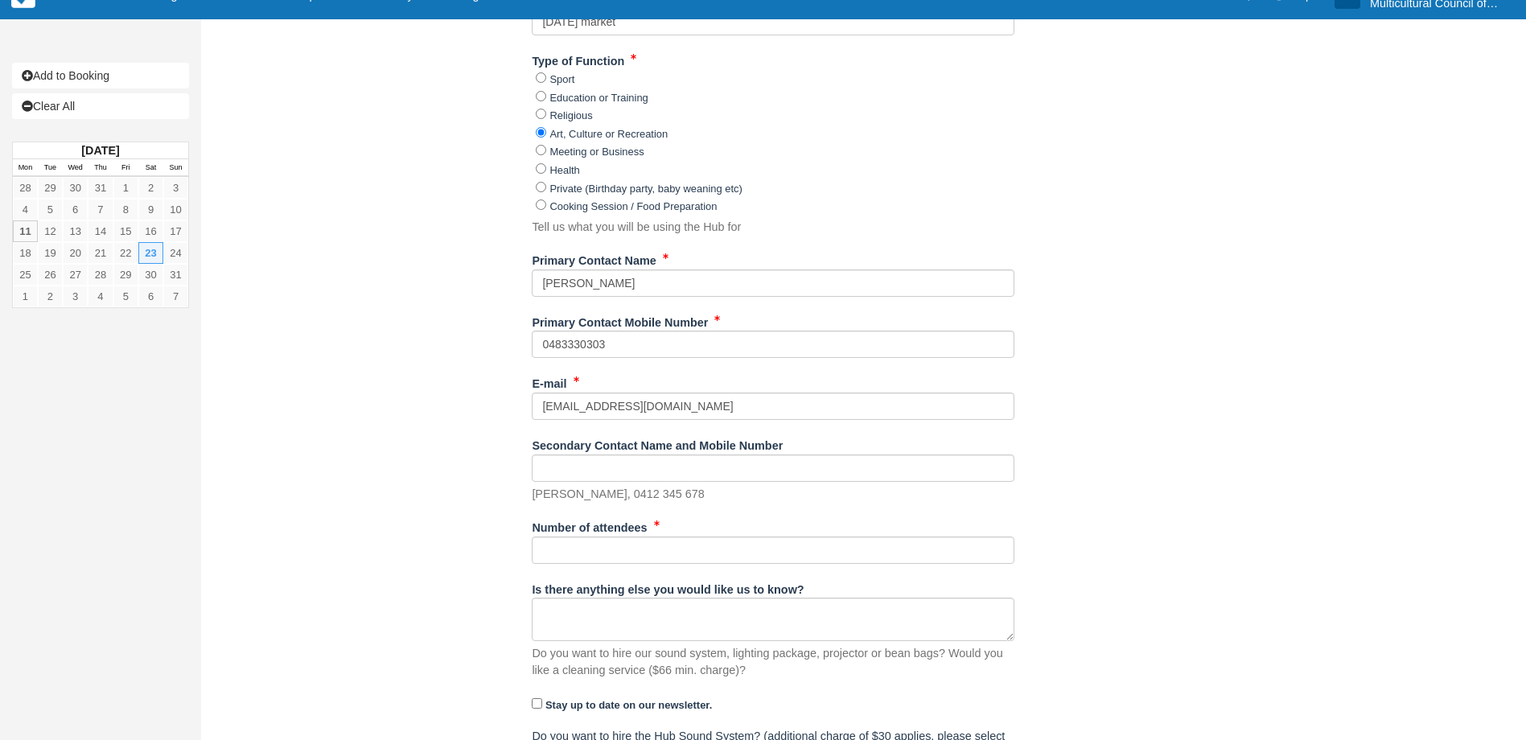
scroll to position [724, 0]
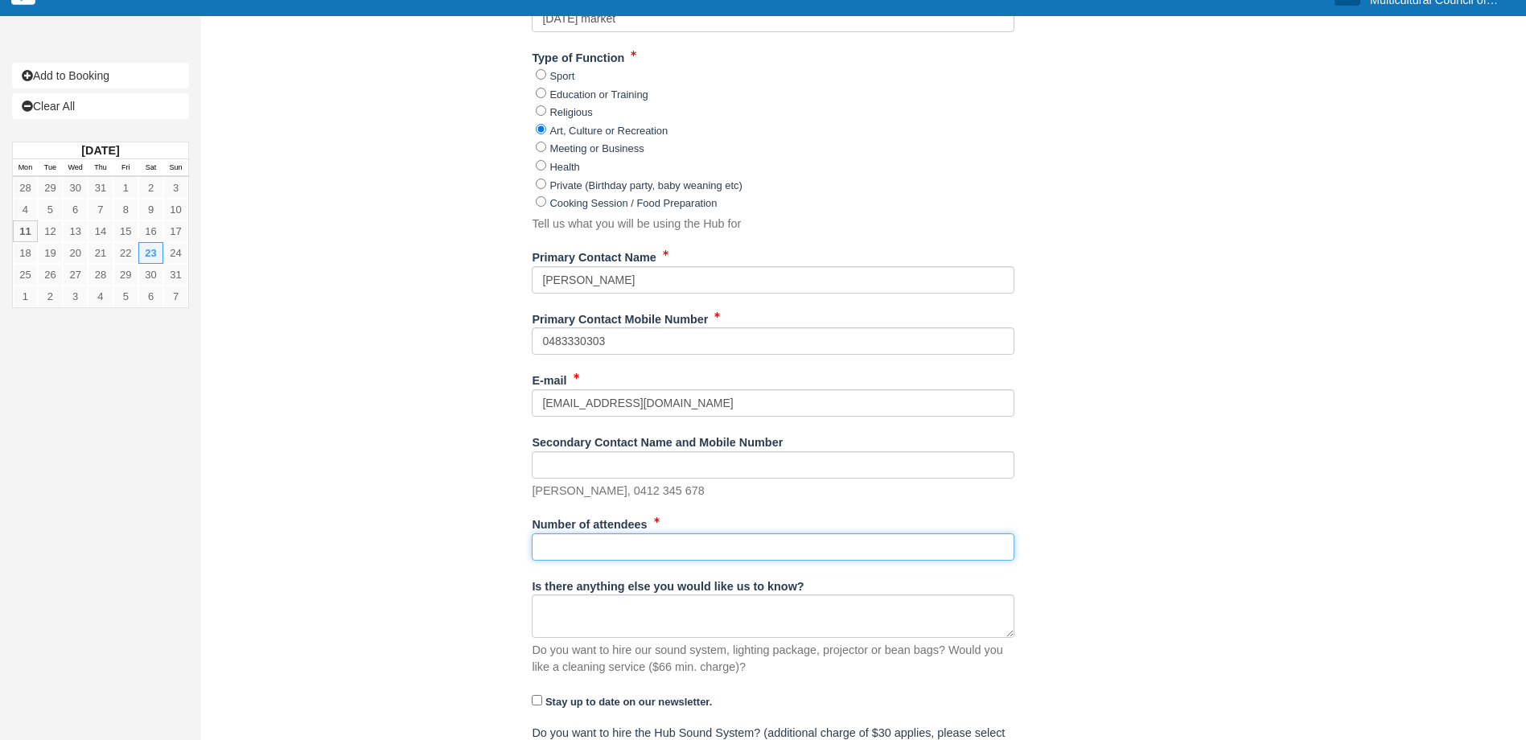
click at [623, 542] on input "Number of attendees" at bounding box center [773, 546] width 483 height 27
type input "50"
click at [393, 543] on div "Item Rate Amount Community Discounted Booking - Hub Only Sat Aug 23, 2025 09:30…" at bounding box center [773, 157] width 1120 height 1562
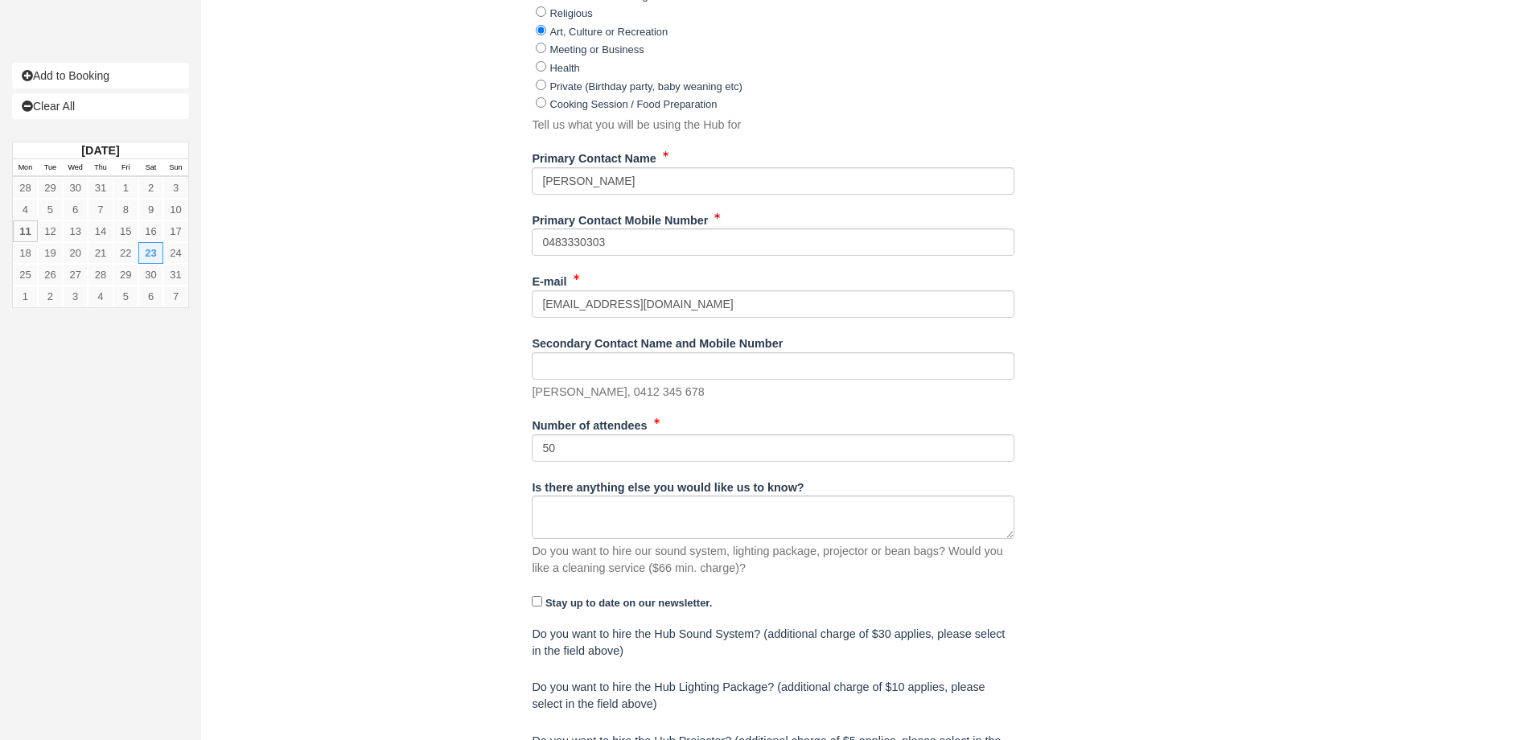
scroll to position [961, 0]
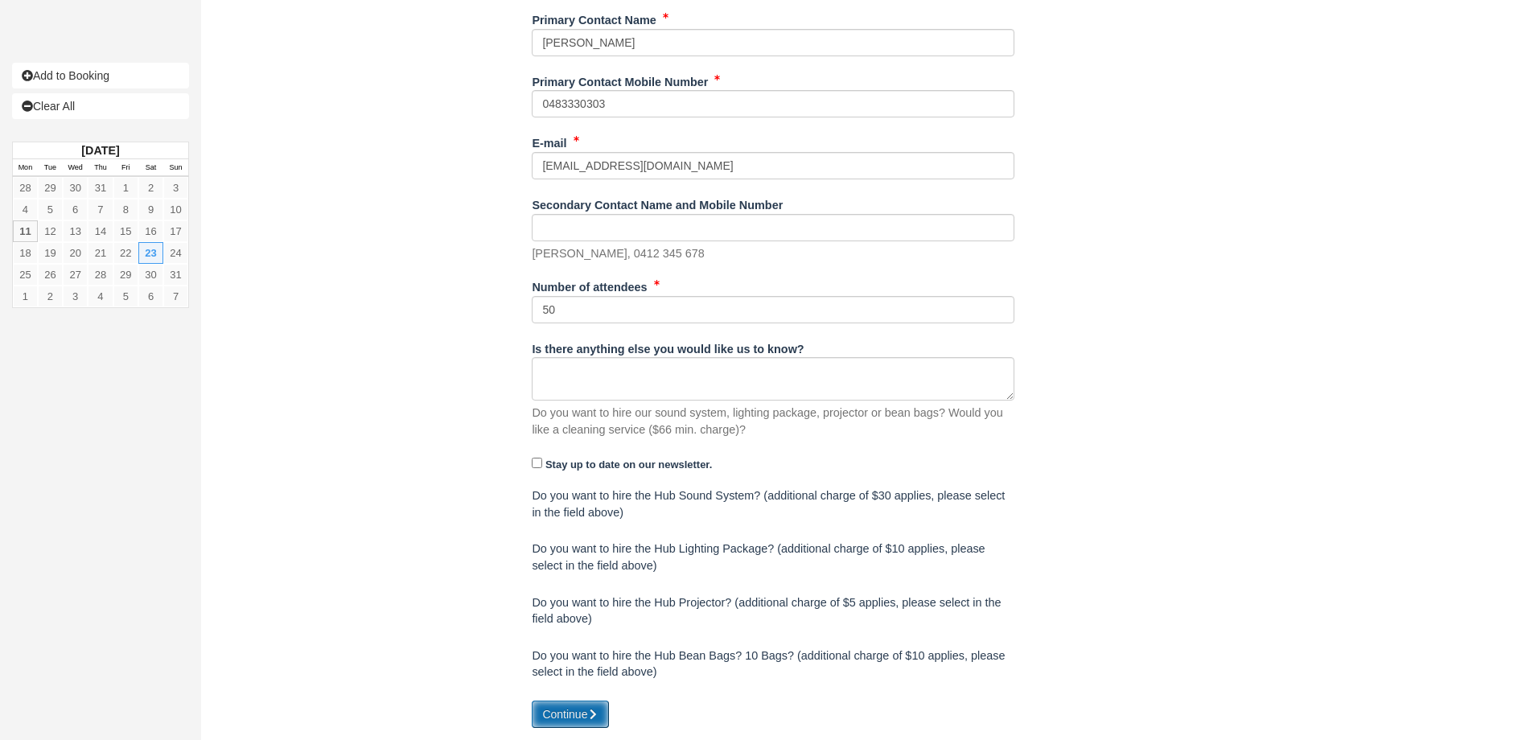
click at [564, 721] on button "Continue" at bounding box center [570, 714] width 77 height 27
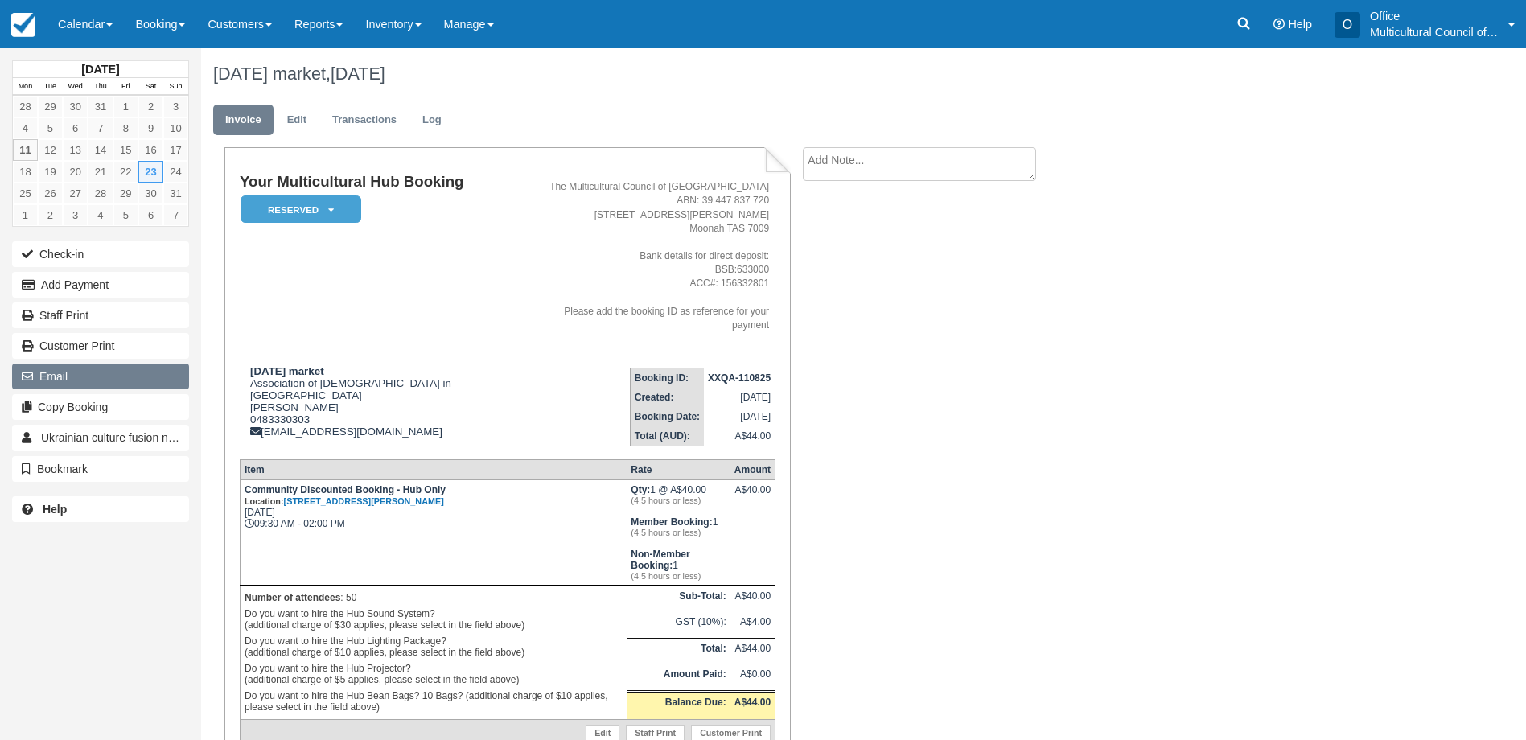
click at [127, 373] on button "Email" at bounding box center [100, 377] width 177 height 26
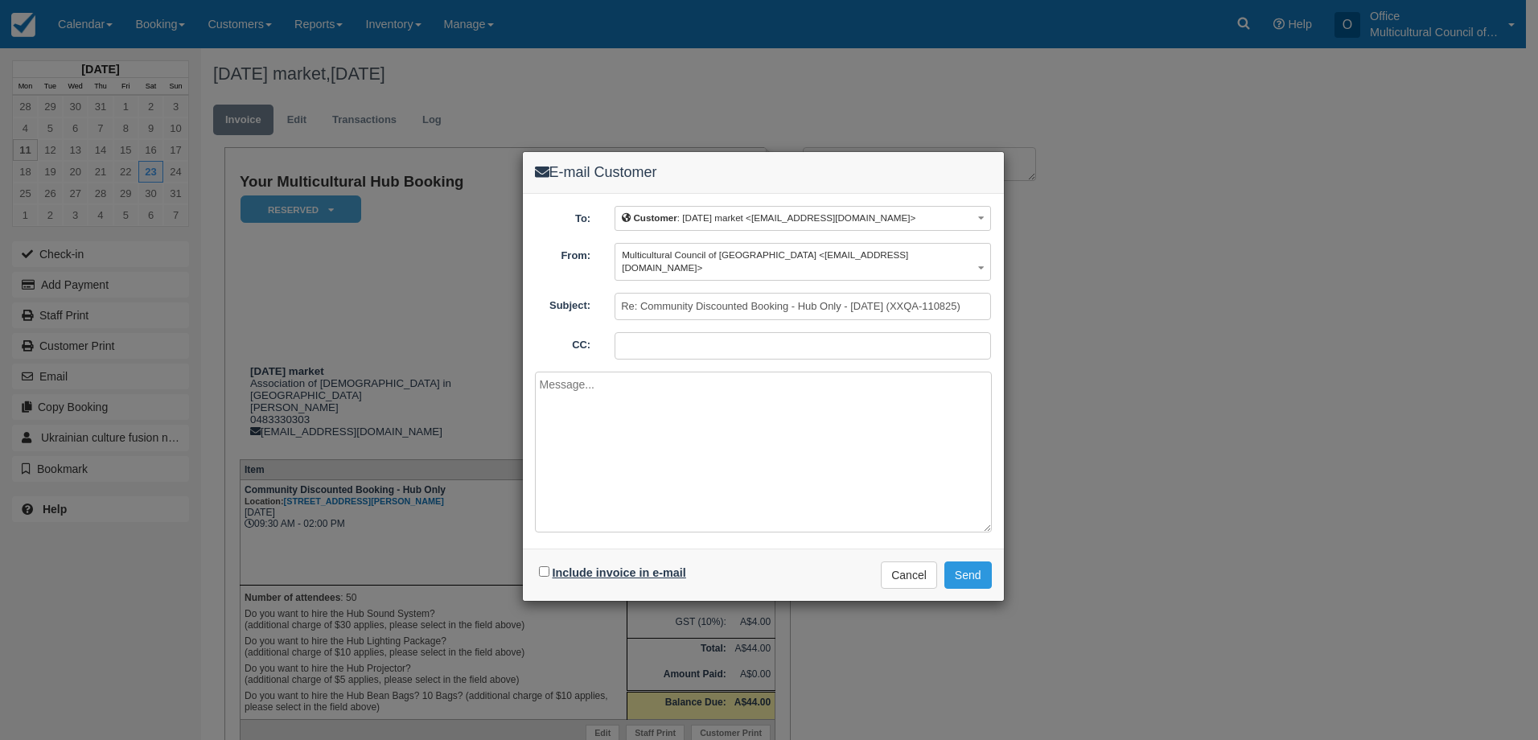
click at [616, 566] on label "Include invoice in e-mail" at bounding box center [620, 572] width 134 height 13
click at [549, 566] on input "Include invoice in e-mail" at bounding box center [544, 571] width 10 height 10
checkbox input "true"
click at [967, 567] on button "Send" at bounding box center [967, 574] width 47 height 27
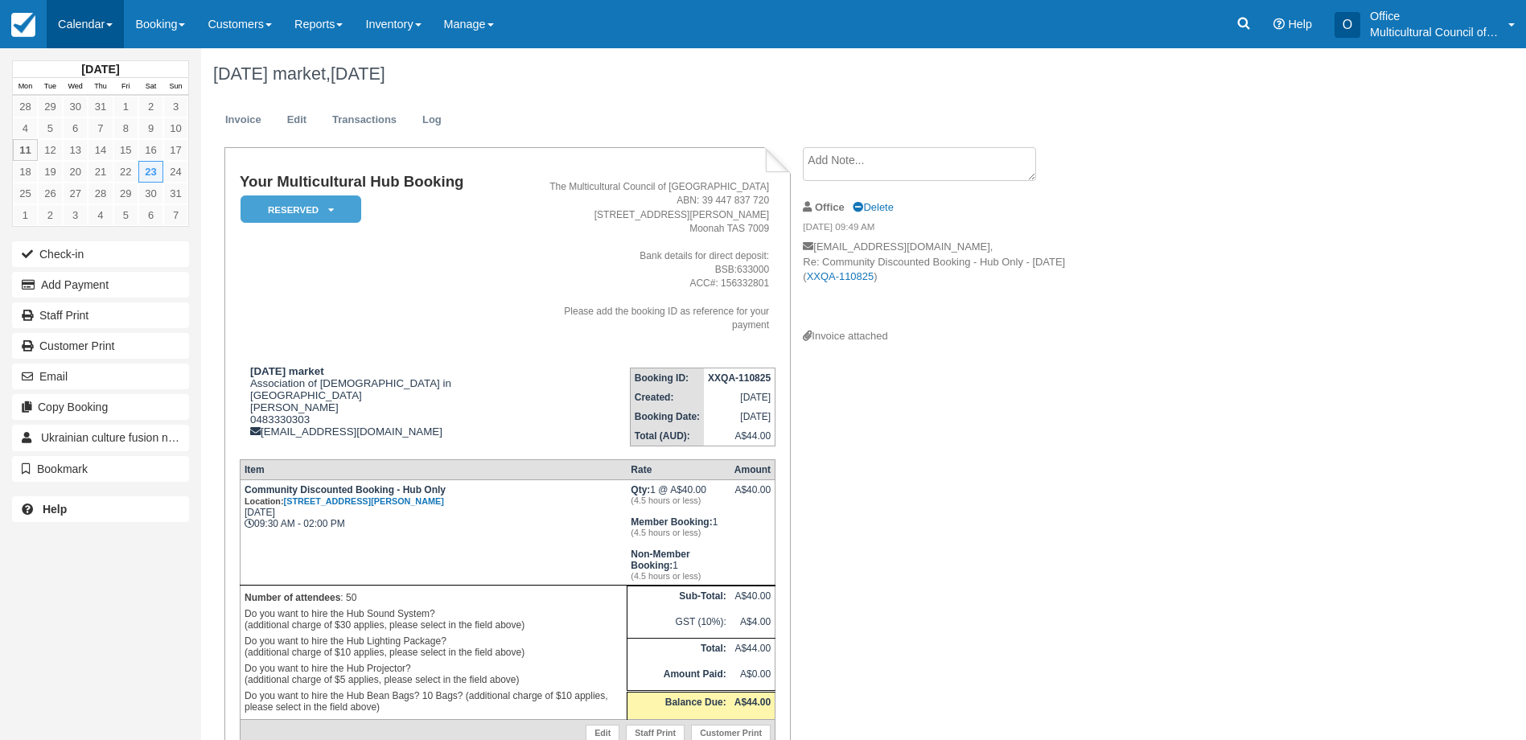
click at [67, 39] on link "Calendar" at bounding box center [85, 24] width 77 height 48
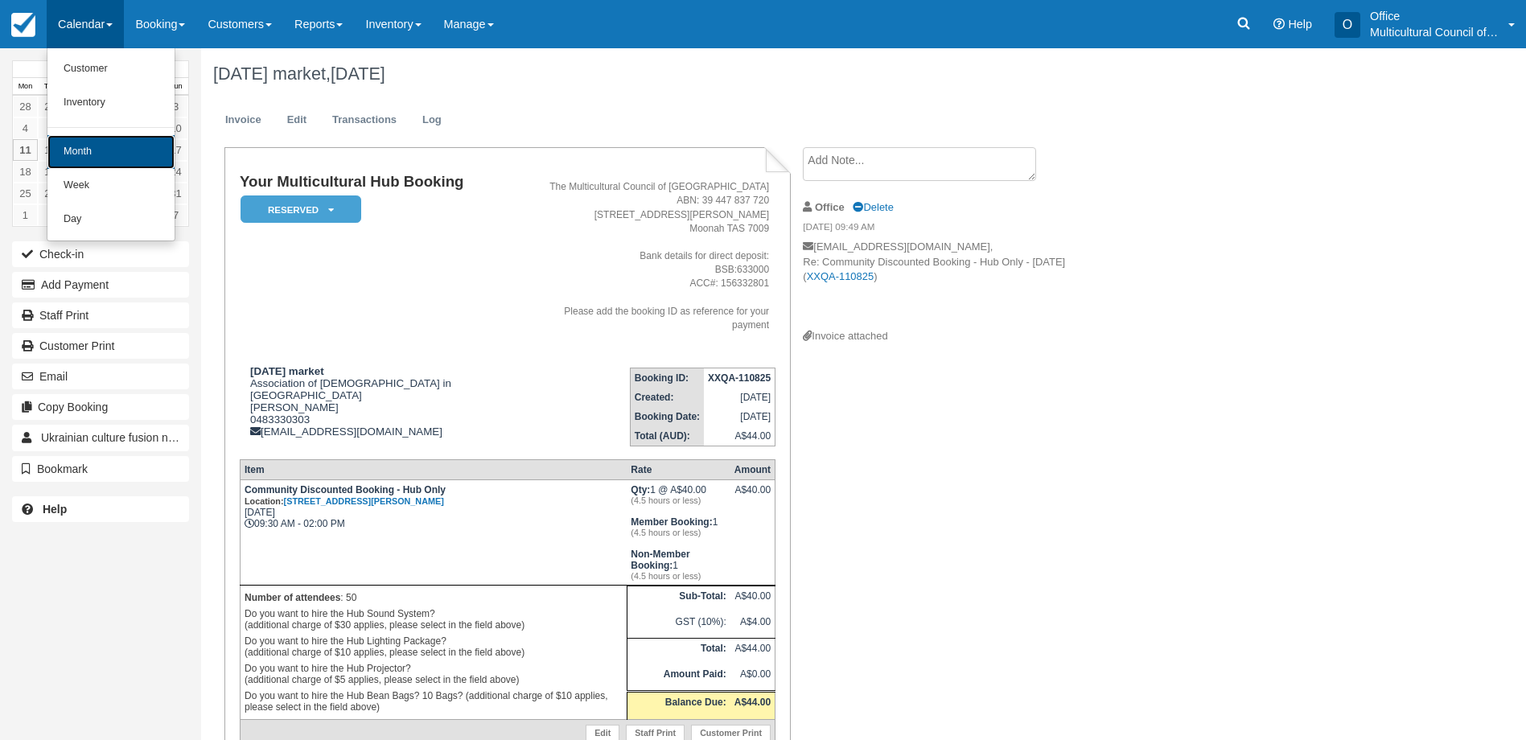
click at [97, 155] on link "Month" at bounding box center [110, 152] width 127 height 34
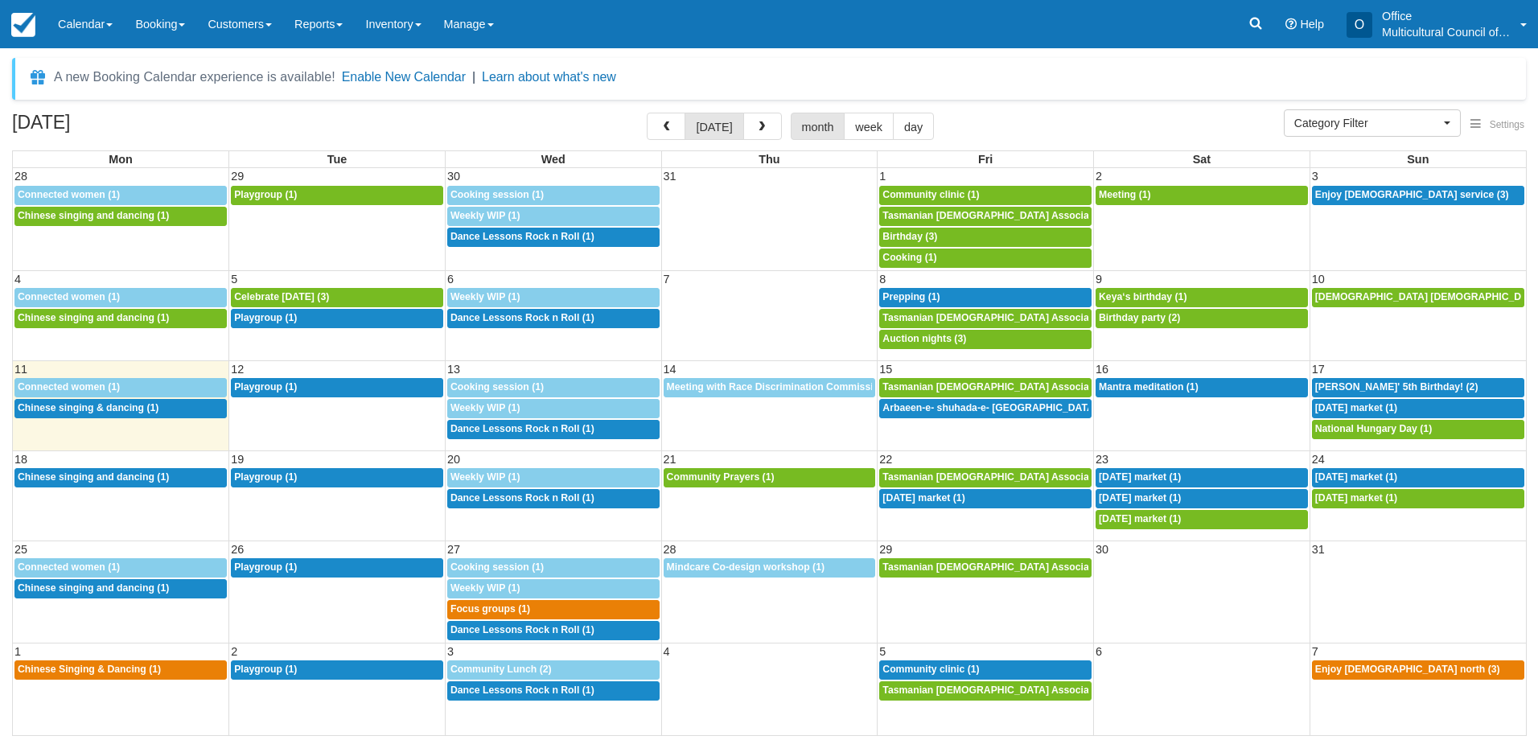
select select
click at [1144, 503] on span "[DATE] market (1)" at bounding box center [1140, 497] width 82 height 11
select select
click at [1146, 518] on span "Independence day market (1)" at bounding box center [1140, 518] width 82 height 11
select select
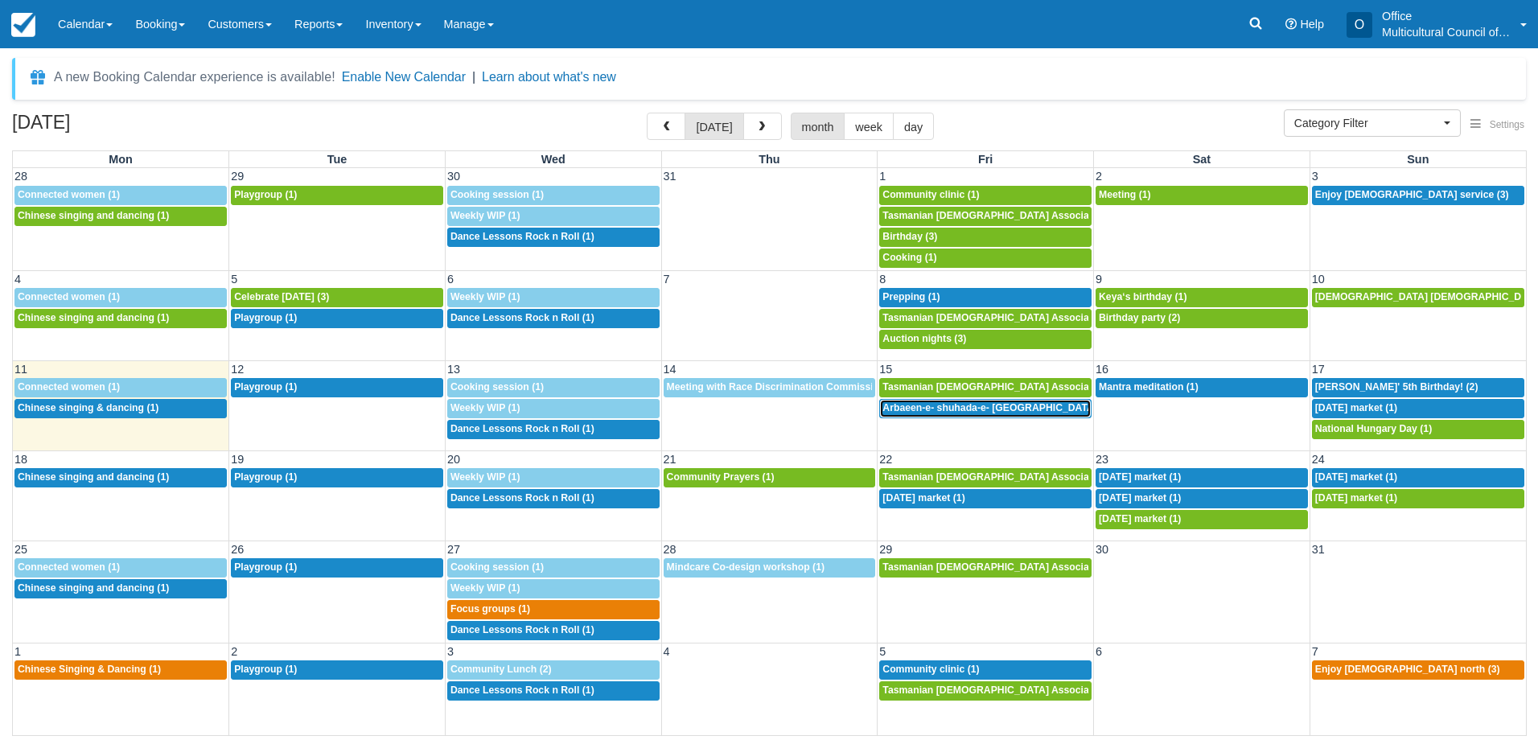
click at [997, 414] on div "5:30p Arbaeen-e- shuhada-e- Karbala (1)" at bounding box center [985, 408] width 206 height 13
select select
click at [1161, 384] on span "Mantra meditation (1)" at bounding box center [1149, 386] width 100 height 11
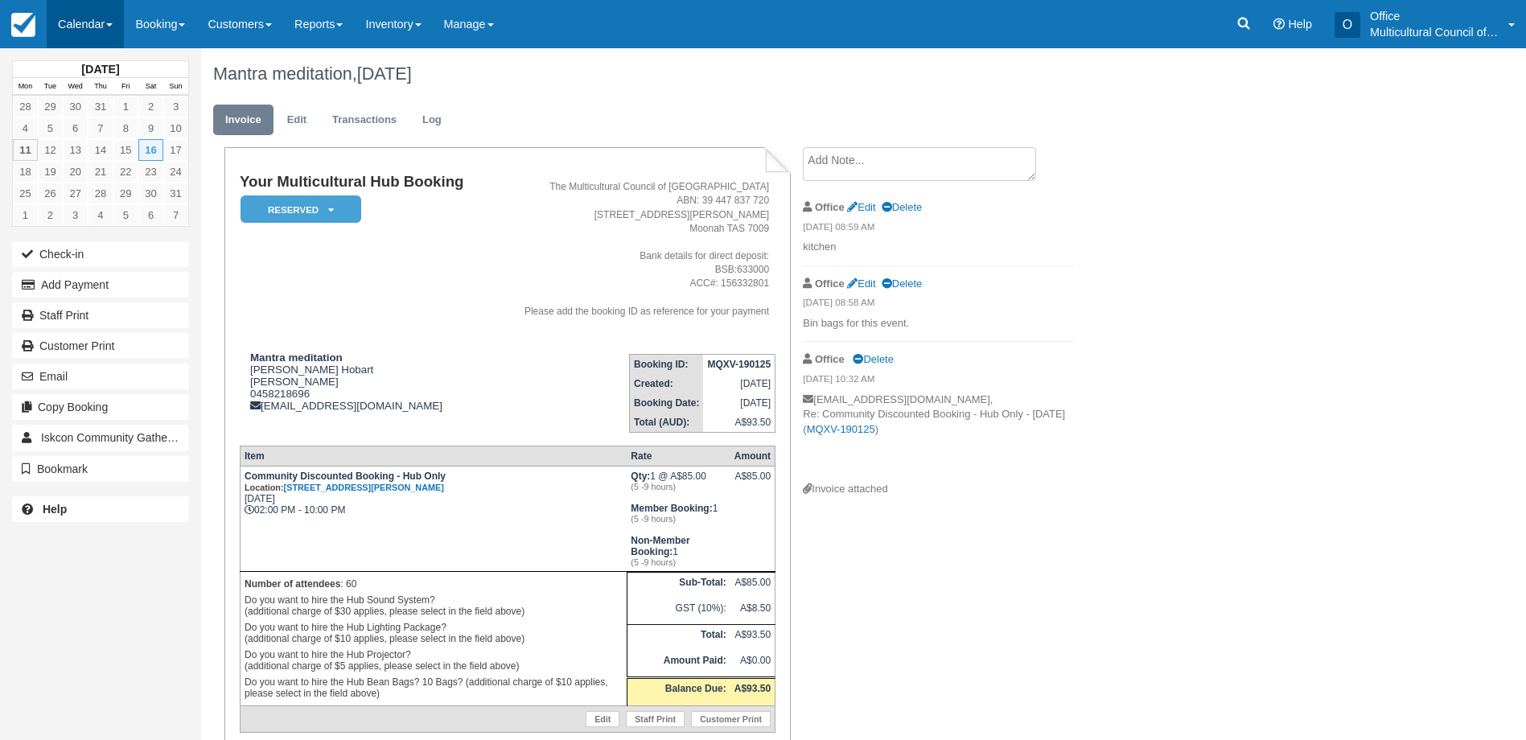
click at [78, 31] on link "Calendar" at bounding box center [85, 24] width 77 height 48
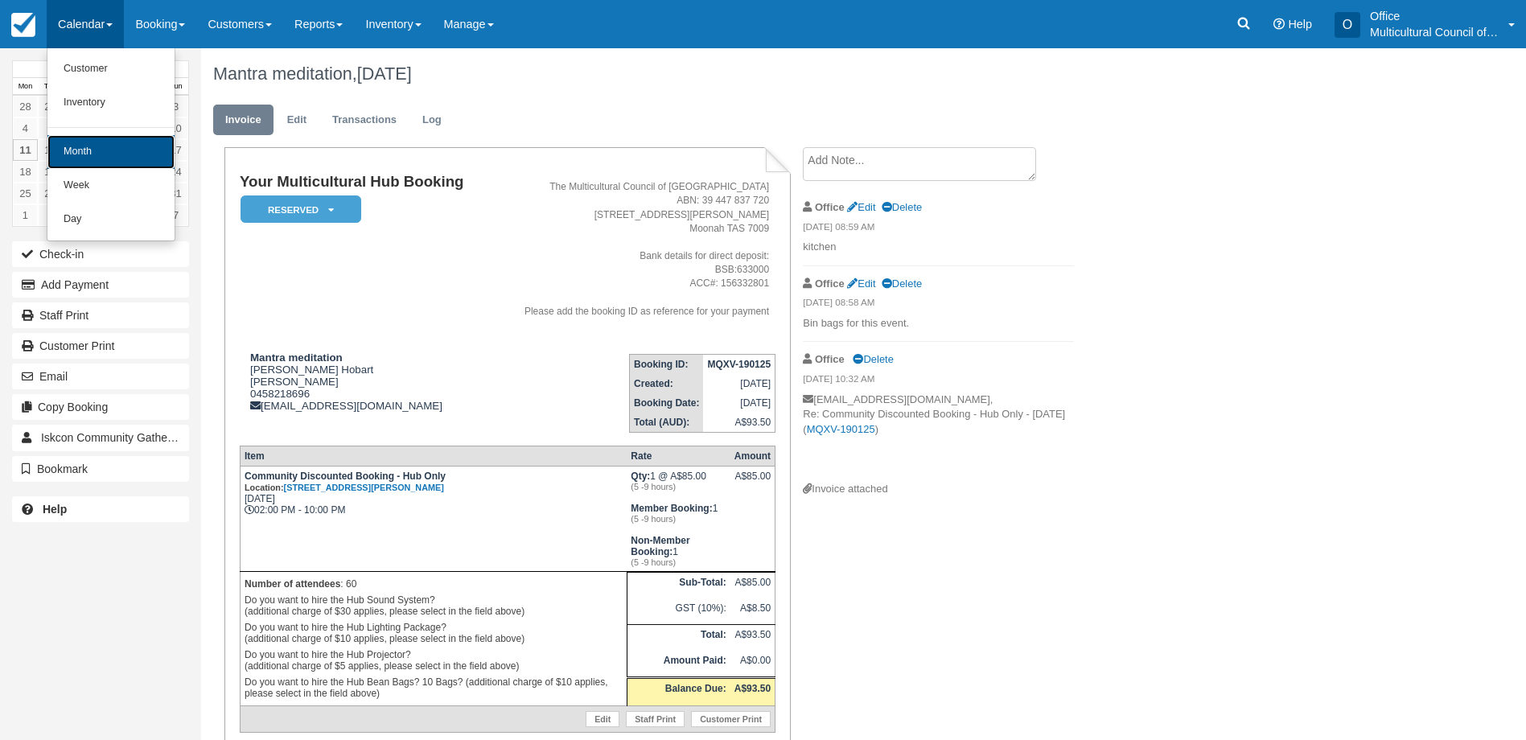
click at [92, 146] on link "Month" at bounding box center [110, 152] width 127 height 34
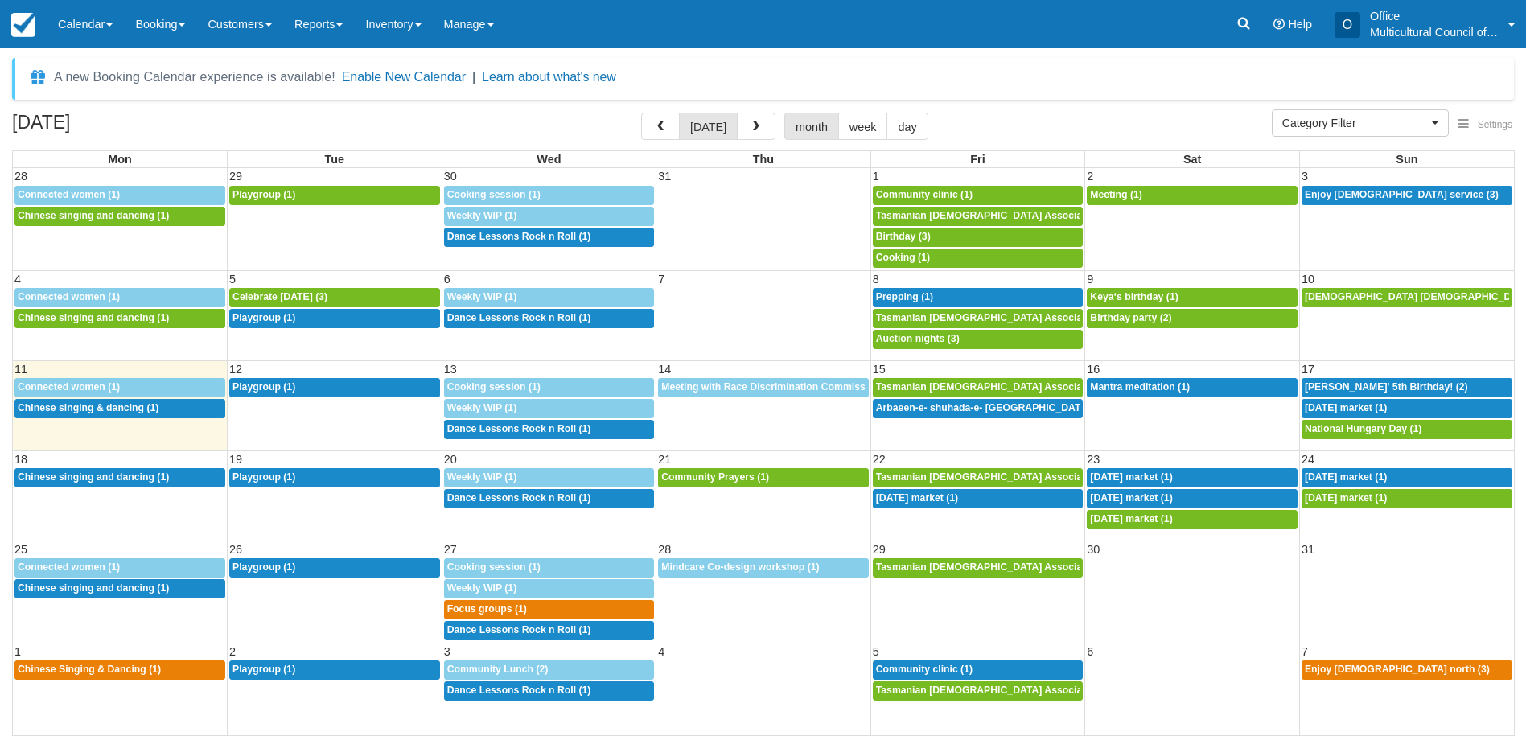
select select
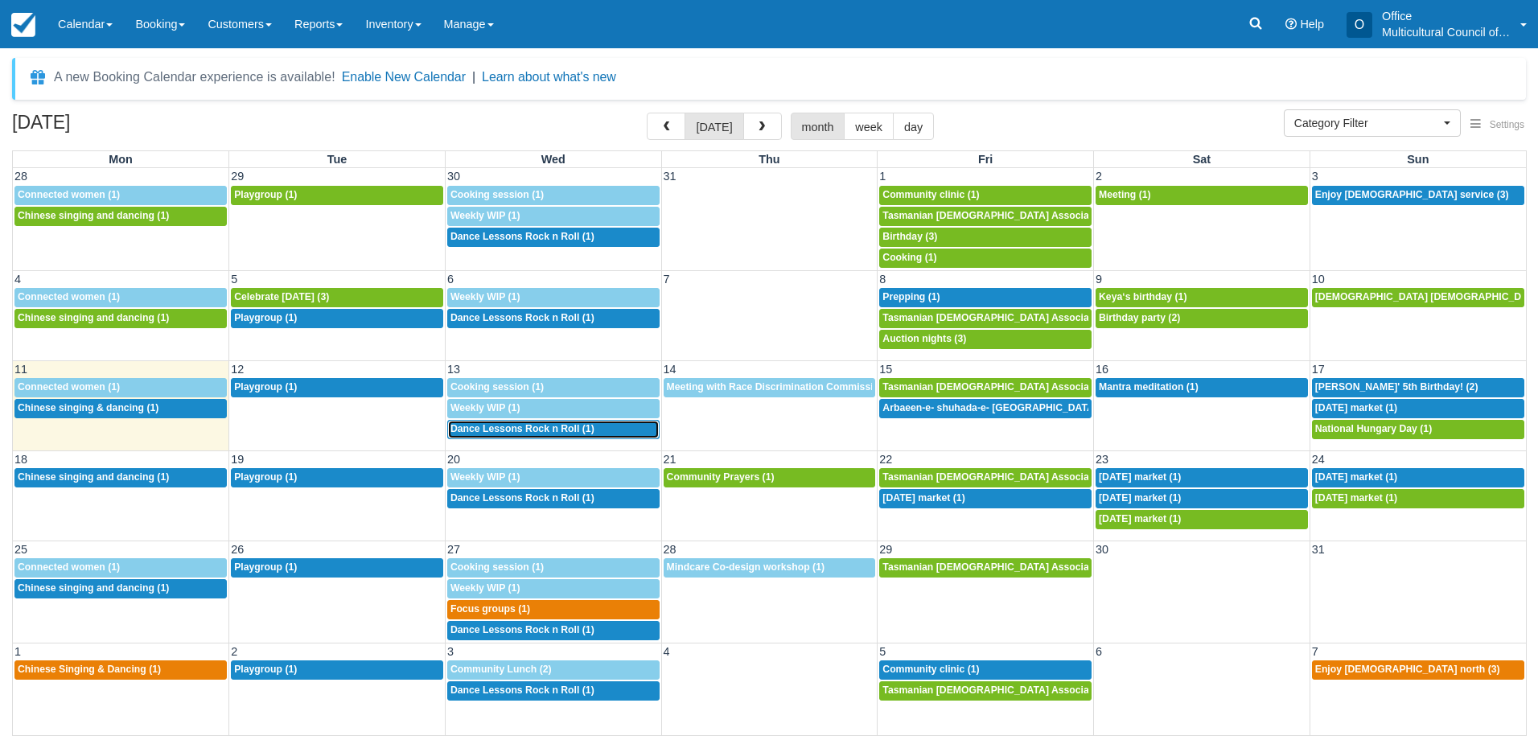
click at [544, 432] on span "Dance Lessons Rock n Roll (1)" at bounding box center [522, 428] width 144 height 11
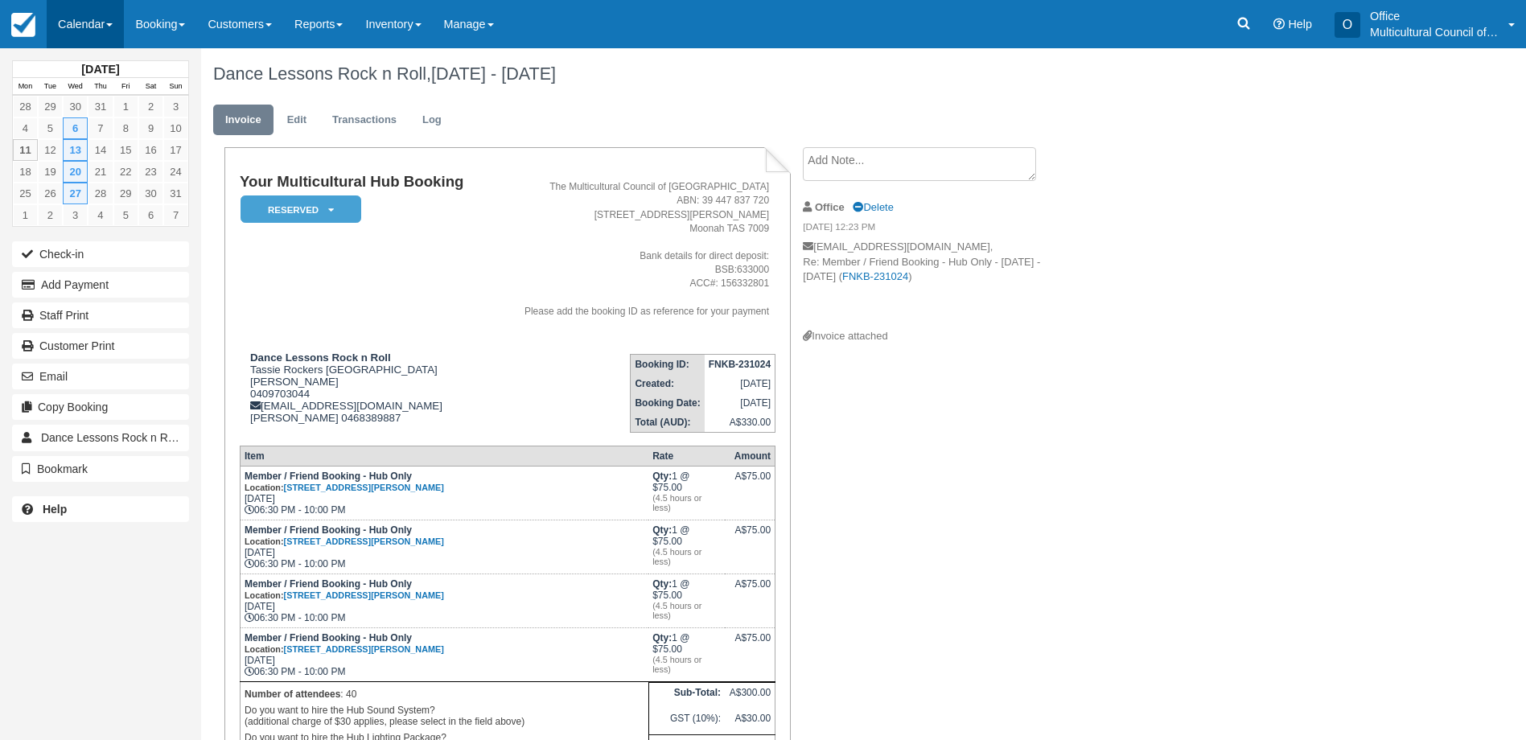
click at [89, 14] on link "Calendar" at bounding box center [85, 24] width 77 height 48
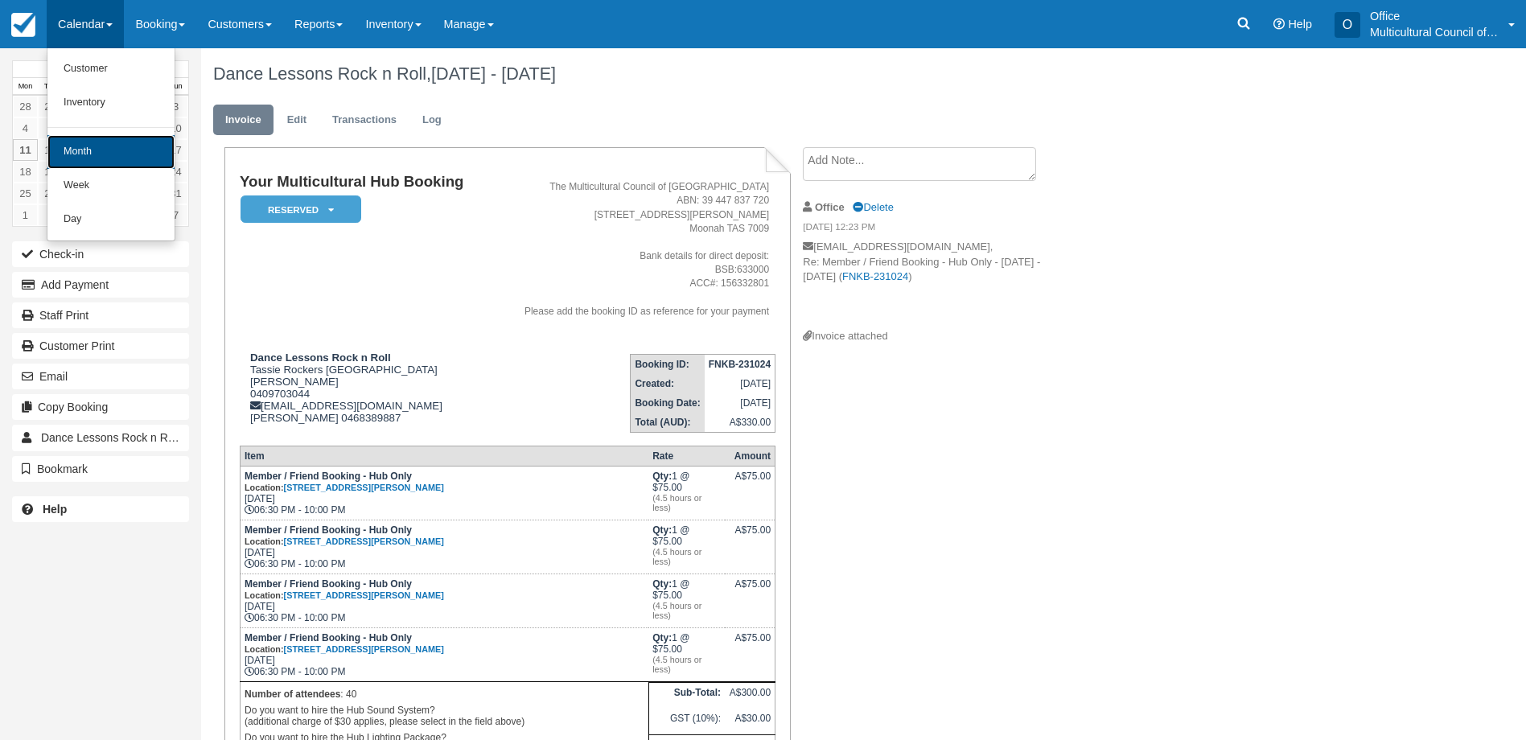
click at [109, 139] on link "Month" at bounding box center [110, 152] width 127 height 34
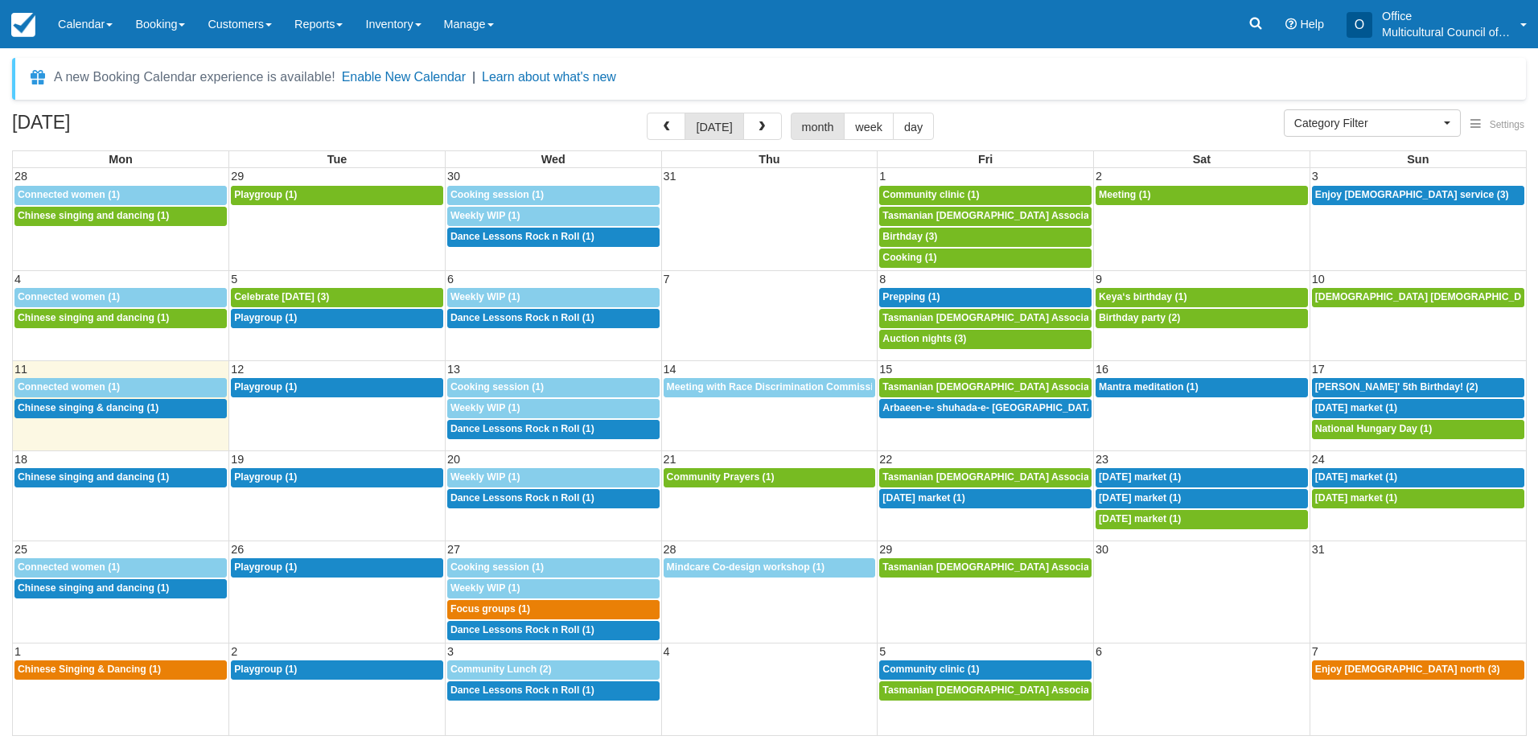
select select
click at [756, 126] on span "button" at bounding box center [761, 126] width 11 height 11
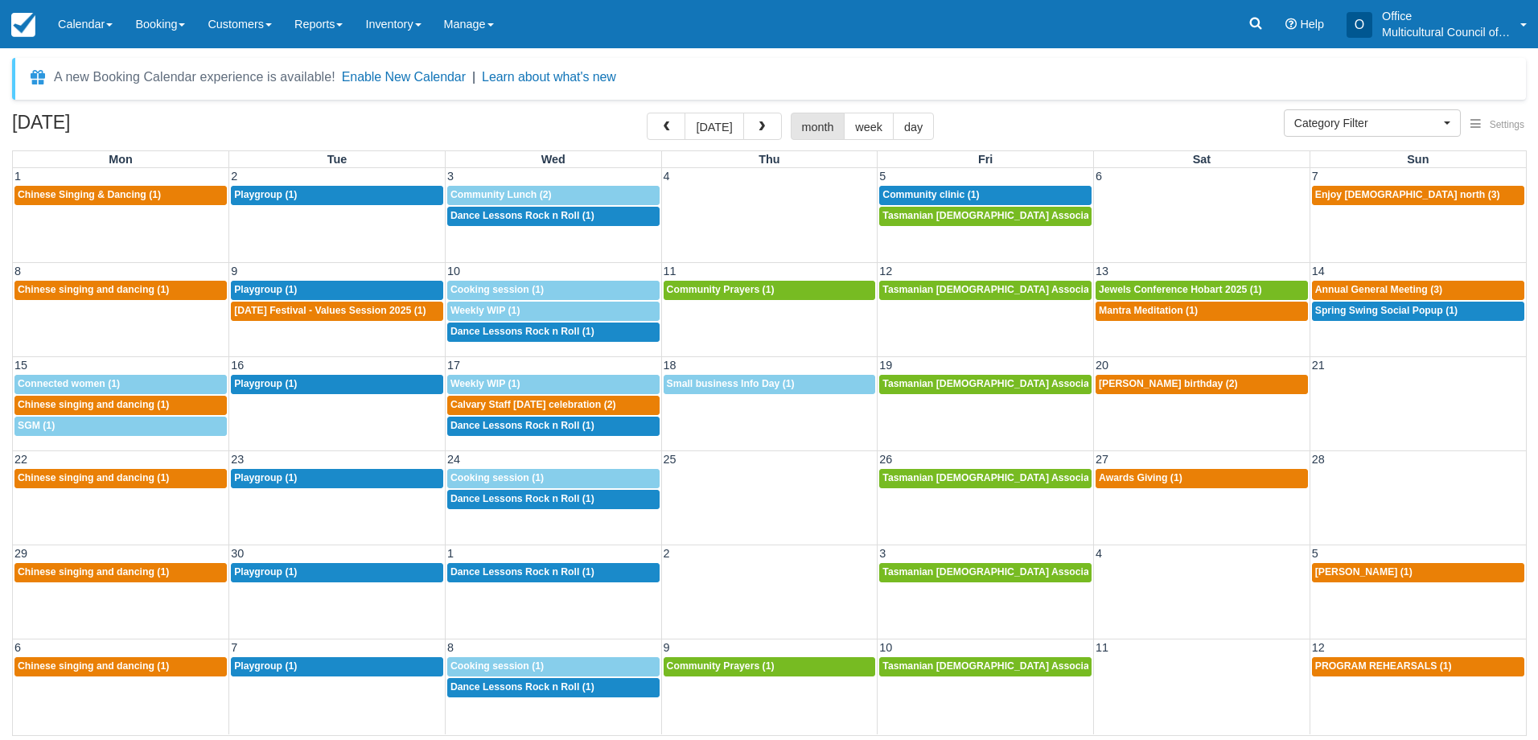
click at [756, 126] on span "button" at bounding box center [761, 126] width 11 height 11
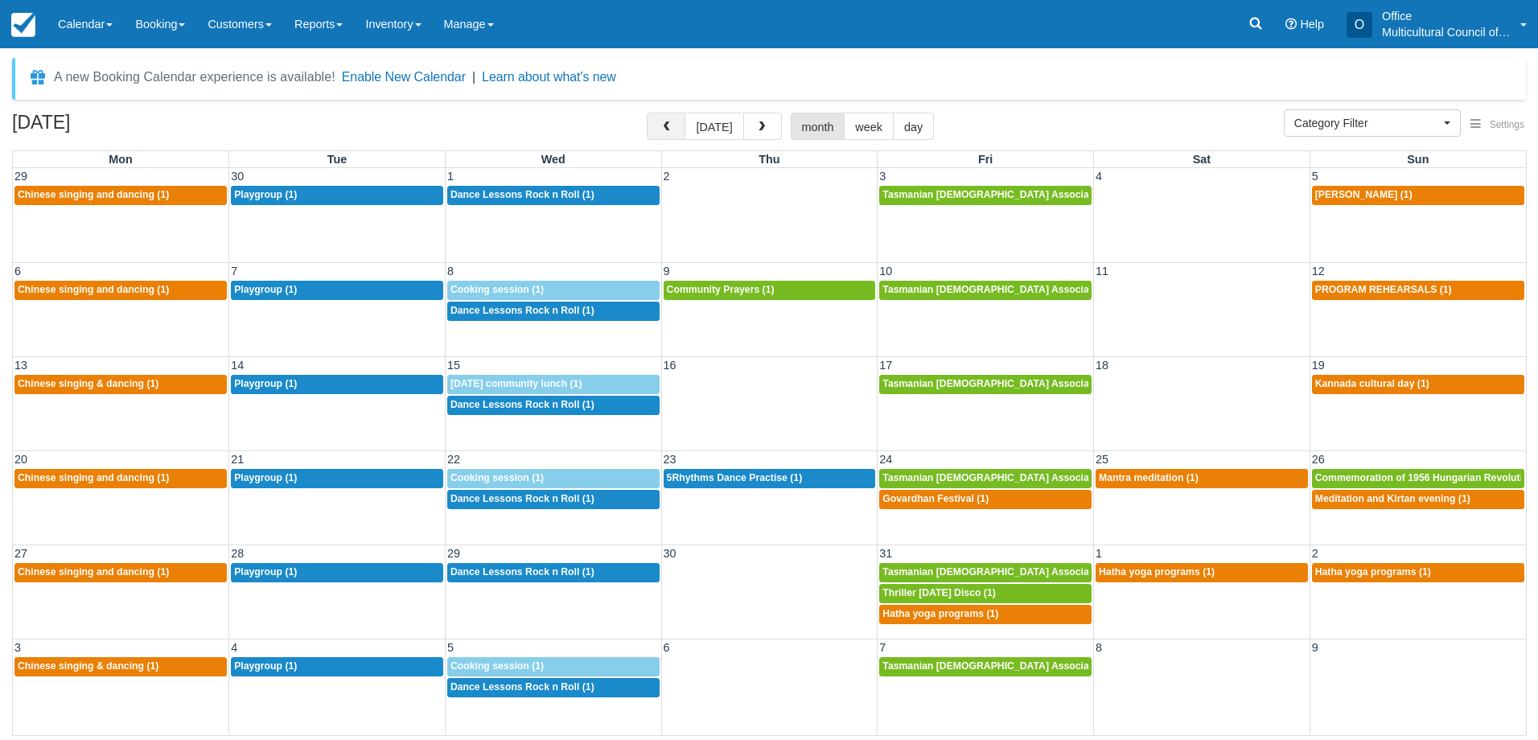
click at [677, 121] on button "button" at bounding box center [666, 126] width 39 height 27
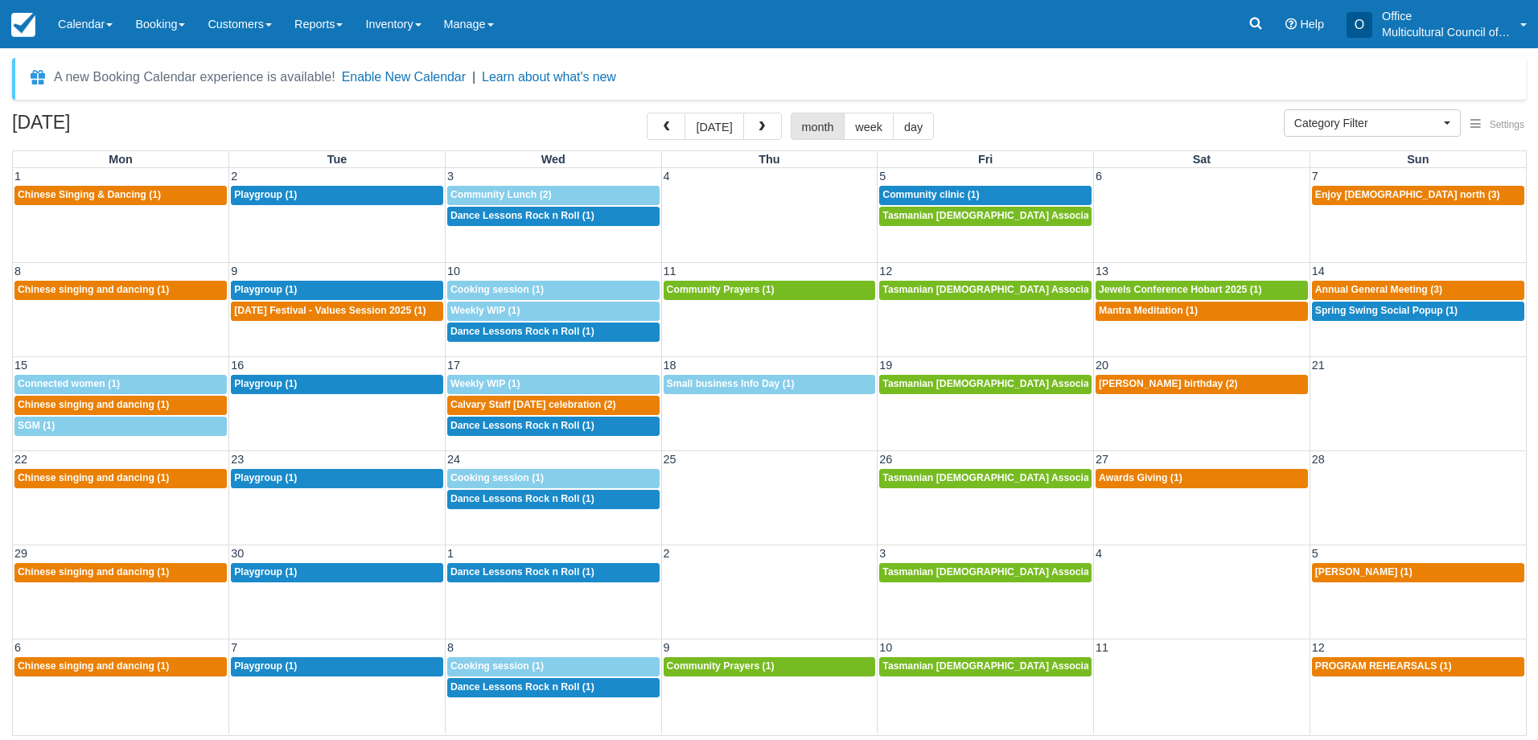
drag, startPoint x: 677, startPoint y: 121, endPoint x: 668, endPoint y: 269, distance: 148.3
click at [668, 269] on div "September 2025 today month week day Mon Tue Wed Thu Fri Sat Sun 1 2 3 4 5 6 7 1…" at bounding box center [769, 424] width 1538 height 623
click at [679, 132] on button "button" at bounding box center [666, 126] width 39 height 27
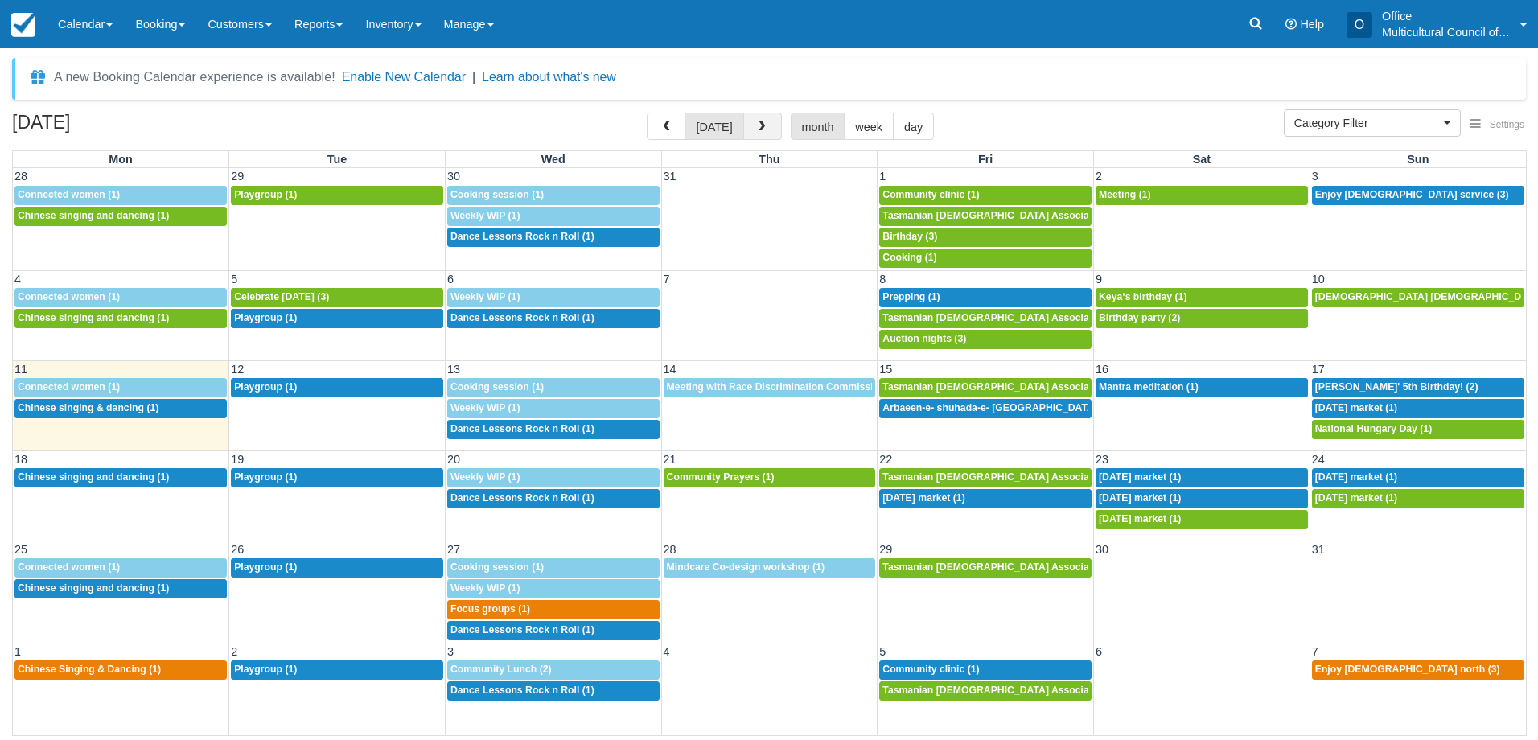
click at [759, 122] on span "button" at bounding box center [761, 126] width 11 height 11
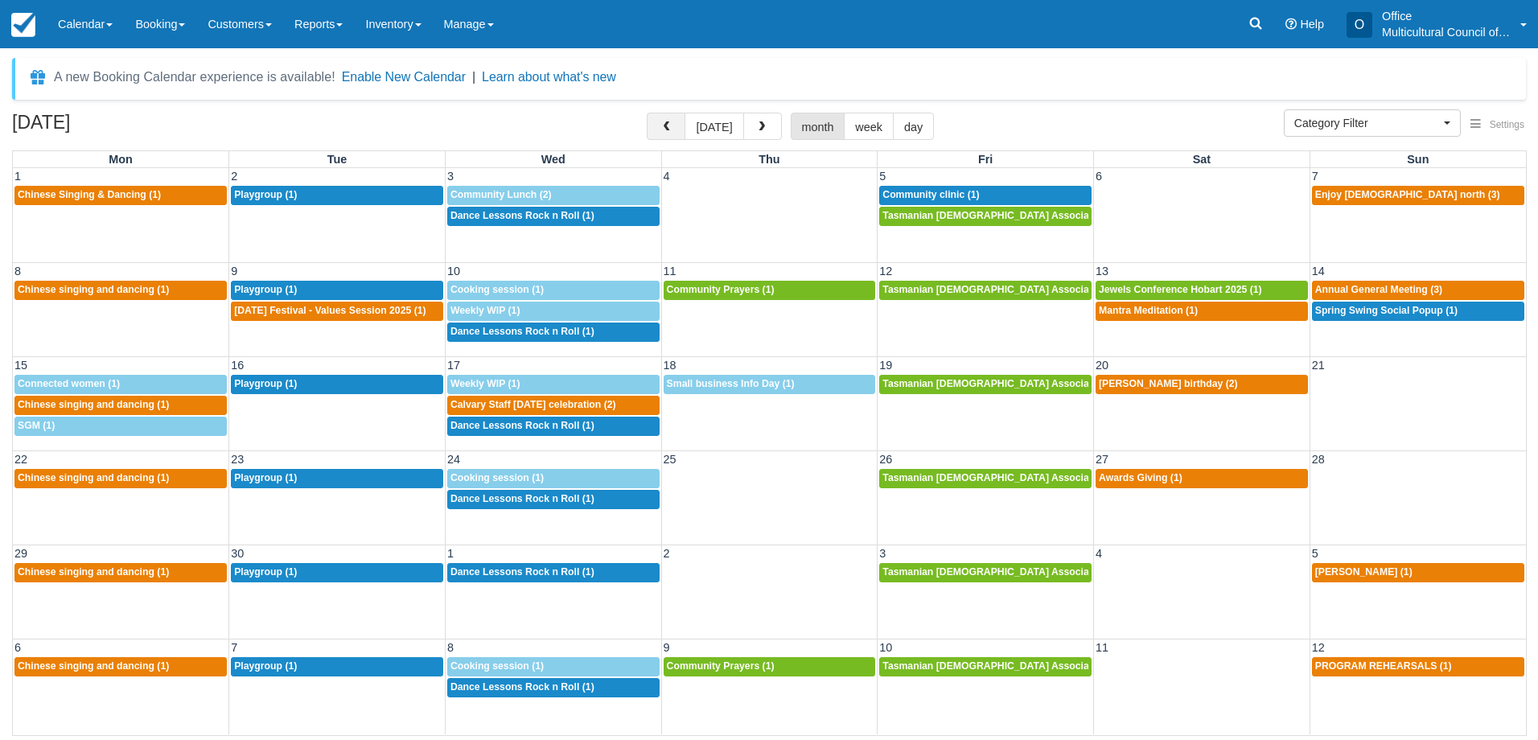
click at [661, 129] on button "button" at bounding box center [666, 126] width 39 height 27
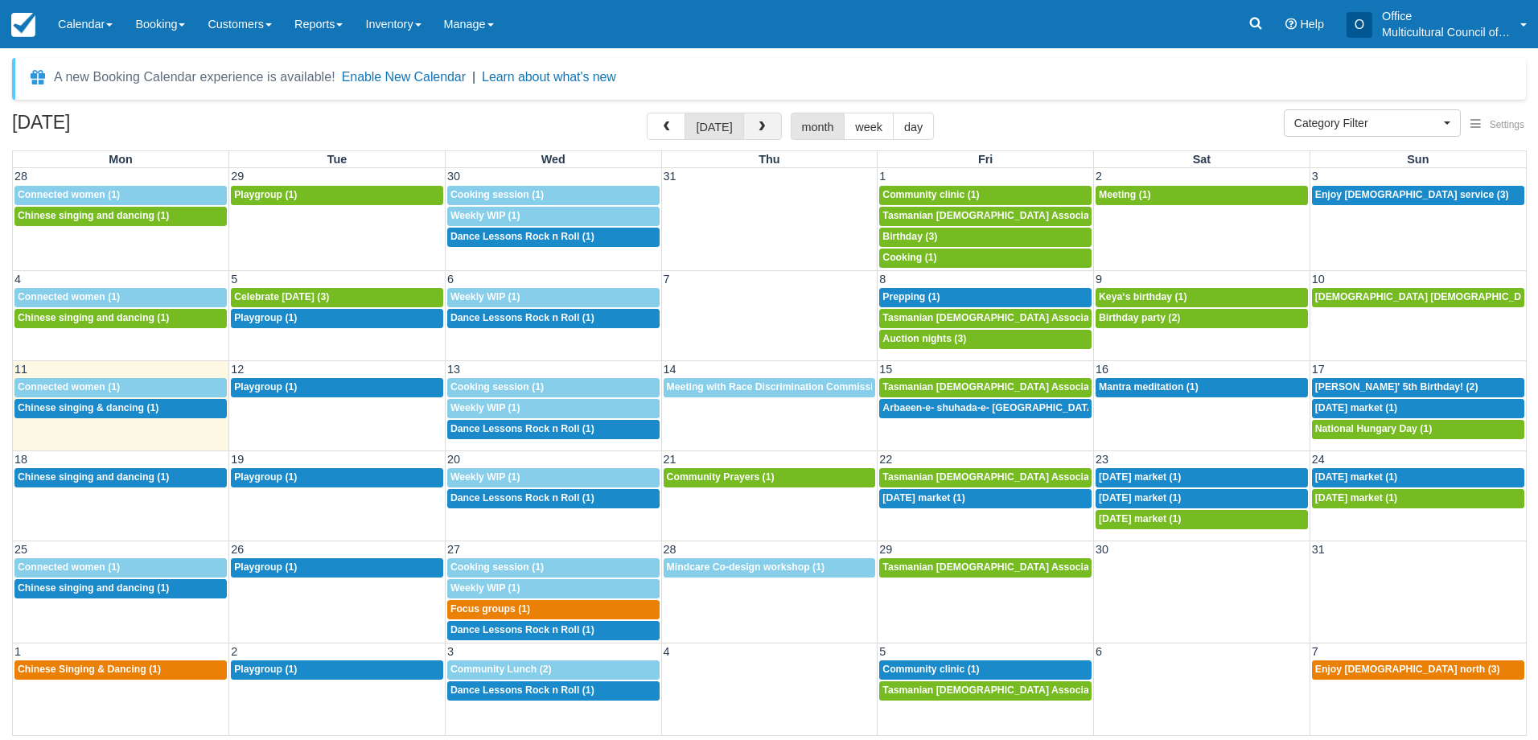
click at [762, 129] on span "button" at bounding box center [761, 126] width 11 height 11
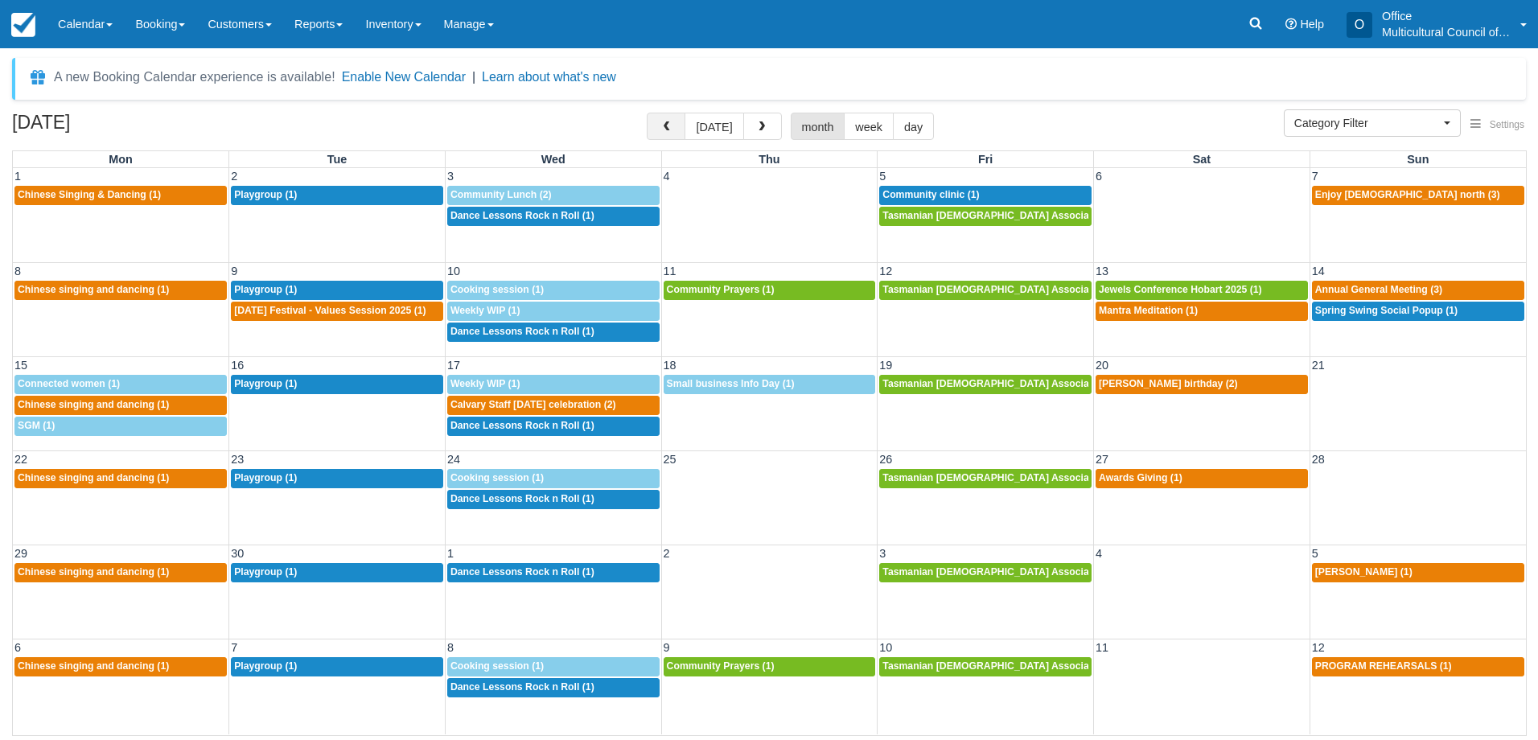
click at [660, 127] on button "button" at bounding box center [666, 126] width 39 height 27
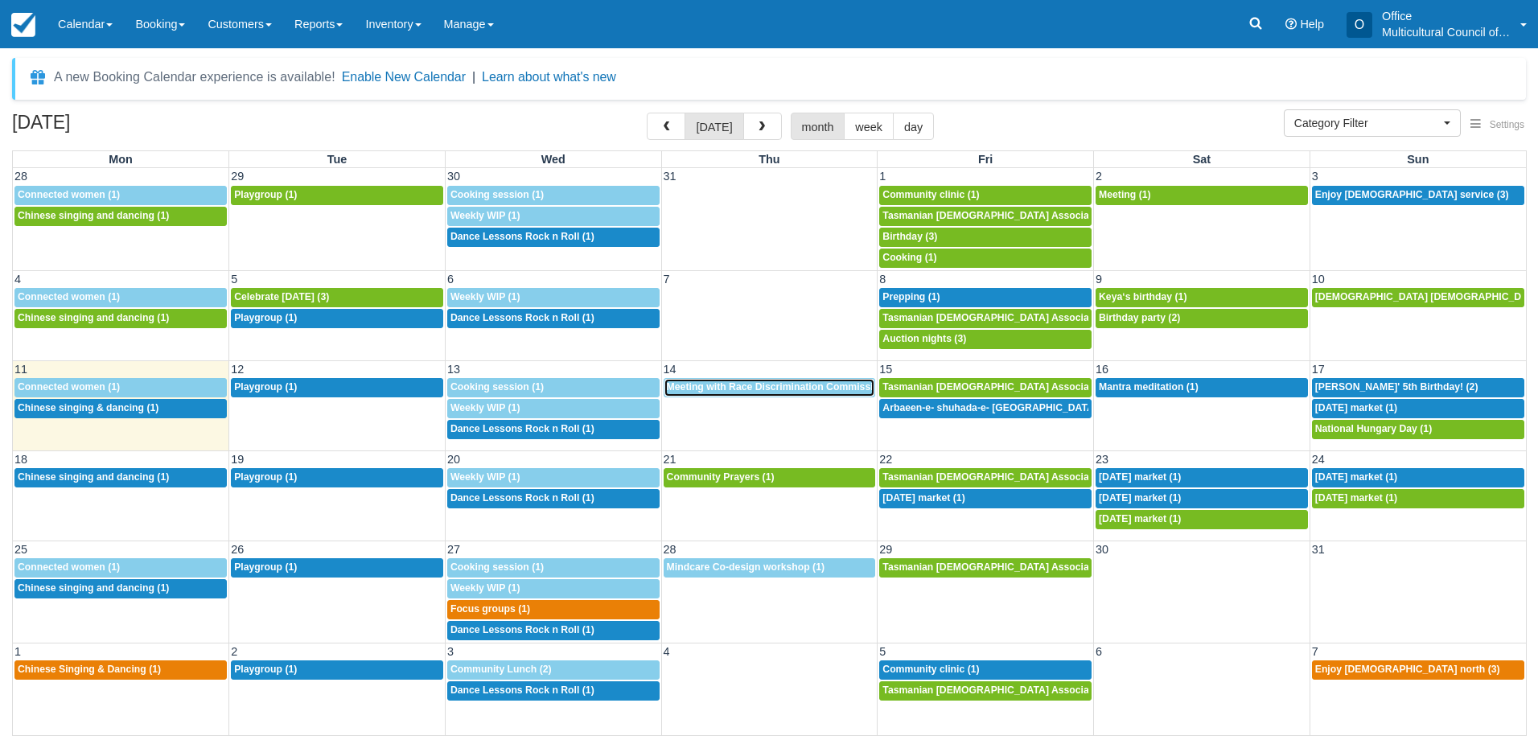
click at [735, 388] on span "Meeting with Race Discrimination Commissioner (1)" at bounding box center [788, 386] width 243 height 11
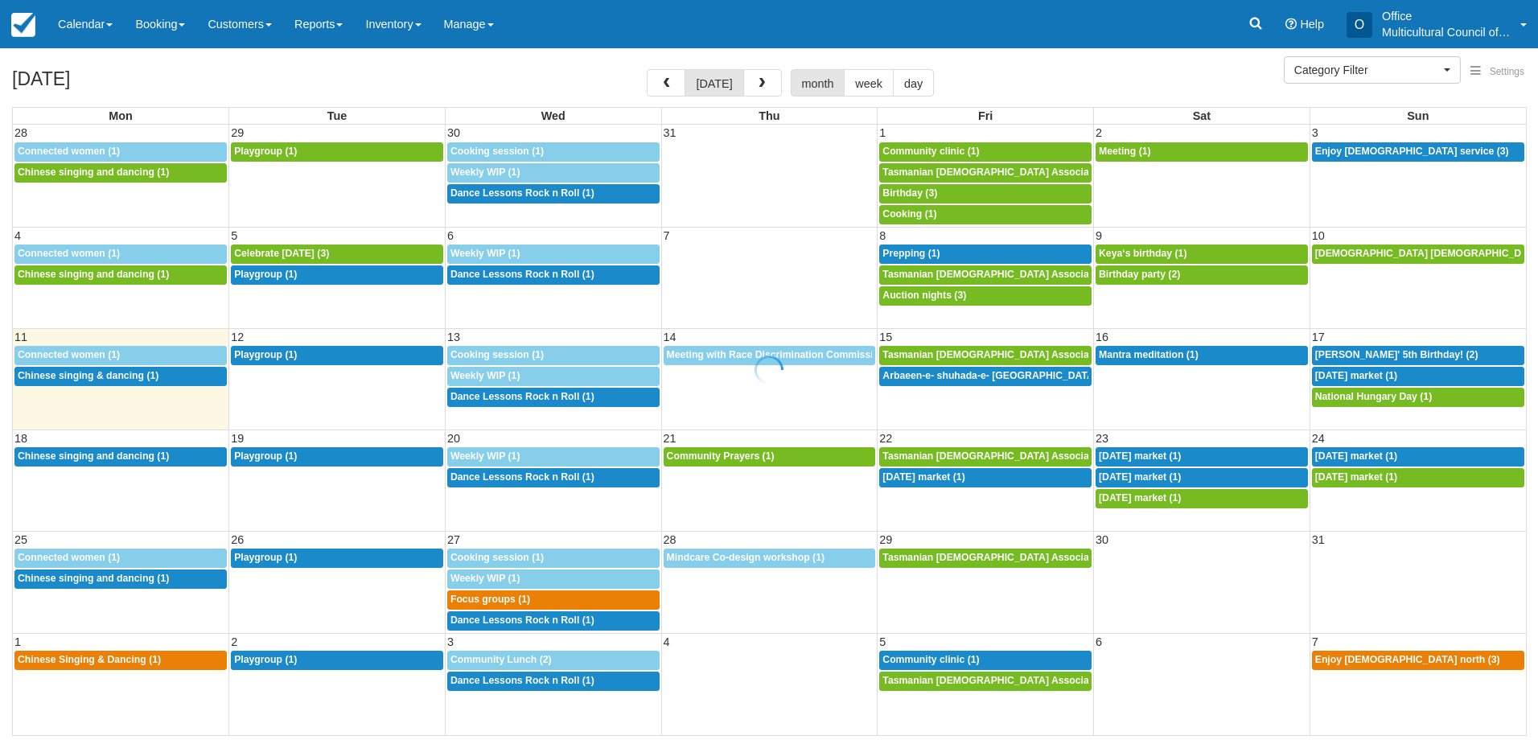
select select
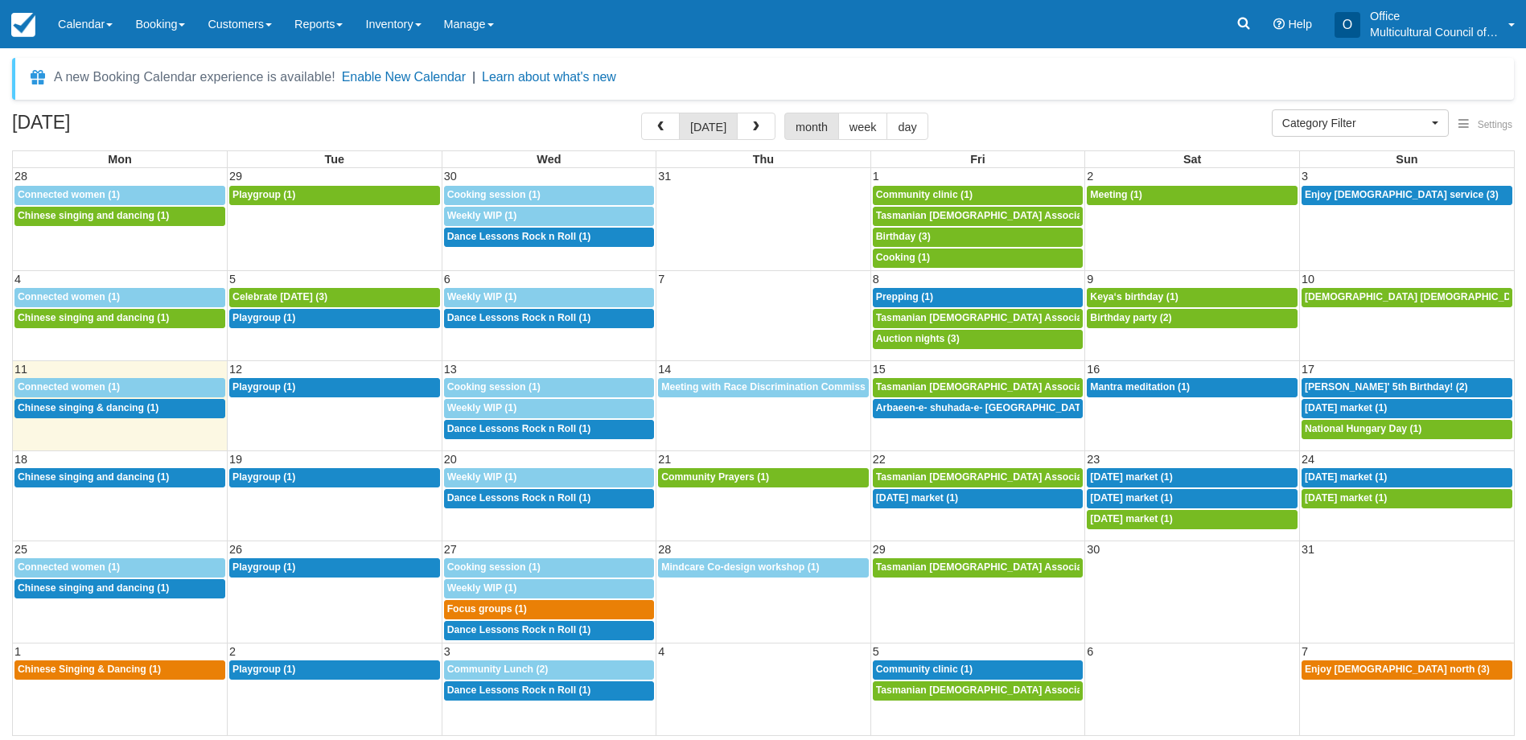
select select
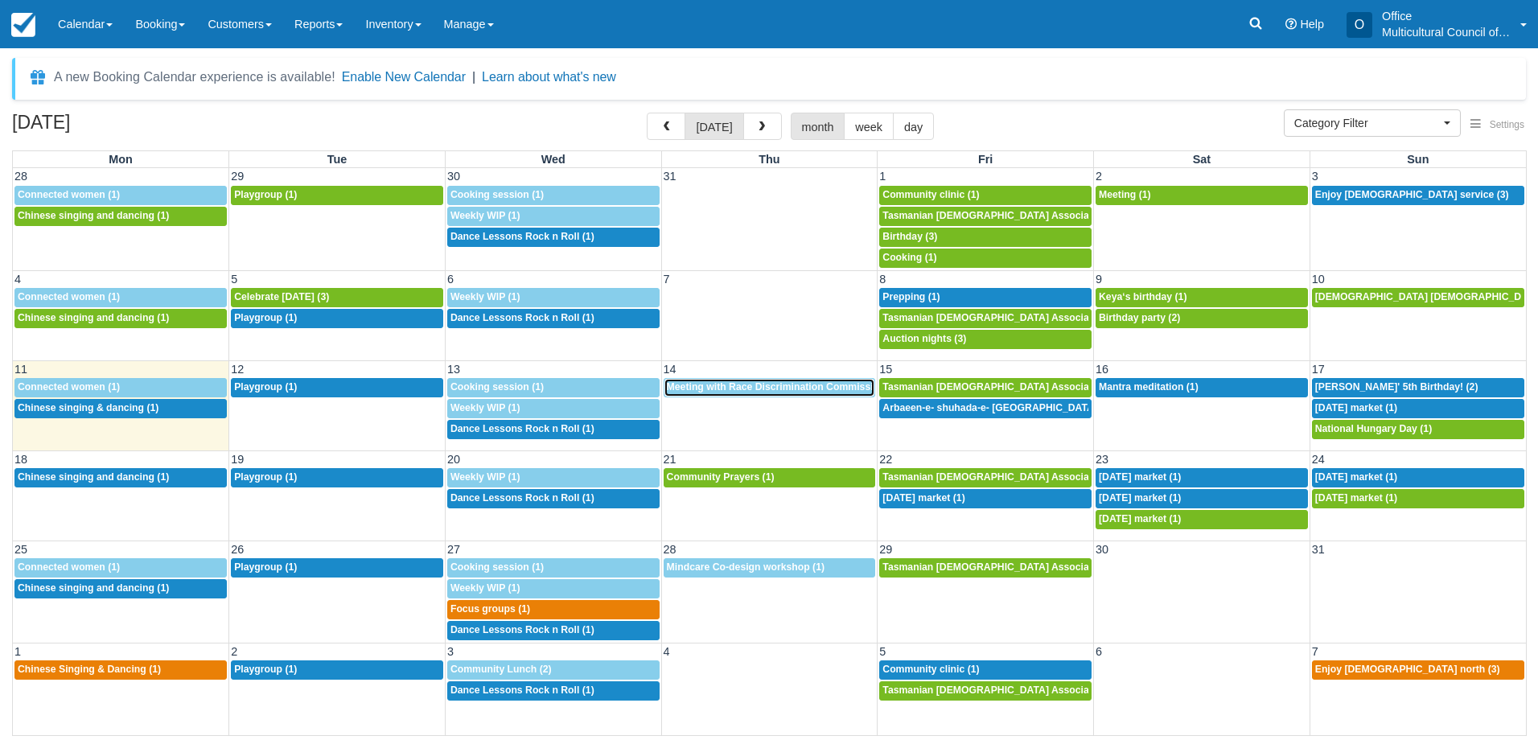
click at [761, 396] on link "5:30p Meeting with Race Discrimination Commissioner (1)" at bounding box center [770, 387] width 212 height 19
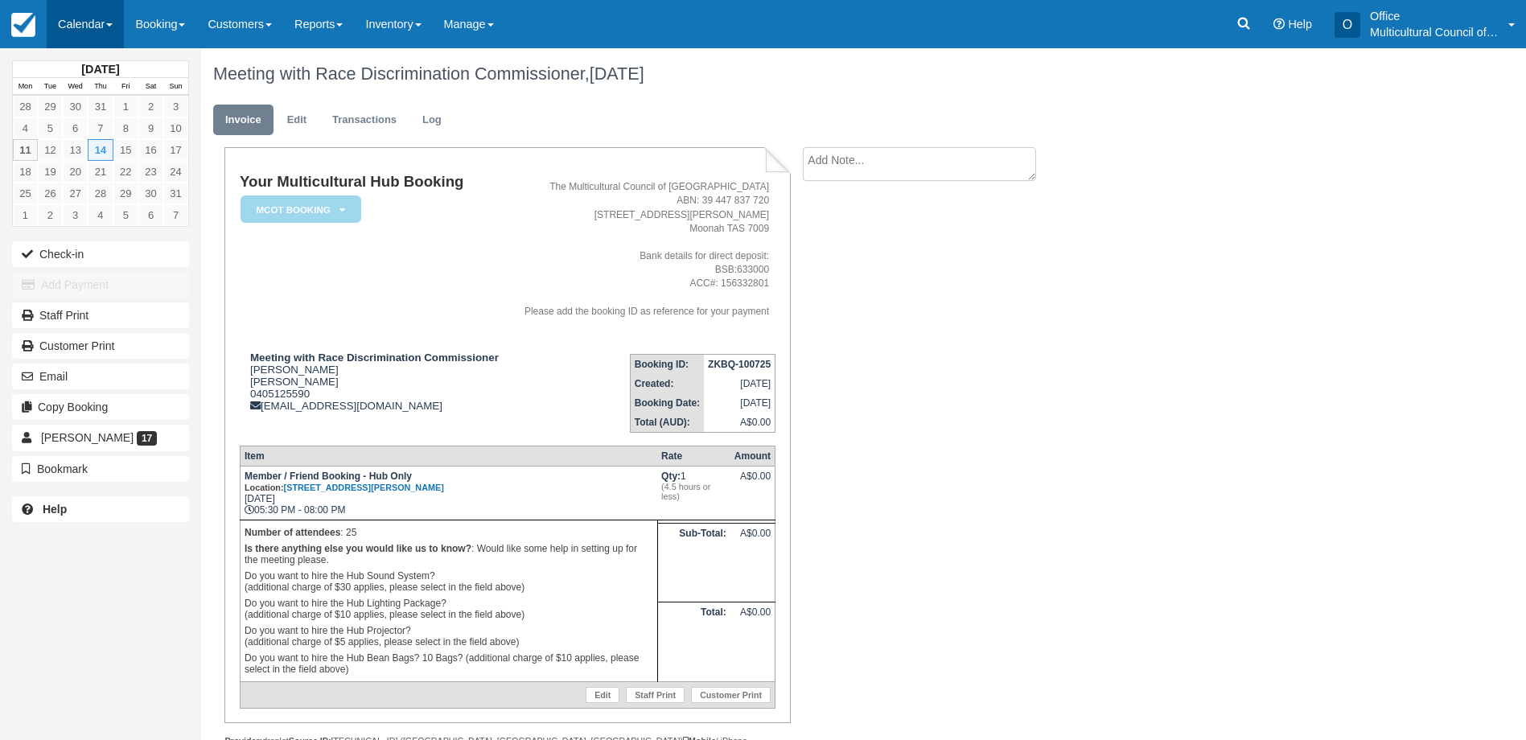
click at [89, 37] on link "Calendar" at bounding box center [85, 24] width 77 height 48
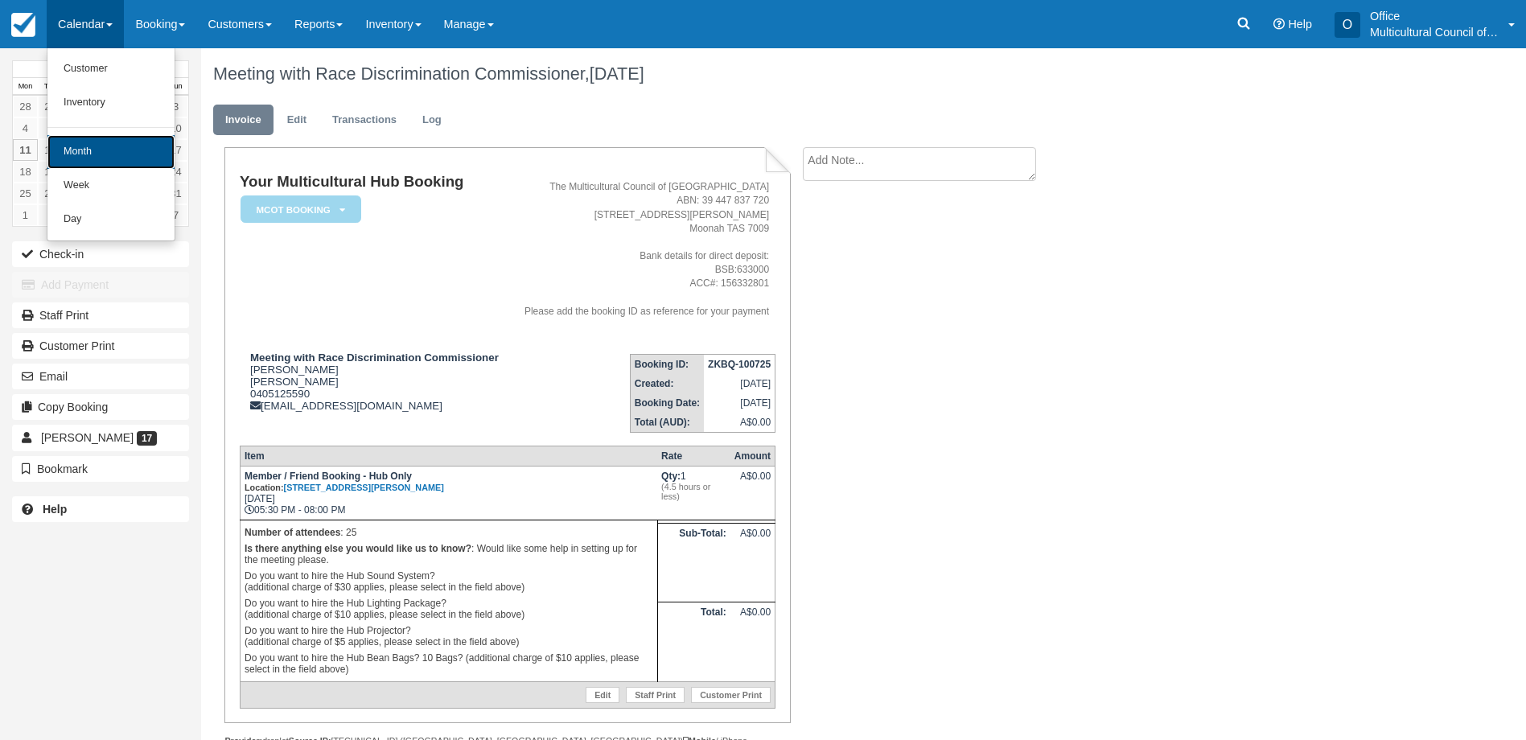
click at [114, 154] on link "Month" at bounding box center [110, 152] width 127 height 34
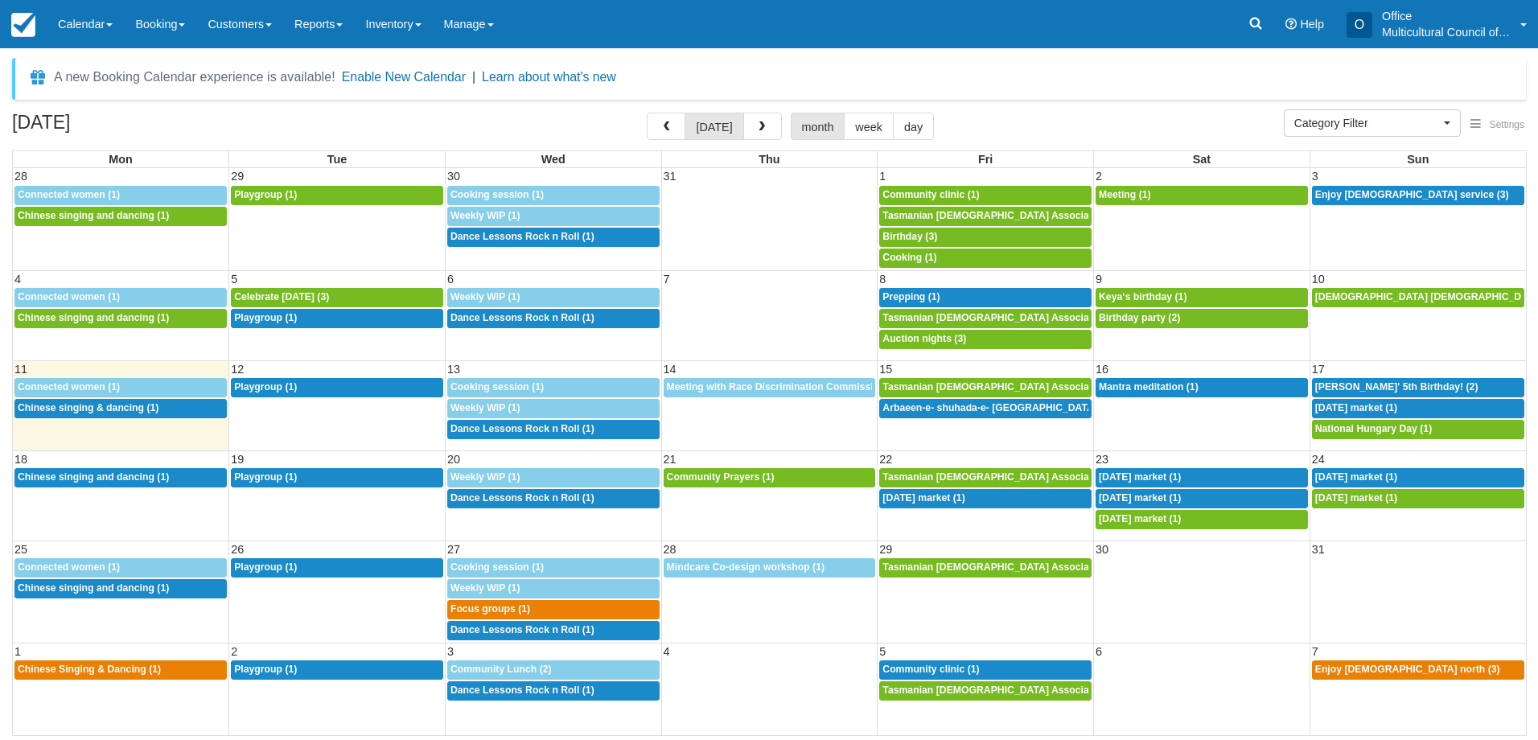
select select
click at [1168, 315] on span "Birthday party (2)" at bounding box center [1139, 317] width 81 height 11
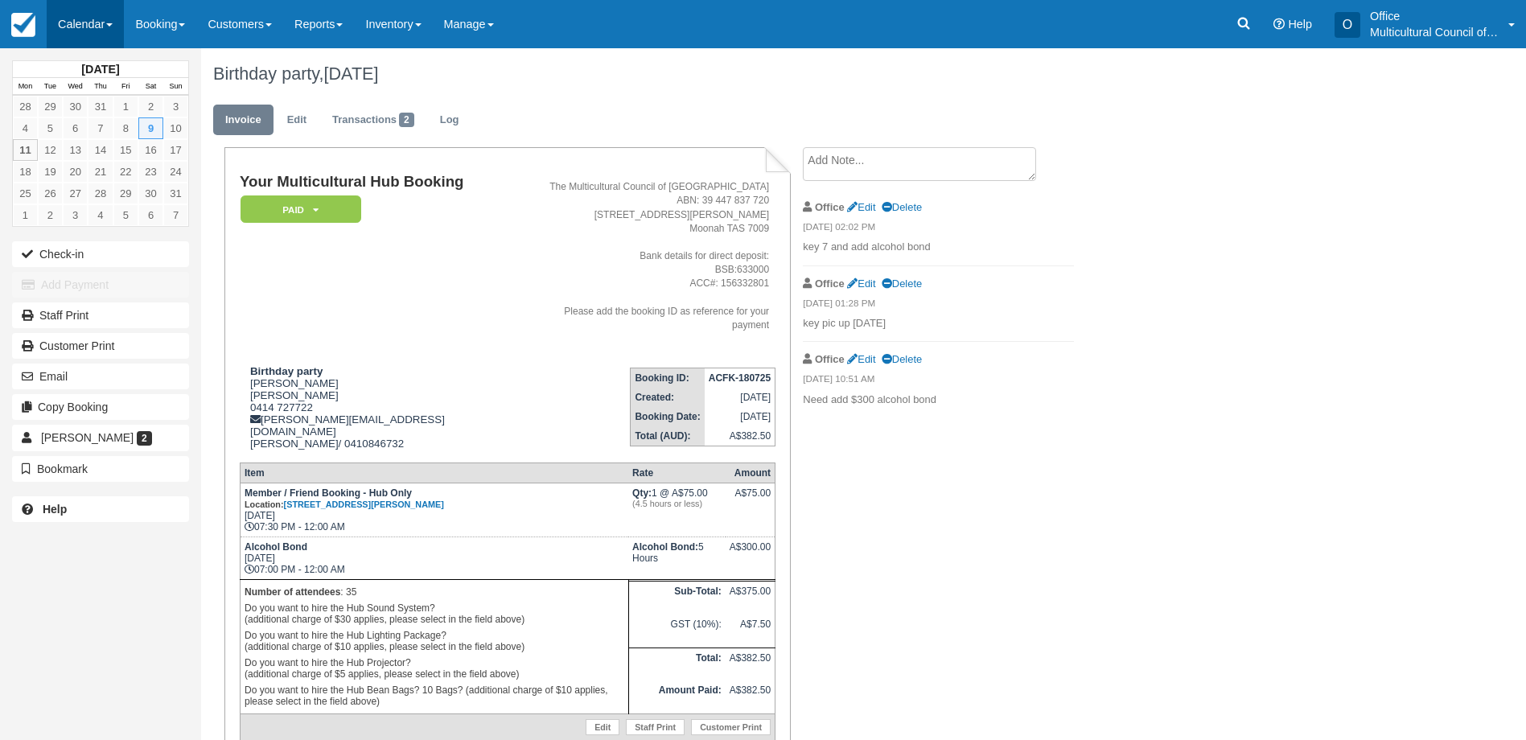
click at [79, 28] on link "Calendar" at bounding box center [85, 24] width 77 height 48
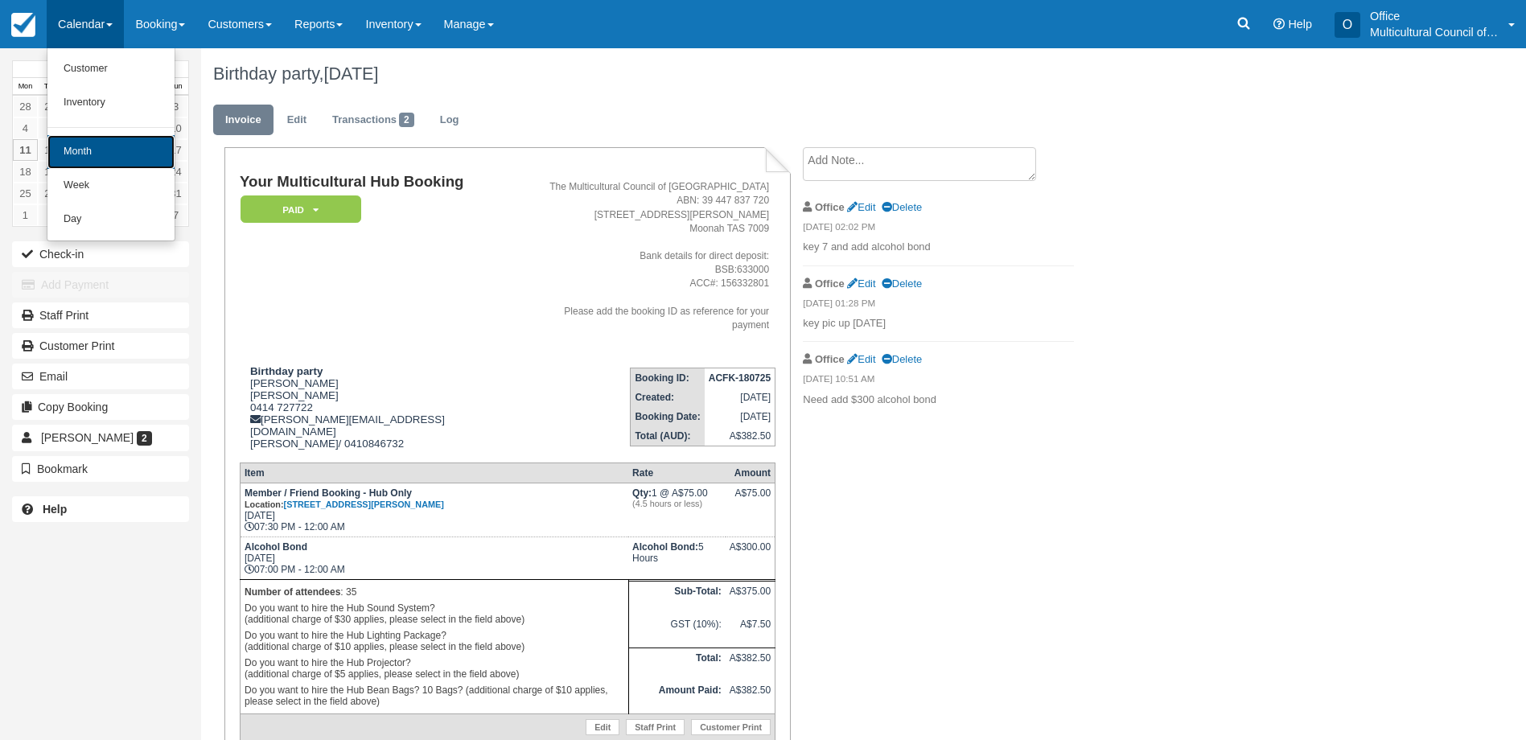
click at [111, 151] on link "Month" at bounding box center [110, 152] width 127 height 34
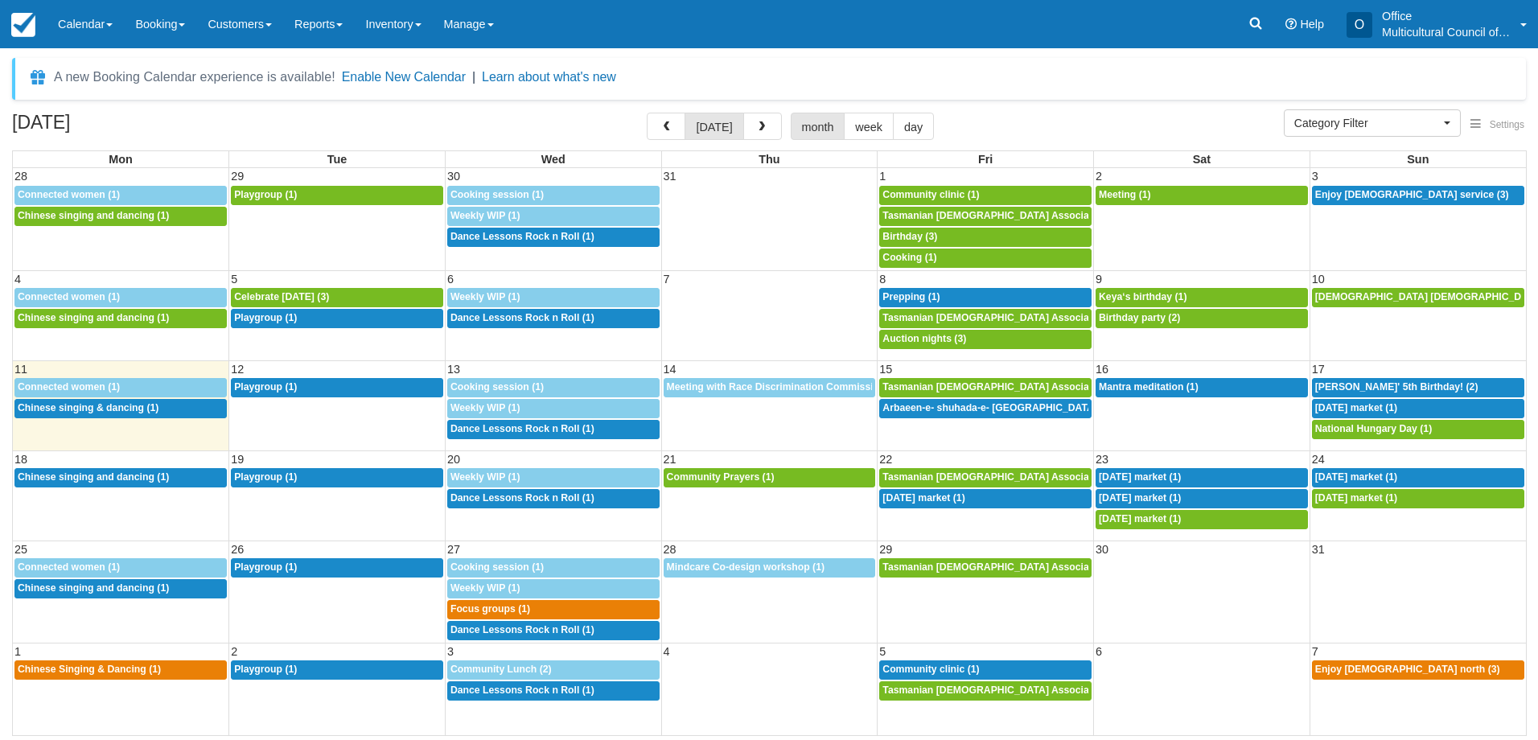
select select
click at [766, 125] on button "button" at bounding box center [762, 126] width 39 height 27
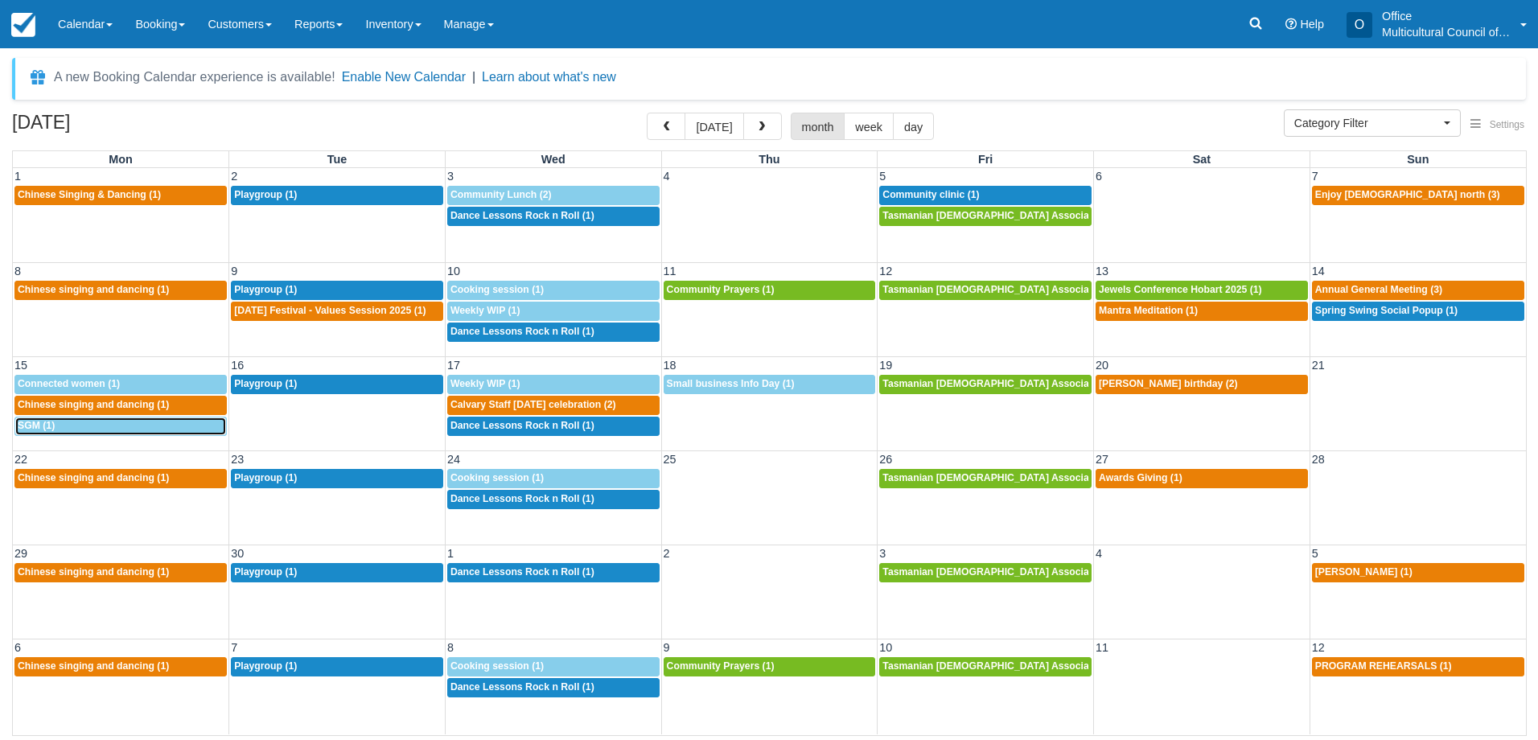
click at [54, 434] on link "5p SGM (1)" at bounding box center [120, 426] width 212 height 19
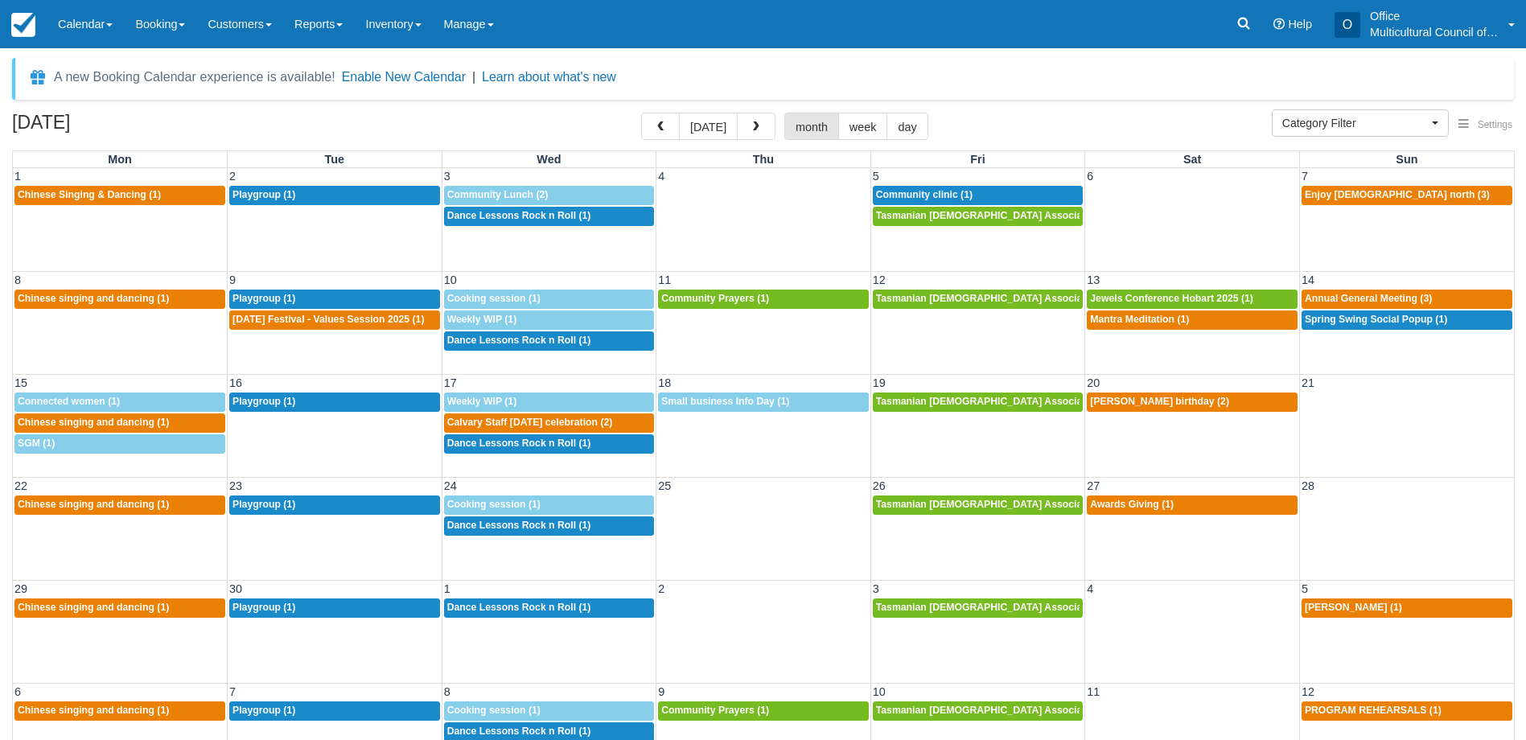
select select
click at [47, 427] on span "Chinese singing and dancing (1)" at bounding box center [93, 422] width 151 height 11
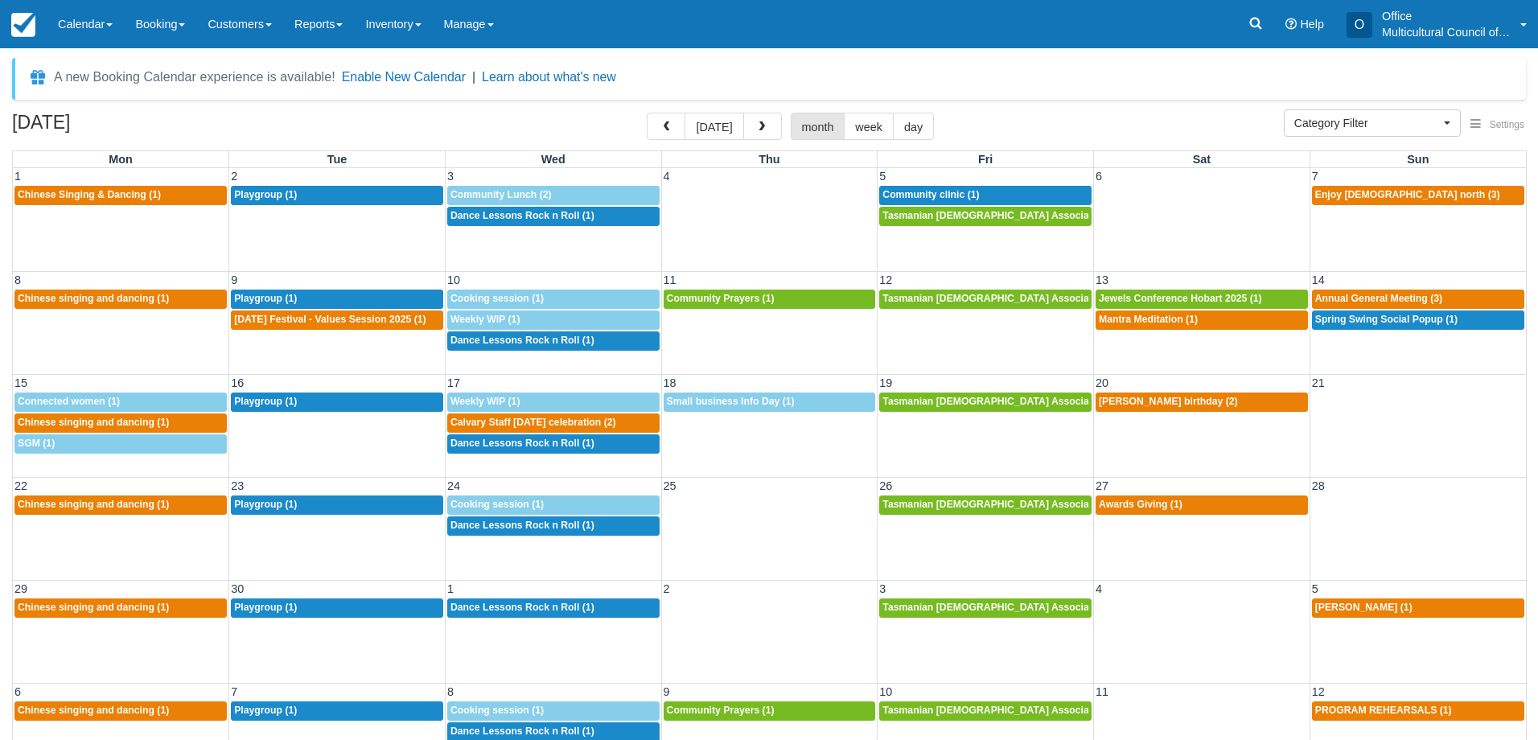
select select
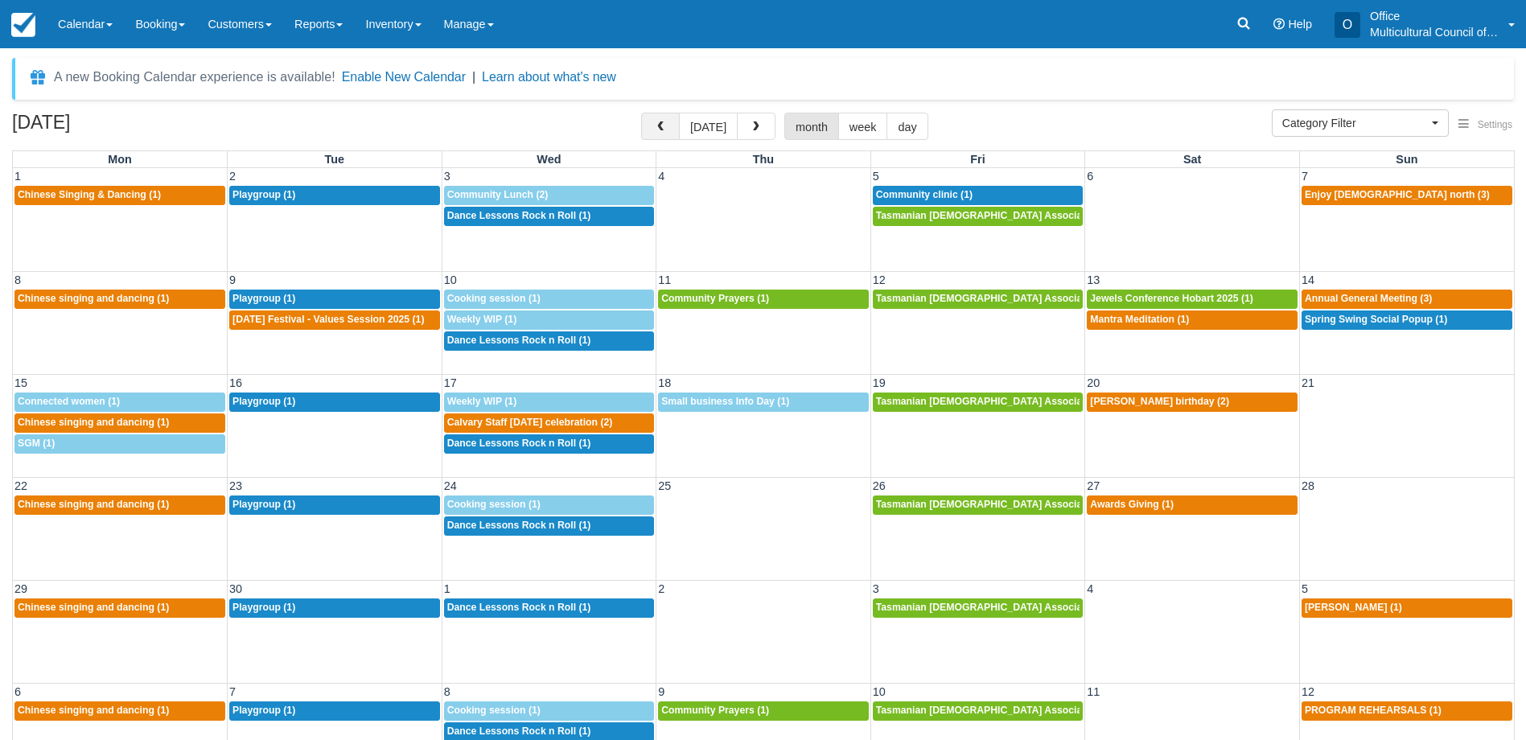
click at [659, 130] on span "button" at bounding box center [660, 126] width 11 height 11
